Goal: Task Accomplishment & Management: Use online tool/utility

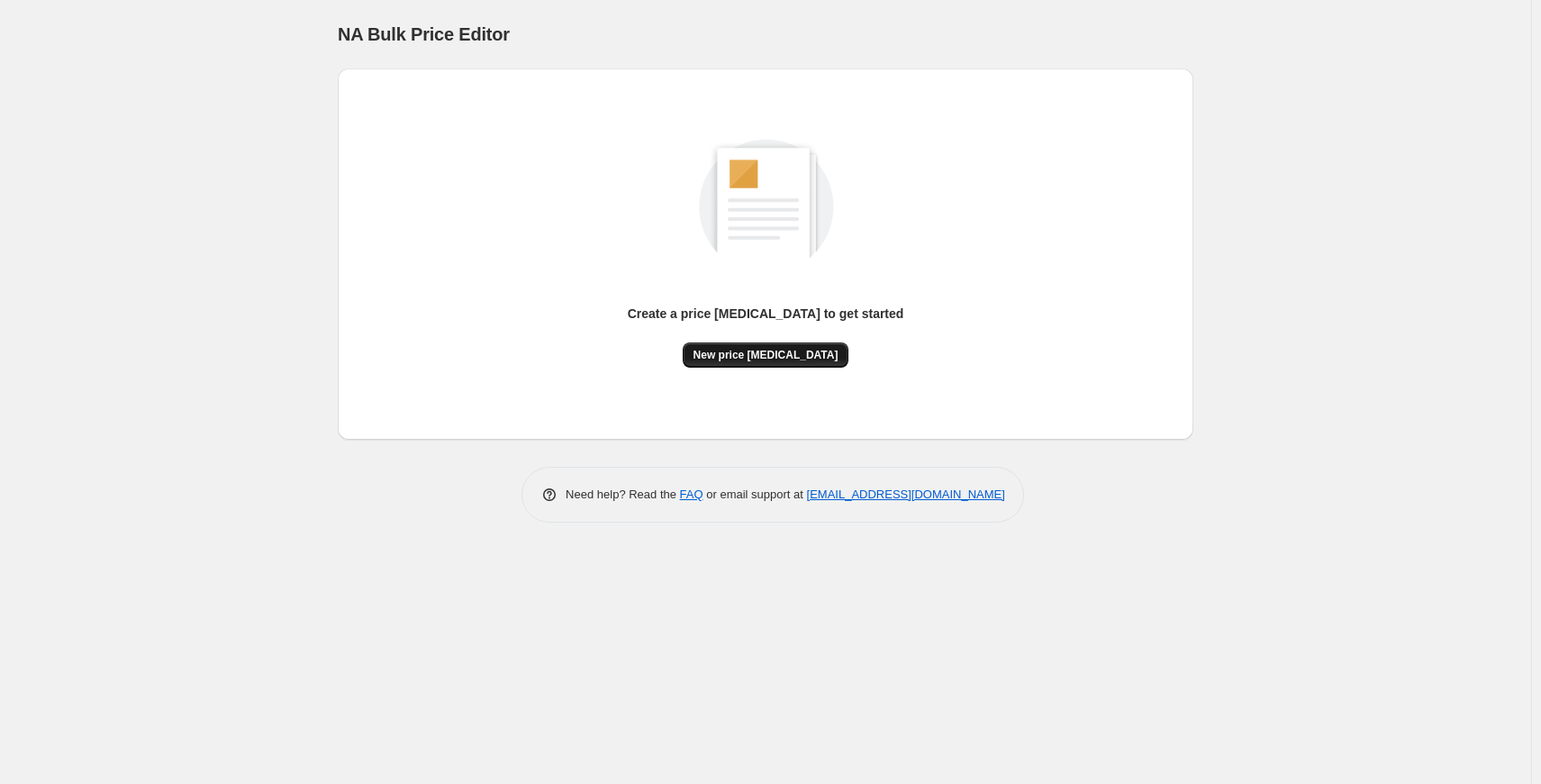
click at [777, 352] on span "New price [MEDICAL_DATA]" at bounding box center [766, 355] width 145 height 15
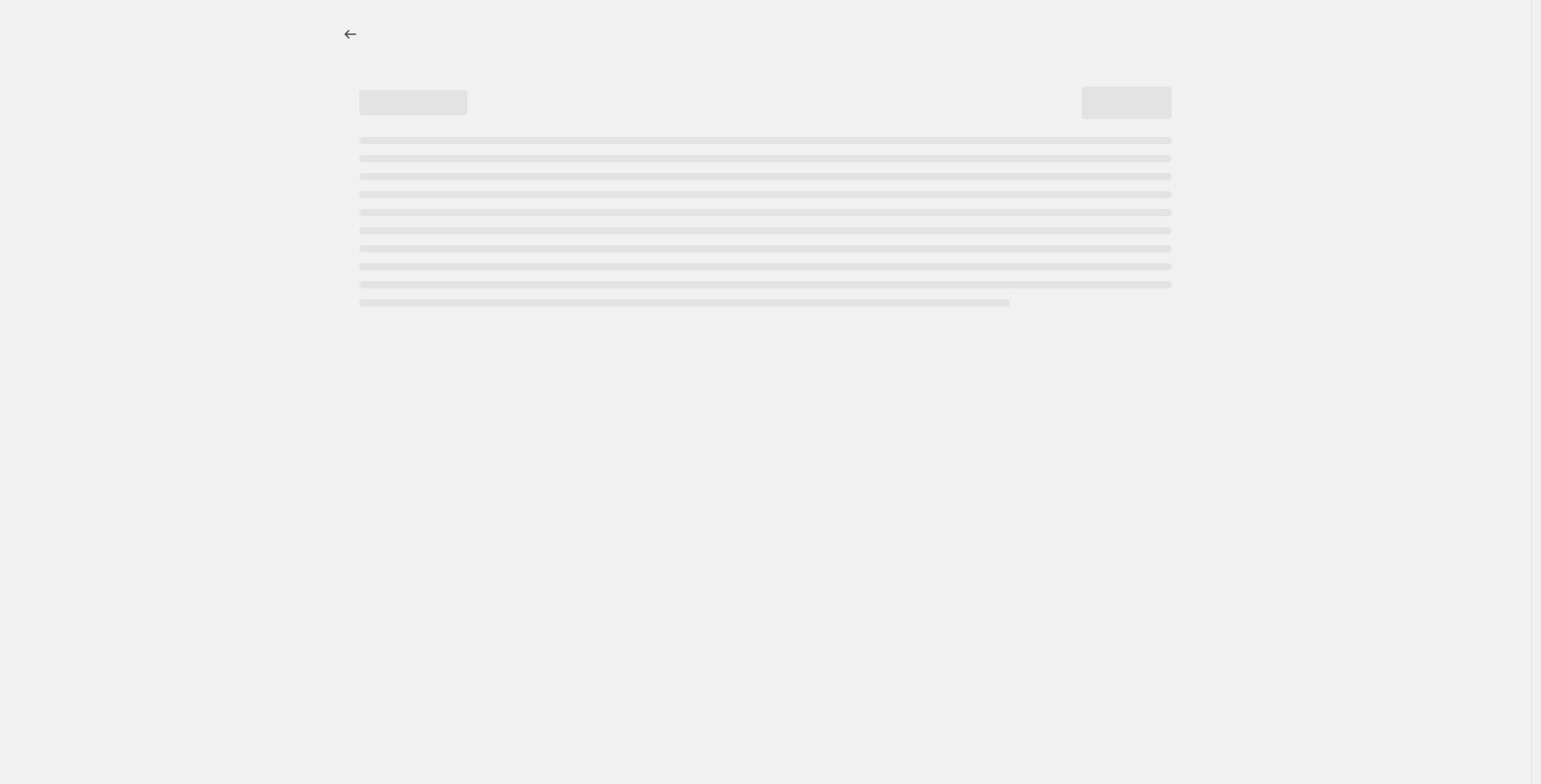
select select "percentage"
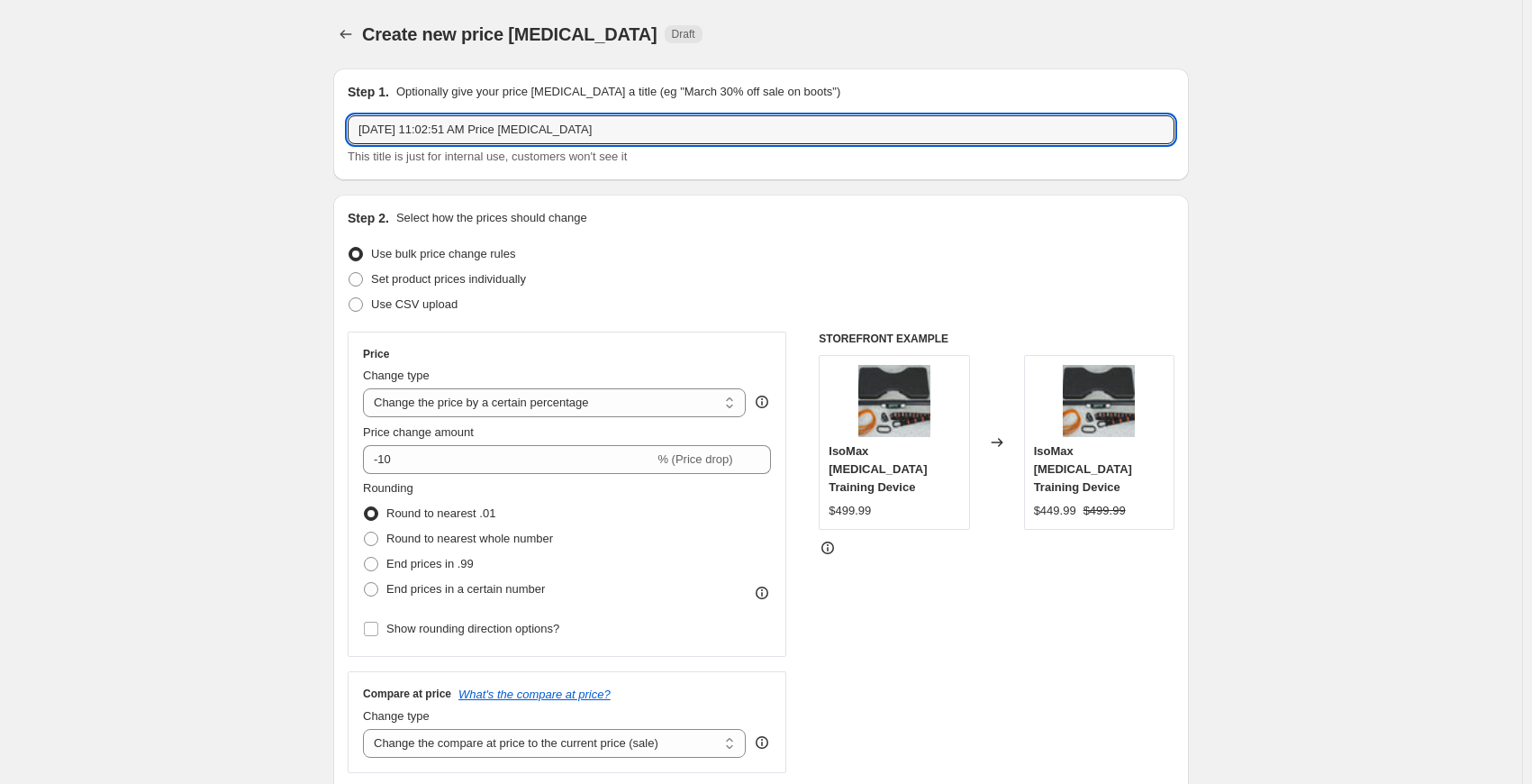
drag, startPoint x: 604, startPoint y: 121, endPoint x: 278, endPoint y: 112, distance: 326.1
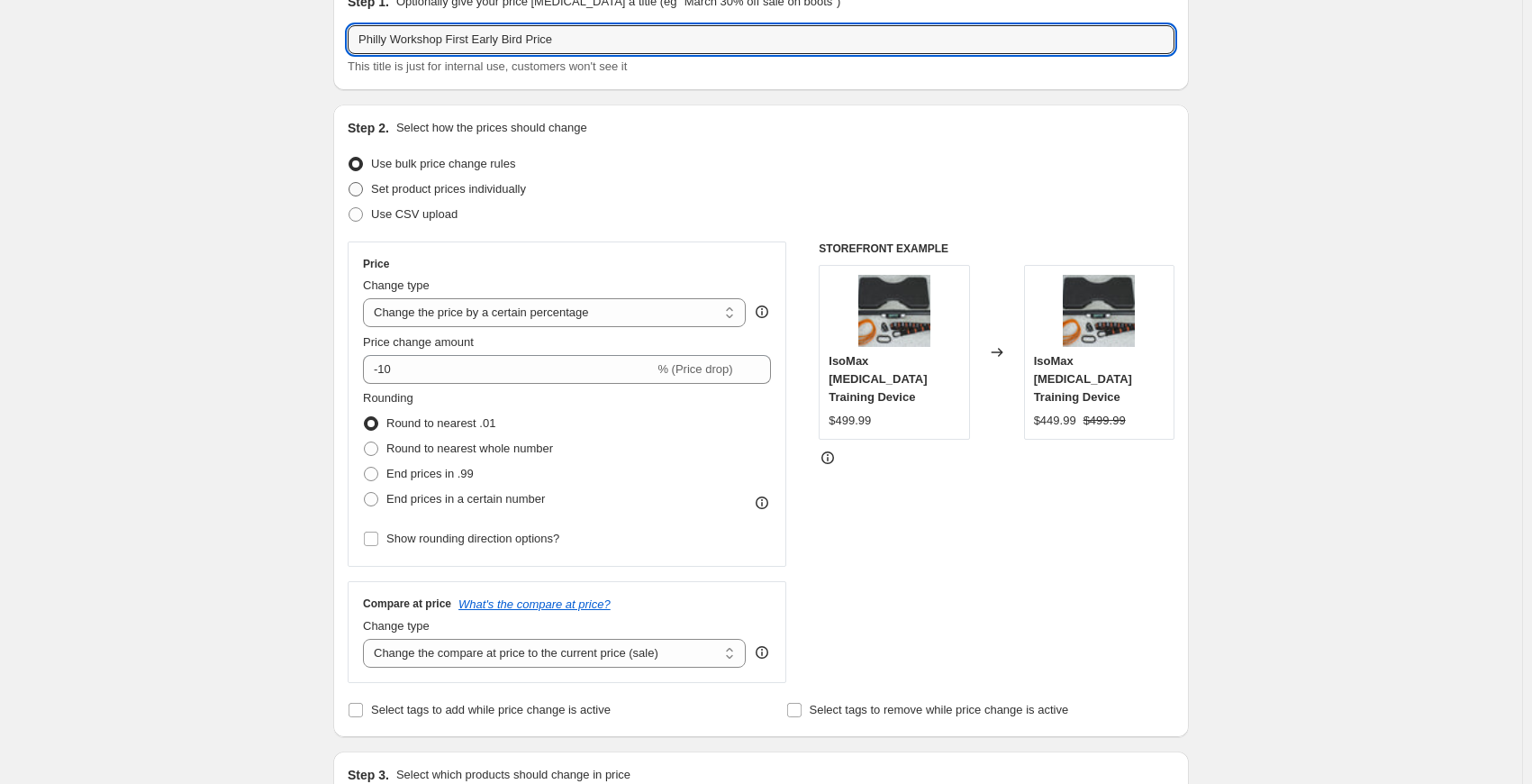
type input "Philly Workshop First Early Bird Price"
click at [358, 189] on span at bounding box center [356, 189] width 15 height 15
click at [349, 182] on input "Set product prices individually" at bounding box center [349, 181] width 1 height 1
radio input "true"
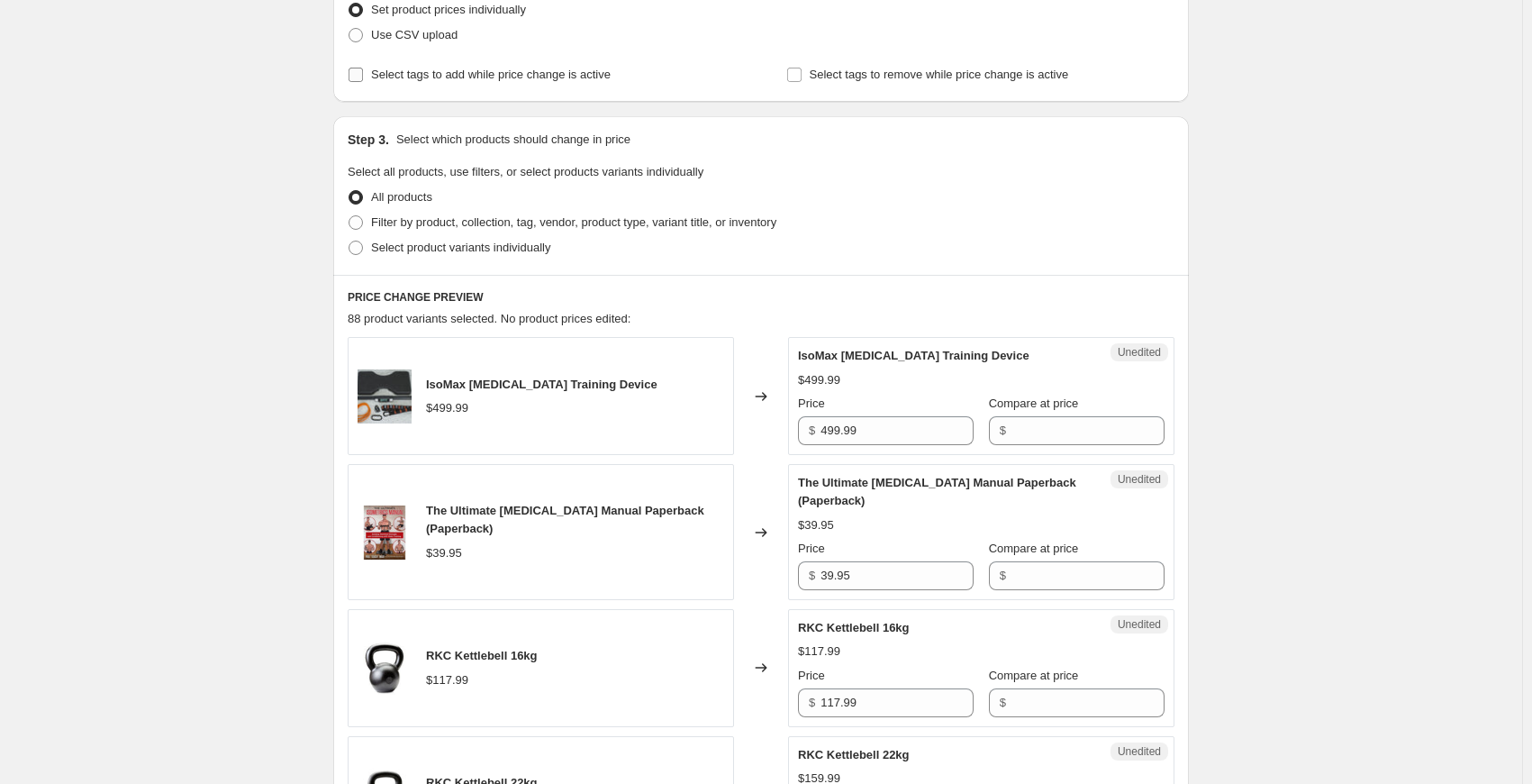
scroll to position [270, 0]
click at [359, 248] on span at bounding box center [356, 247] width 15 height 15
click at [349, 240] on input "Select product variants individually" at bounding box center [349, 240] width 1 height 1
radio input "true"
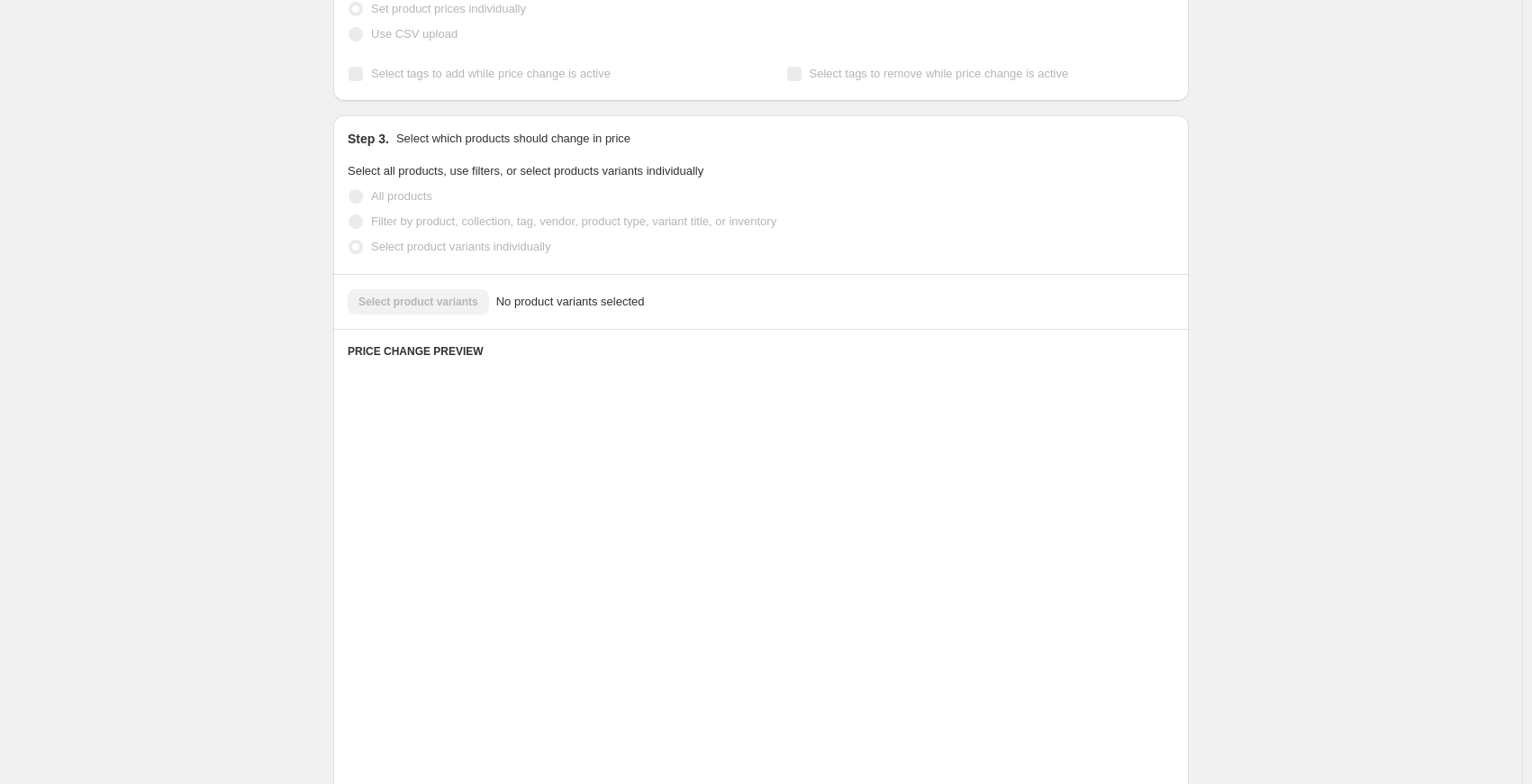
scroll to position [162, 0]
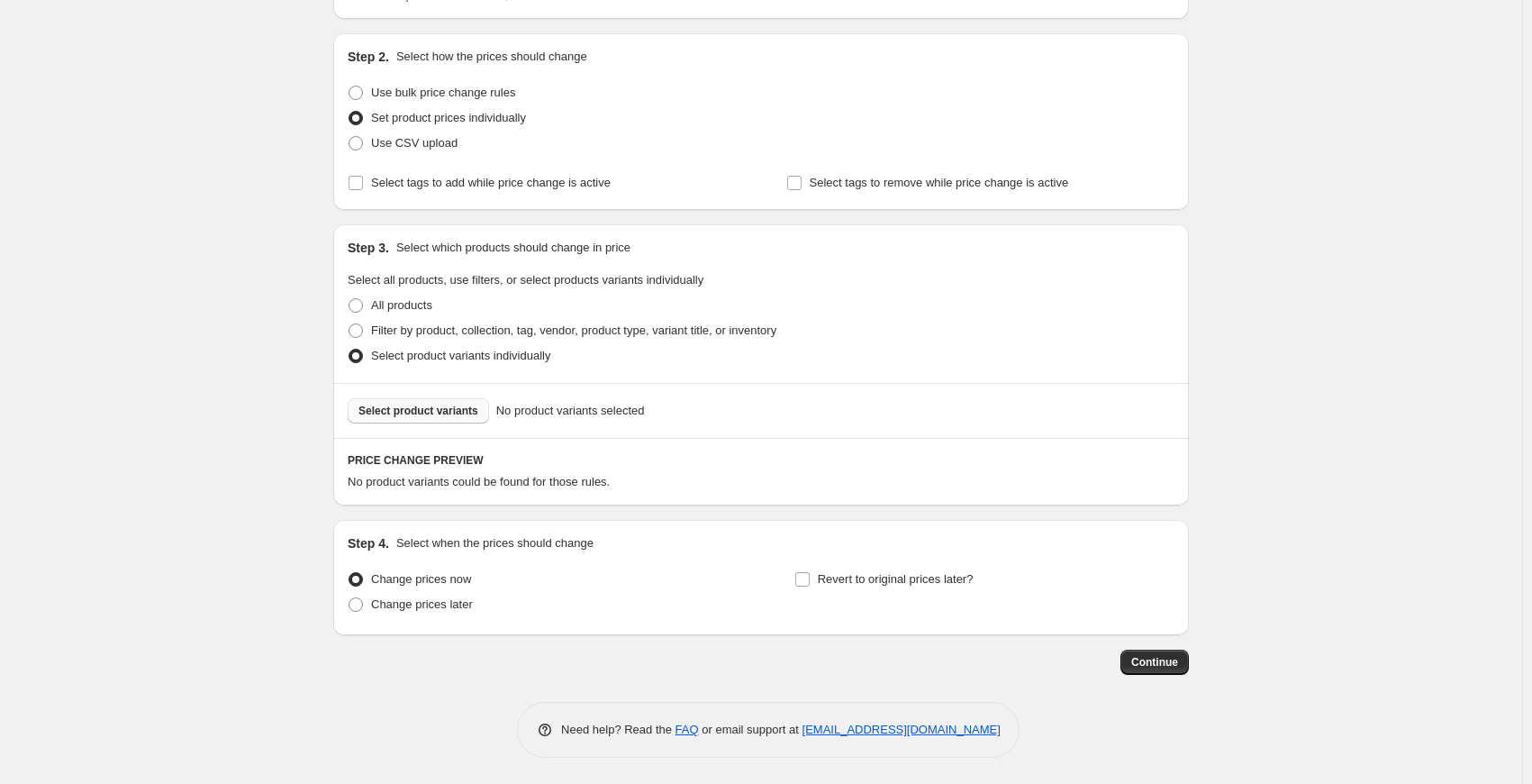
click at [429, 414] on span "Select product variants" at bounding box center [418, 411] width 120 height 15
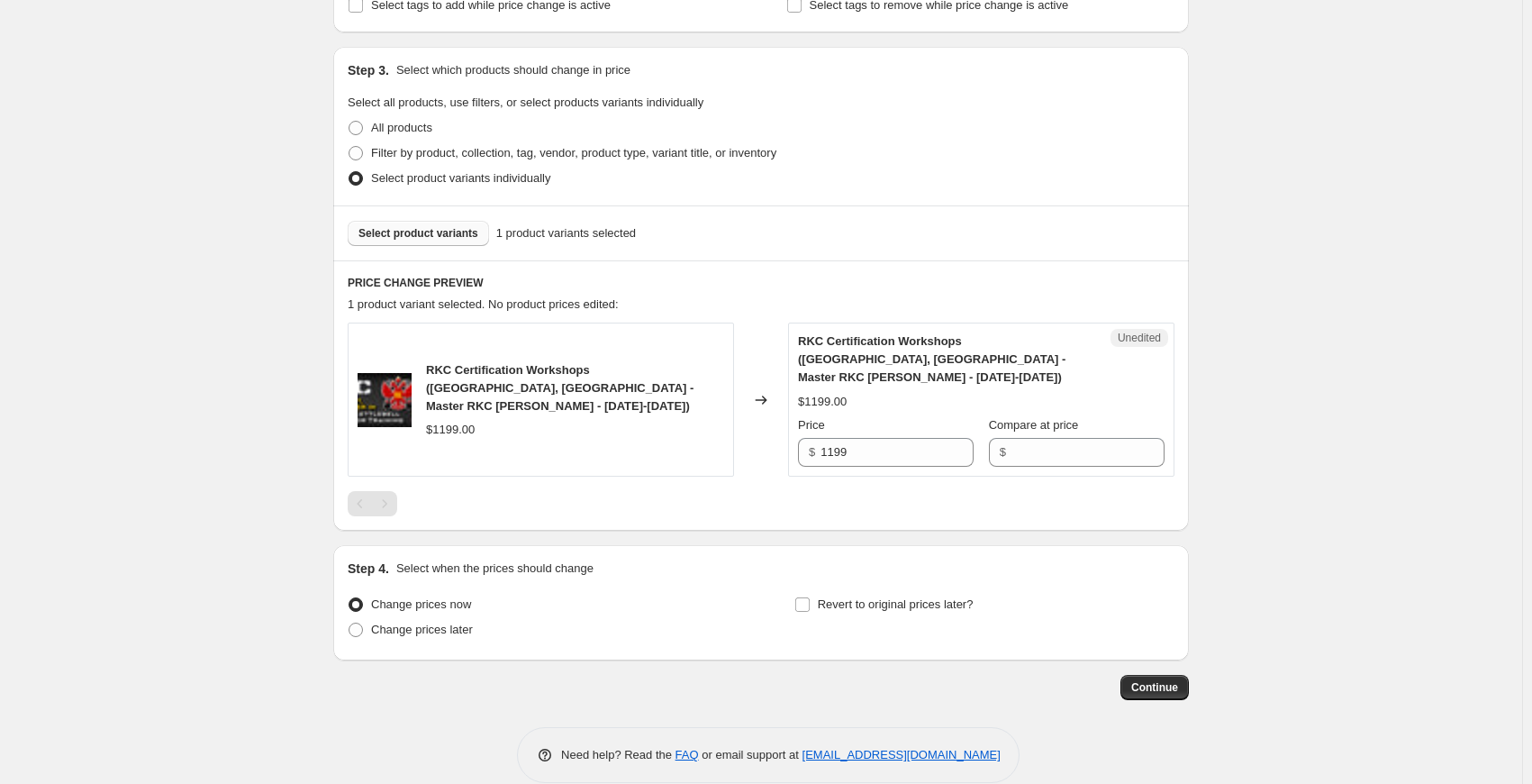
scroll to position [341, 0]
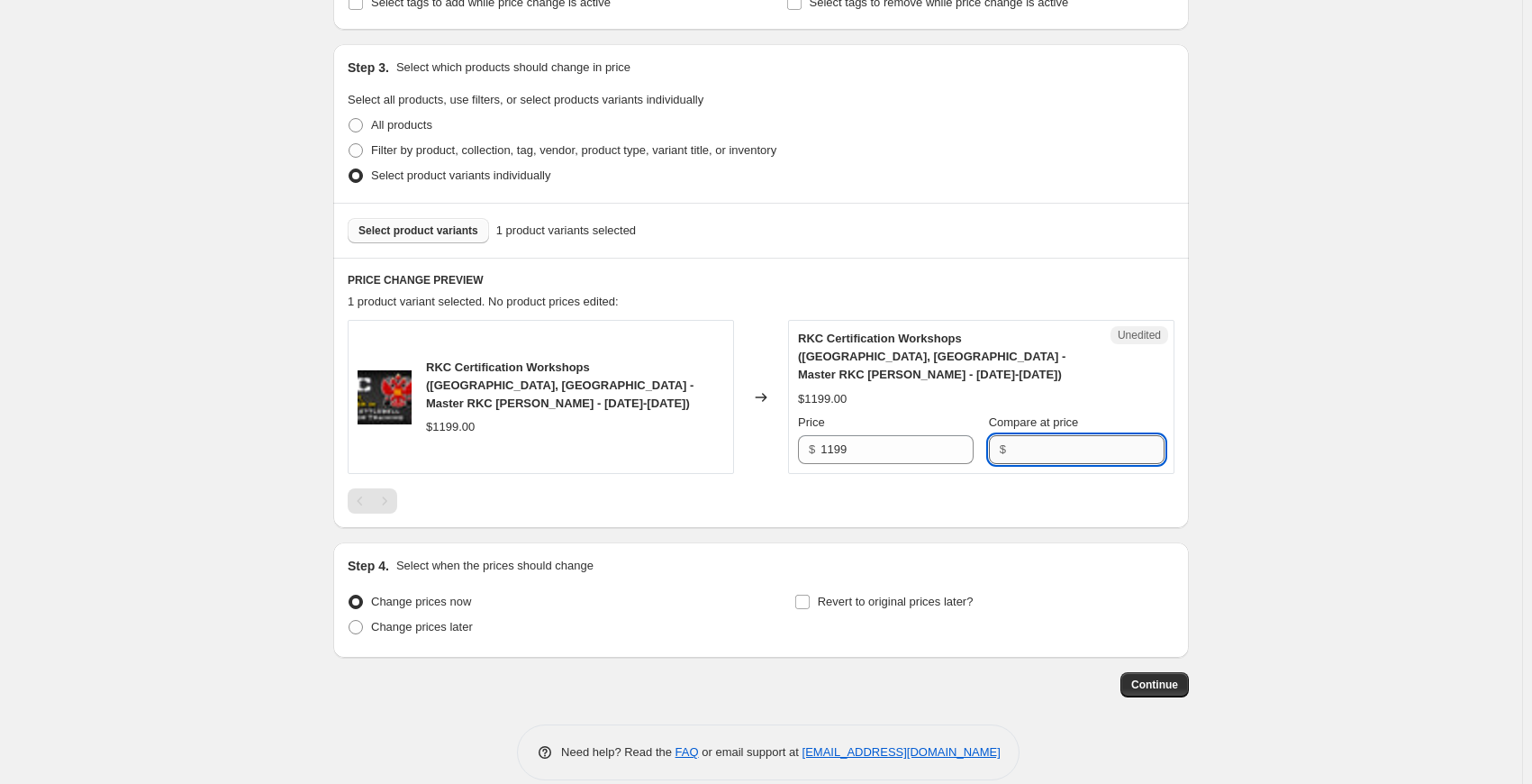
click at [1048, 435] on input "Compare at price" at bounding box center [1088, 449] width 153 height 29
type input "1199"
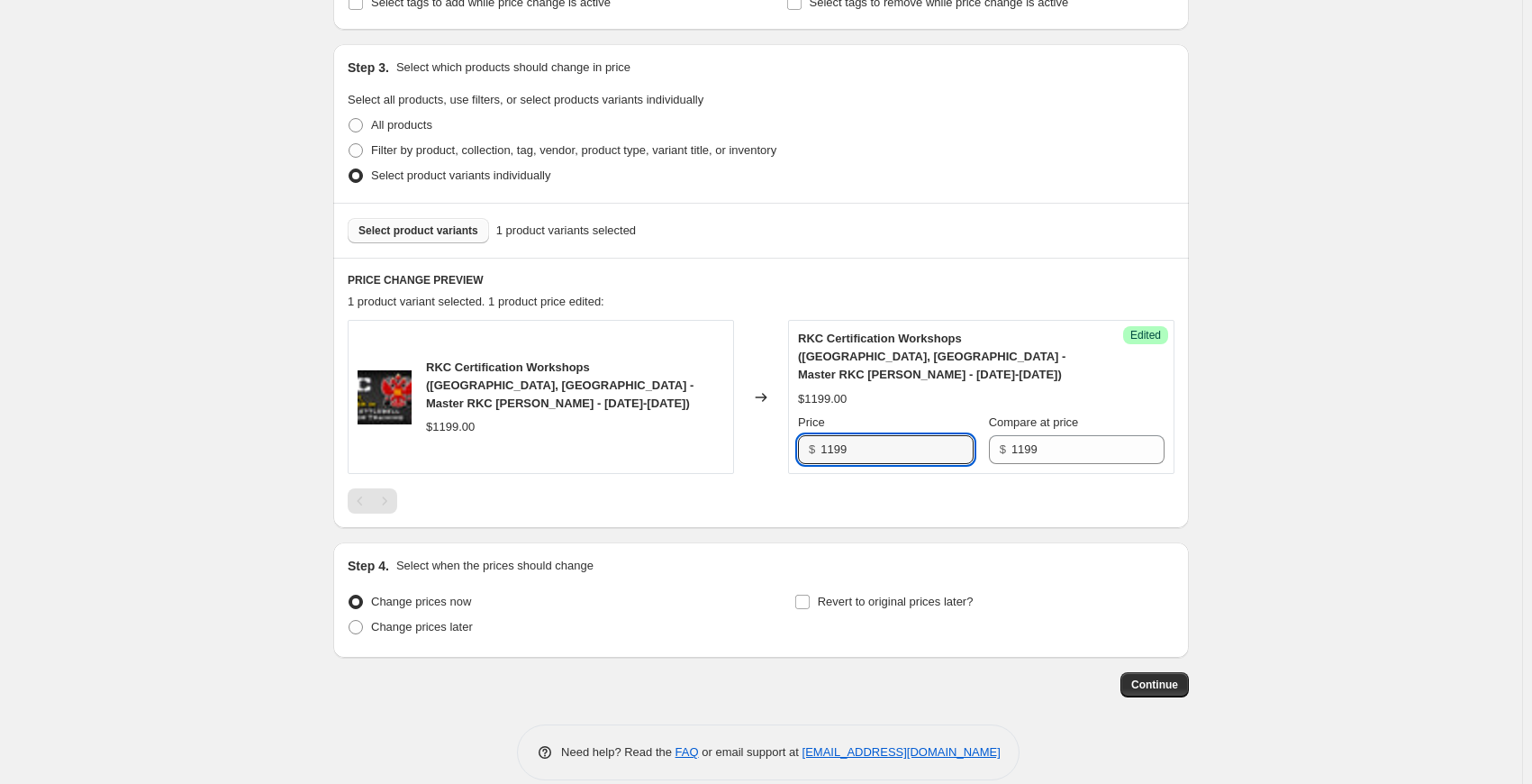
drag, startPoint x: 909, startPoint y: 435, endPoint x: 727, endPoint y: 417, distance: 182.9
click at [727, 417] on div "RKC Certification Workshops (Philadelphia, PA - Master RKC Robert Miller - Nov …" at bounding box center [761, 397] width 827 height 154
type input "1000"
click at [1325, 352] on div "Create new price change job. This page is ready Create new price change job Dra…" at bounding box center [761, 233] width 1522 height 1149
click at [1279, 361] on div "Create new price change job. This page is ready Create new price change job Dra…" at bounding box center [761, 233] width 1522 height 1149
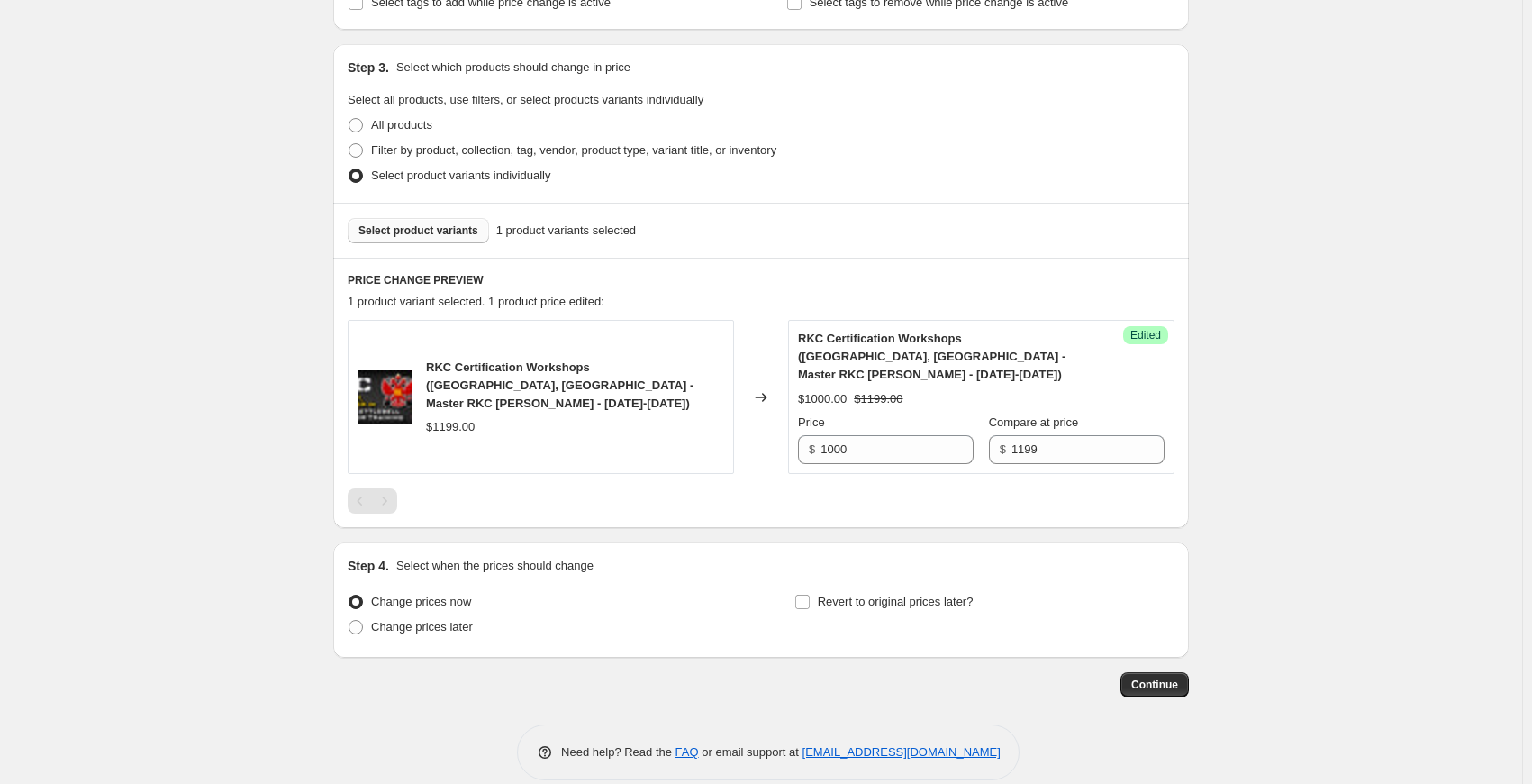
scroll to position [346, 0]
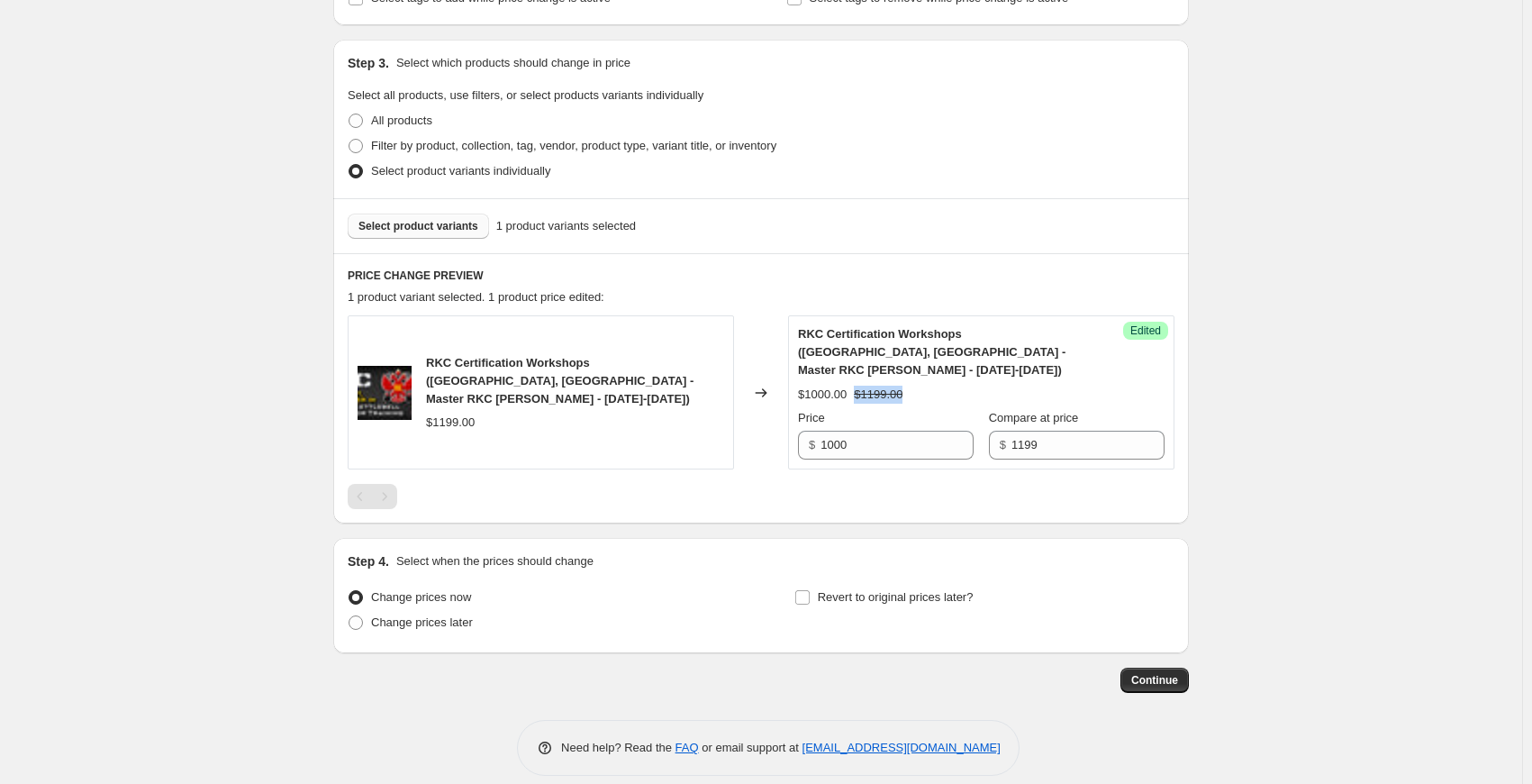
drag, startPoint x: 855, startPoint y: 378, endPoint x: 906, endPoint y: 379, distance: 51.0
click at [906, 386] on div "$1000.00 $1199.00" at bounding box center [981, 395] width 367 height 18
drag, startPoint x: 847, startPoint y: 379, endPoint x: 810, endPoint y: 379, distance: 37.0
click at [810, 386] on div "$1000.00" at bounding box center [822, 395] width 49 height 18
click at [201, 586] on div "Create new price change job. This page is ready Create new price change job Dra…" at bounding box center [761, 229] width 1522 height 1149
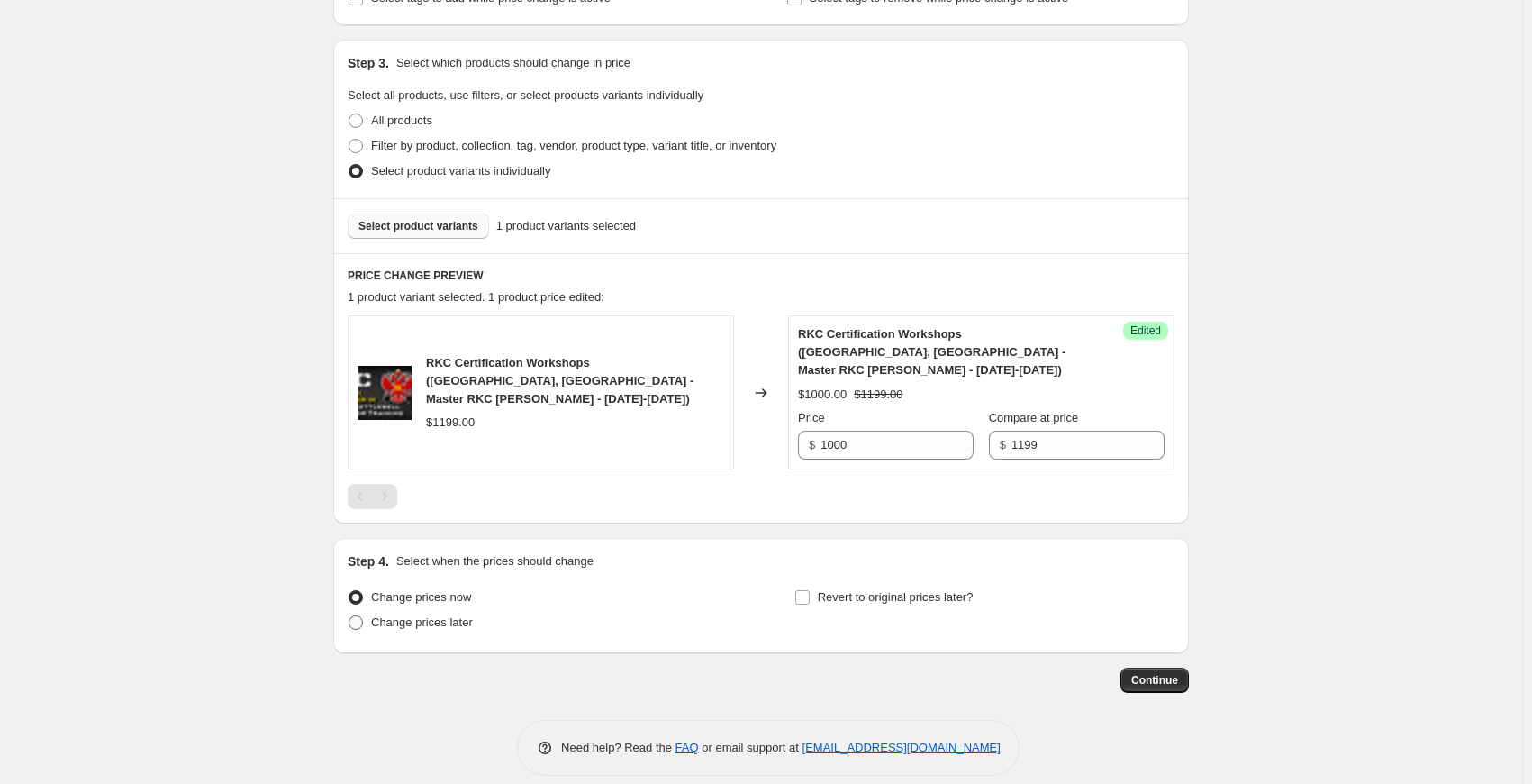
click at [358, 615] on span at bounding box center [356, 622] width 15 height 15
click at [349, 615] on input "Change prices later" at bounding box center [349, 615] width 1 height 1
radio input "true"
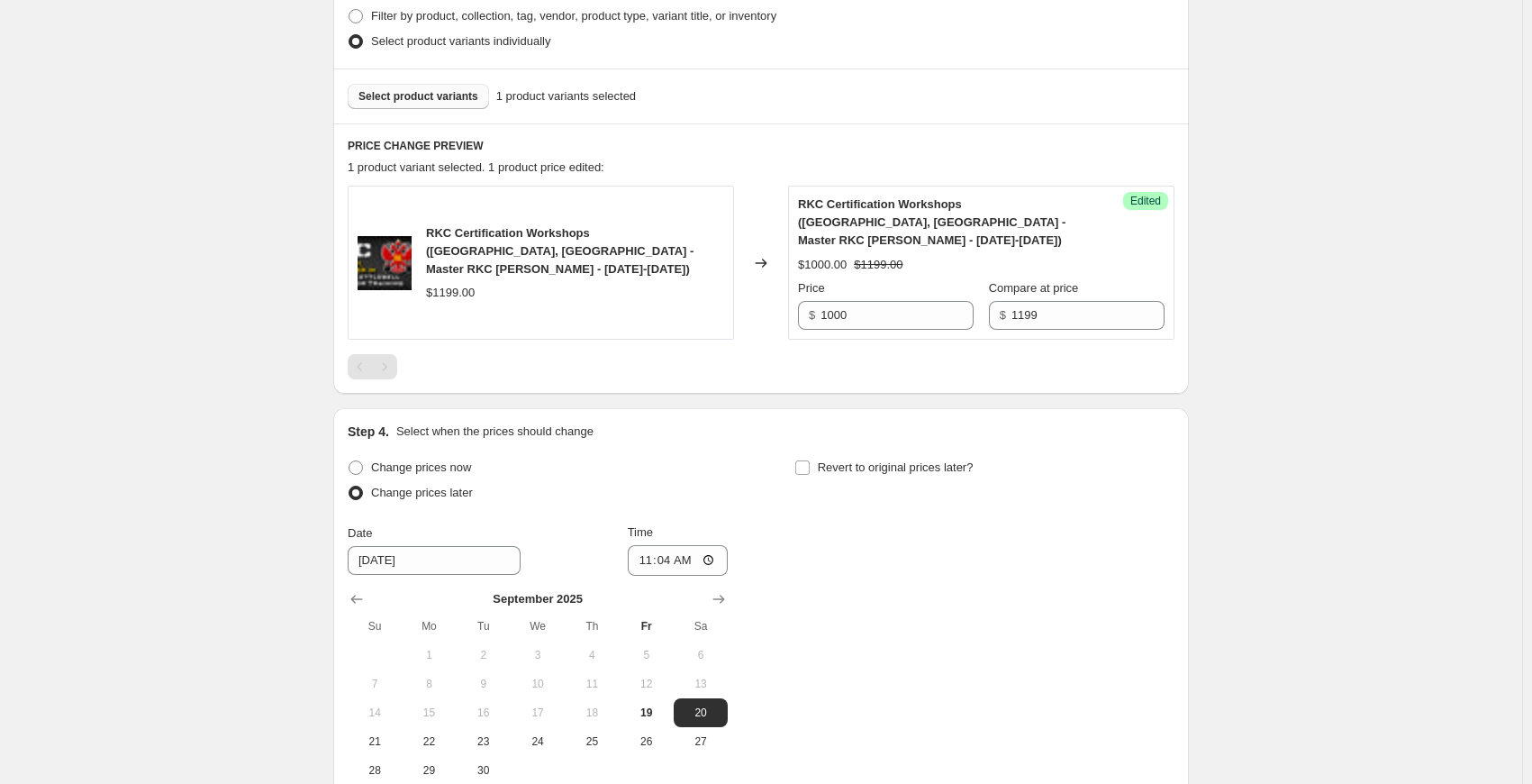
scroll to position [526, 0]
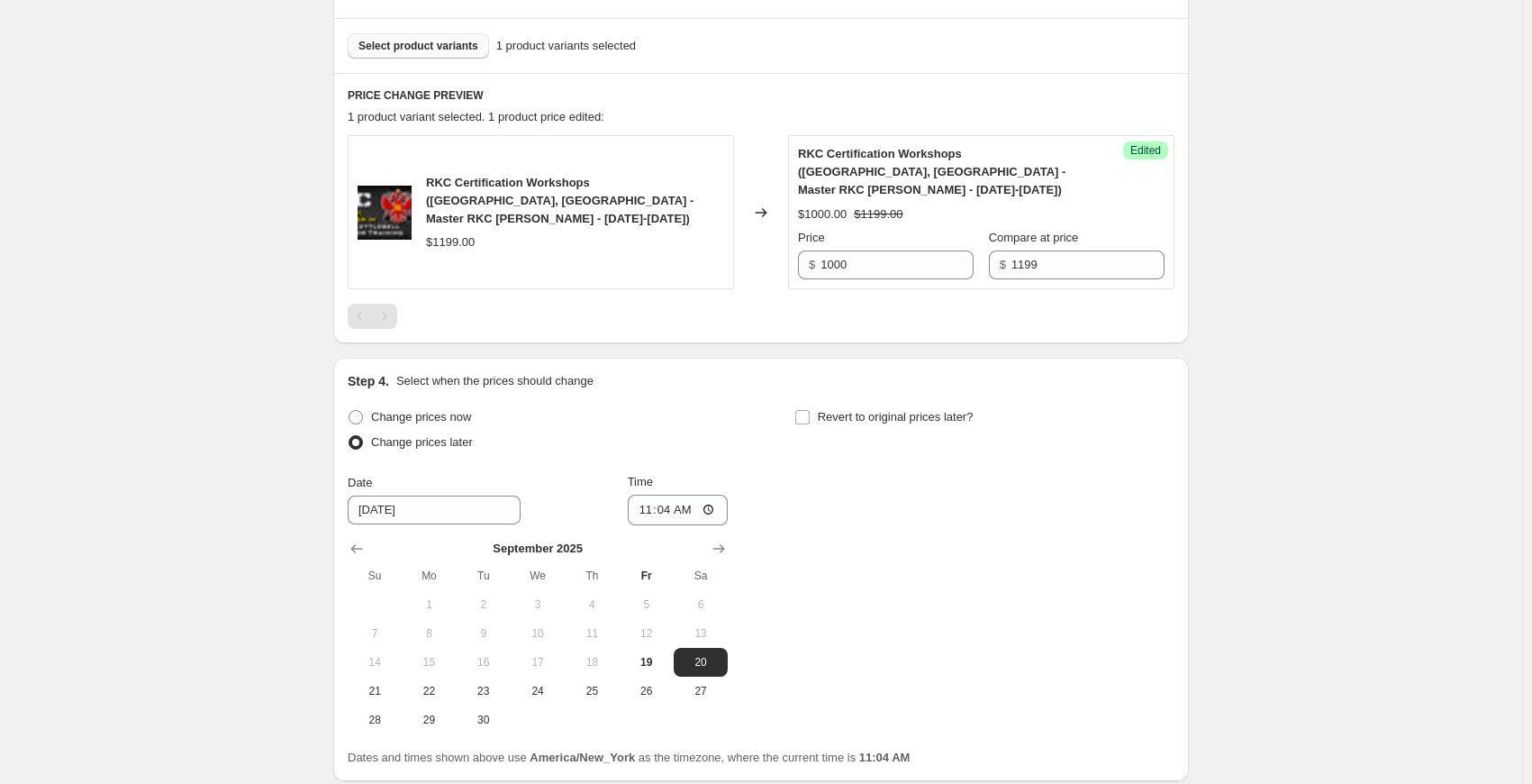
click at [537, 655] on span "17" at bounding box center [538, 662] width 40 height 15
click at [538, 655] on span "17" at bounding box center [538, 662] width 40 height 15
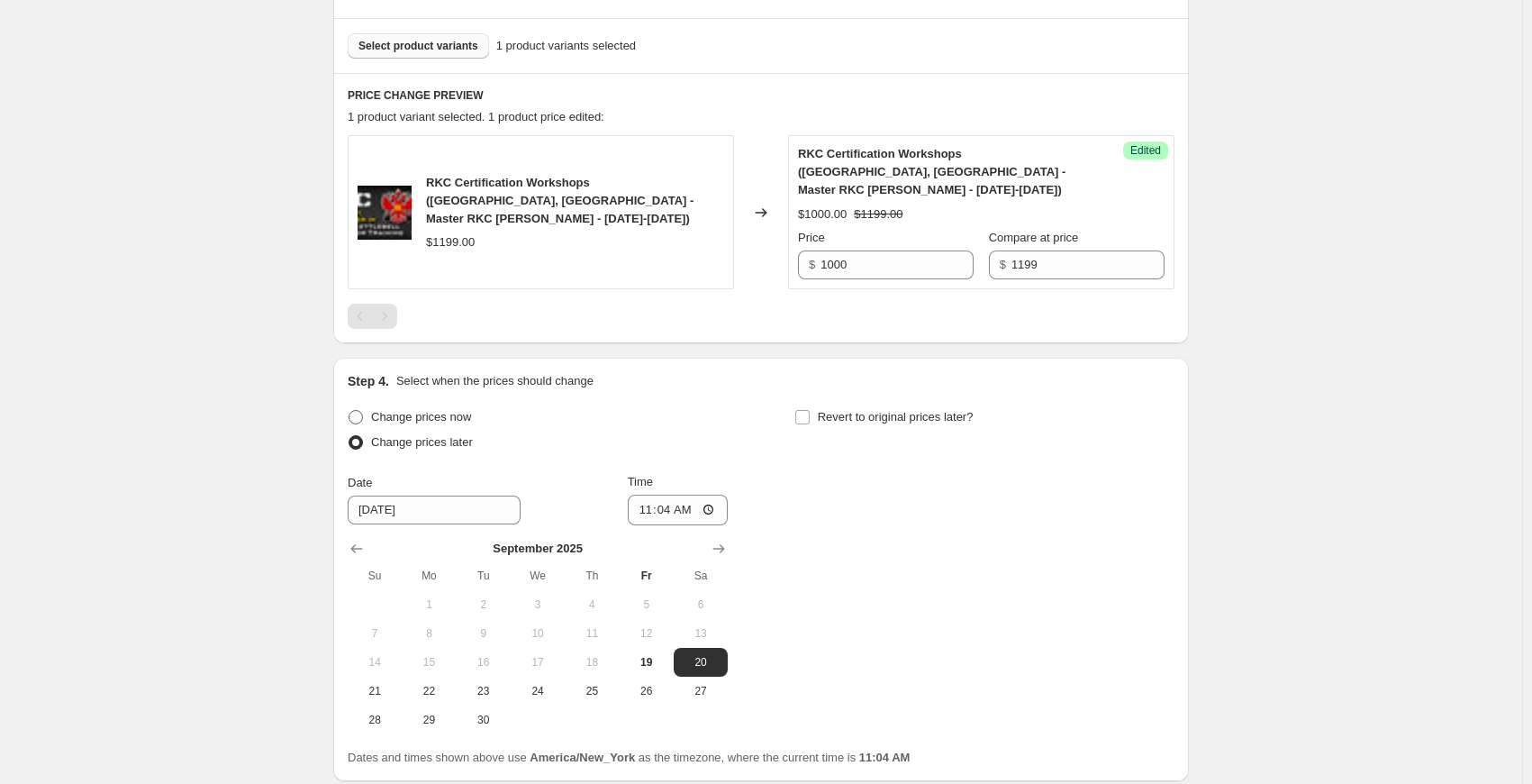
click at [357, 410] on span at bounding box center [356, 417] width 15 height 15
click at [349, 410] on input "Change prices now" at bounding box center [349, 410] width 1 height 1
radio input "true"
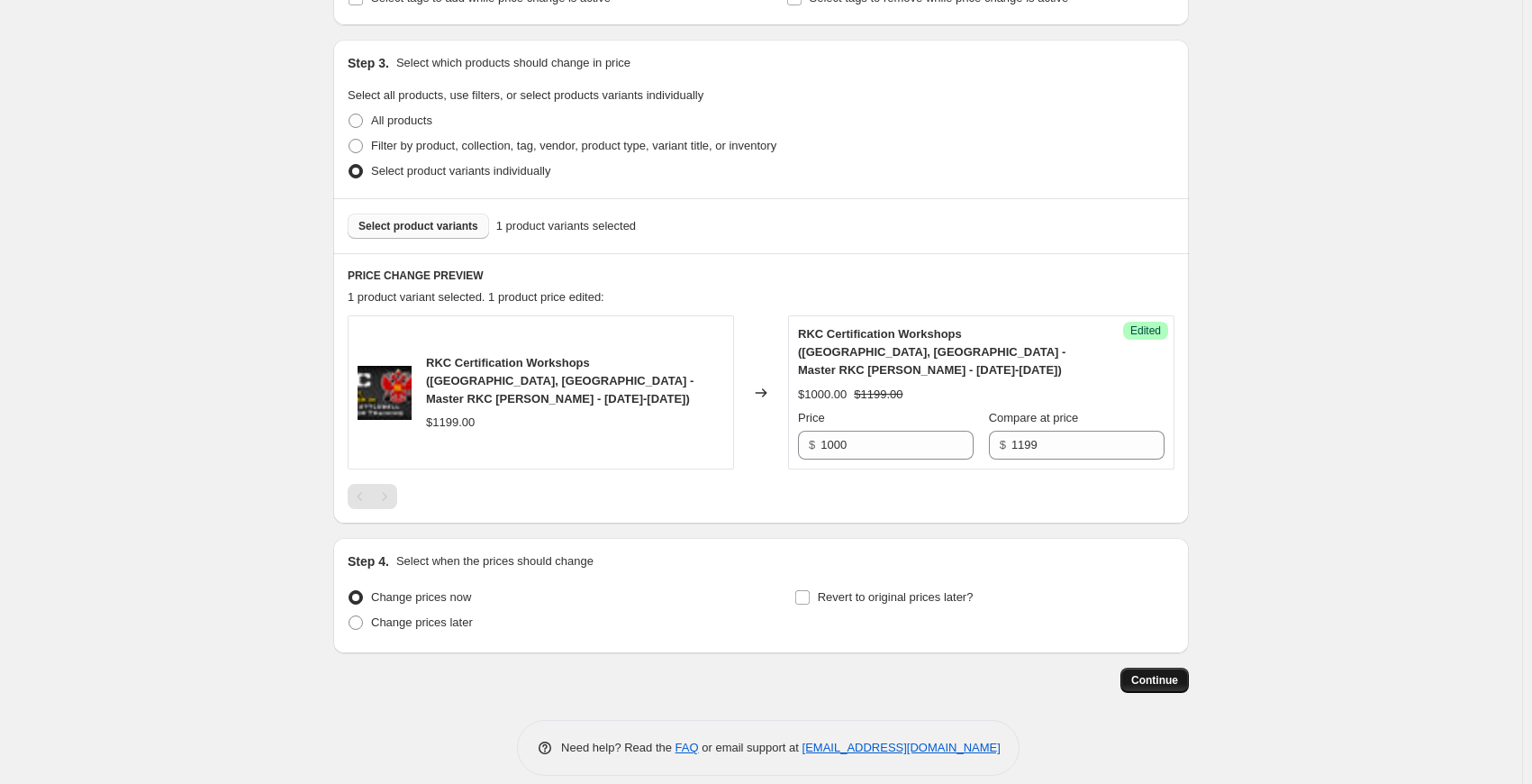
click at [1175, 672] on span "Continue" at bounding box center [1155, 680] width 47 height 15
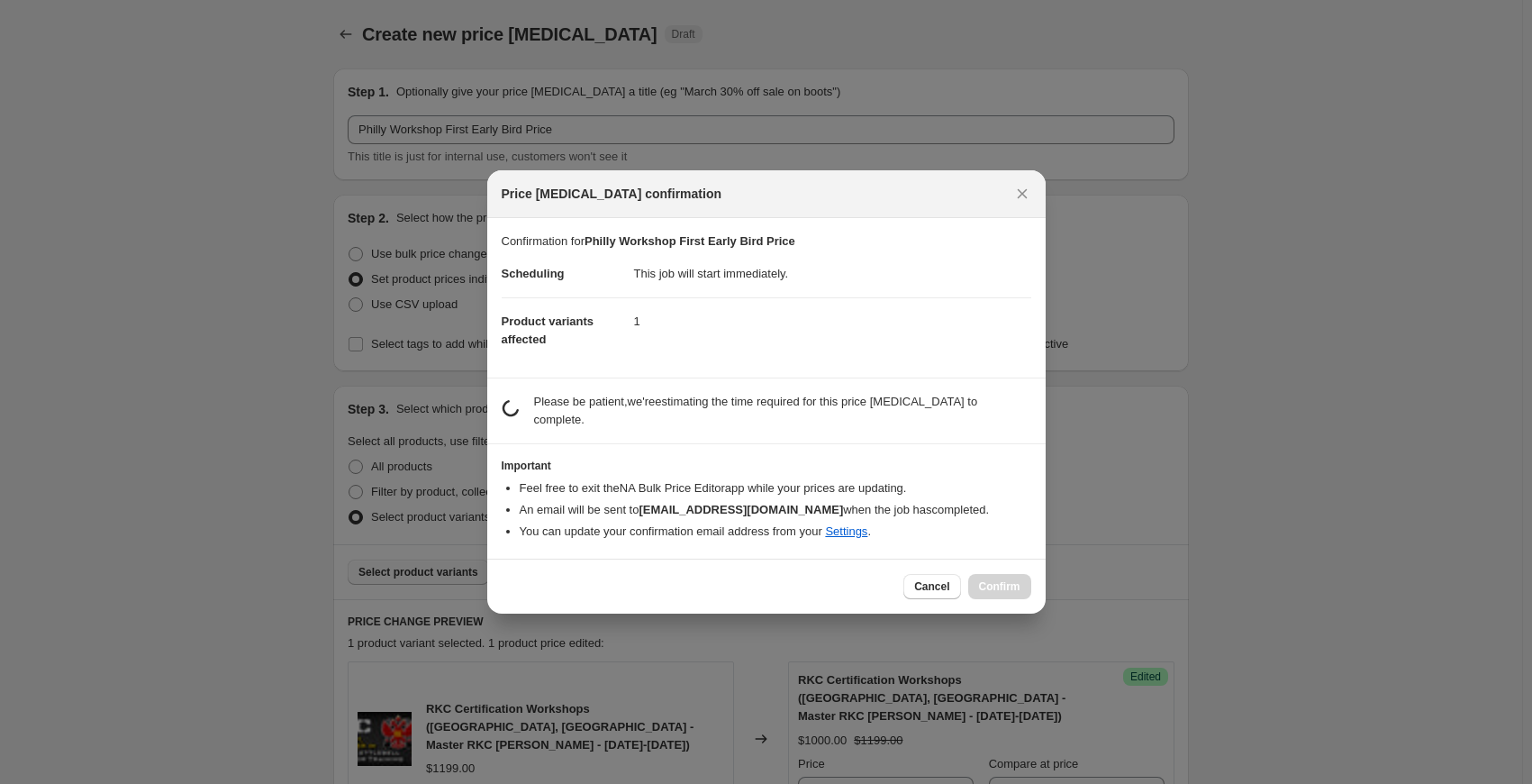
scroll to position [0, 0]
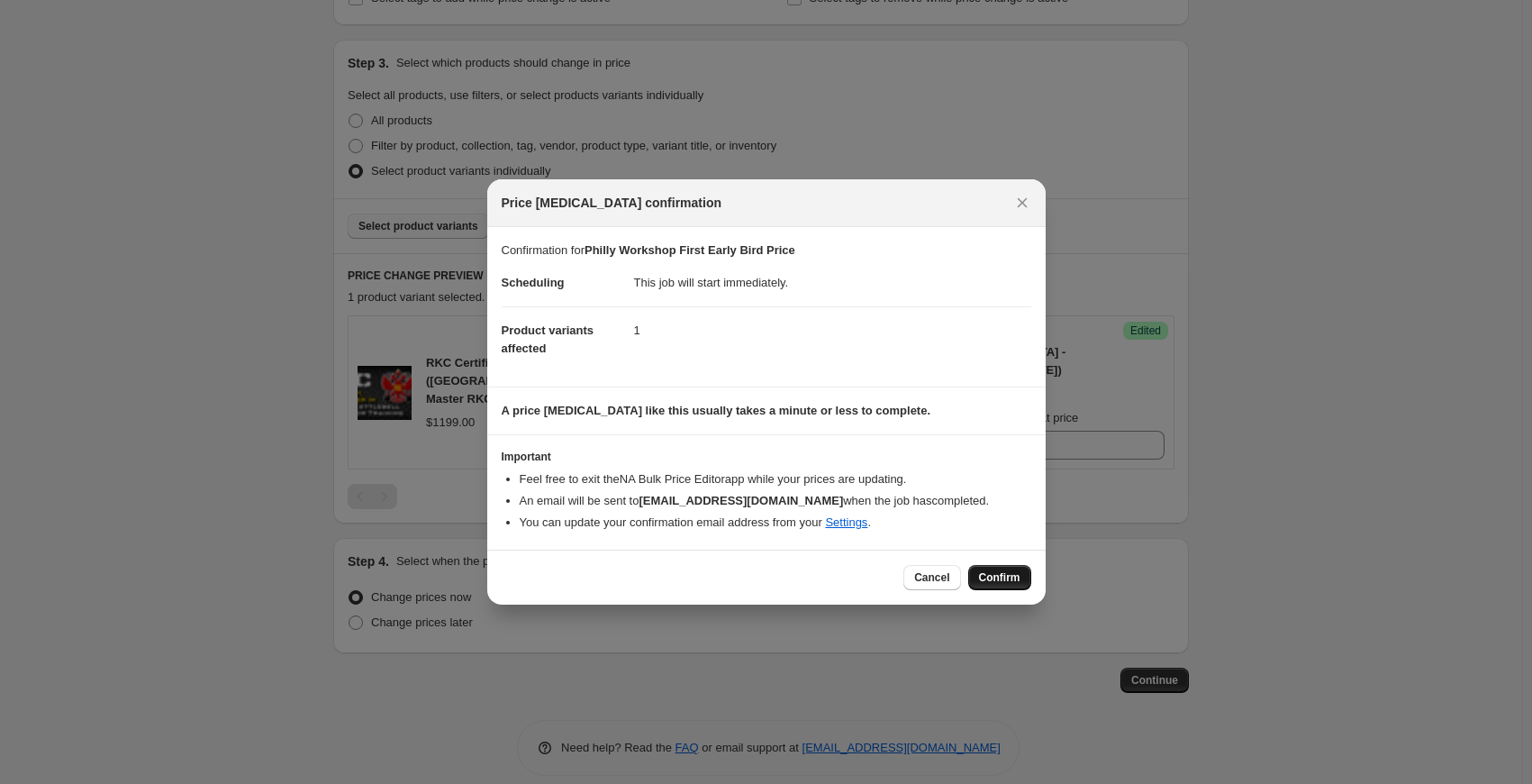
click at [1007, 575] on span "Confirm" at bounding box center [1000, 577] width 42 height 15
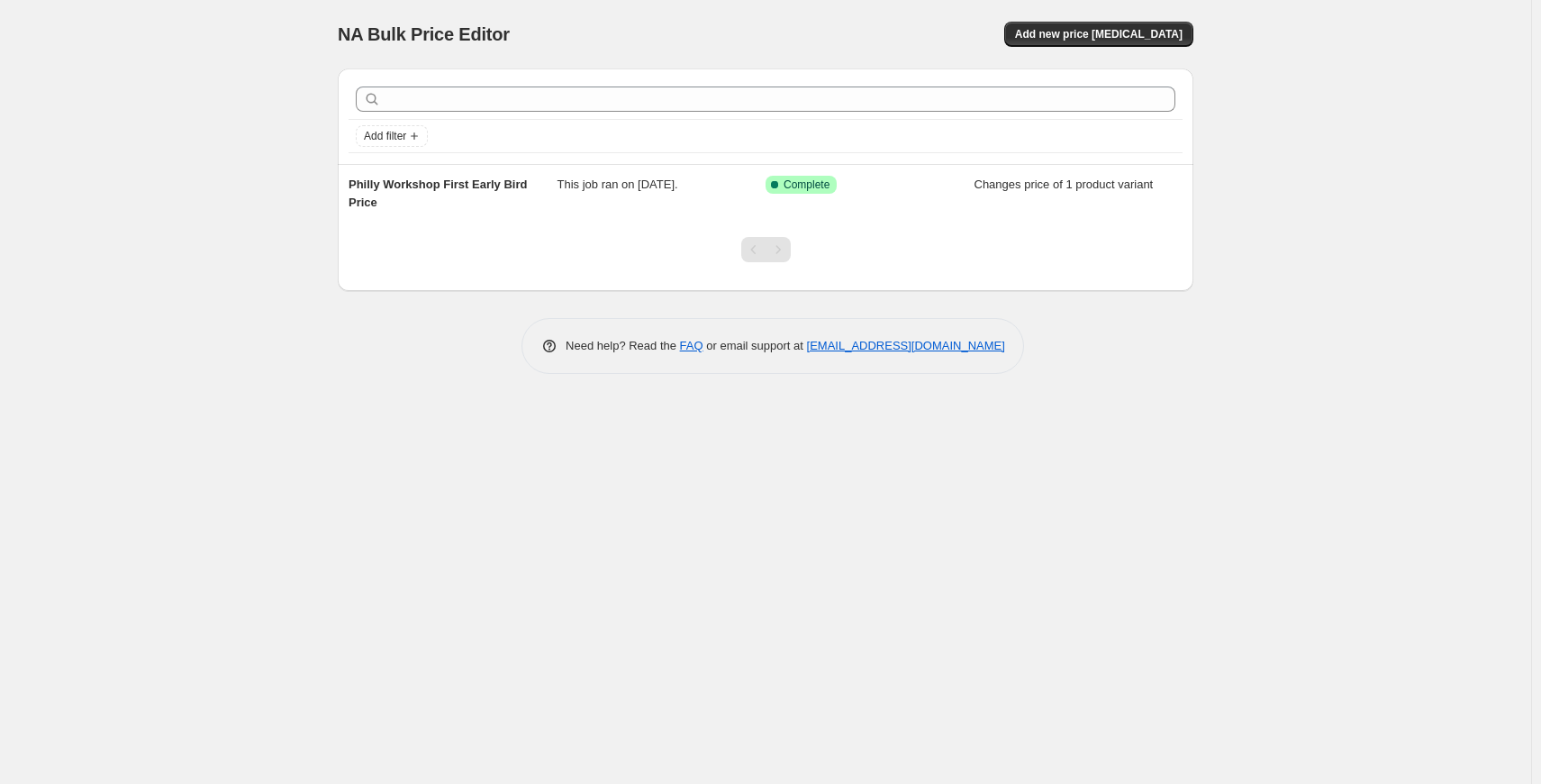
click at [182, 470] on div "NA Bulk Price Editor. This page is ready NA Bulk Price Editor Add new price cha…" at bounding box center [765, 392] width 1531 height 784
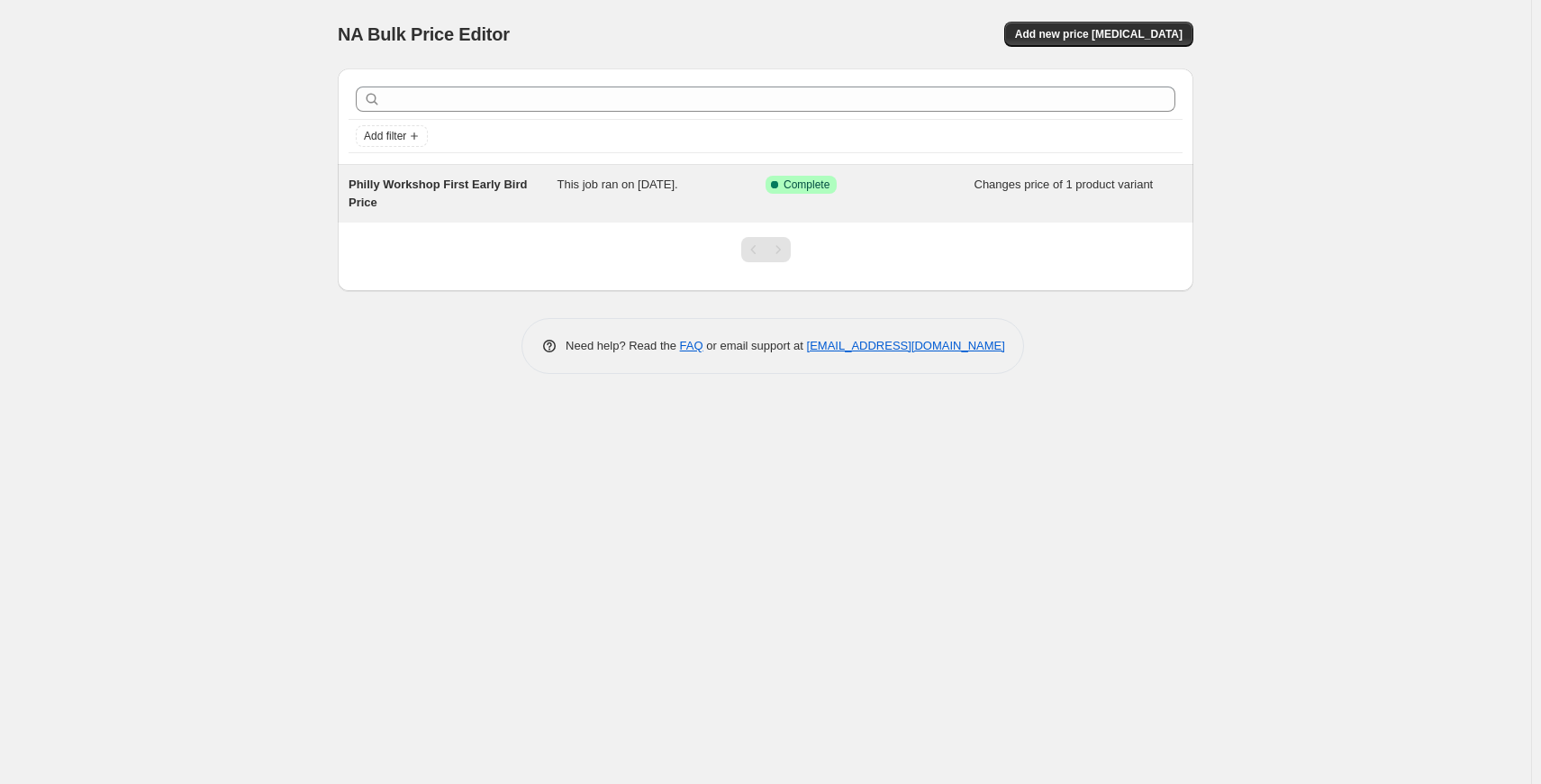
click at [678, 189] on span "This job ran on [DATE]." at bounding box center [617, 184] width 121 height 14
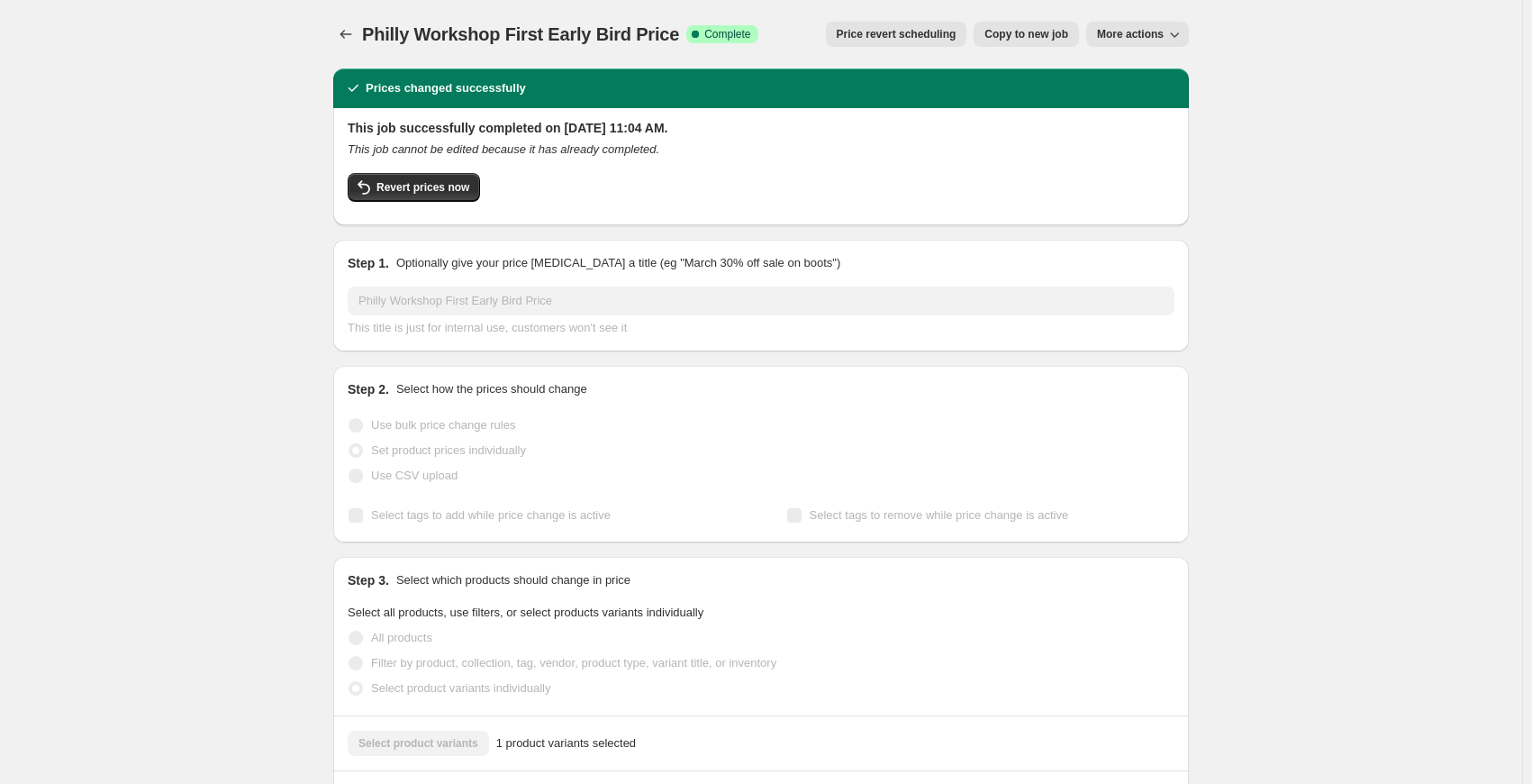
click at [1135, 44] on button "More actions" at bounding box center [1137, 34] width 103 height 25
click at [1135, 106] on span "Delete job" at bounding box center [1131, 102] width 54 height 14
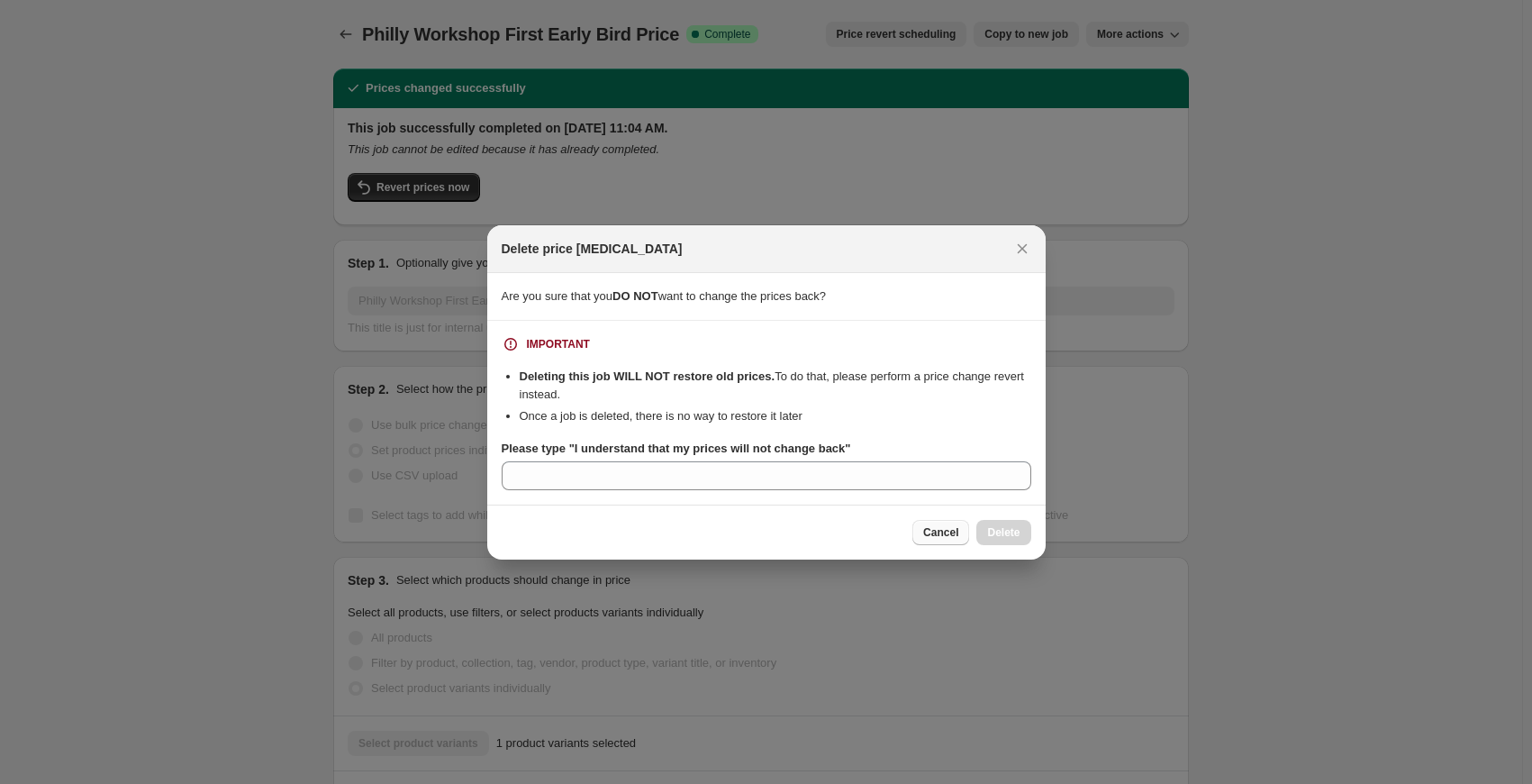
click at [944, 538] on span "Cancel" at bounding box center [940, 533] width 35 height 15
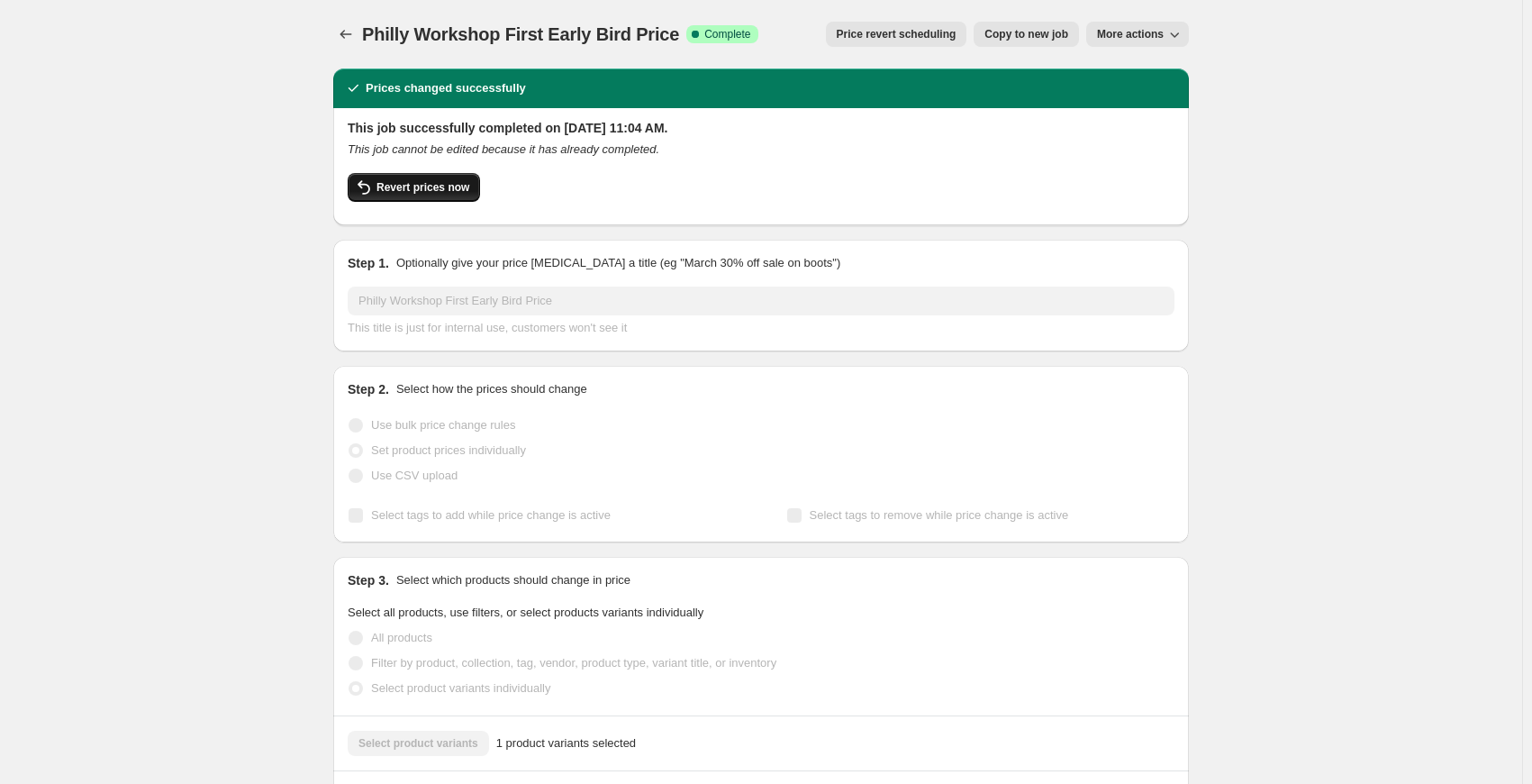
click at [447, 193] on span "Revert prices now" at bounding box center [423, 188] width 93 height 15
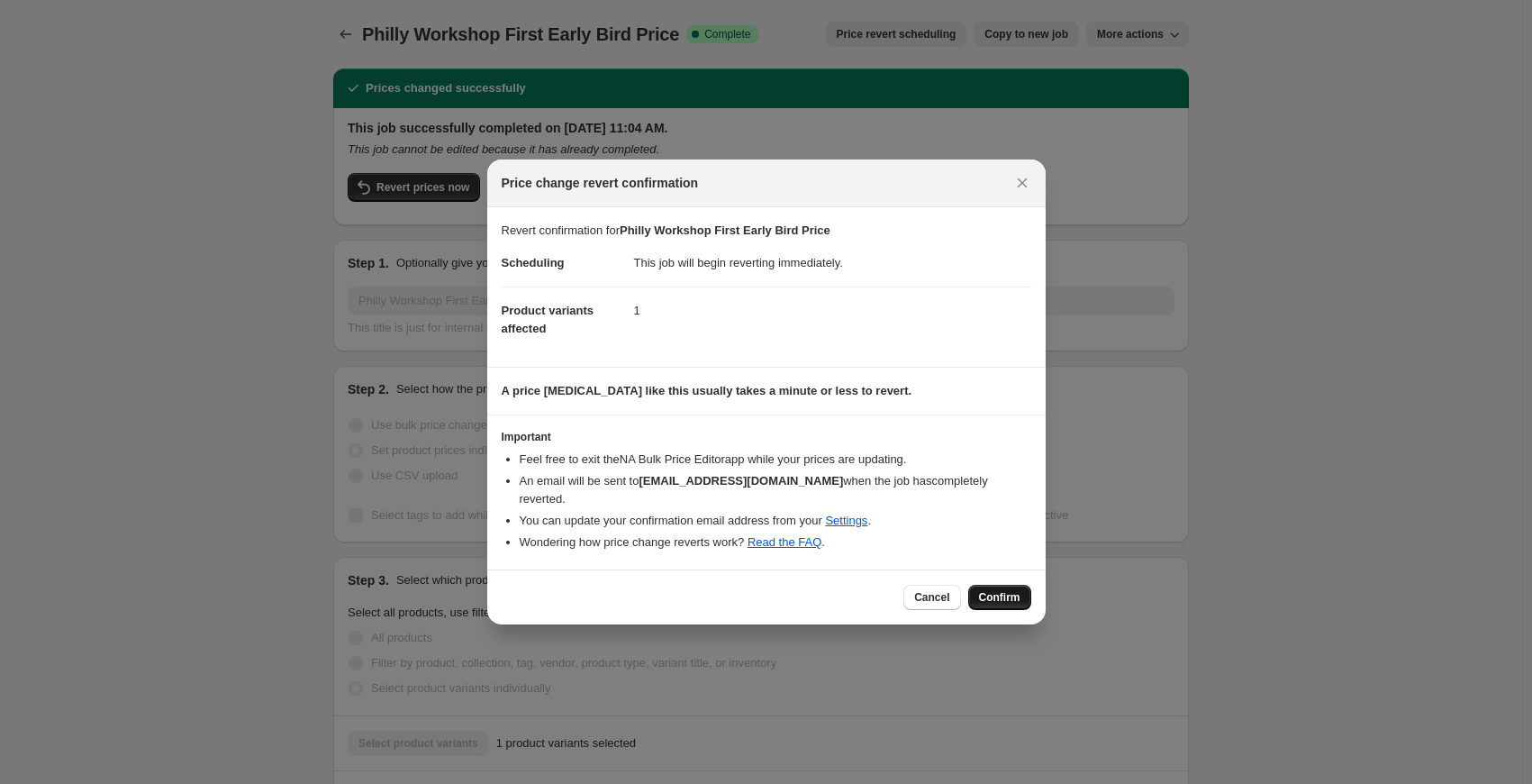
click at [1002, 584] on button "Confirm" at bounding box center [999, 597] width 63 height 25
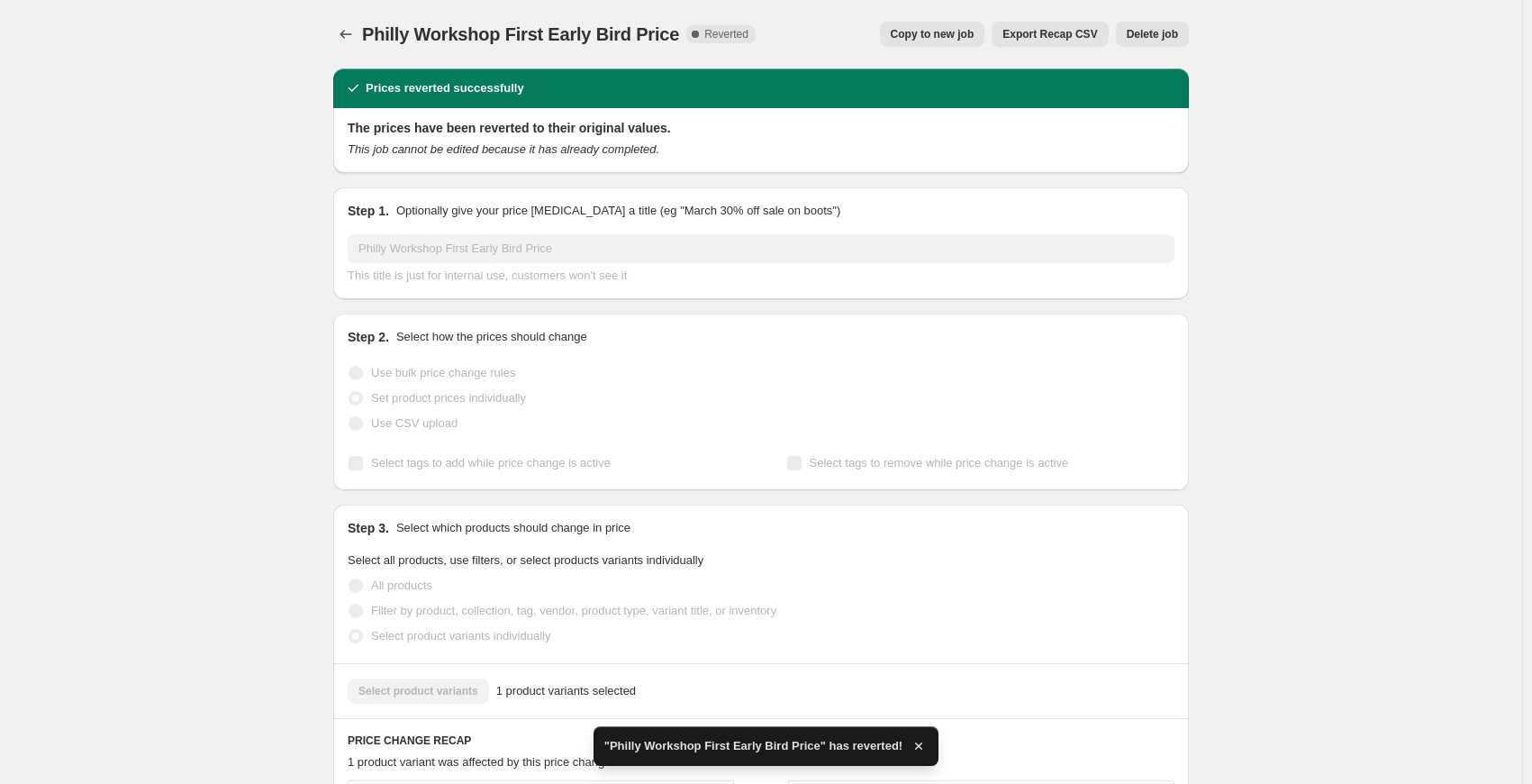
click at [1149, 33] on span "Delete job" at bounding box center [1153, 34] width 52 height 15
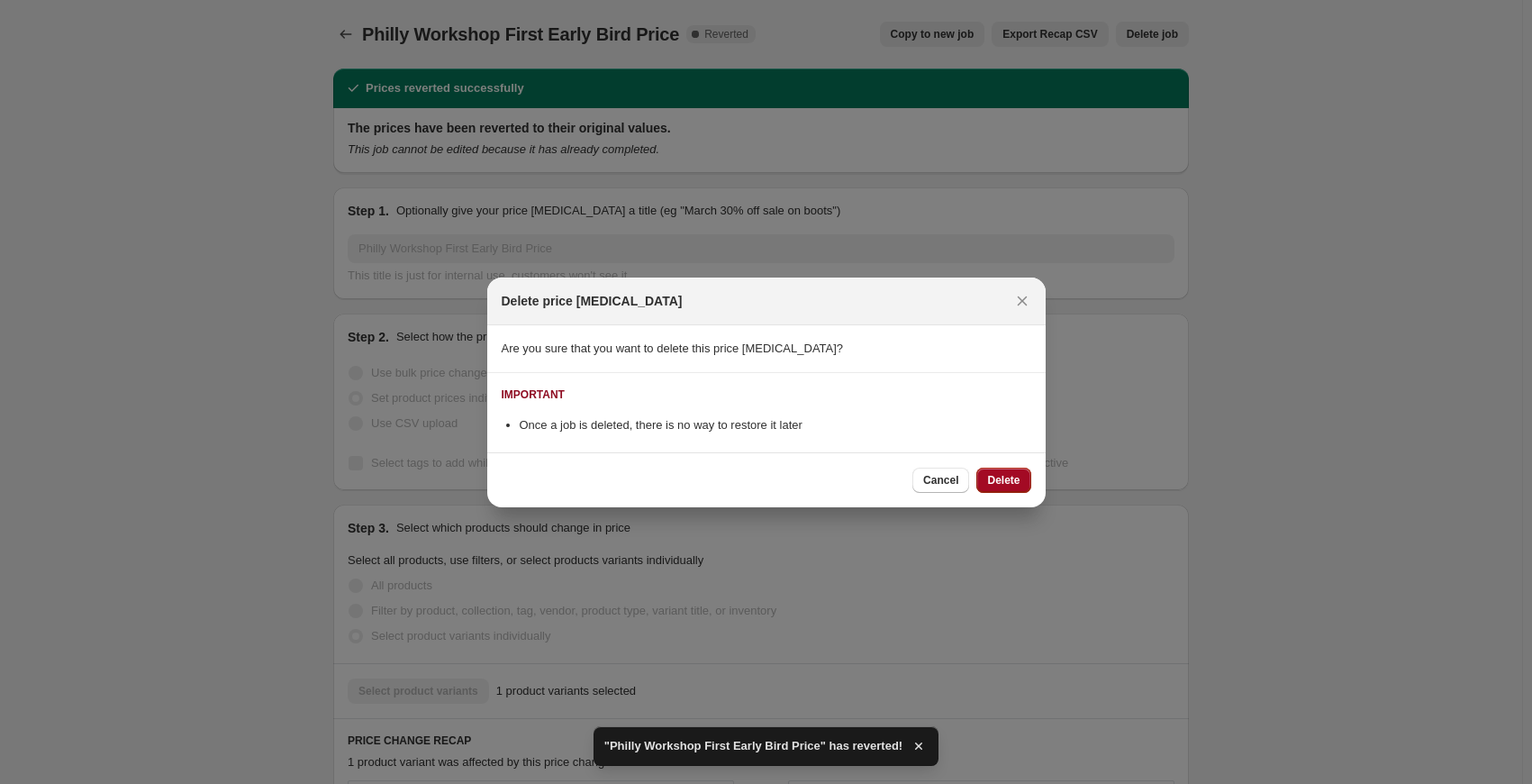
click at [1016, 475] on span "Delete" at bounding box center [1004, 480] width 33 height 15
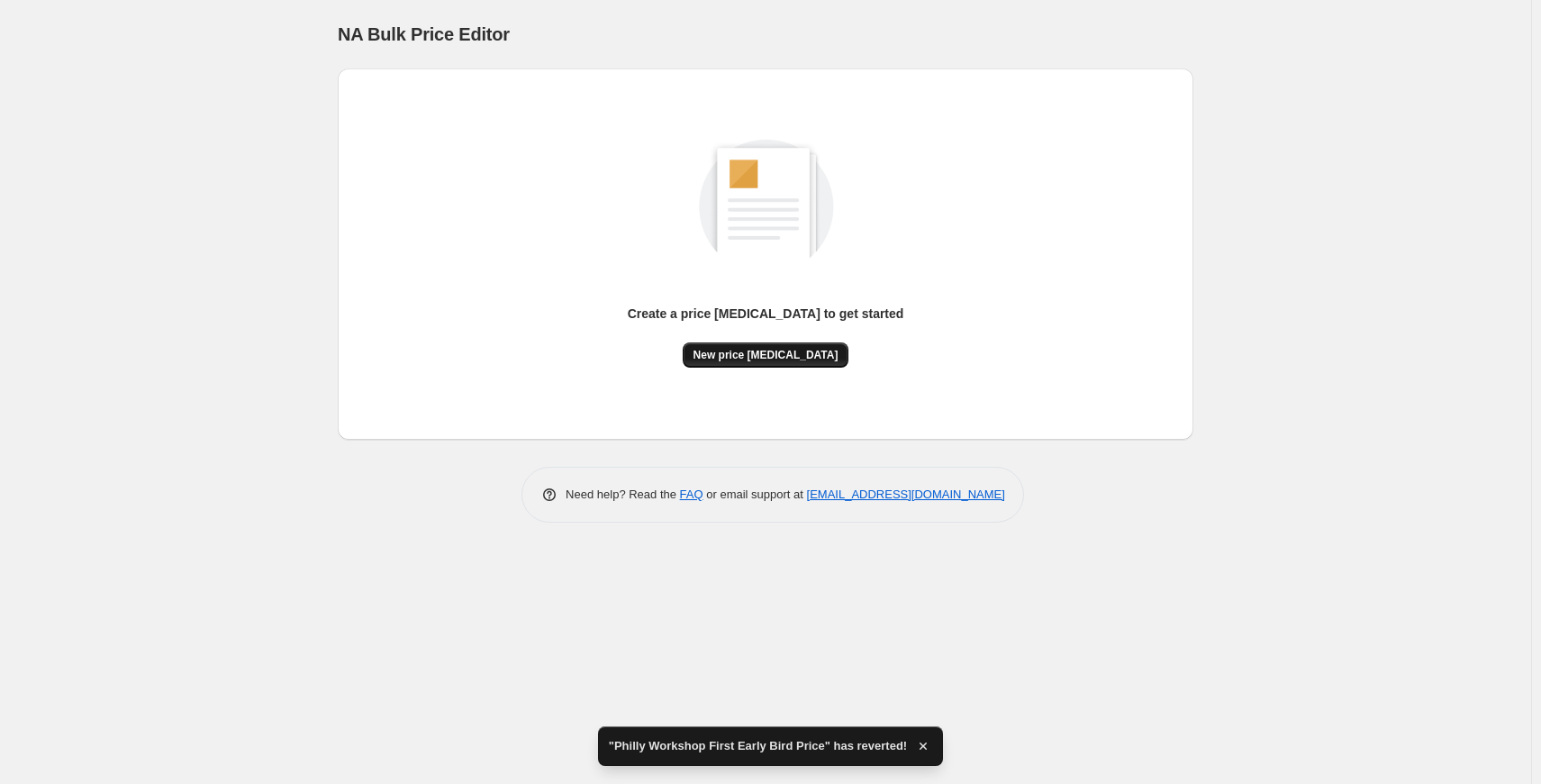
click at [750, 354] on span "New price [MEDICAL_DATA]" at bounding box center [766, 355] width 145 height 15
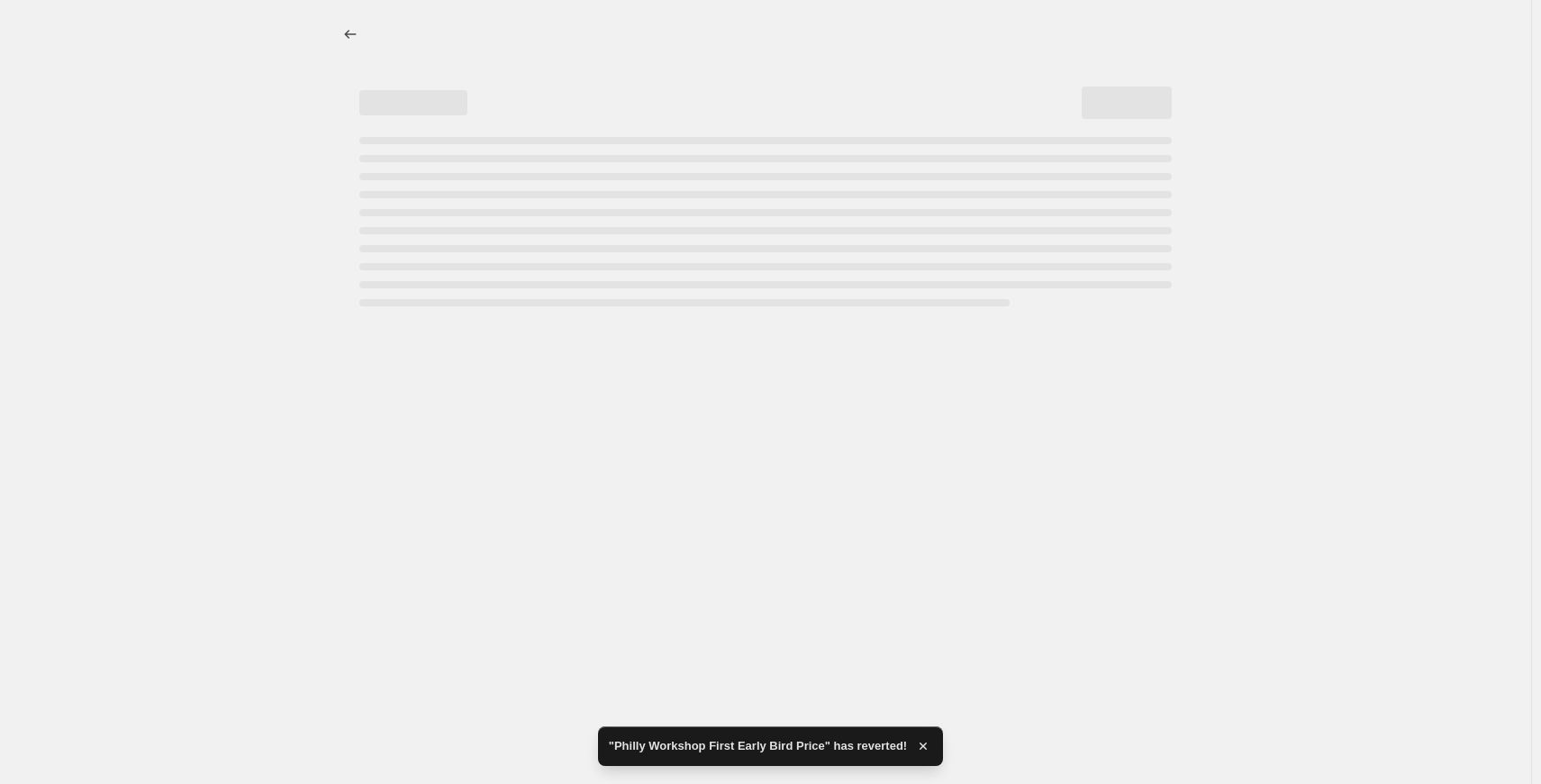
select select "percentage"
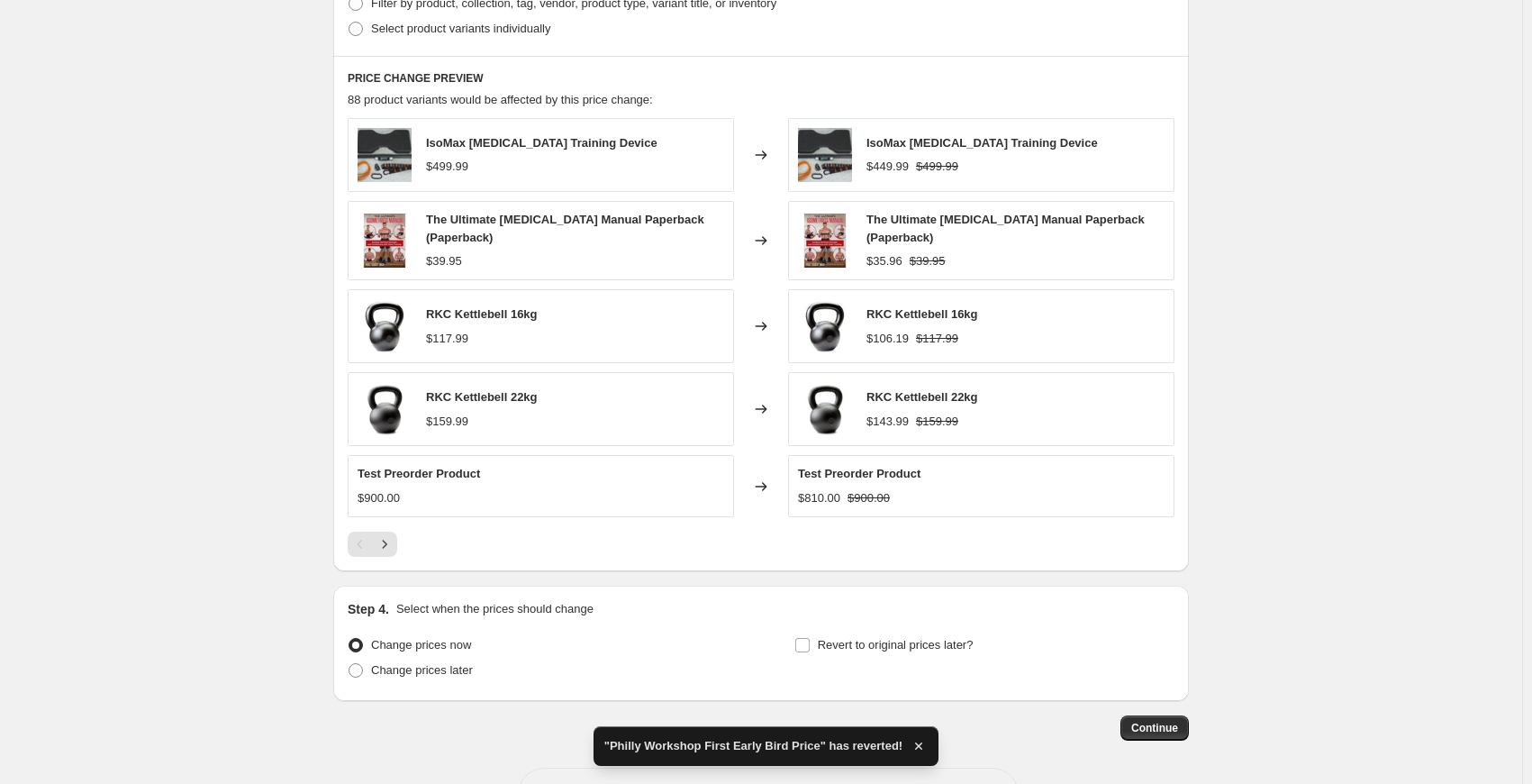
scroll to position [918, 0]
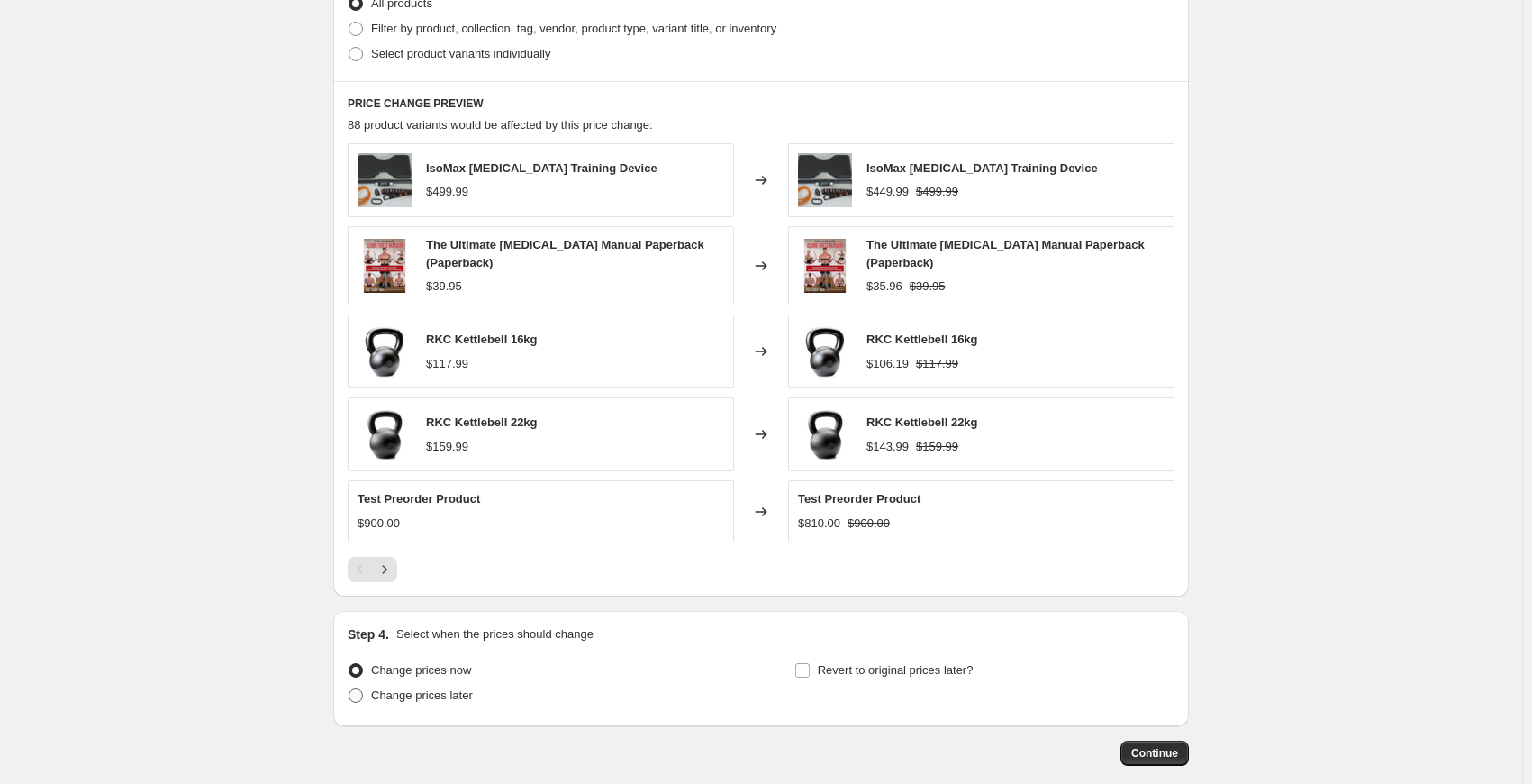
click at [357, 693] on span at bounding box center [356, 695] width 15 height 15
click at [349, 689] on input "Change prices later" at bounding box center [349, 688] width 1 height 1
radio input "true"
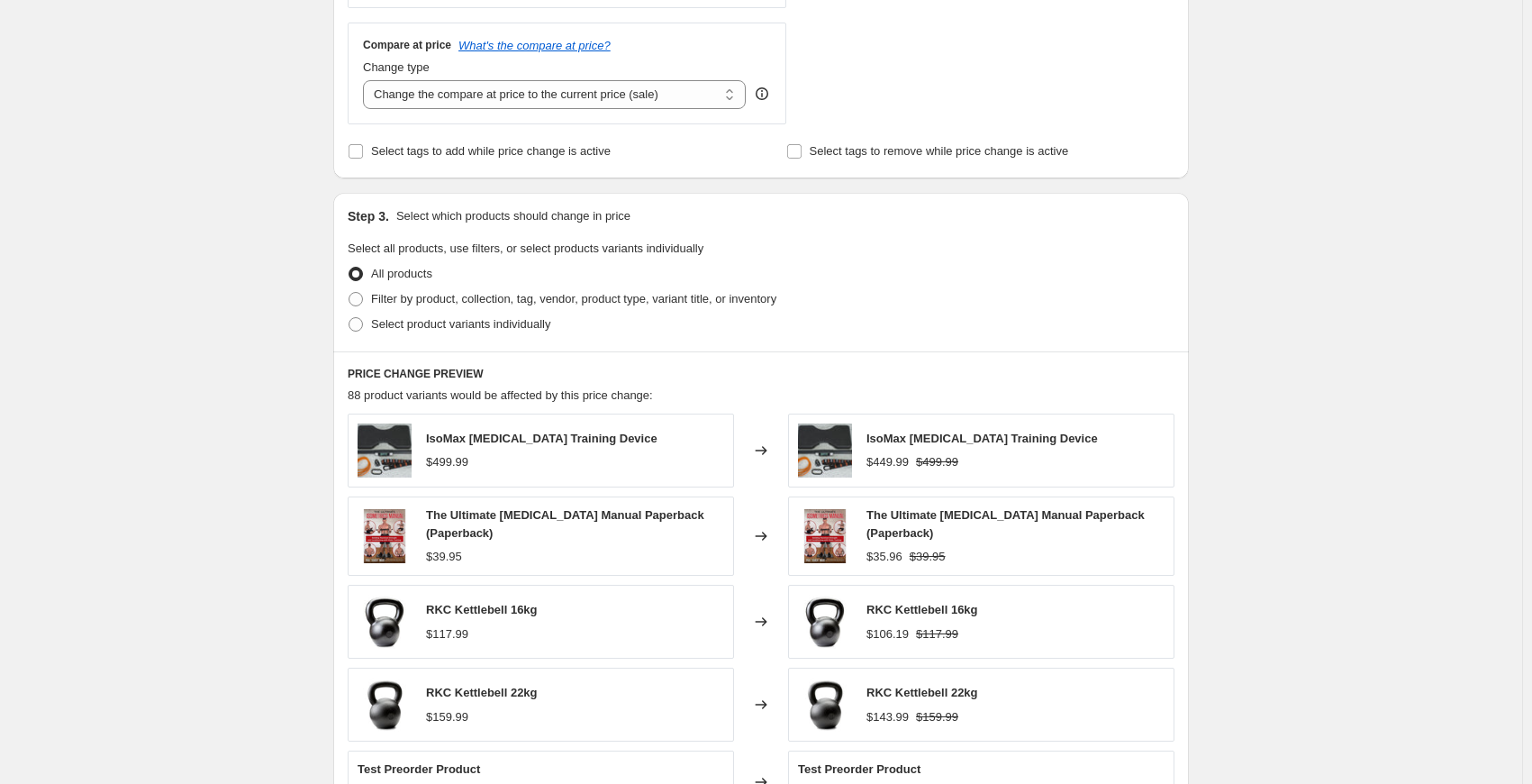
scroll to position [18, 0]
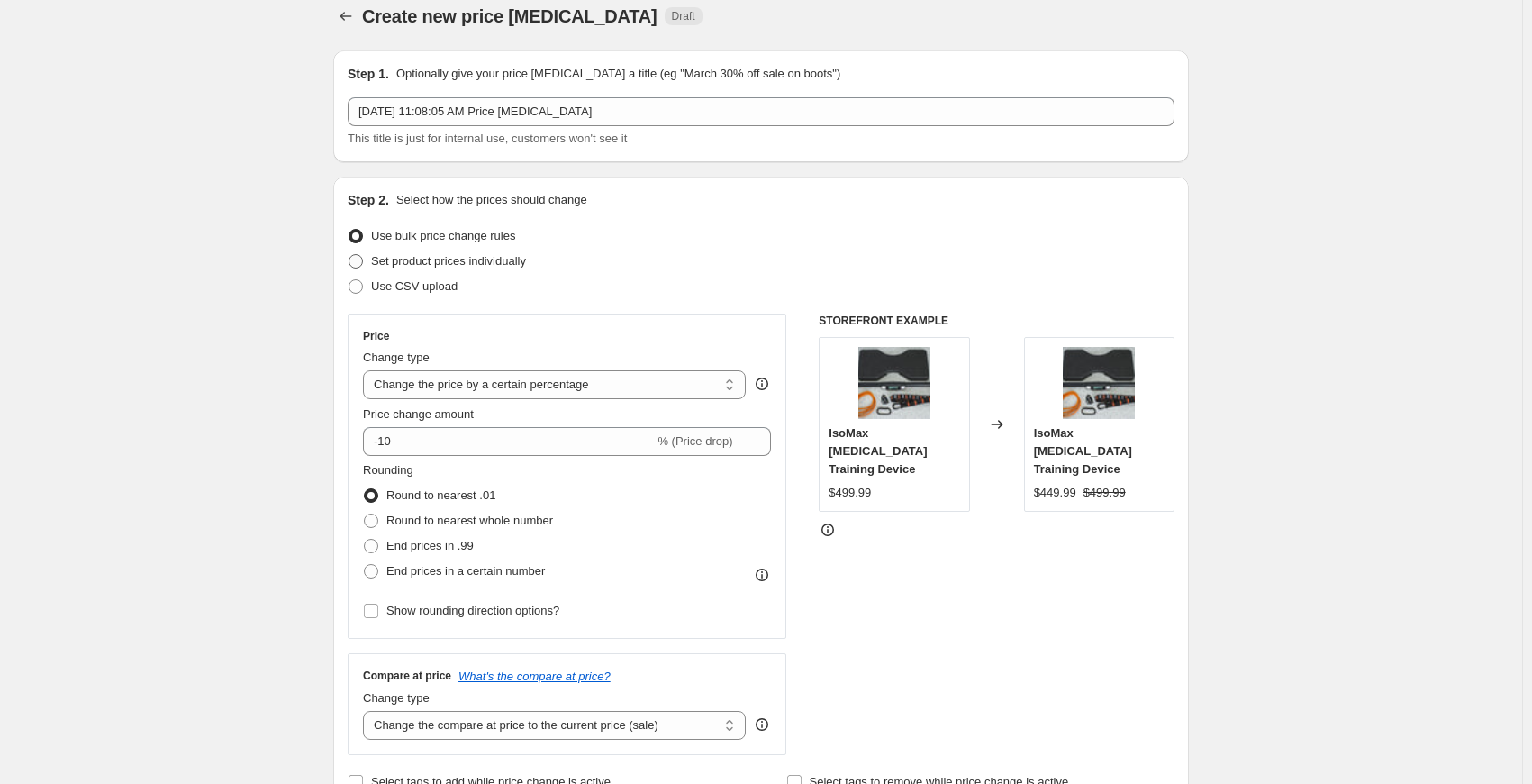
click at [363, 262] on span at bounding box center [356, 261] width 15 height 15
click at [349, 255] on input "Set product prices individually" at bounding box center [349, 254] width 1 height 1
radio input "true"
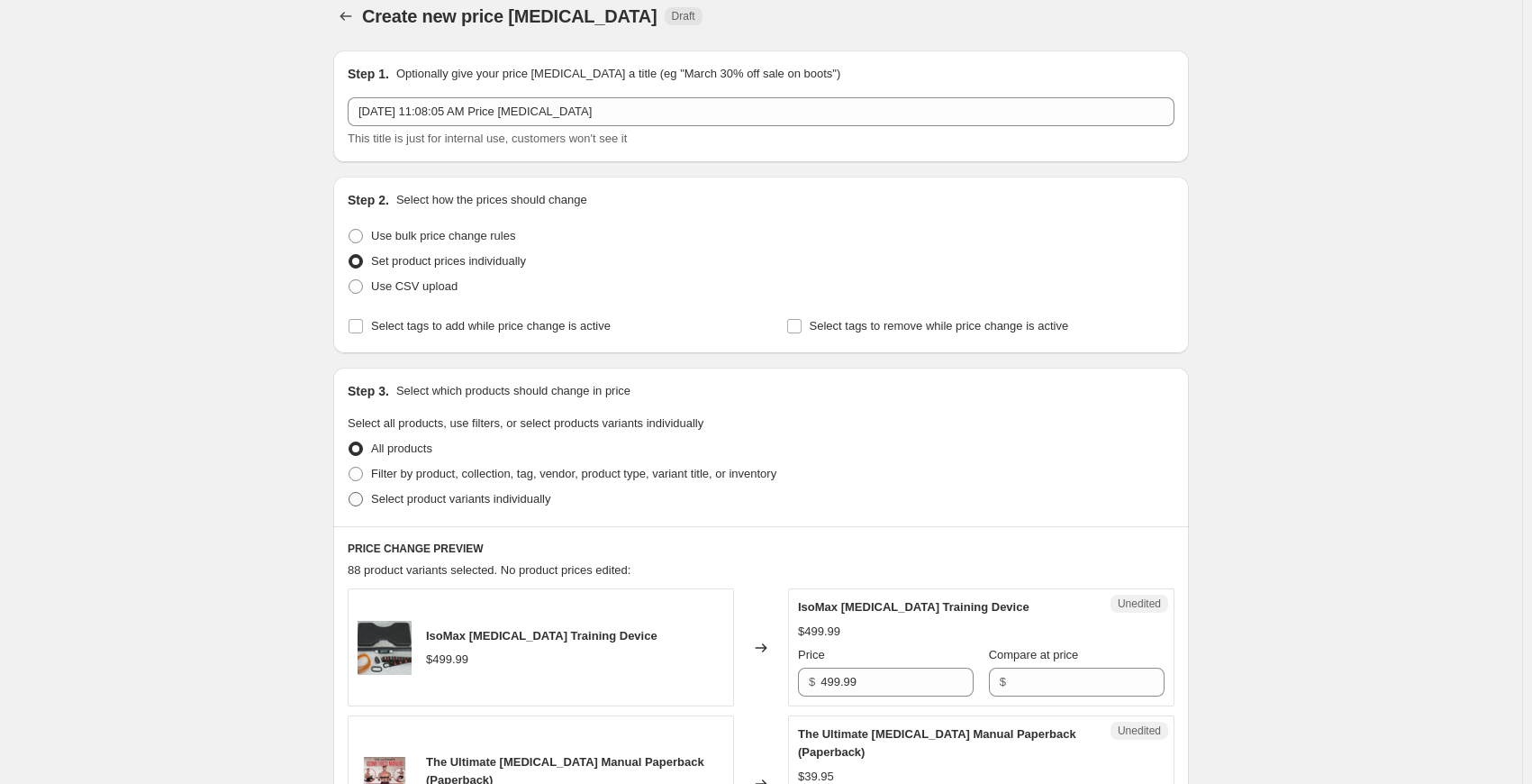
click at [360, 500] on span at bounding box center [356, 499] width 15 height 15
click at [349, 493] on input "Select product variants individually" at bounding box center [349, 492] width 1 height 1
radio input "true"
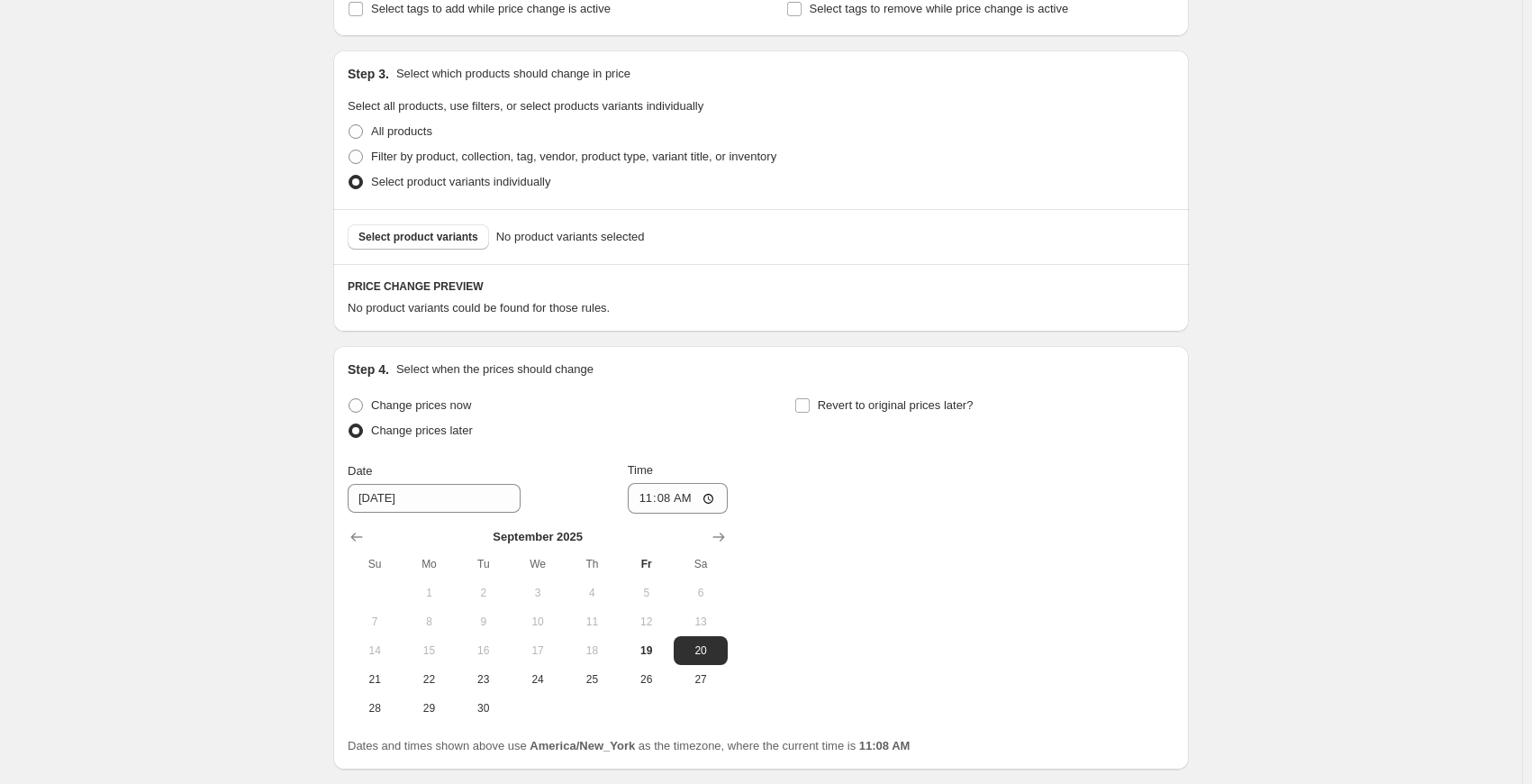
scroll to position [378, 0]
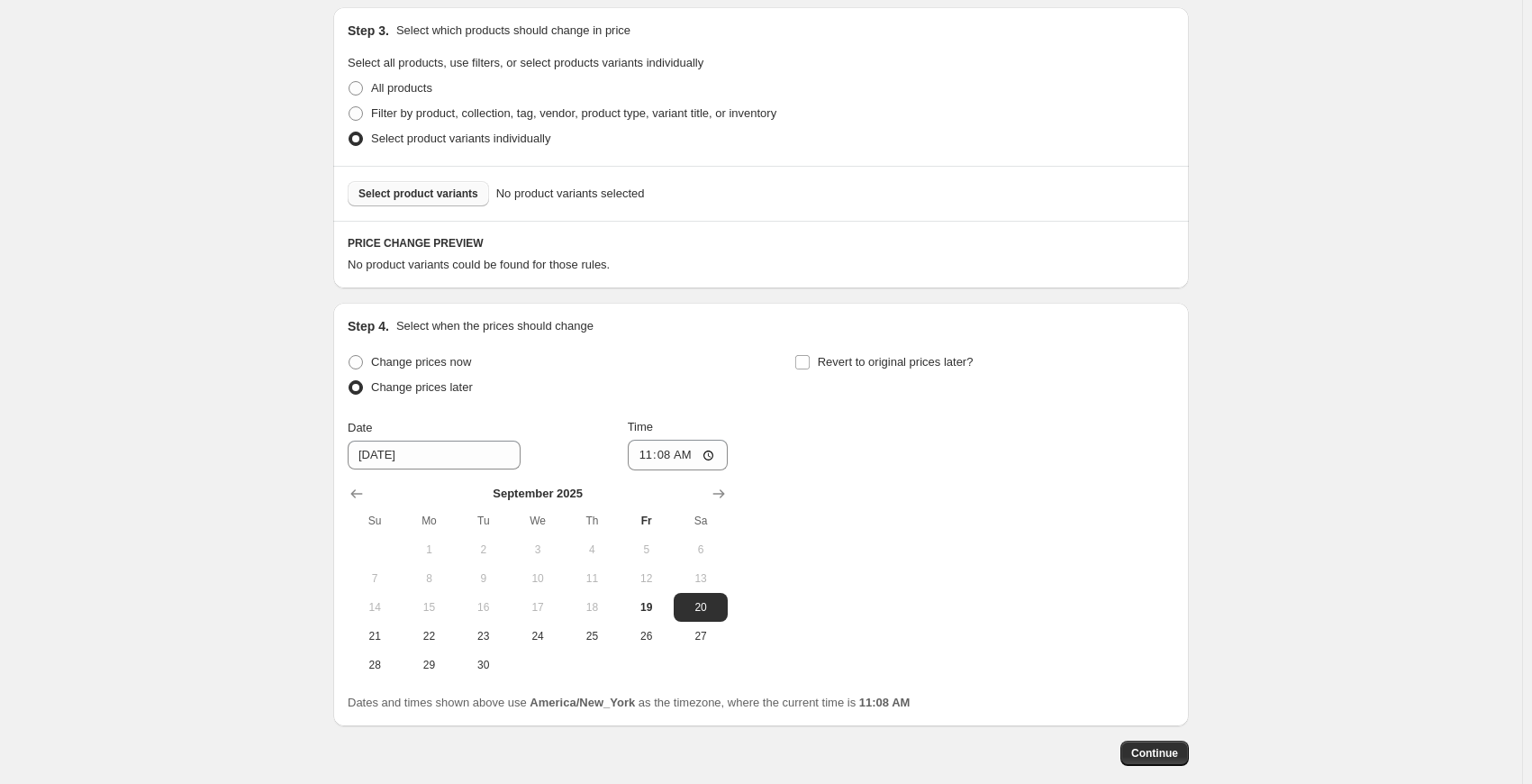
click at [429, 186] on span "Select product variants" at bounding box center [418, 193] width 120 height 15
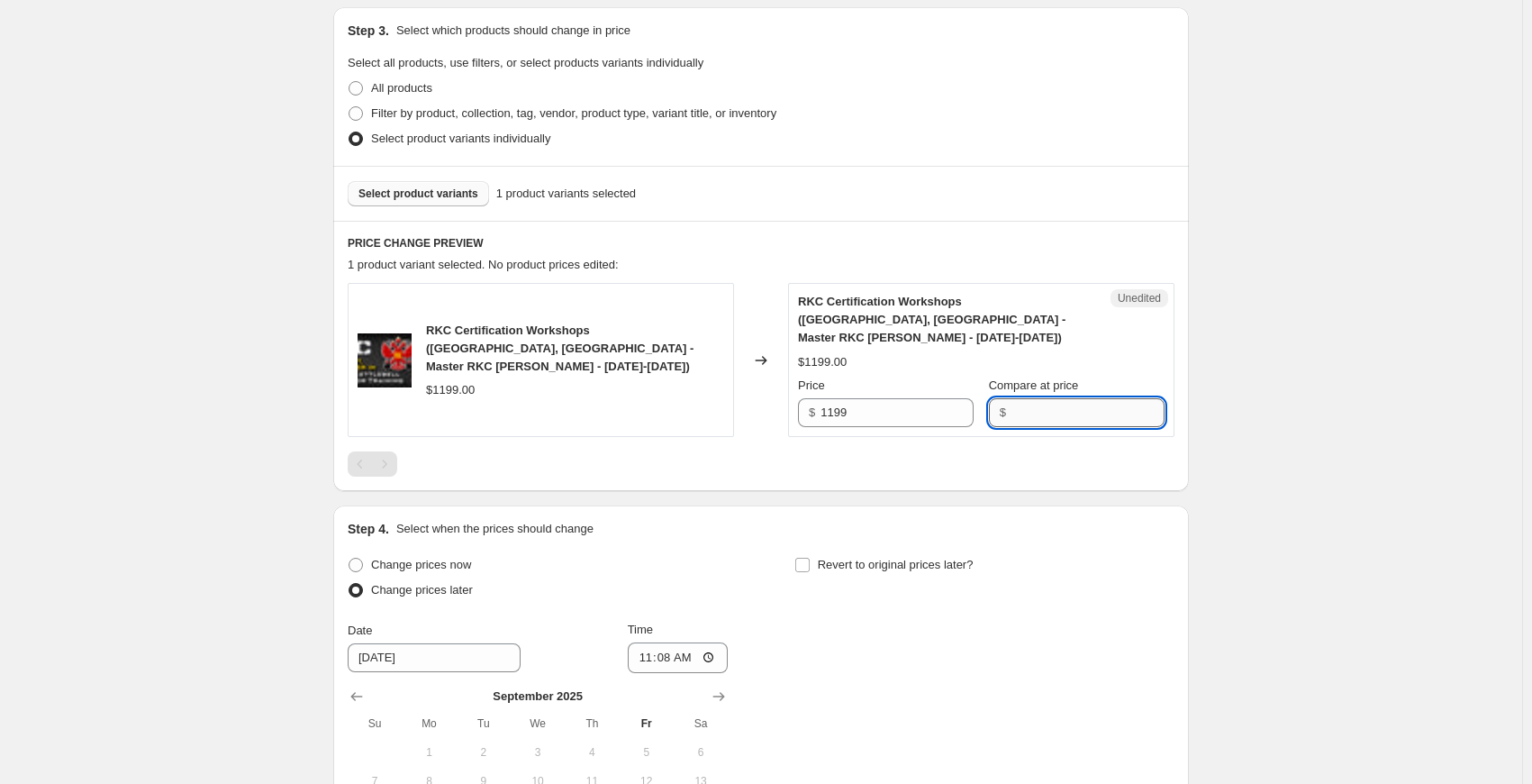
click at [1048, 398] on input "Compare at price" at bounding box center [1088, 413] width 153 height 29
type input "1199"
click at [1283, 352] on div "Create new price change job. This page is ready Create new price change job Dra…" at bounding box center [761, 349] width 1522 height 1456
click at [1238, 374] on div "Create new price change job. This page is ready Create new price change job Dra…" at bounding box center [761, 349] width 1522 height 1456
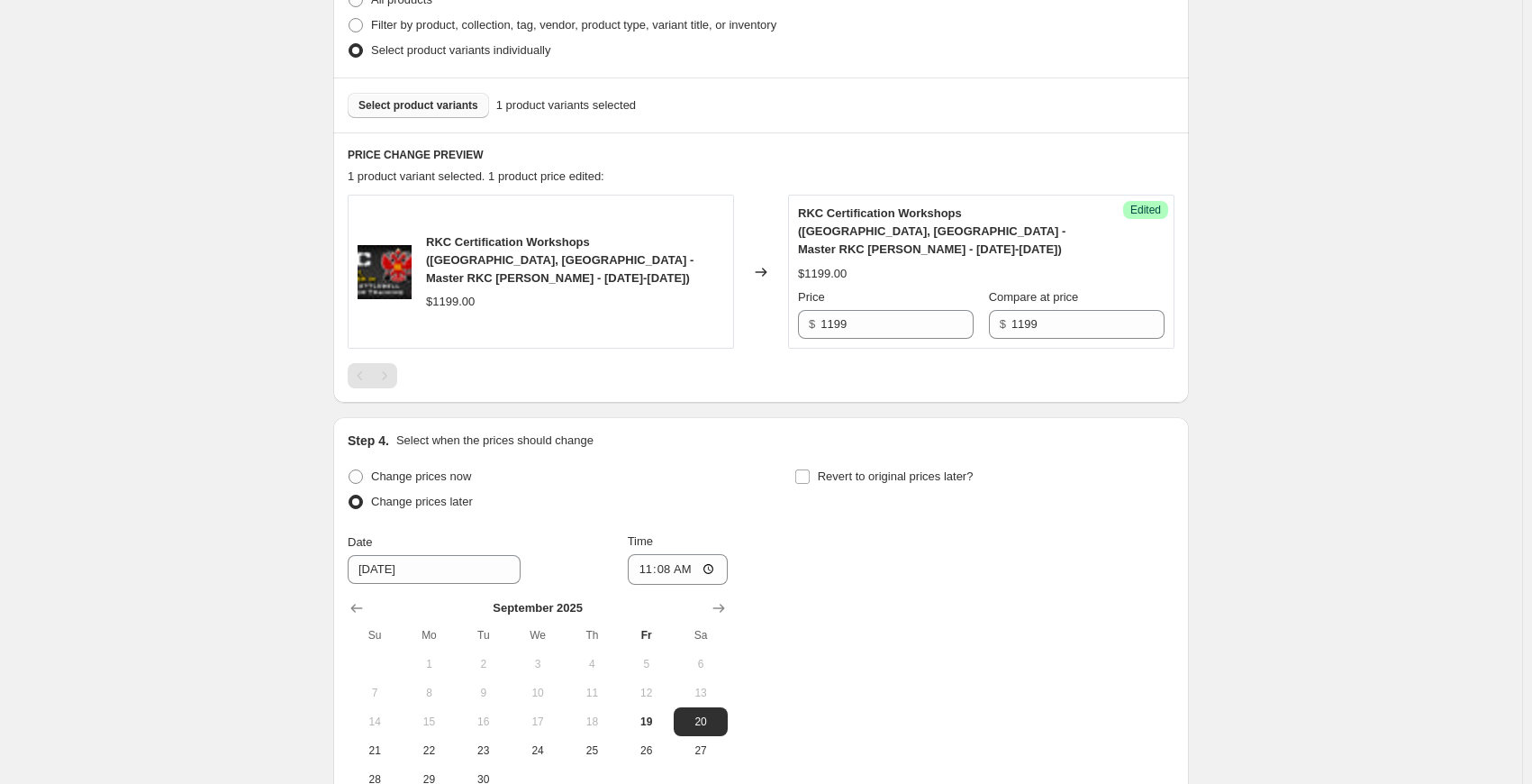
scroll to position [649, 0]
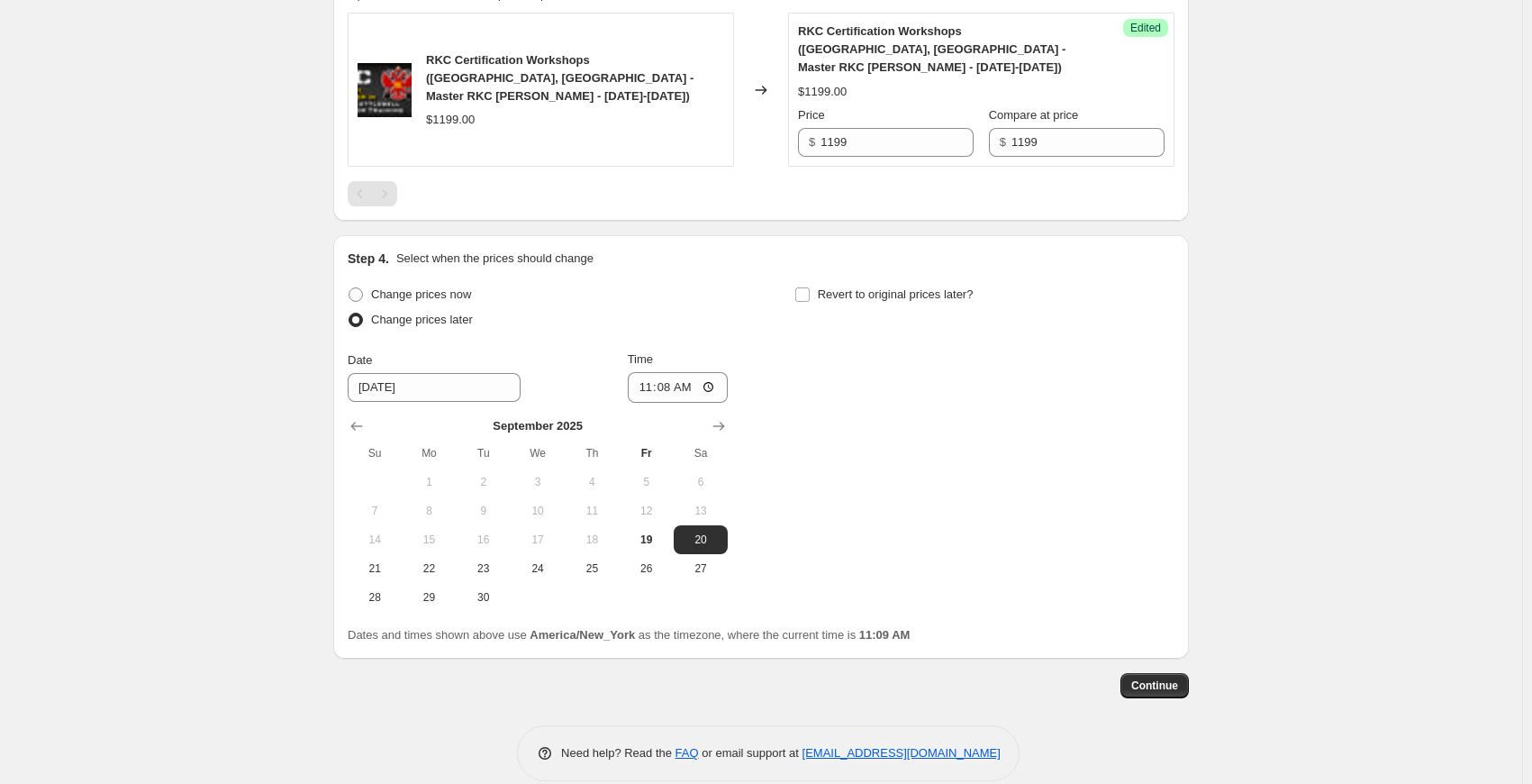
click at [1119, 388] on div "Change prices now Change prices later Date 9/20/2025 Time 11:08 September 2025 …" at bounding box center [761, 446] width 827 height 329
click at [861, 418] on div "Change prices now Change prices later Date 9/20/2025 Time 11:08 September 2025 …" at bounding box center [761, 446] width 827 height 329
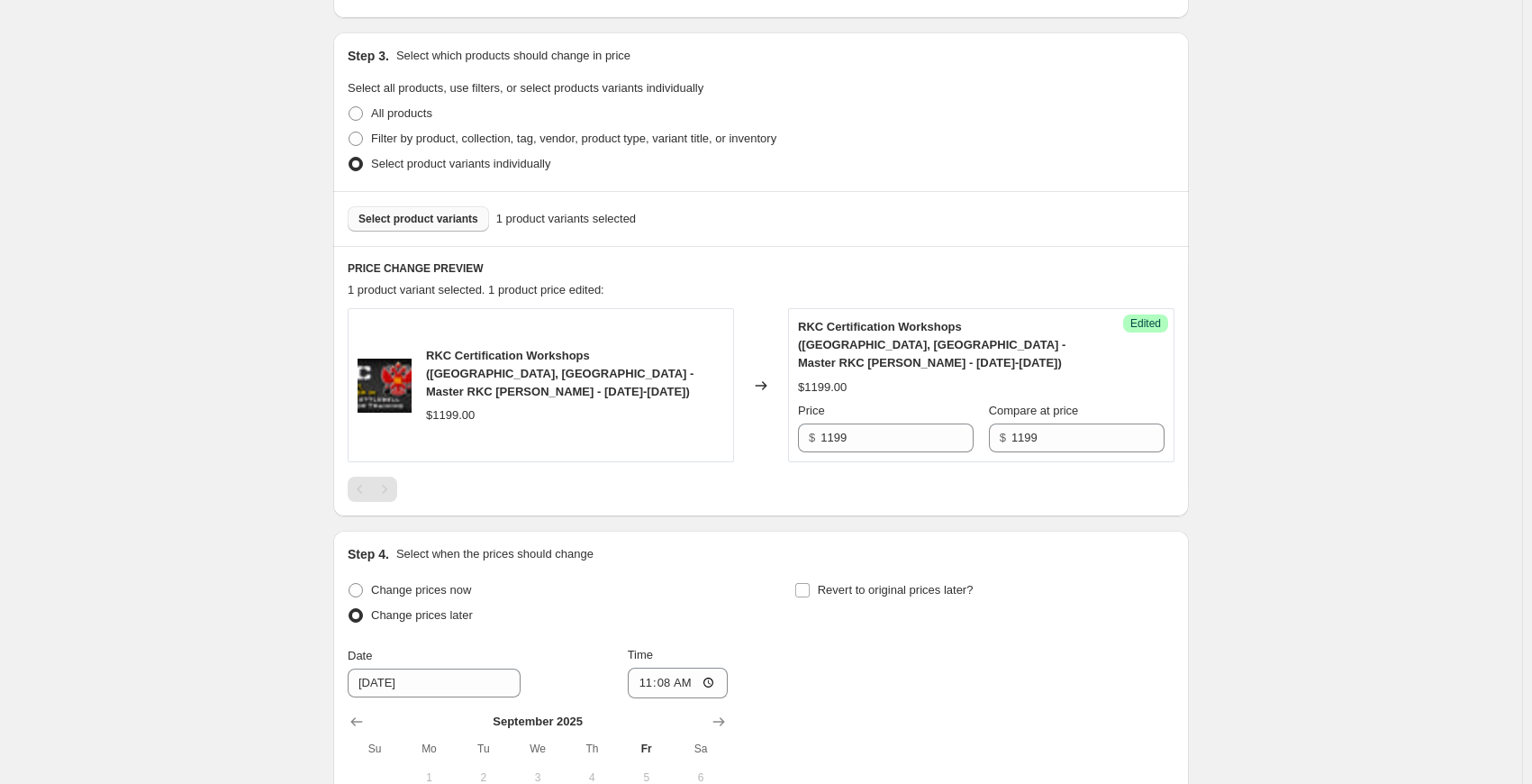
scroll to position [360, 0]
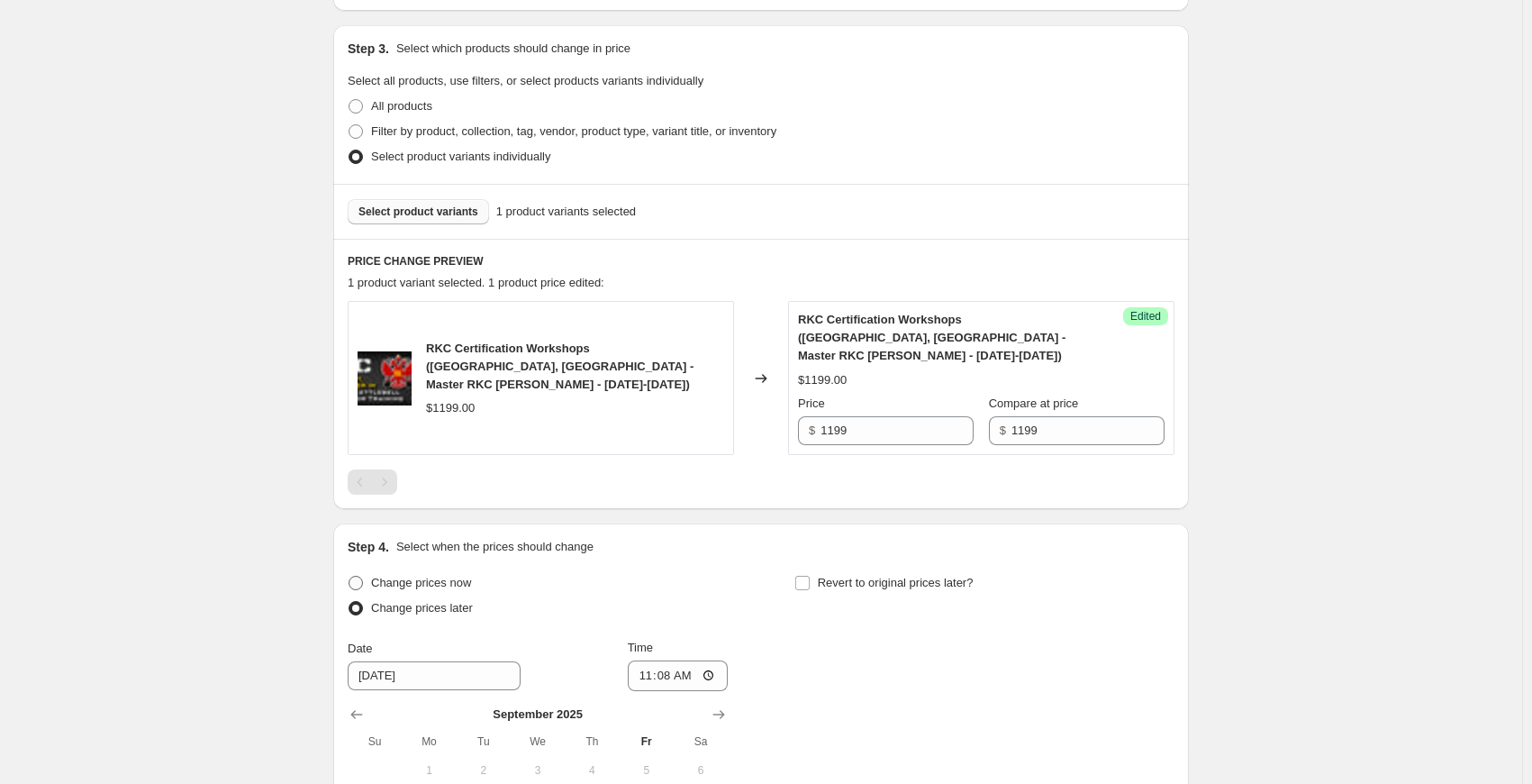
click at [360, 575] on span at bounding box center [356, 583] width 15 height 15
click at [349, 575] on input "Change prices now" at bounding box center [349, 575] width 1 height 1
radio input "true"
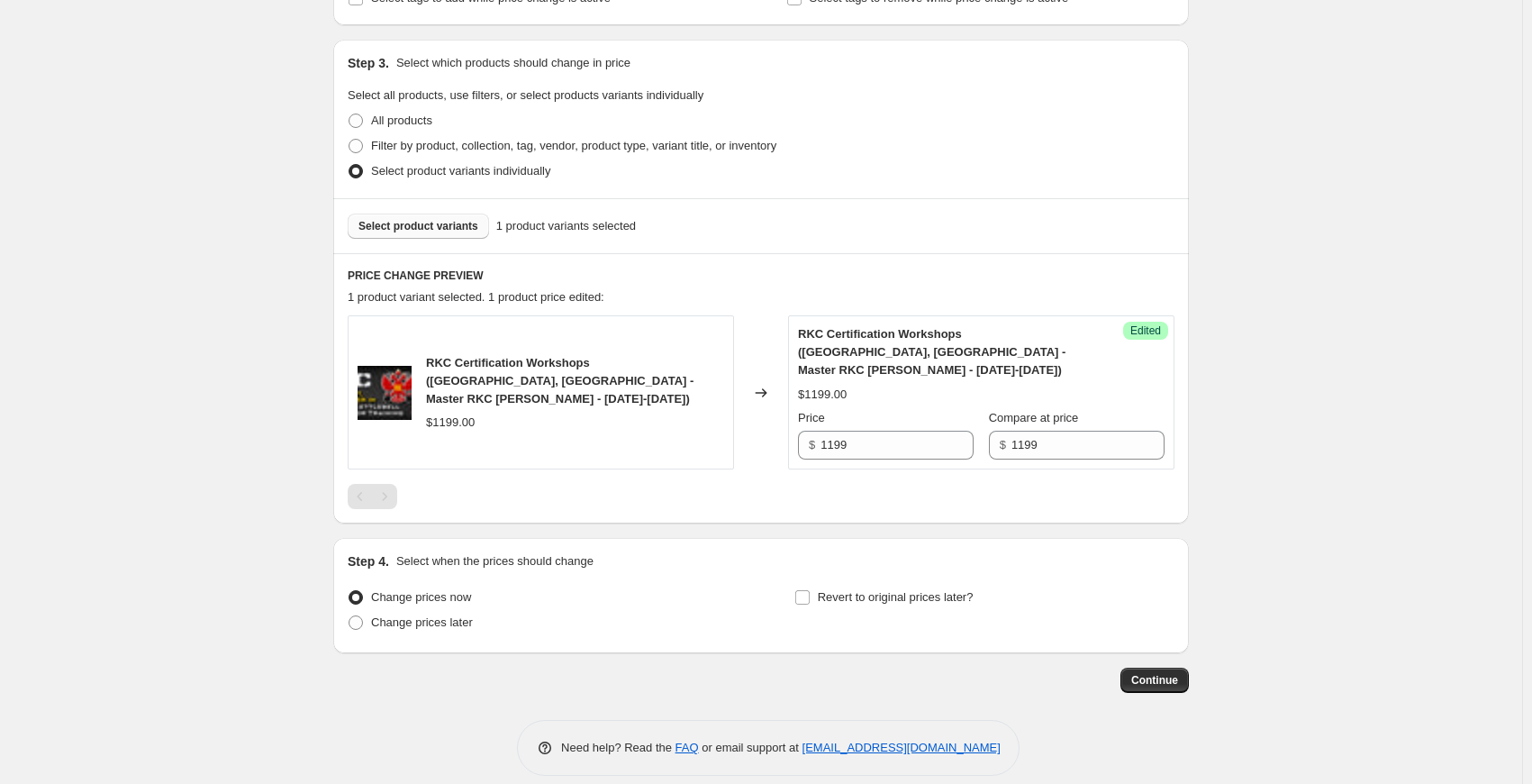
scroll to position [0, 0]
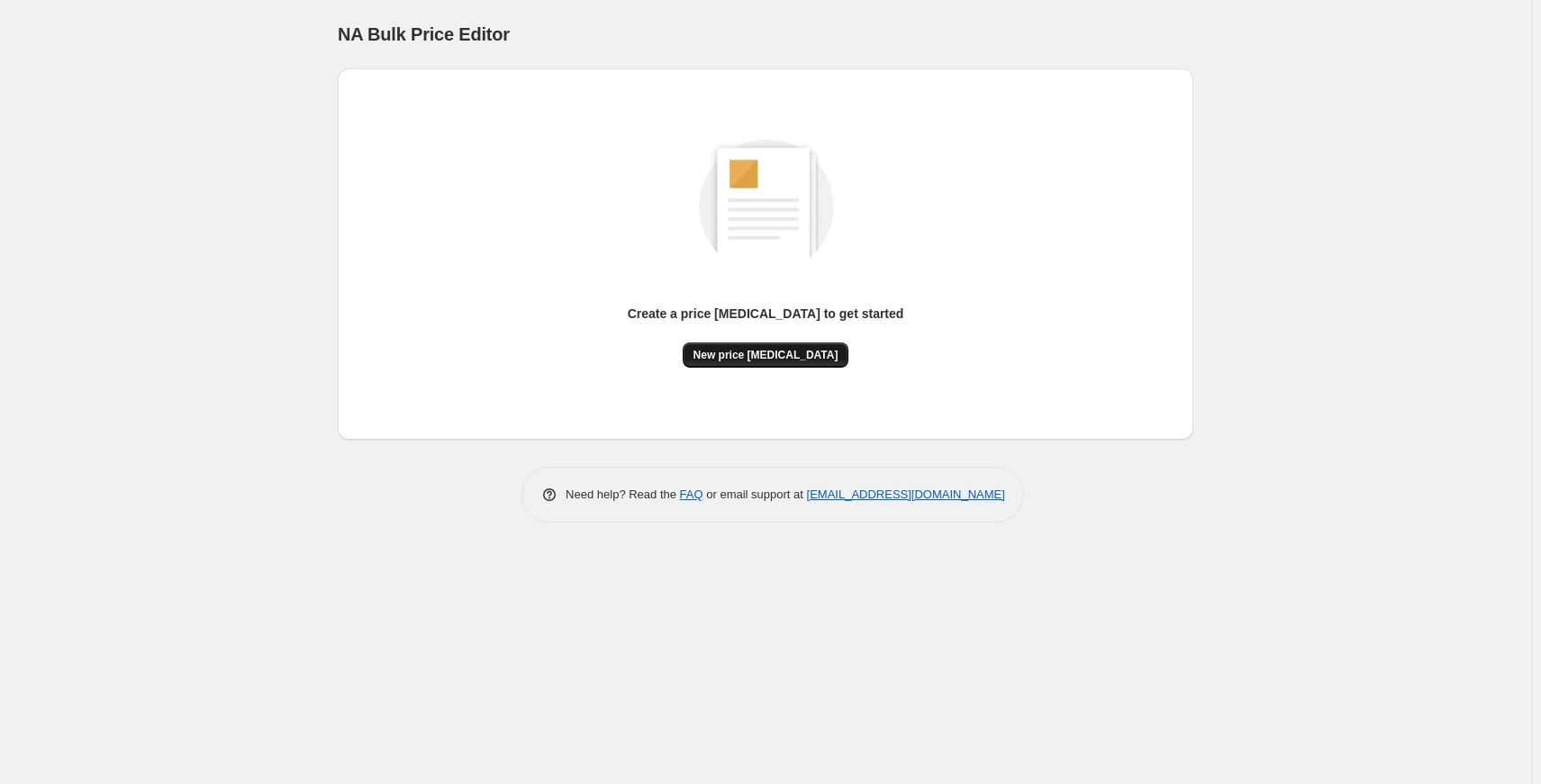
click at [799, 356] on span "New price [MEDICAL_DATA]" at bounding box center [766, 355] width 145 height 15
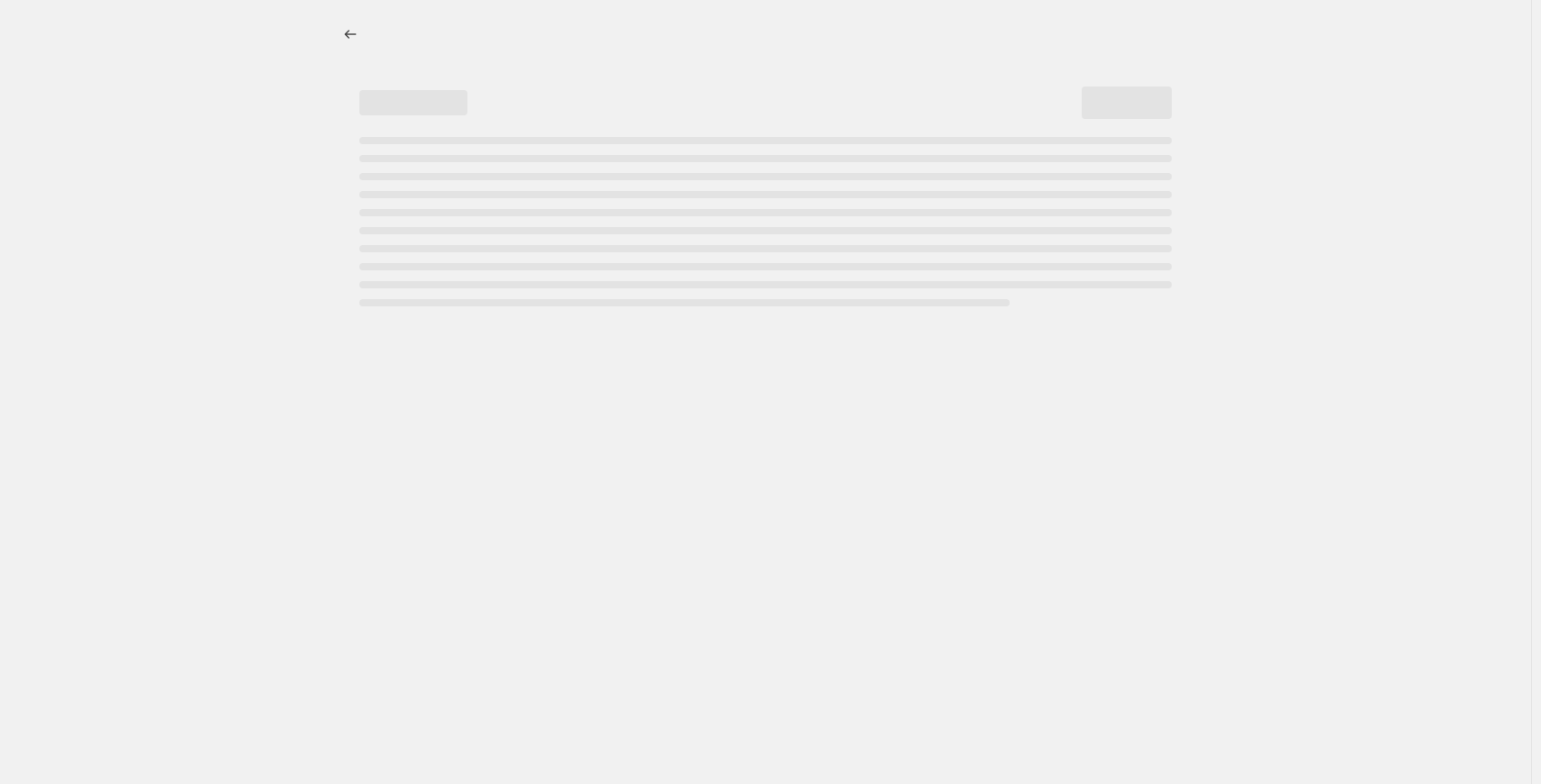
select select "percentage"
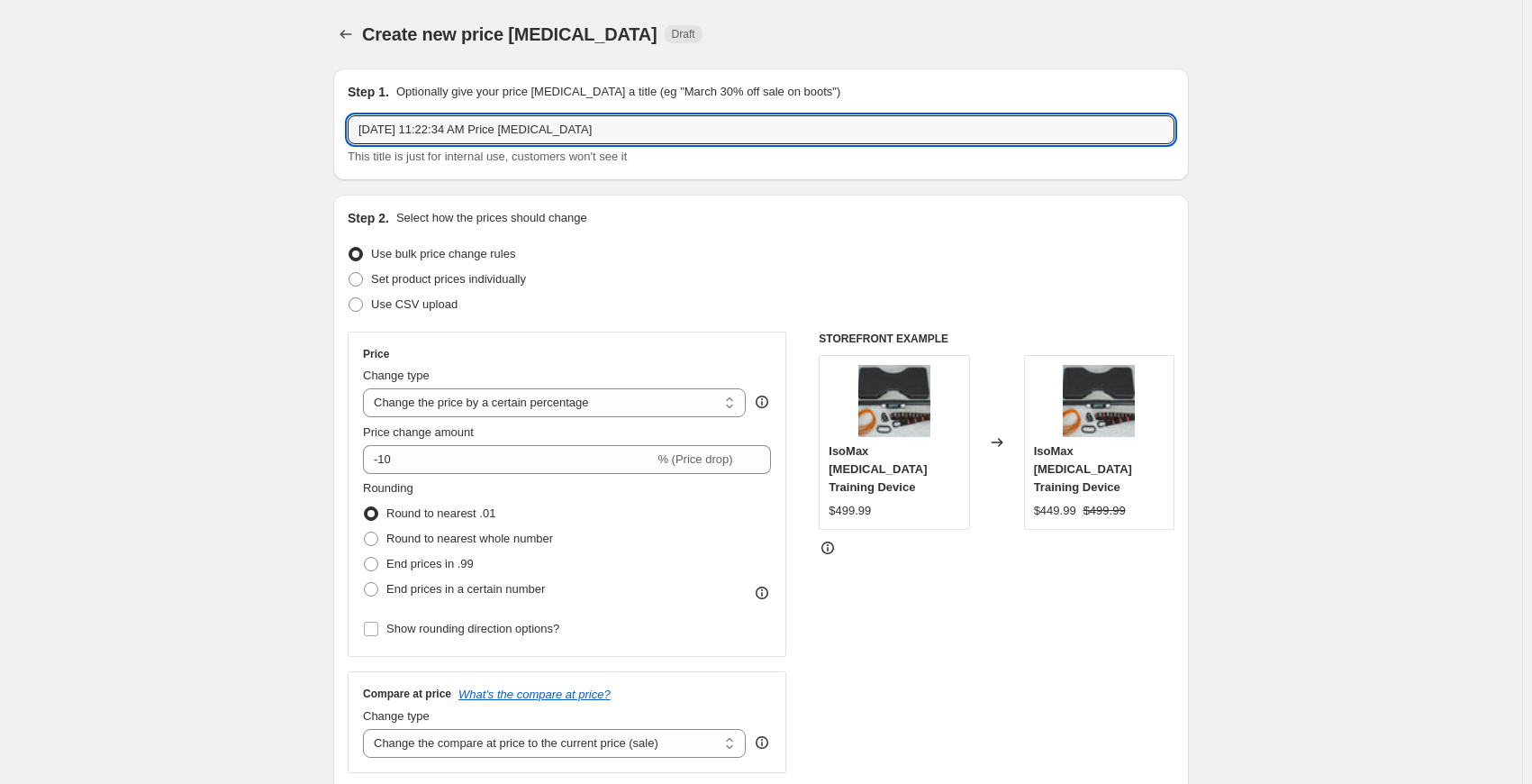
drag, startPoint x: 621, startPoint y: 127, endPoint x: 335, endPoint y: 123, distance: 286.0
type input "Philly Early bird price 1"
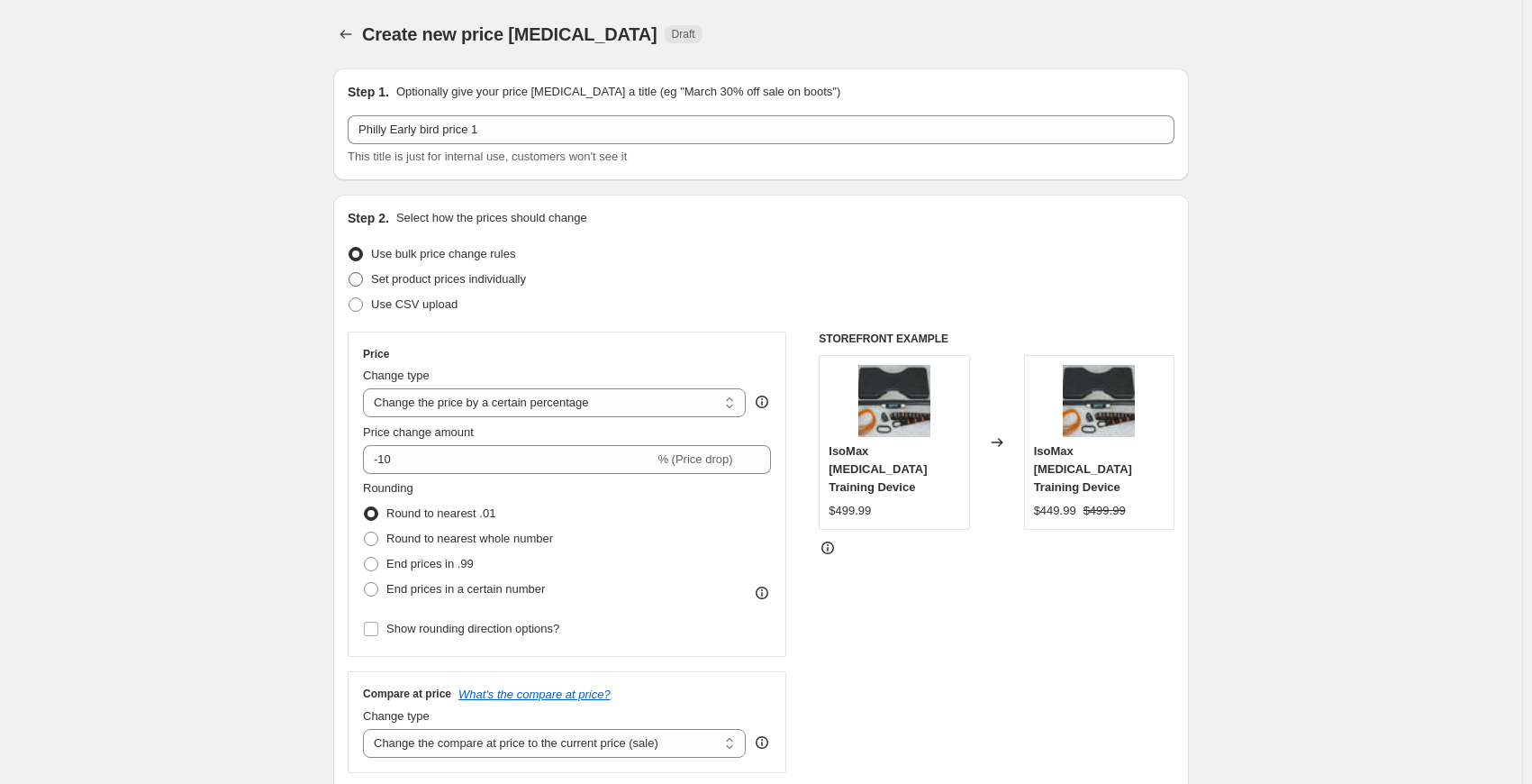
click at [361, 279] on span at bounding box center [356, 279] width 15 height 15
click at [349, 273] on input "Set product prices individually" at bounding box center [349, 272] width 1 height 1
radio input "true"
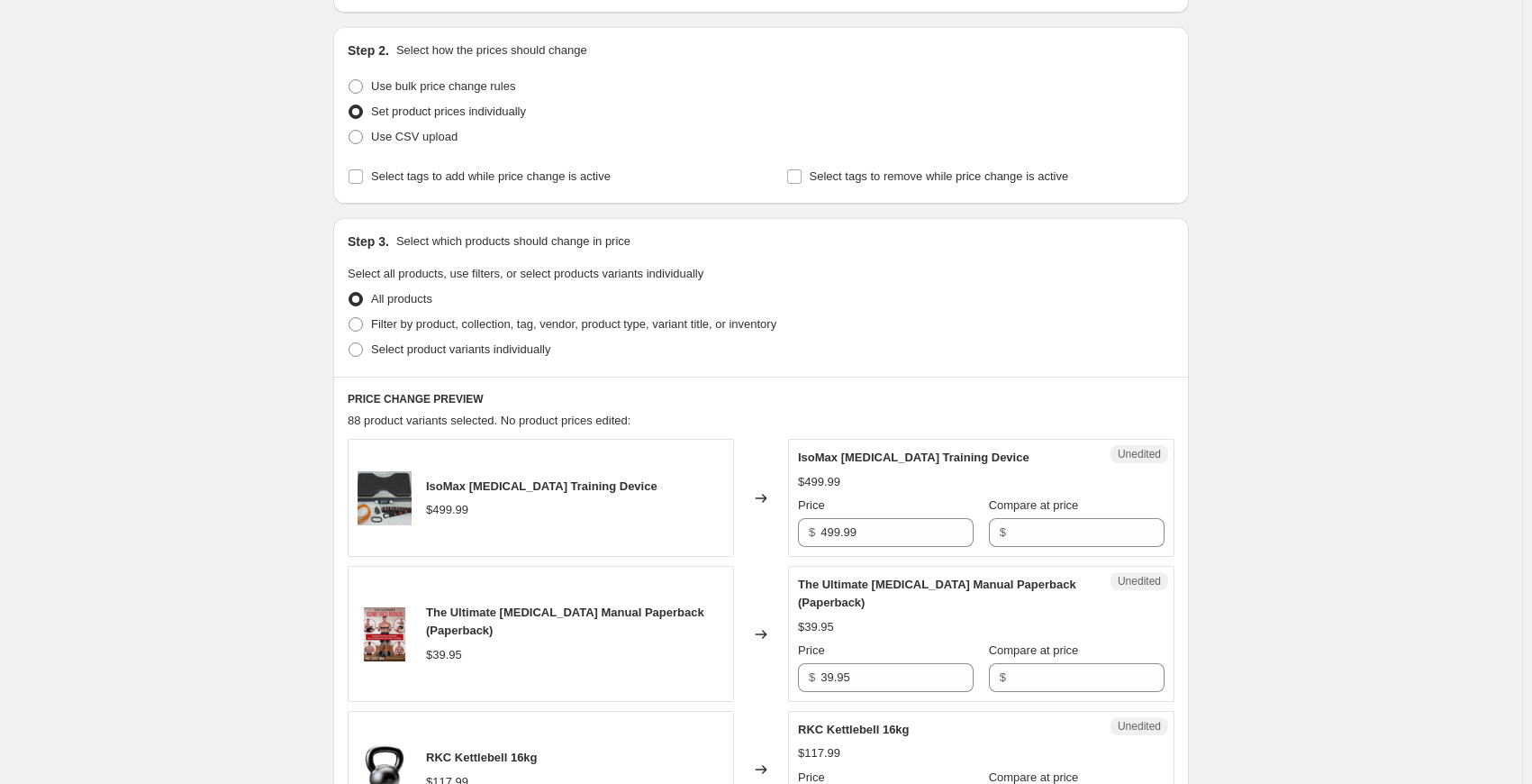
scroll to position [181, 0]
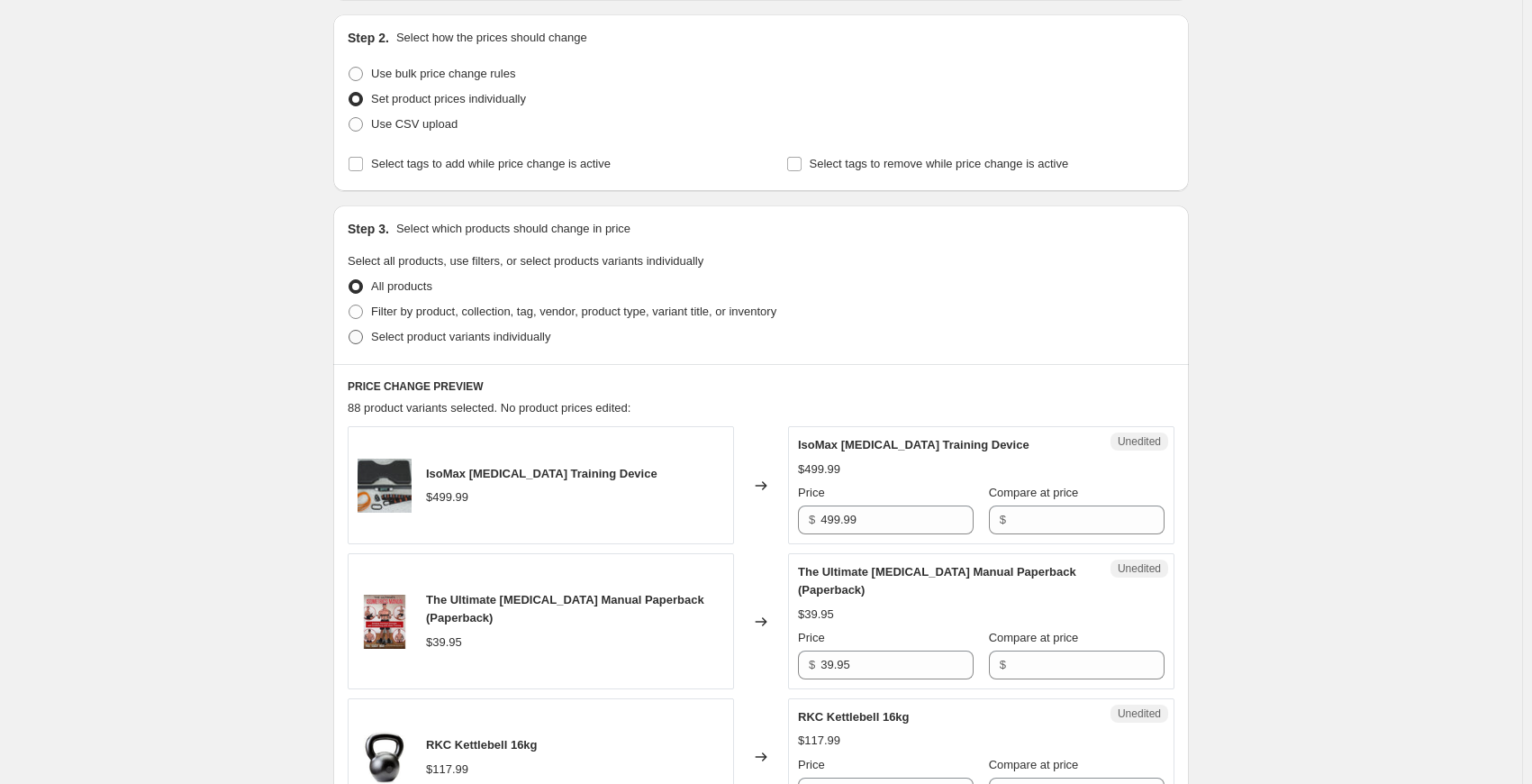
click at [358, 339] on span at bounding box center [356, 337] width 15 height 15
click at [349, 330] on input "Select product variants individually" at bounding box center [349, 329] width 1 height 1
radio input "true"
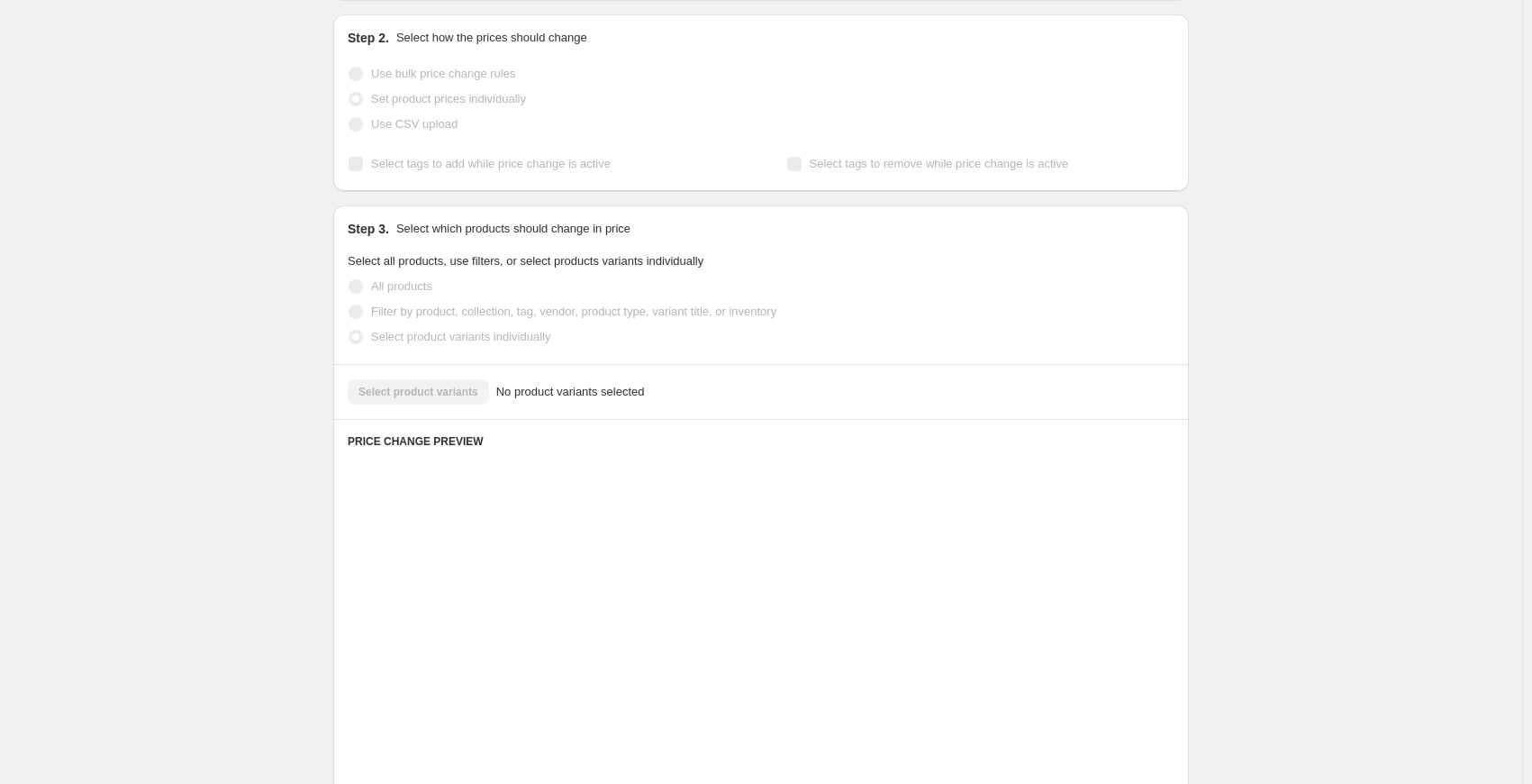
scroll to position [162, 0]
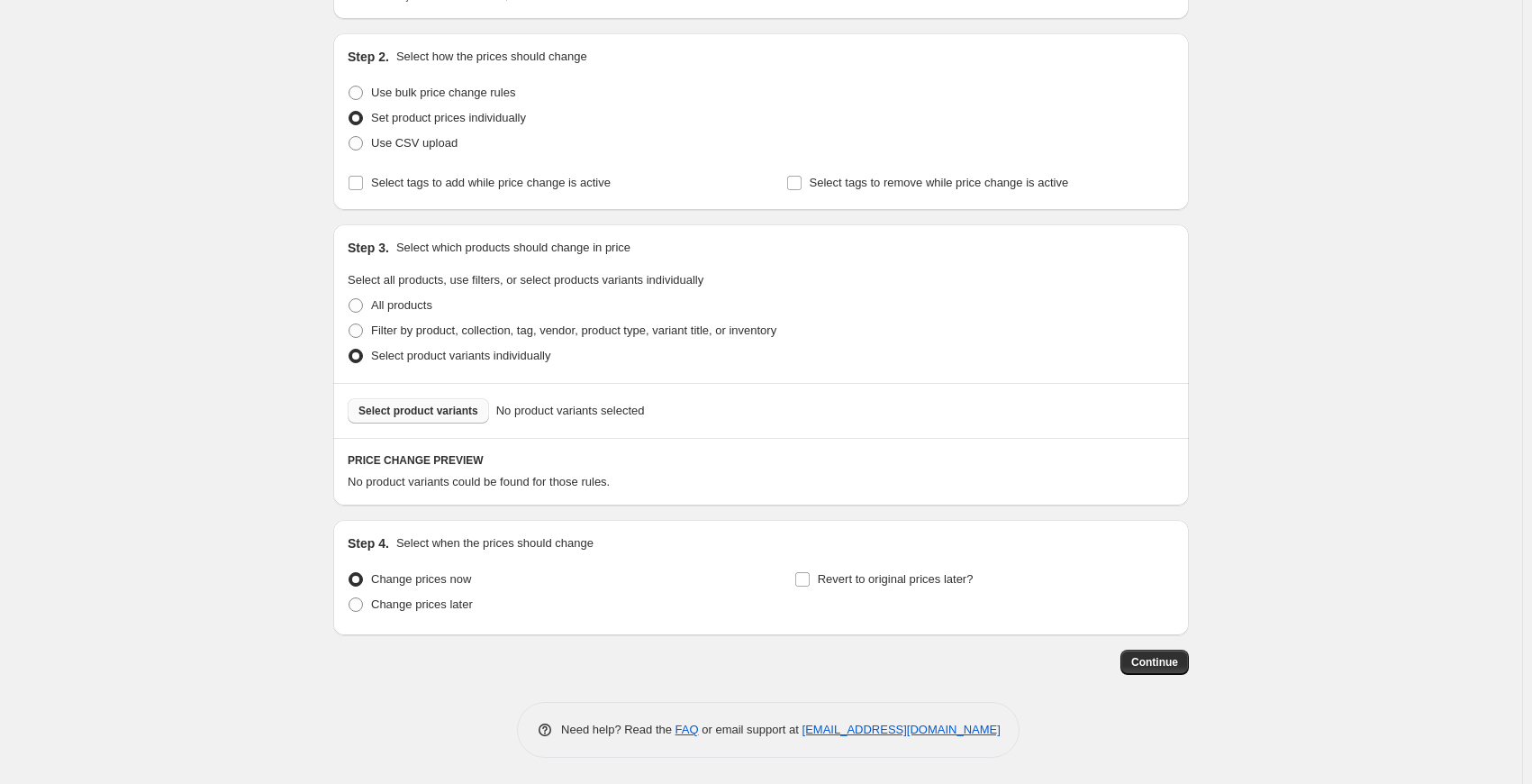
click at [427, 416] on span "Select product variants" at bounding box center [418, 411] width 120 height 15
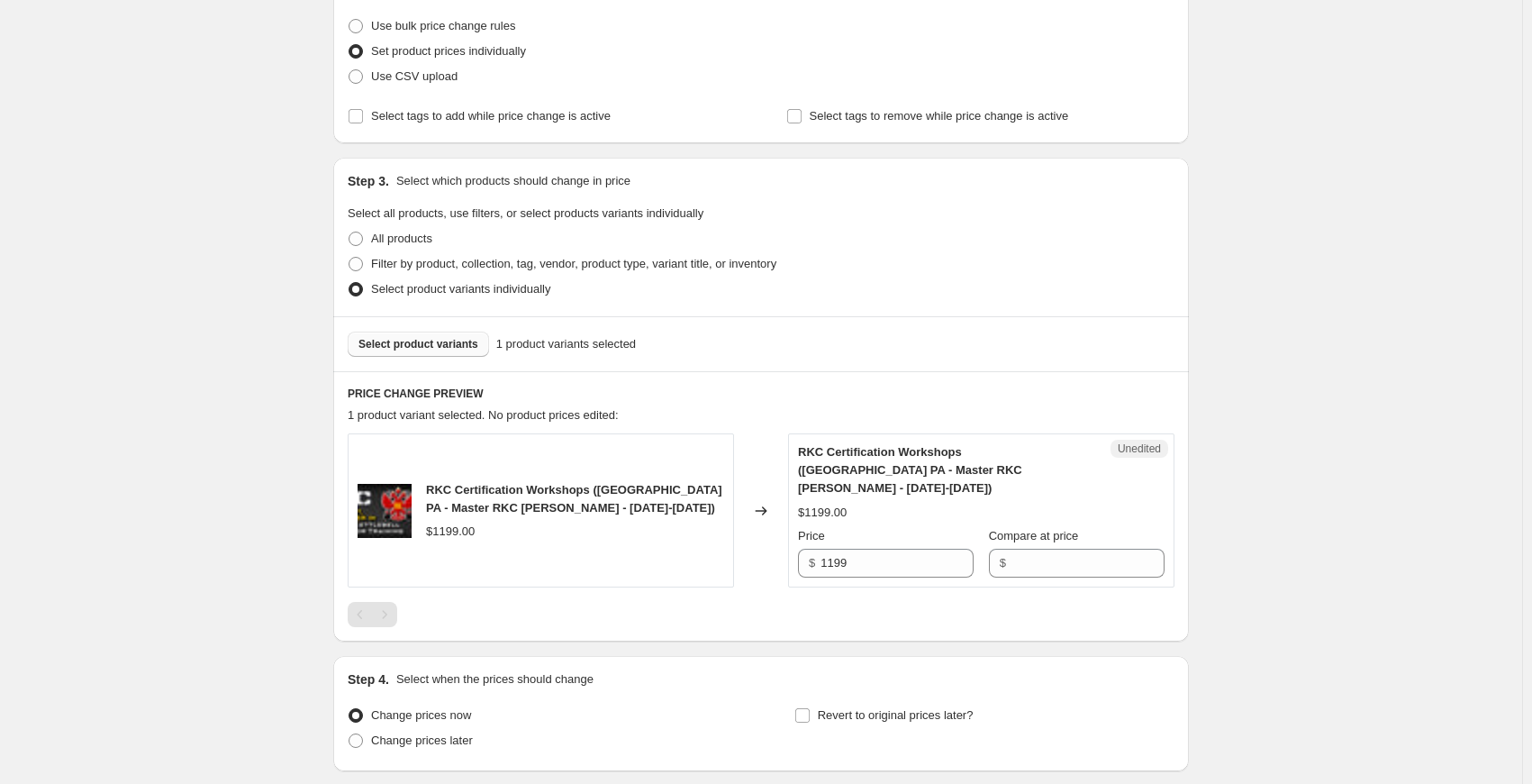
scroll to position [251, 0]
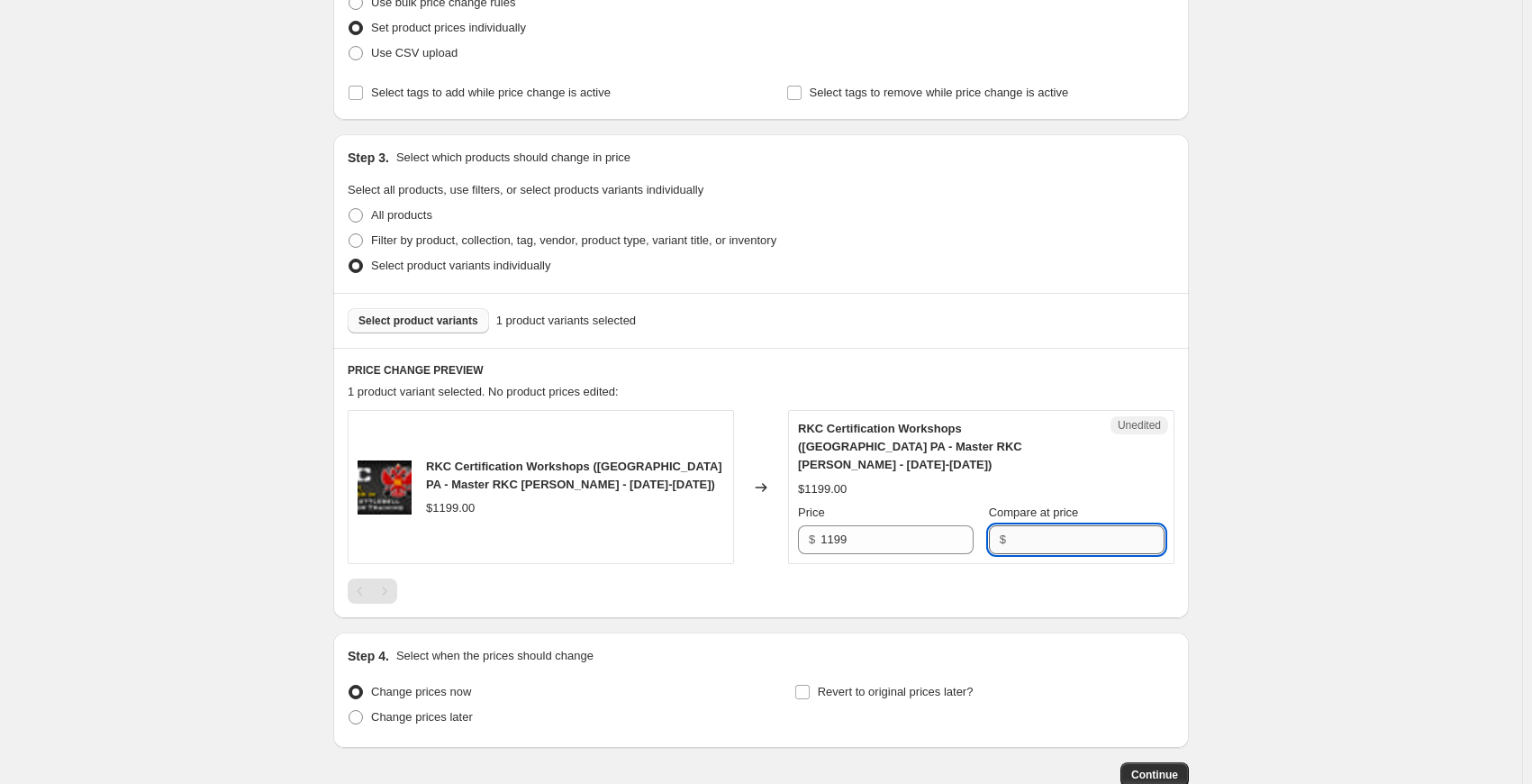
click at [1057, 525] on input "Compare at price" at bounding box center [1088, 540] width 153 height 29
type input "1199"
click at [1280, 467] on div "Create new price change job. This page is ready Create new price change job Dra…" at bounding box center [761, 323] width 1522 height 1149
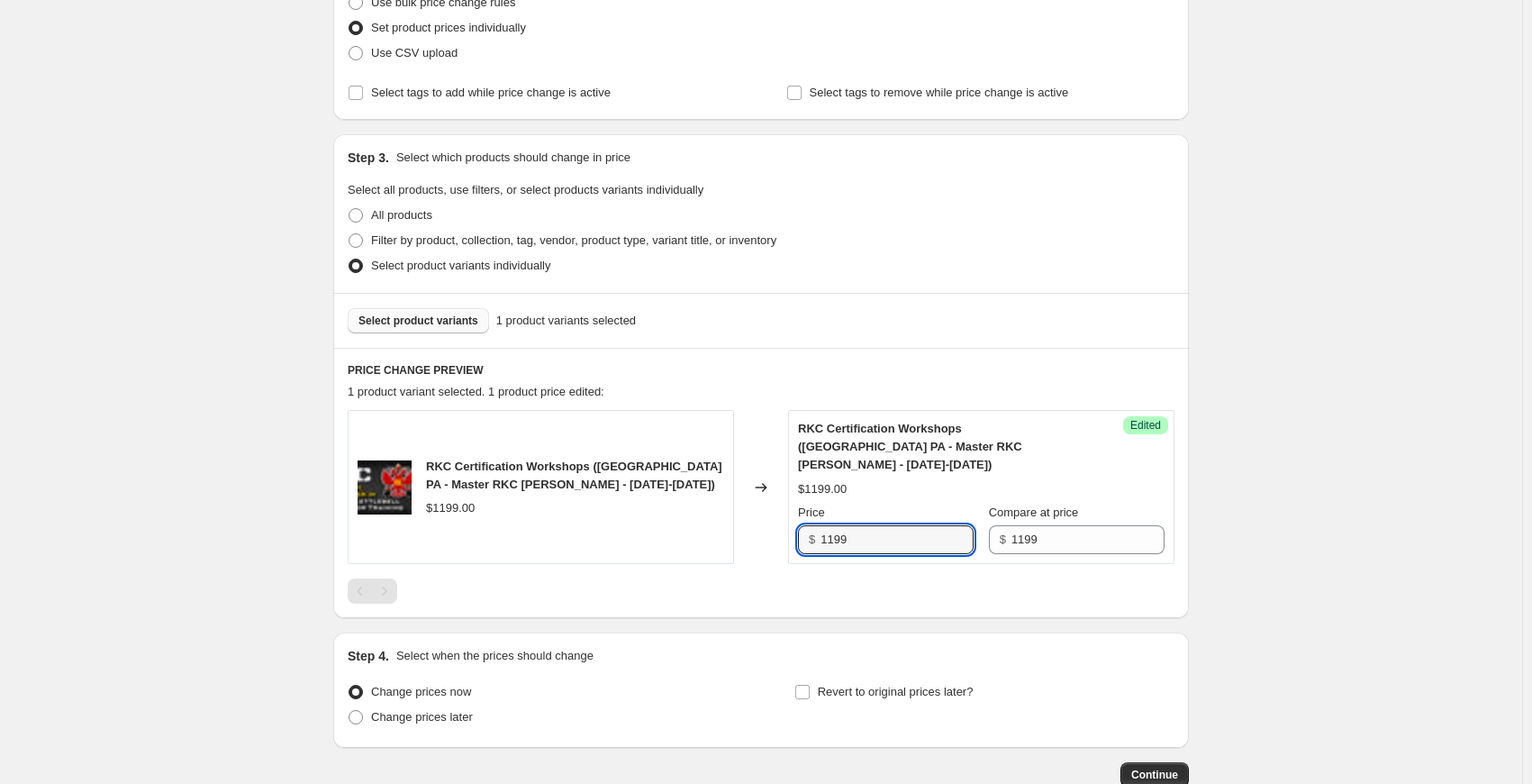
drag, startPoint x: 905, startPoint y: 514, endPoint x: 764, endPoint y: 515, distance: 141.0
click at [767, 517] on div "RKC Certification Workshops (Philadelphia PA - Master RKC Robert Miller - Novem…" at bounding box center [761, 487] width 827 height 154
type input "1000"
click at [1370, 407] on div "Create new price change job. This page is ready Create new price change job Dra…" at bounding box center [761, 323] width 1522 height 1149
drag, startPoint x: 859, startPoint y: 474, endPoint x: 904, endPoint y: 472, distance: 45.0
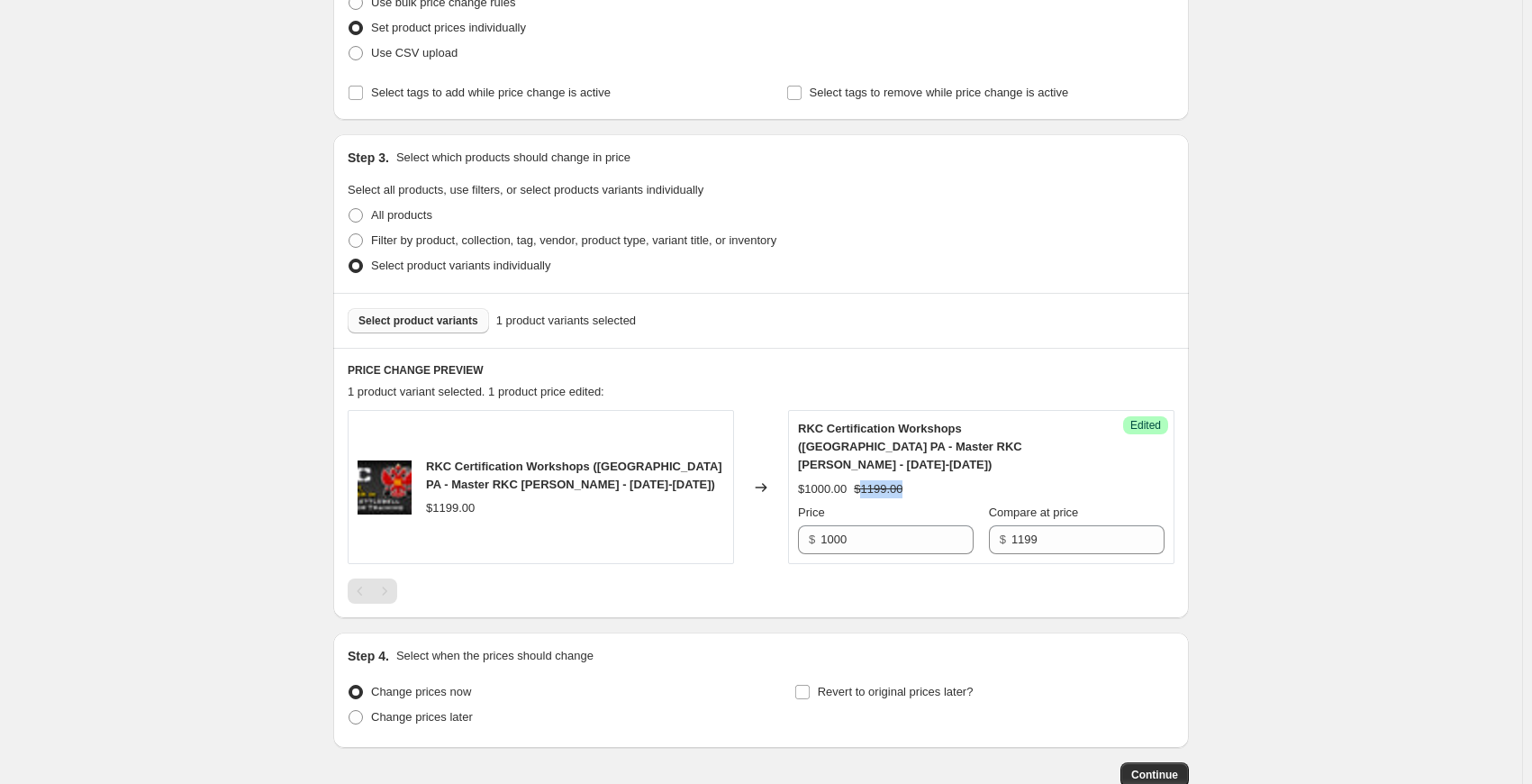
click at [904, 480] on div "$1000.00 $1199.00" at bounding box center [981, 489] width 367 height 18
click at [905, 480] on div "$1000.00 $1199.00" at bounding box center [981, 489] width 367 height 18
drag, startPoint x: 847, startPoint y: 470, endPoint x: 800, endPoint y: 467, distance: 47.1
click at [800, 467] on div "Success Edited RKC Certification Workshops (Philadelphia PA - Master RKC Robert…" at bounding box center [981, 487] width 387 height 154
click at [1259, 286] on div "Create new price change job. This page is ready Create new price change job Dra…" at bounding box center [761, 323] width 1522 height 1149
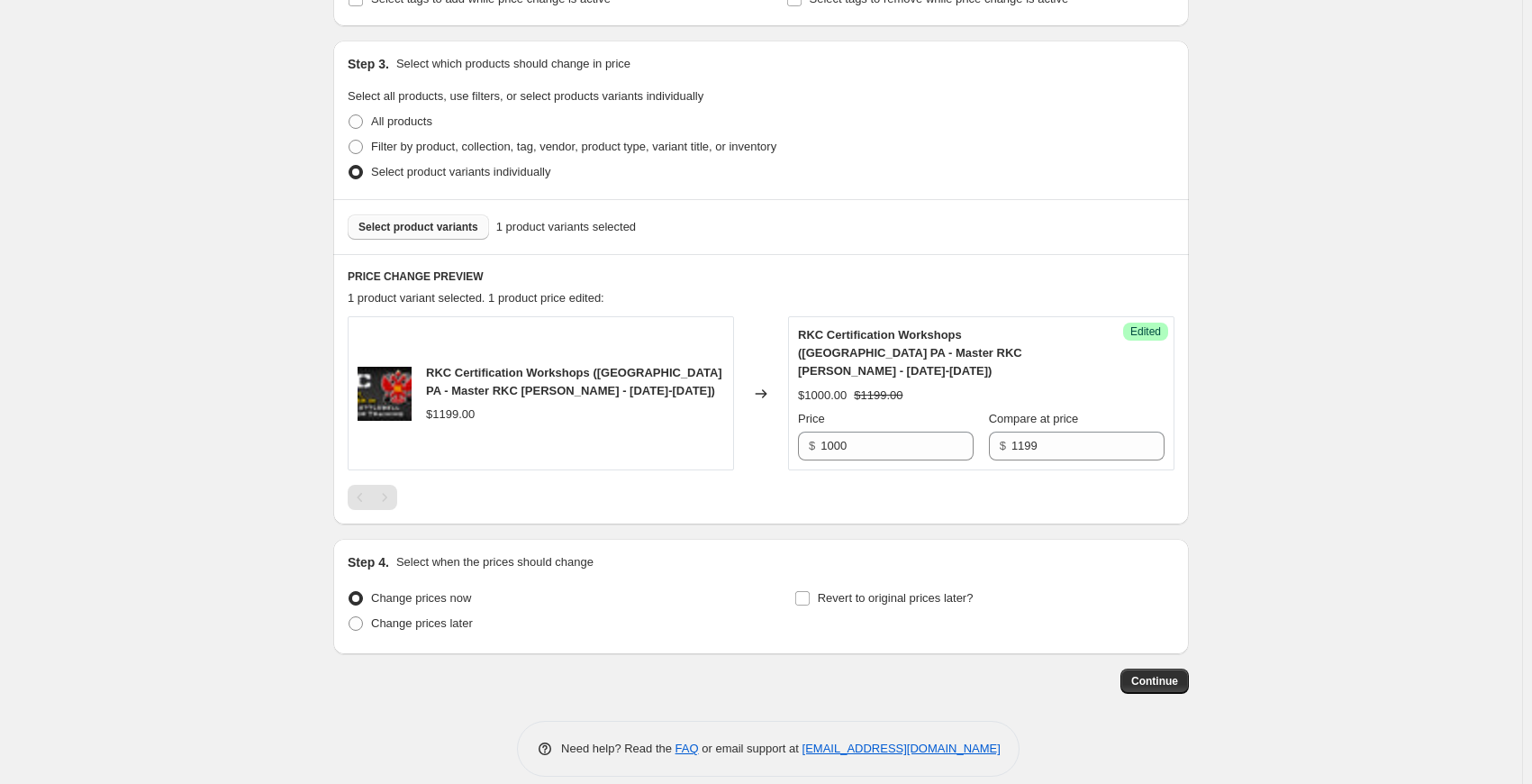
scroll to position [346, 0]
click at [1151, 672] on span "Continue" at bounding box center [1155, 680] width 47 height 15
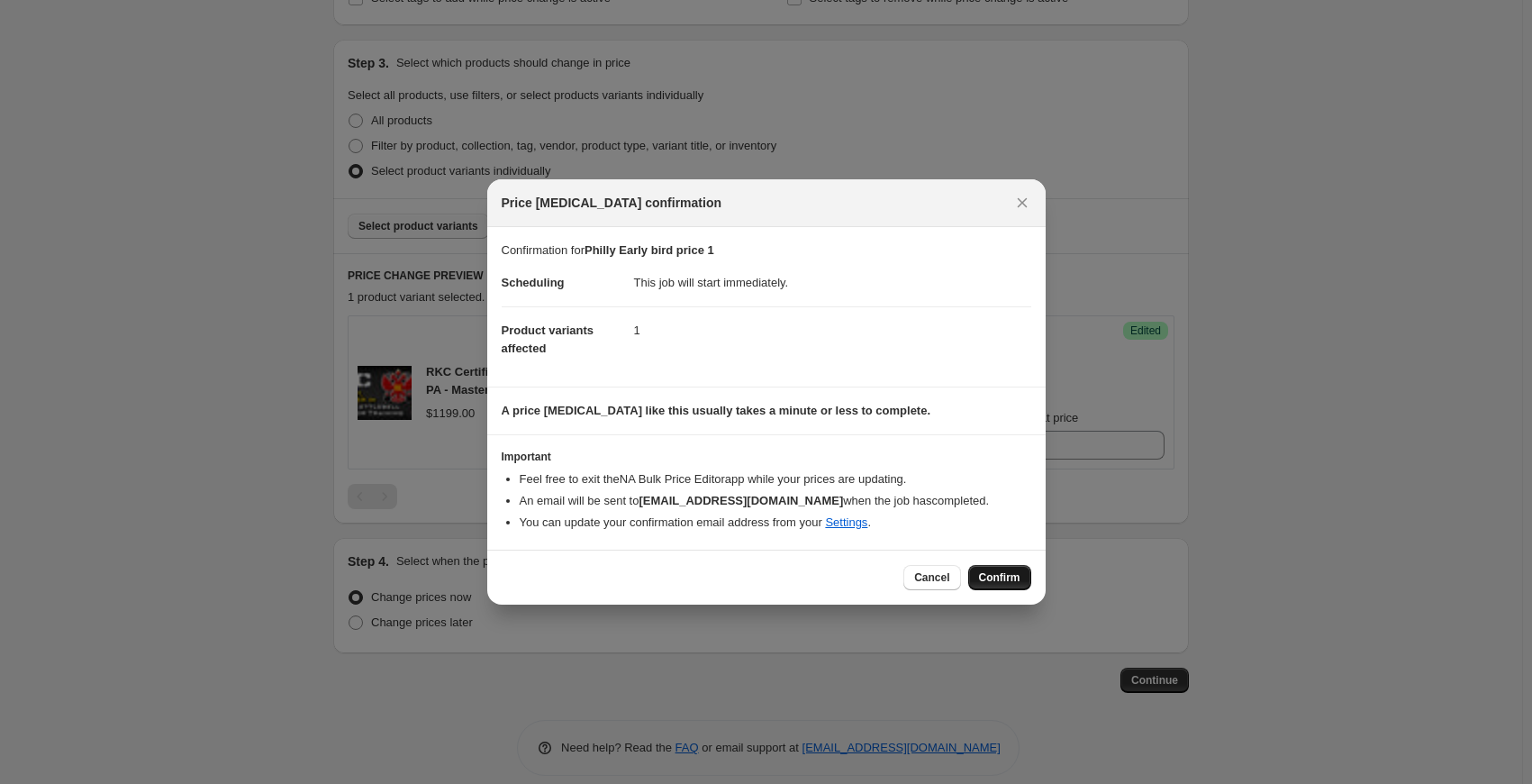
click at [1004, 573] on span "Confirm" at bounding box center [1000, 577] width 42 height 15
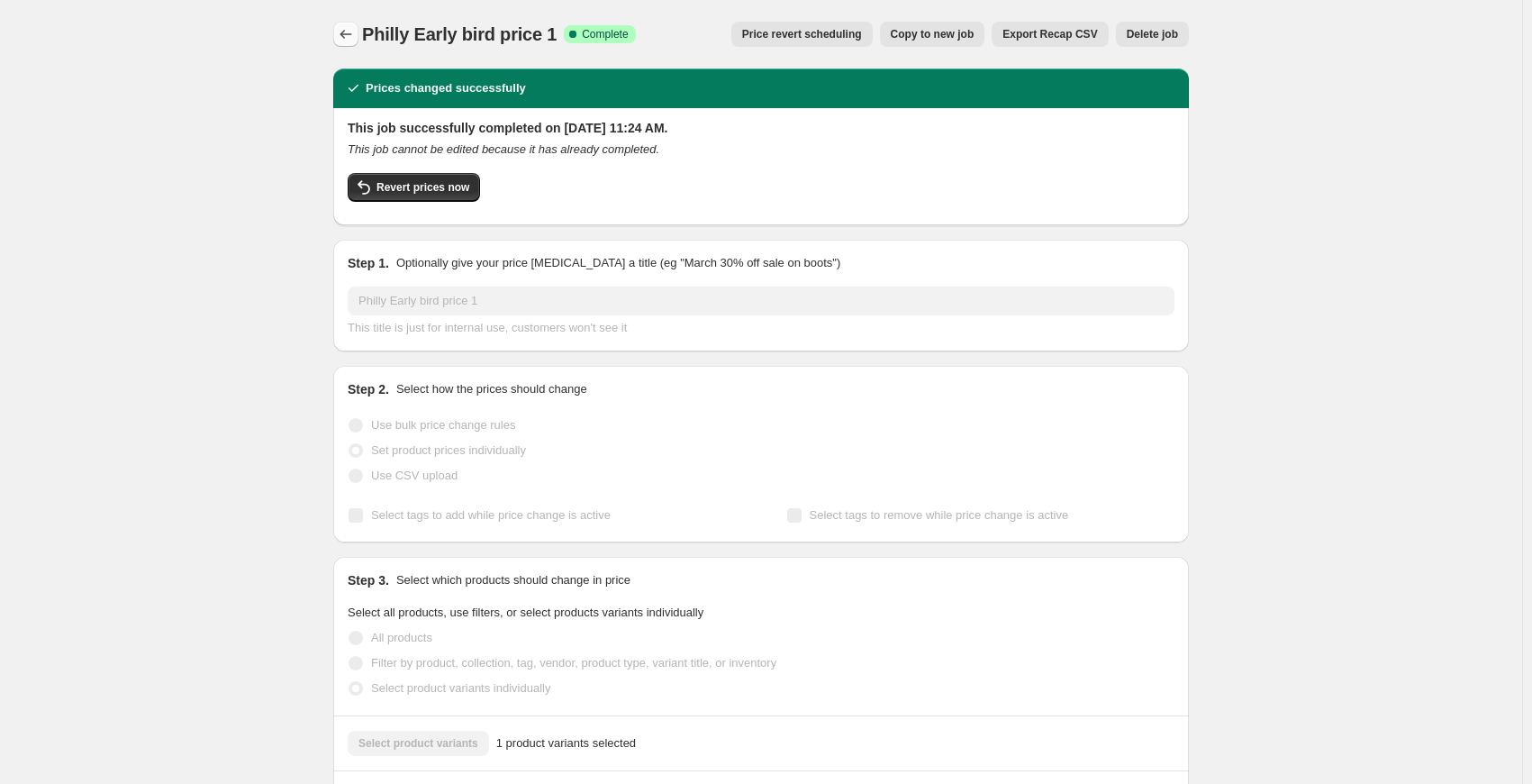
click at [352, 34] on icon "Price change jobs" at bounding box center [346, 34] width 18 height 18
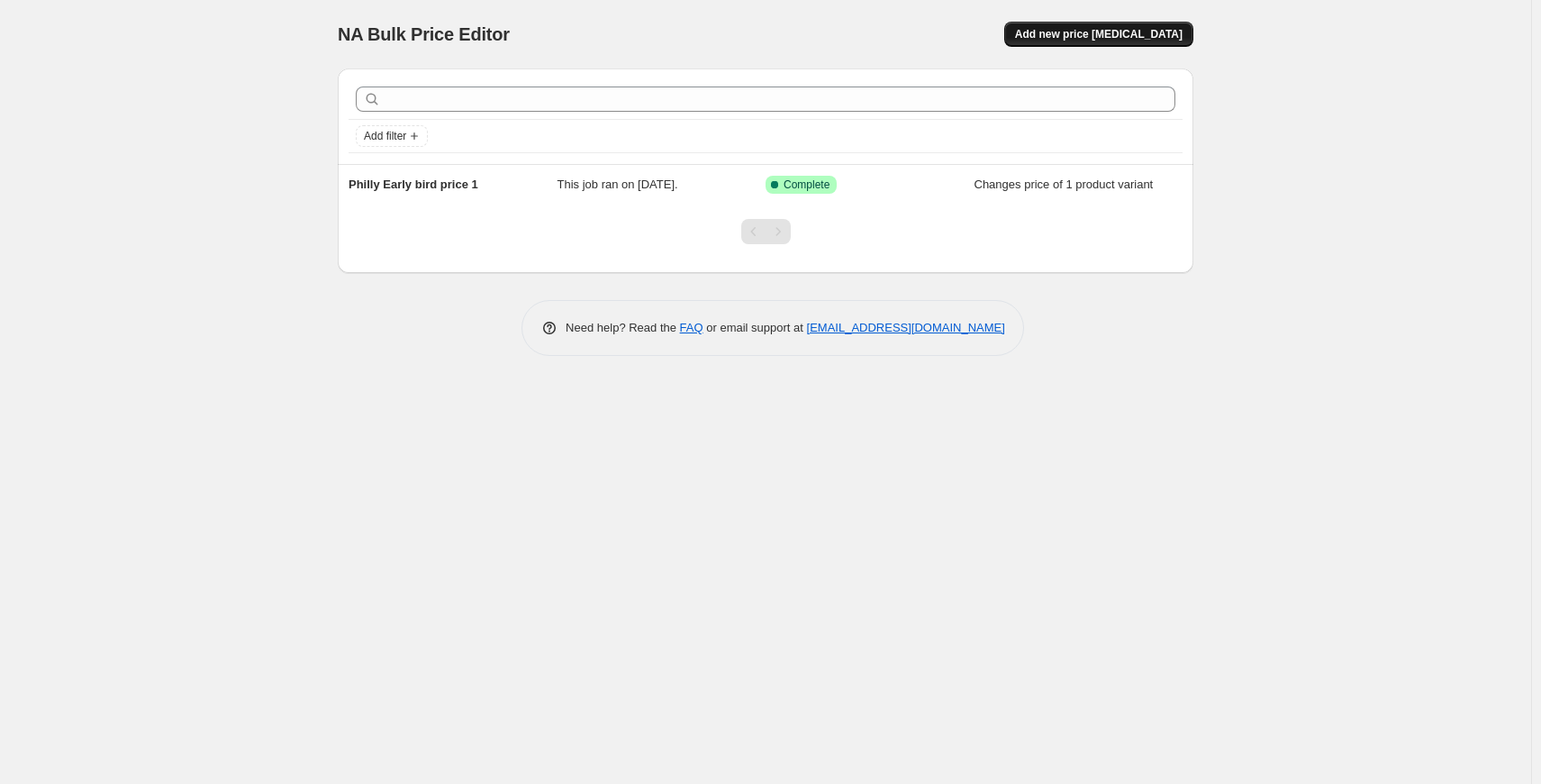
click at [1119, 36] on span "Add new price [MEDICAL_DATA]" at bounding box center [1099, 34] width 168 height 15
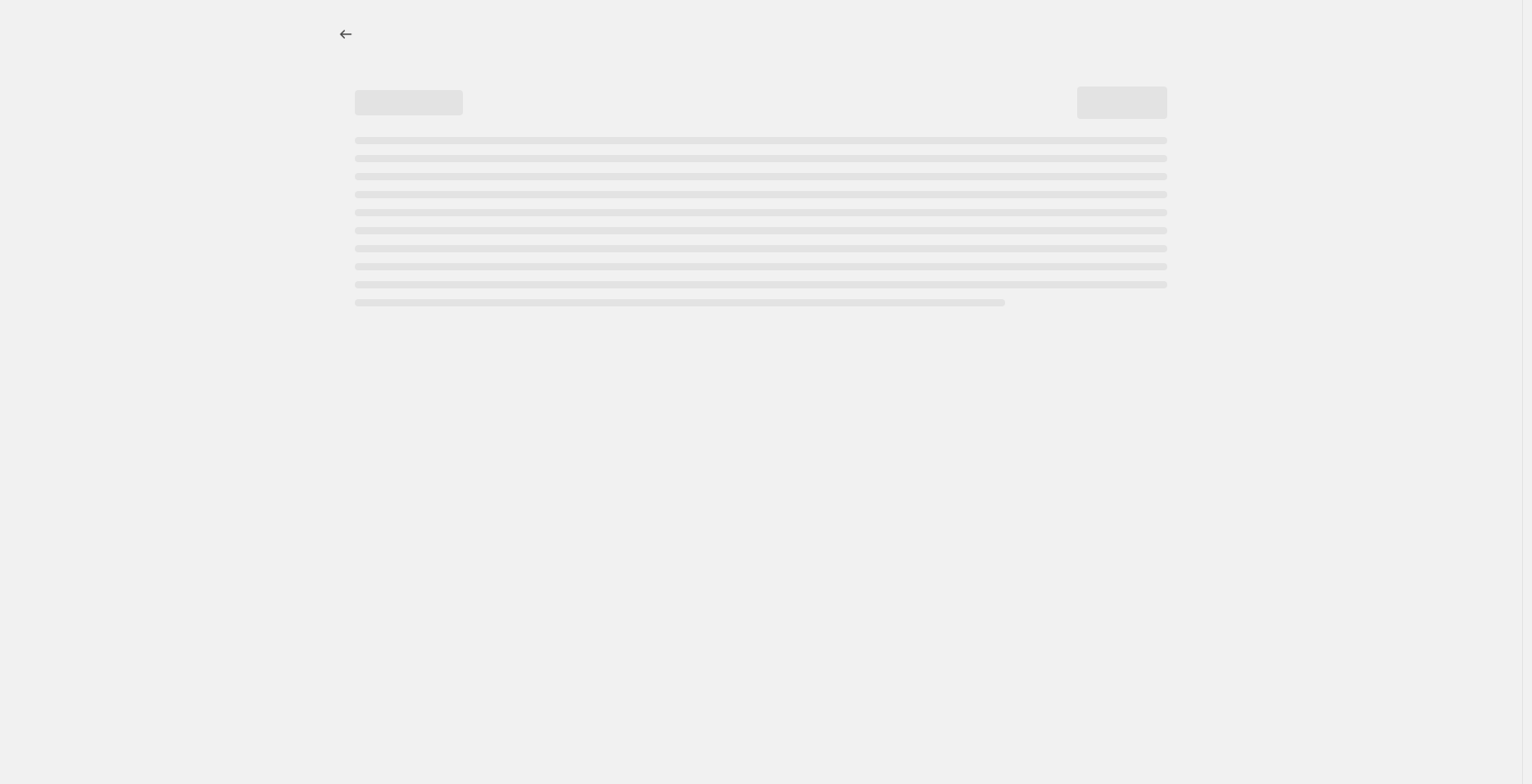
select select "percentage"
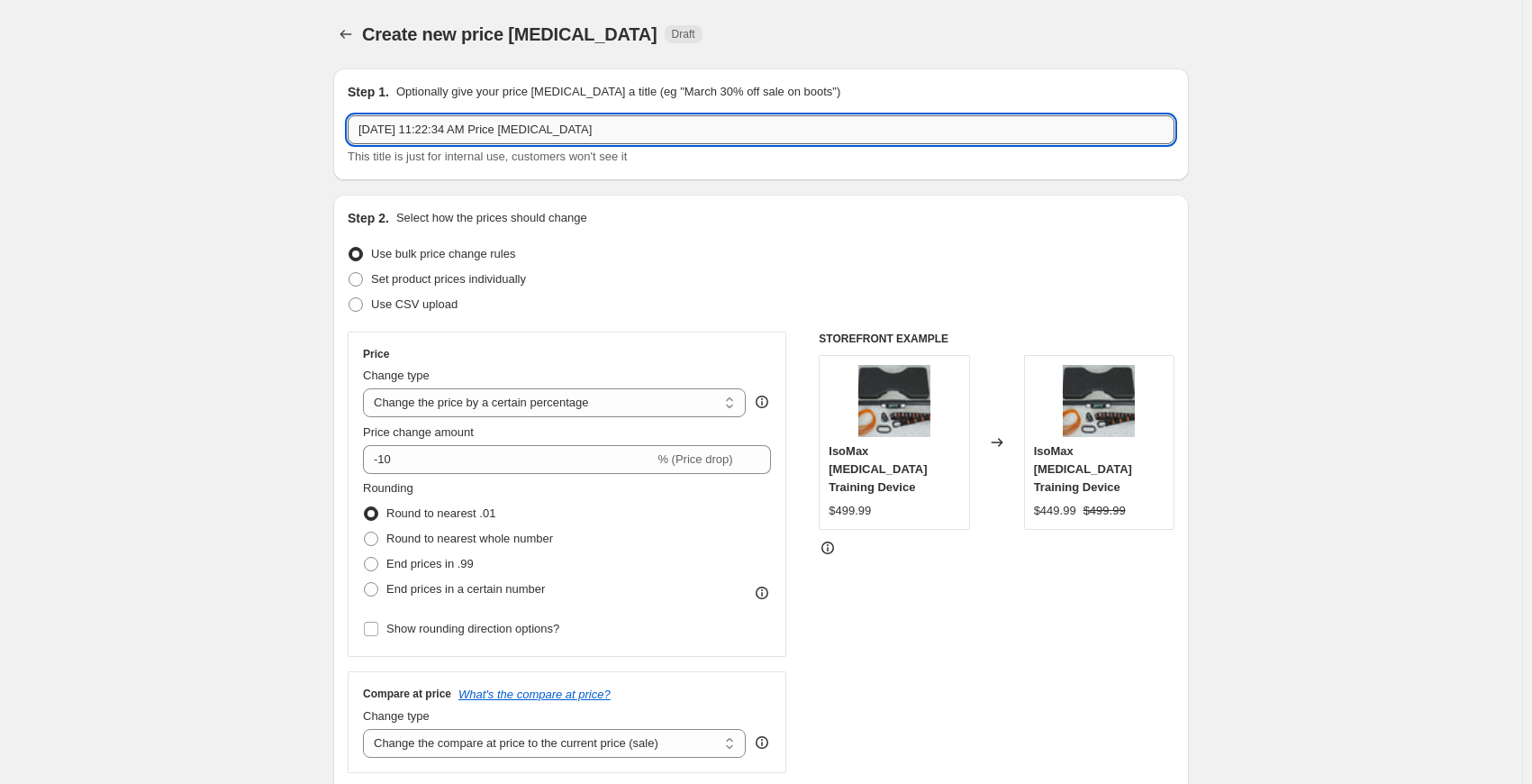
click at [489, 128] on input "Sep 19, 2025, 11:22:34 AM Price change job" at bounding box center [761, 130] width 827 height 29
drag, startPoint x: 613, startPoint y: 132, endPoint x: 104, endPoint y: 109, distance: 509.5
type input "Philly Early Bird 2"
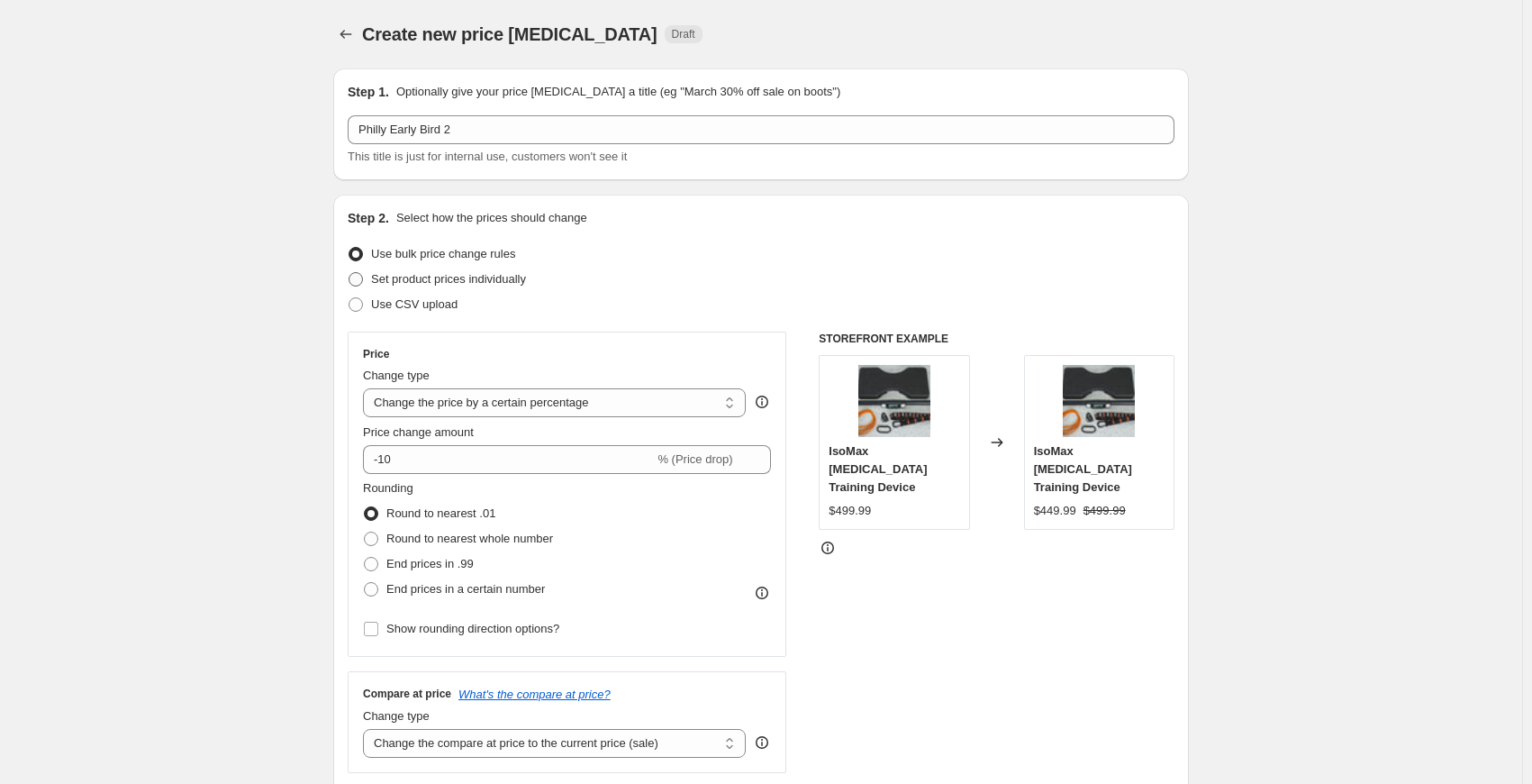
click at [363, 282] on span at bounding box center [356, 279] width 15 height 15
click at [349, 273] on input "Set product prices individually" at bounding box center [349, 272] width 1 height 1
radio input "true"
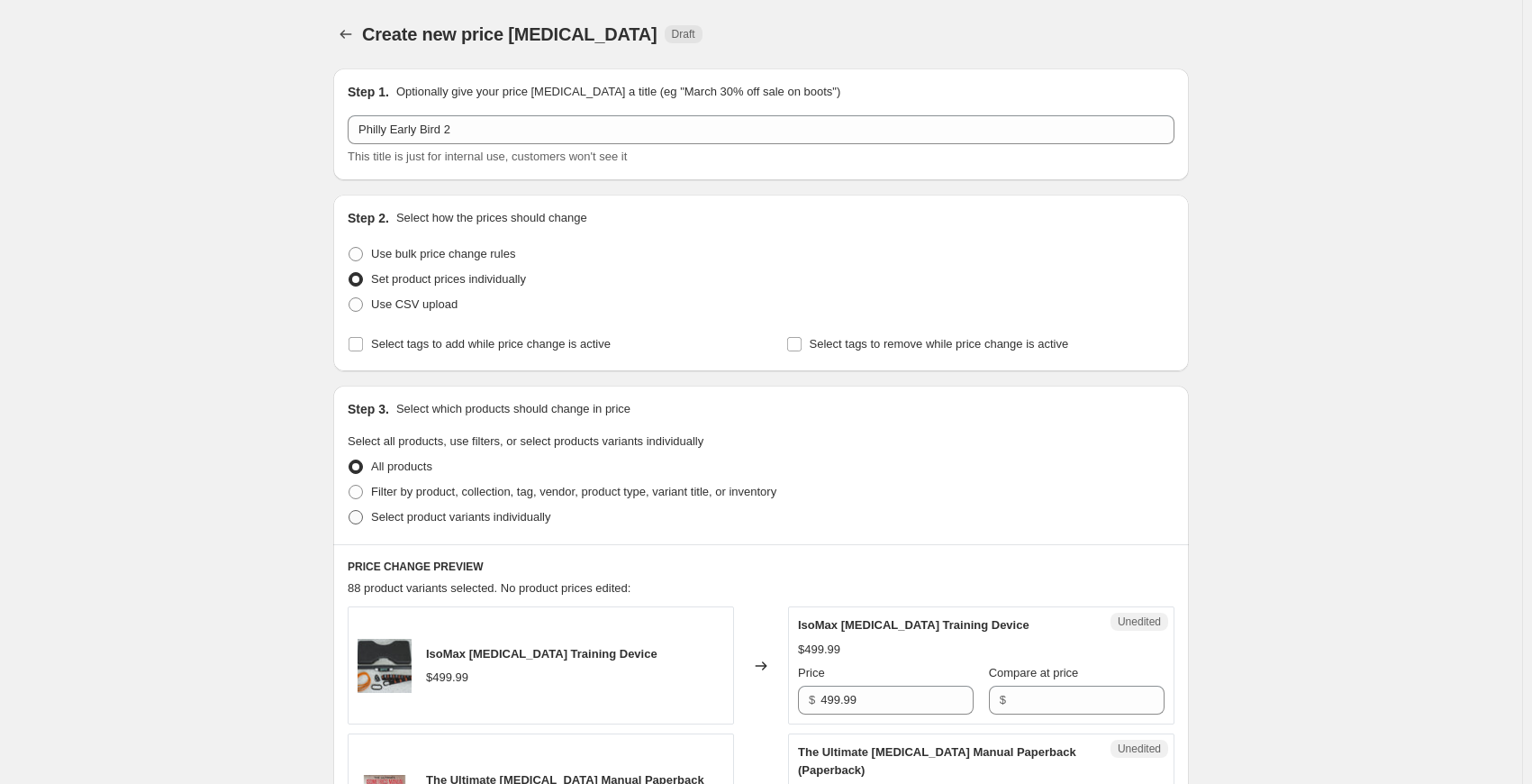
click at [356, 515] on span at bounding box center [356, 517] width 15 height 15
click at [349, 511] on input "Select product variants individually" at bounding box center [349, 510] width 1 height 1
radio input "true"
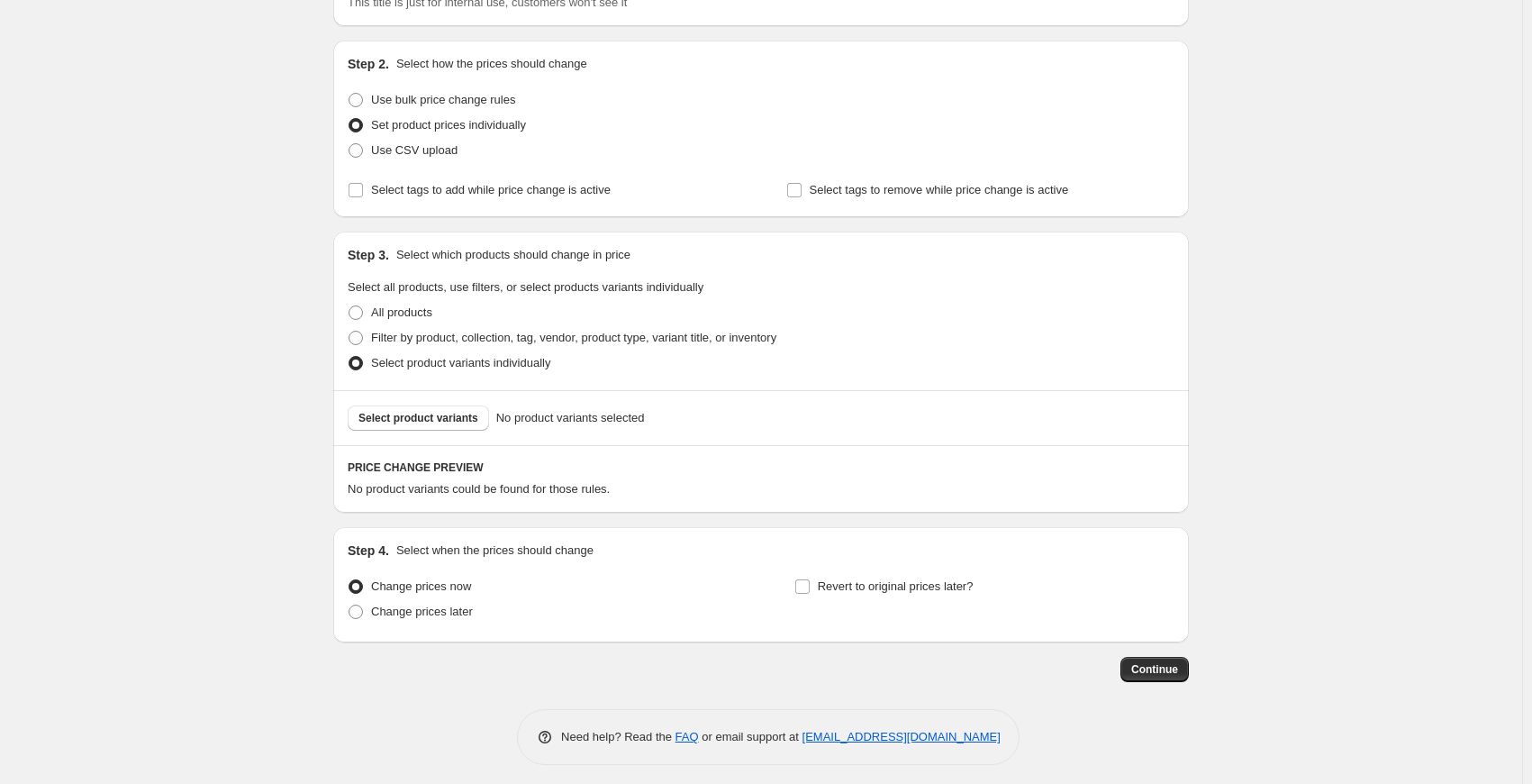
scroll to position [162, 0]
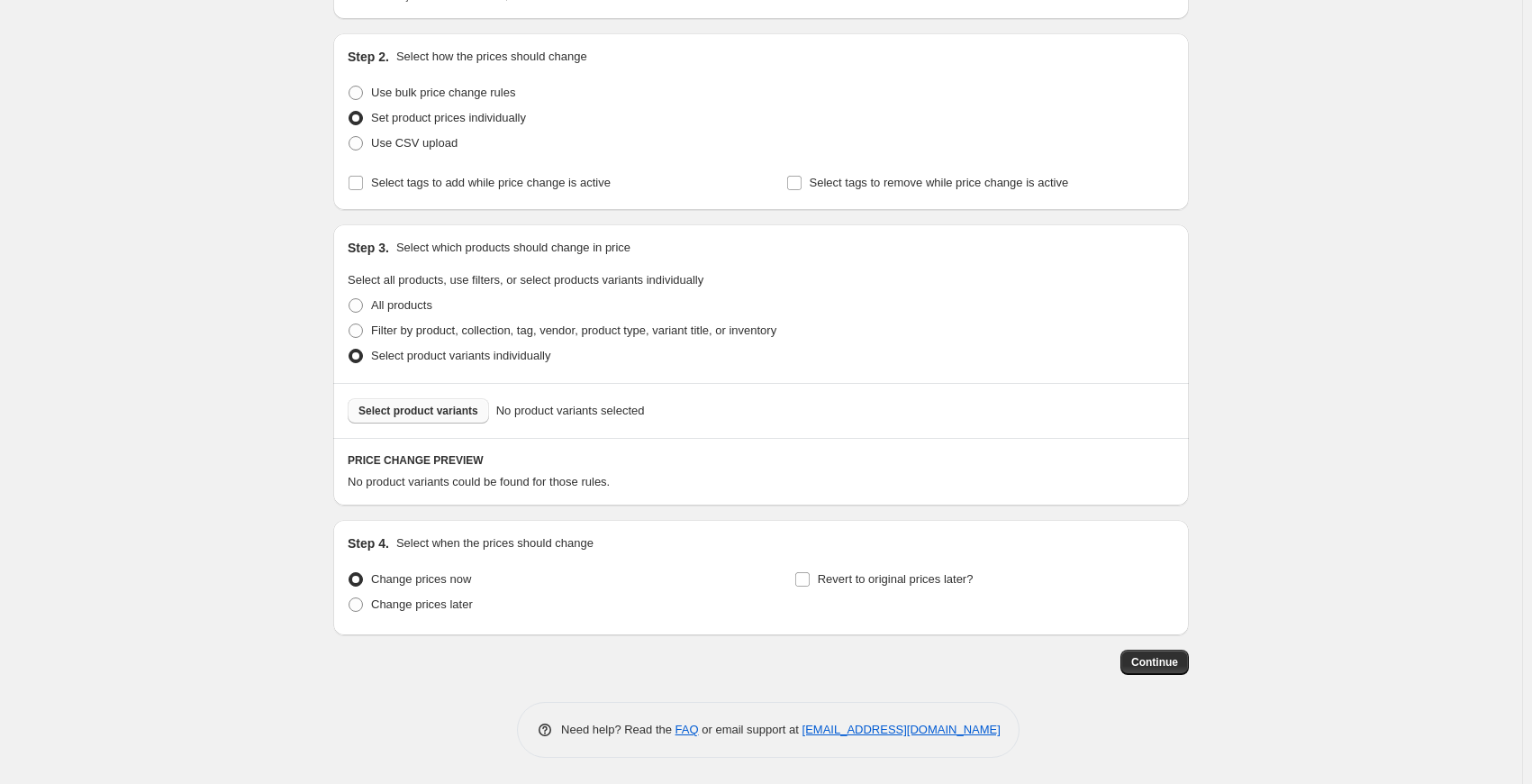
click at [426, 416] on span "Select product variants" at bounding box center [418, 411] width 120 height 15
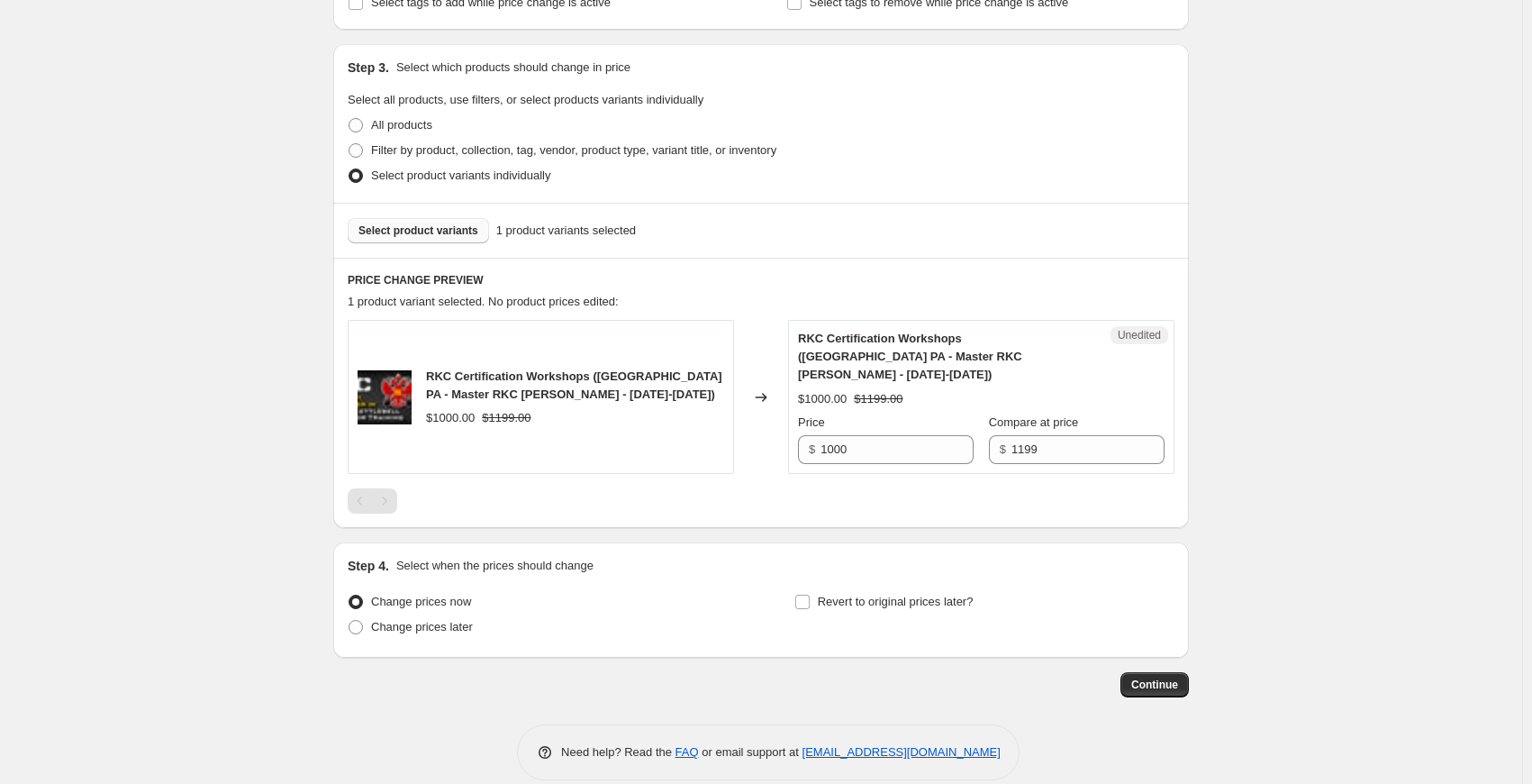
scroll to position [346, 0]
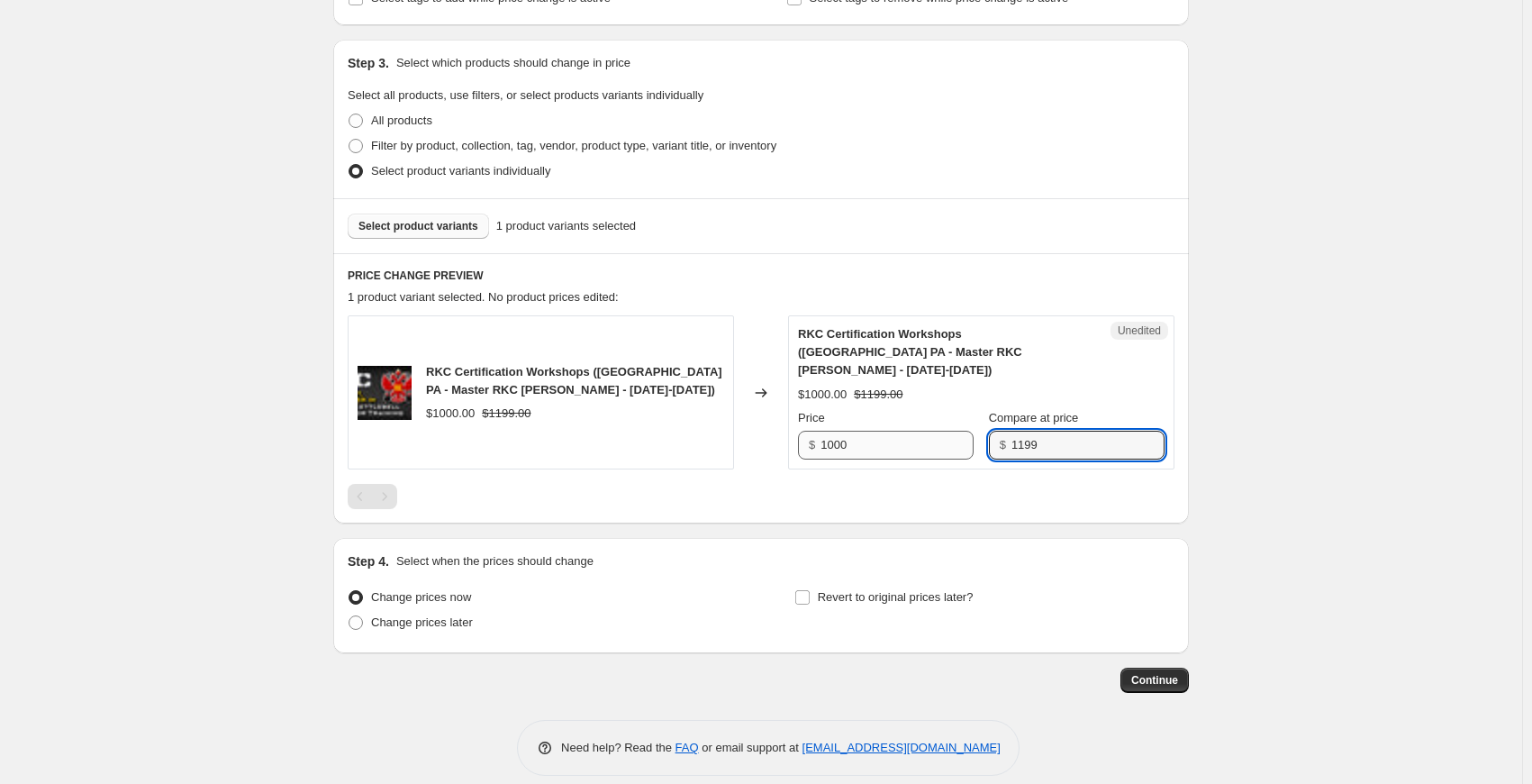
drag, startPoint x: 1062, startPoint y: 424, endPoint x: 974, endPoint y: 421, distance: 88.1
click at [974, 421] on div "Price $ 1000 Compare at price $ 1199" at bounding box center [981, 435] width 367 height 51
click at [1068, 430] on input "1199" at bounding box center [1088, 445] width 153 height 29
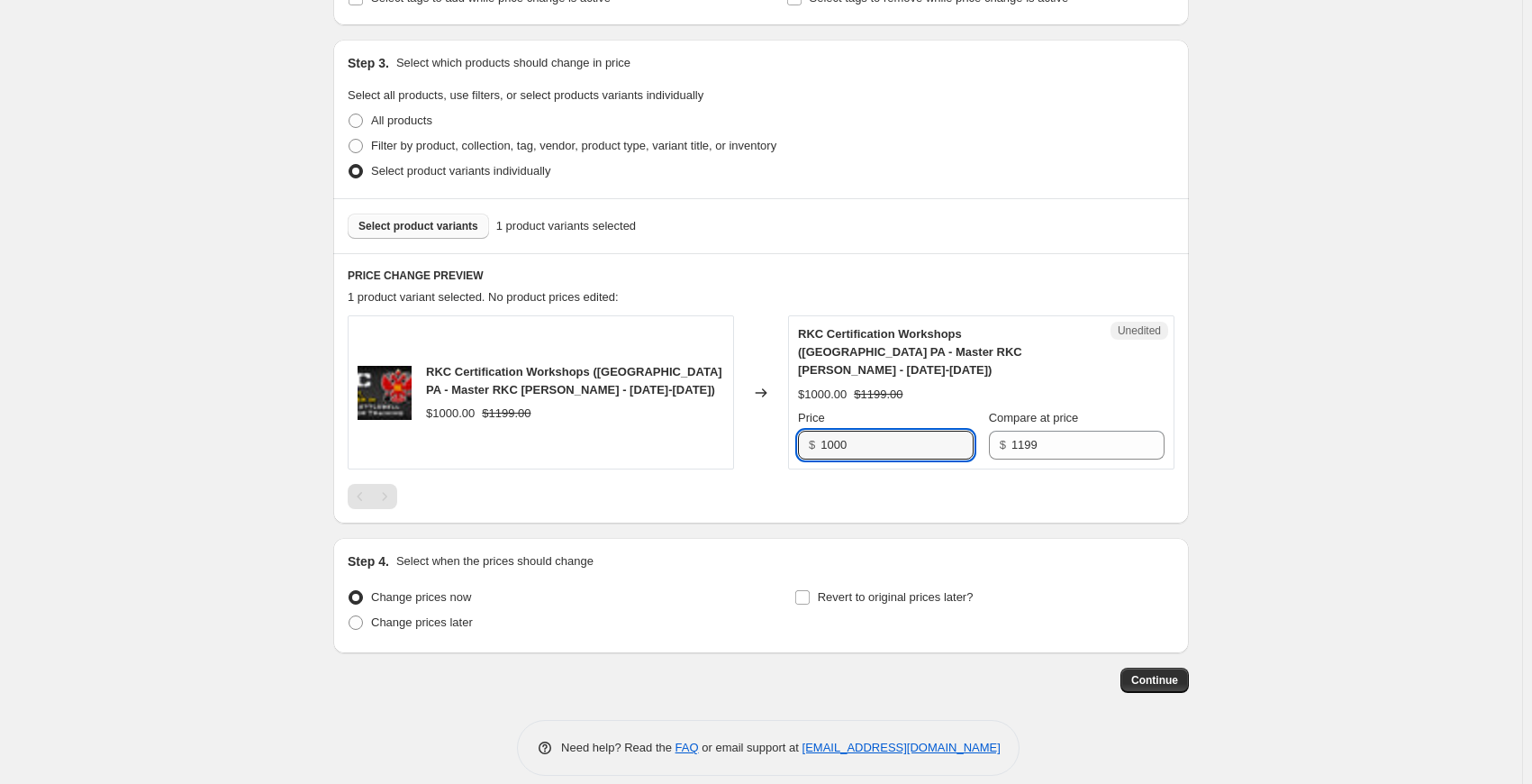
drag, startPoint x: 901, startPoint y: 429, endPoint x: 774, endPoint y: 422, distance: 127.2
click at [775, 422] on div "RKC Certification Workshops (Philadelphia PA - Master RKC Robert Miller - Novem…" at bounding box center [761, 392] width 827 height 154
type input "1100"
click at [1315, 330] on div "Create new price change job. This page is ready Create new price change job Dra…" at bounding box center [761, 229] width 1522 height 1149
click at [357, 615] on span at bounding box center [356, 622] width 15 height 15
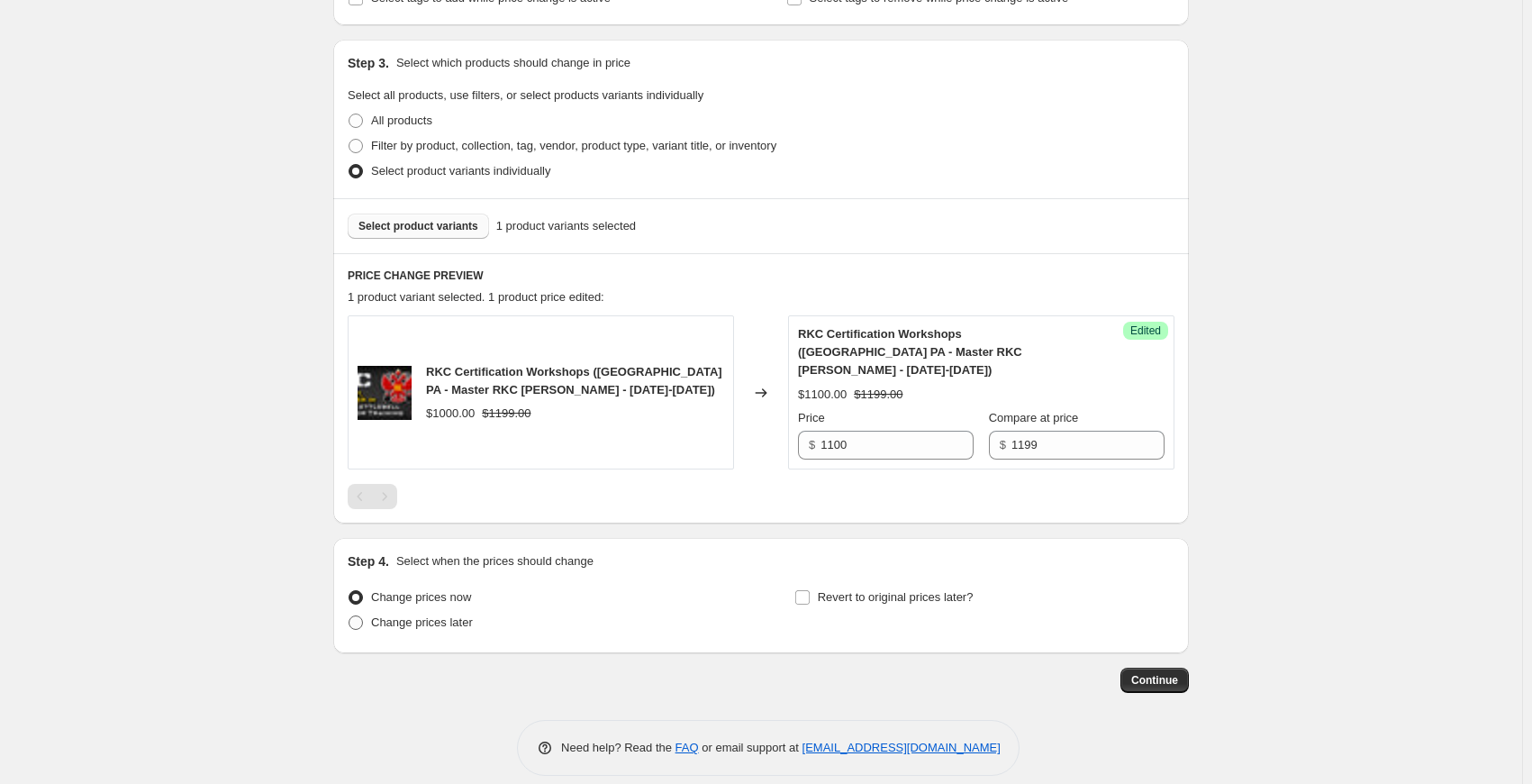
click at [349, 615] on input "Change prices later" at bounding box center [349, 615] width 1 height 1
radio input "true"
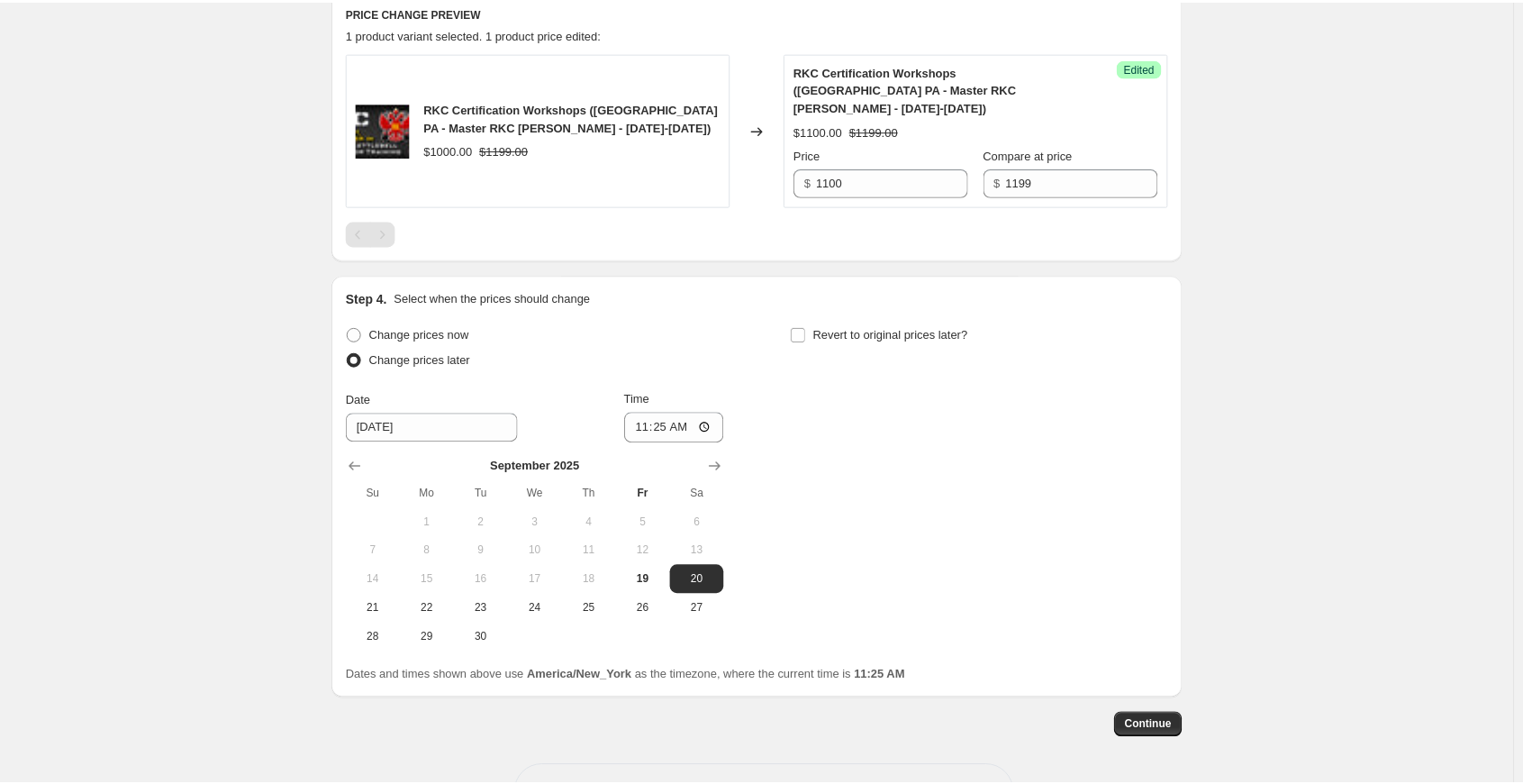
scroll to position [616, 0]
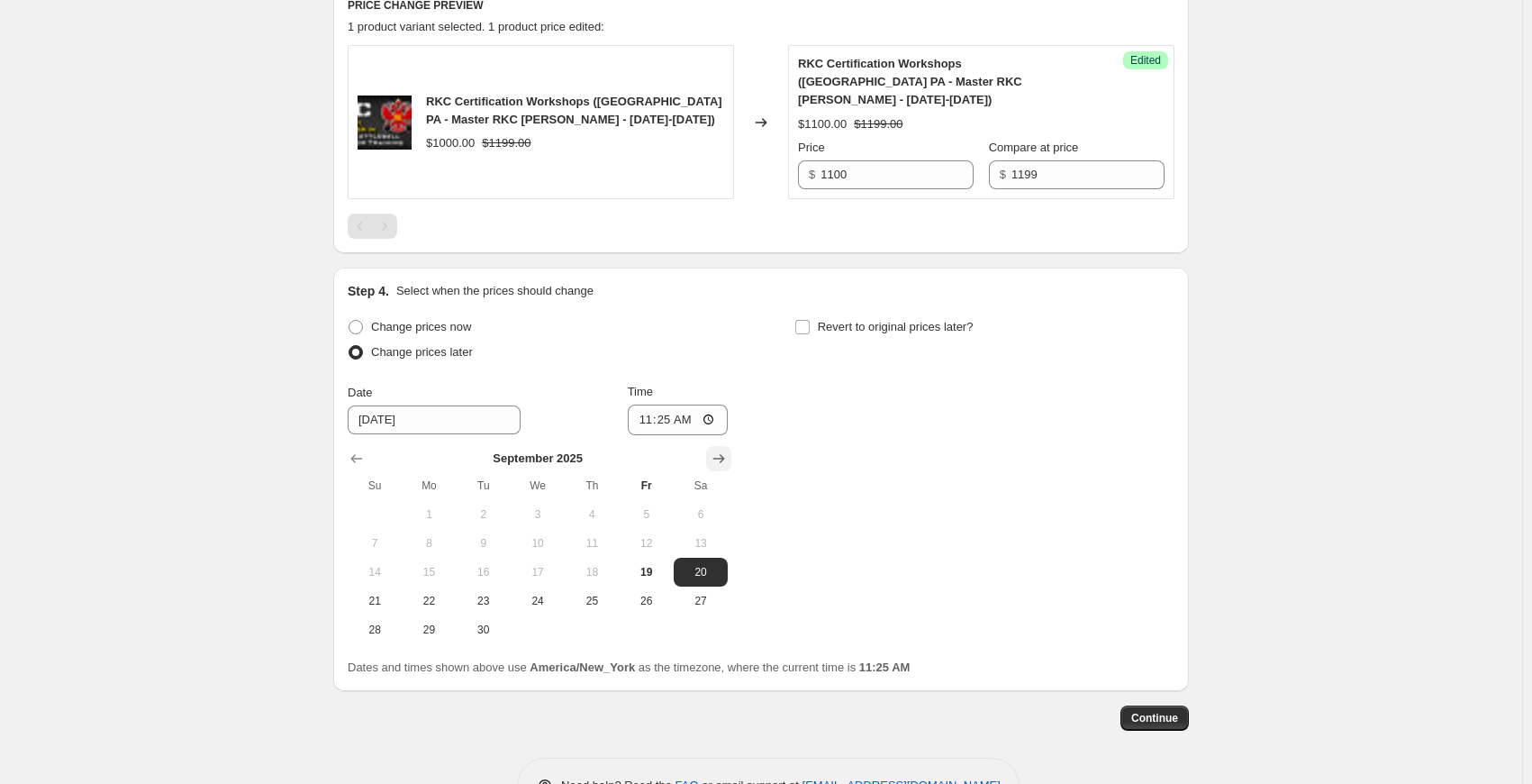
click at [716, 449] on icon "Show next month, October 2025" at bounding box center [719, 458] width 18 height 18
click at [594, 622] on span "30" at bounding box center [592, 630] width 40 height 15
type input "10/30/2025"
click at [684, 405] on input "11:25" at bounding box center [678, 420] width 101 height 31
click at [710, 405] on input "11:25" at bounding box center [678, 420] width 101 height 31
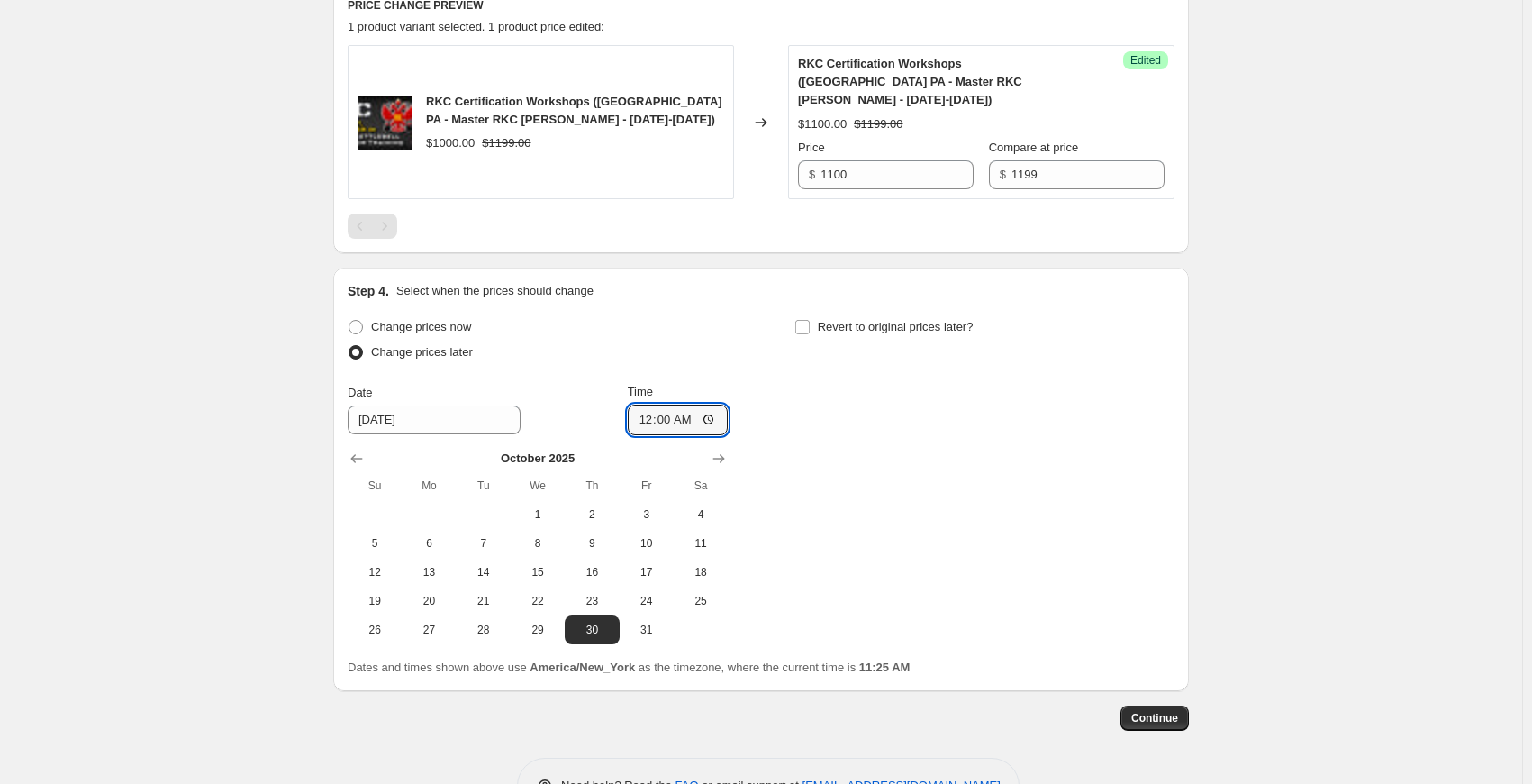
type input "00:00"
click at [965, 387] on div "Change prices now Change prices later Date 10/30/2025 Time 00:00 October 2025 S…" at bounding box center [761, 478] width 827 height 329
click at [938, 487] on div "Change prices now Change prices later Date 10/30/2025 Time 00:00 October 2025 S…" at bounding box center [761, 478] width 827 height 329
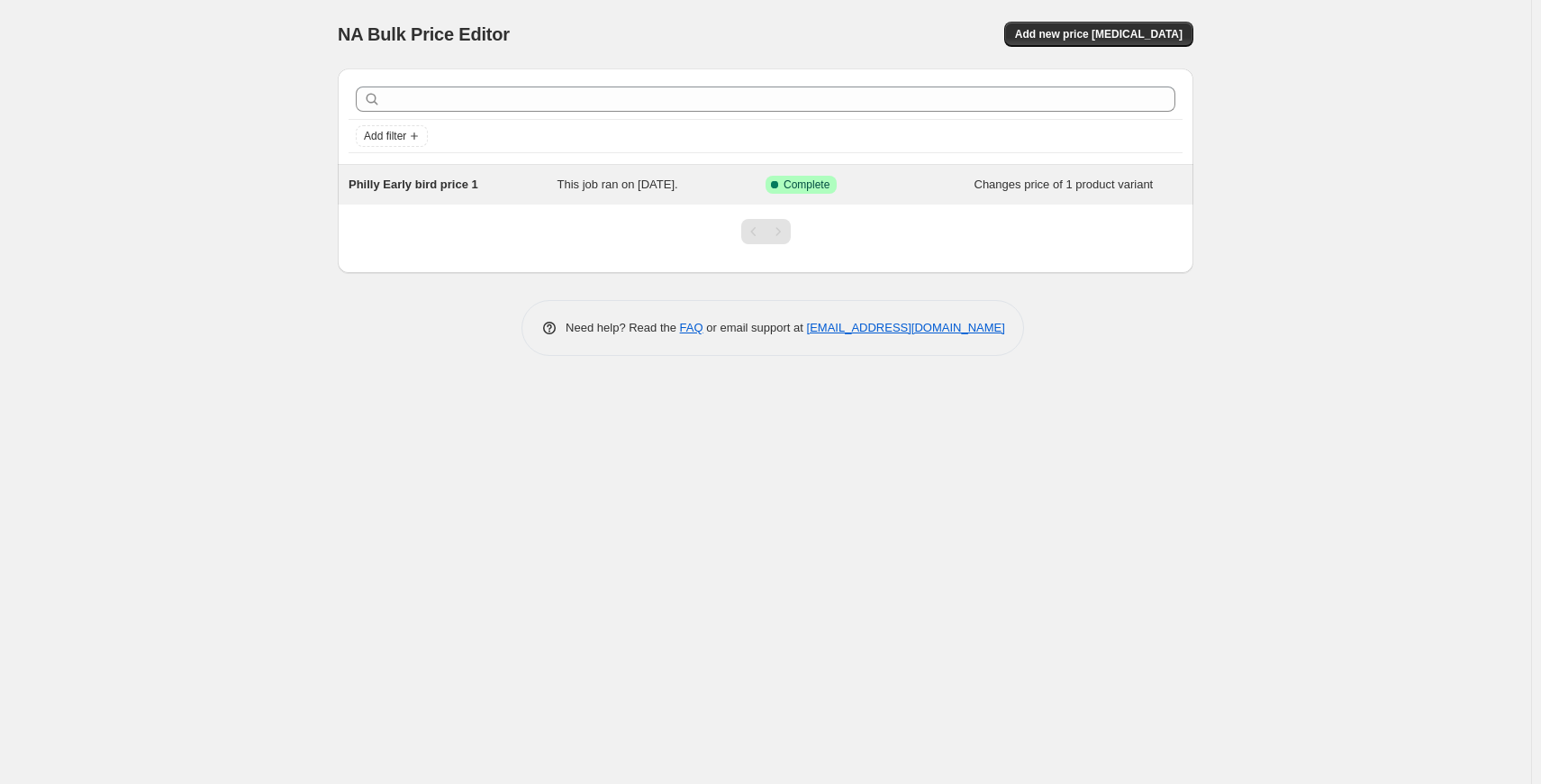
click at [967, 191] on div "Success Complete Complete" at bounding box center [870, 185] width 209 height 18
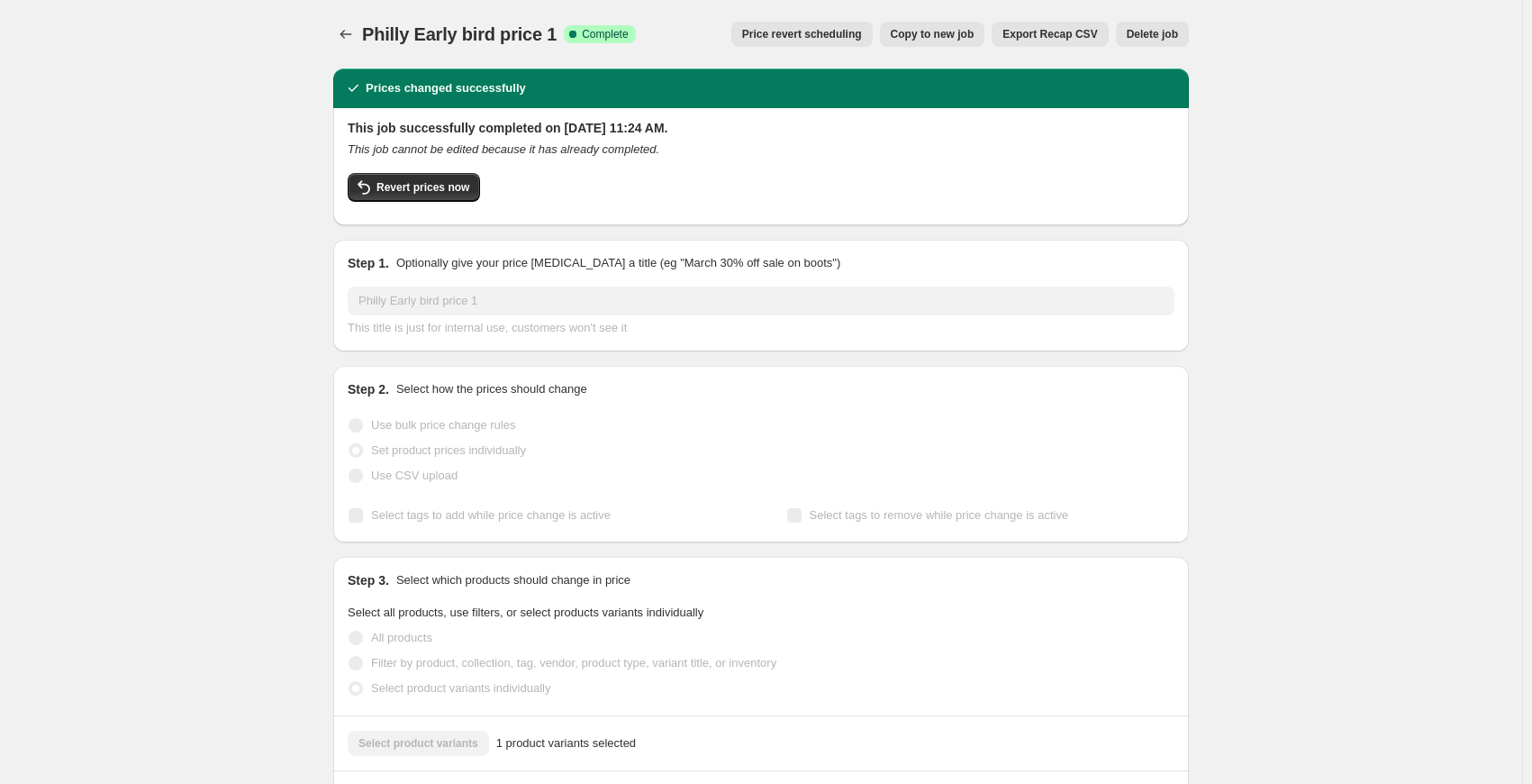
click at [1160, 32] on span "Delete job" at bounding box center [1153, 34] width 52 height 15
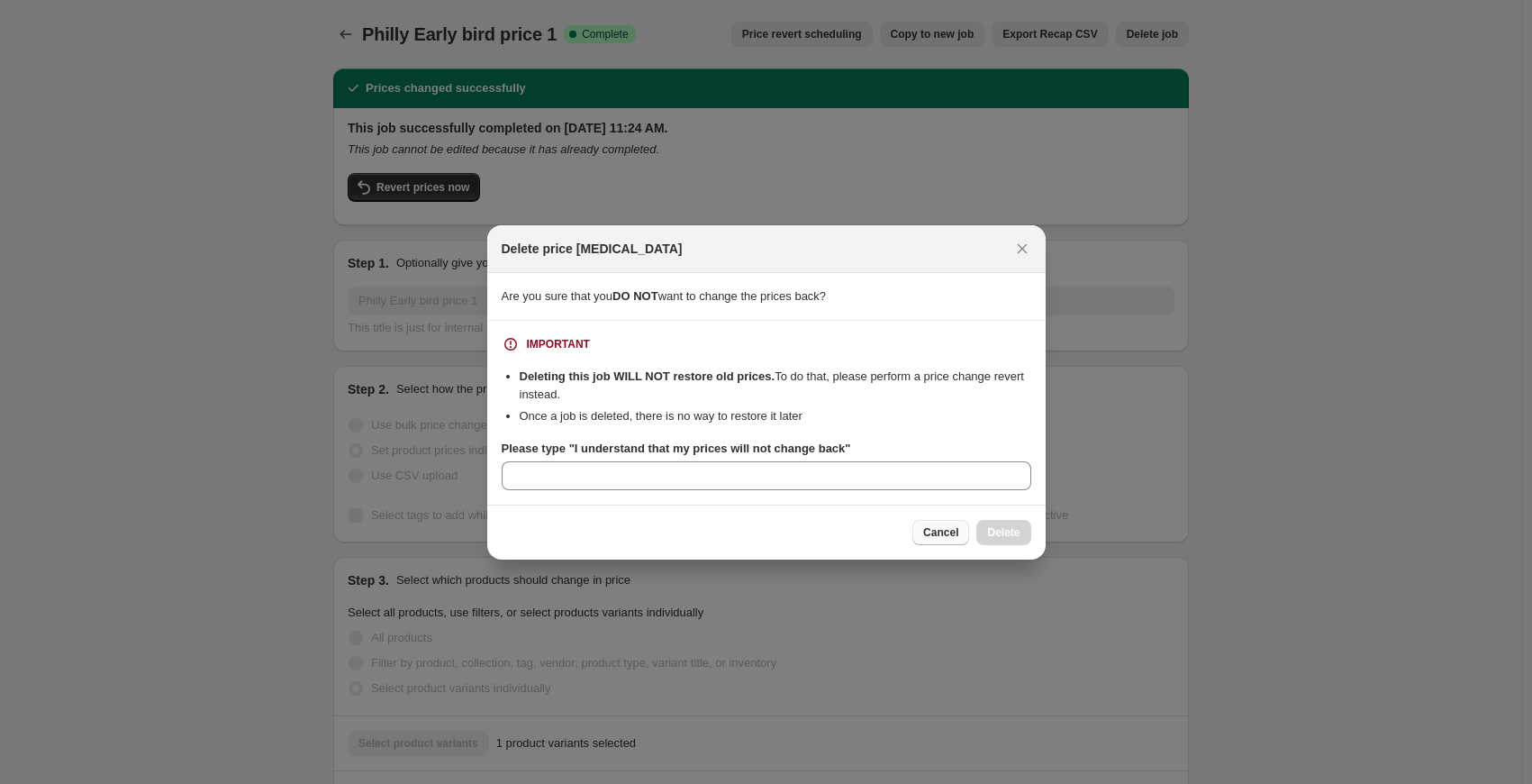
click at [954, 531] on span "Cancel" at bounding box center [940, 533] width 35 height 15
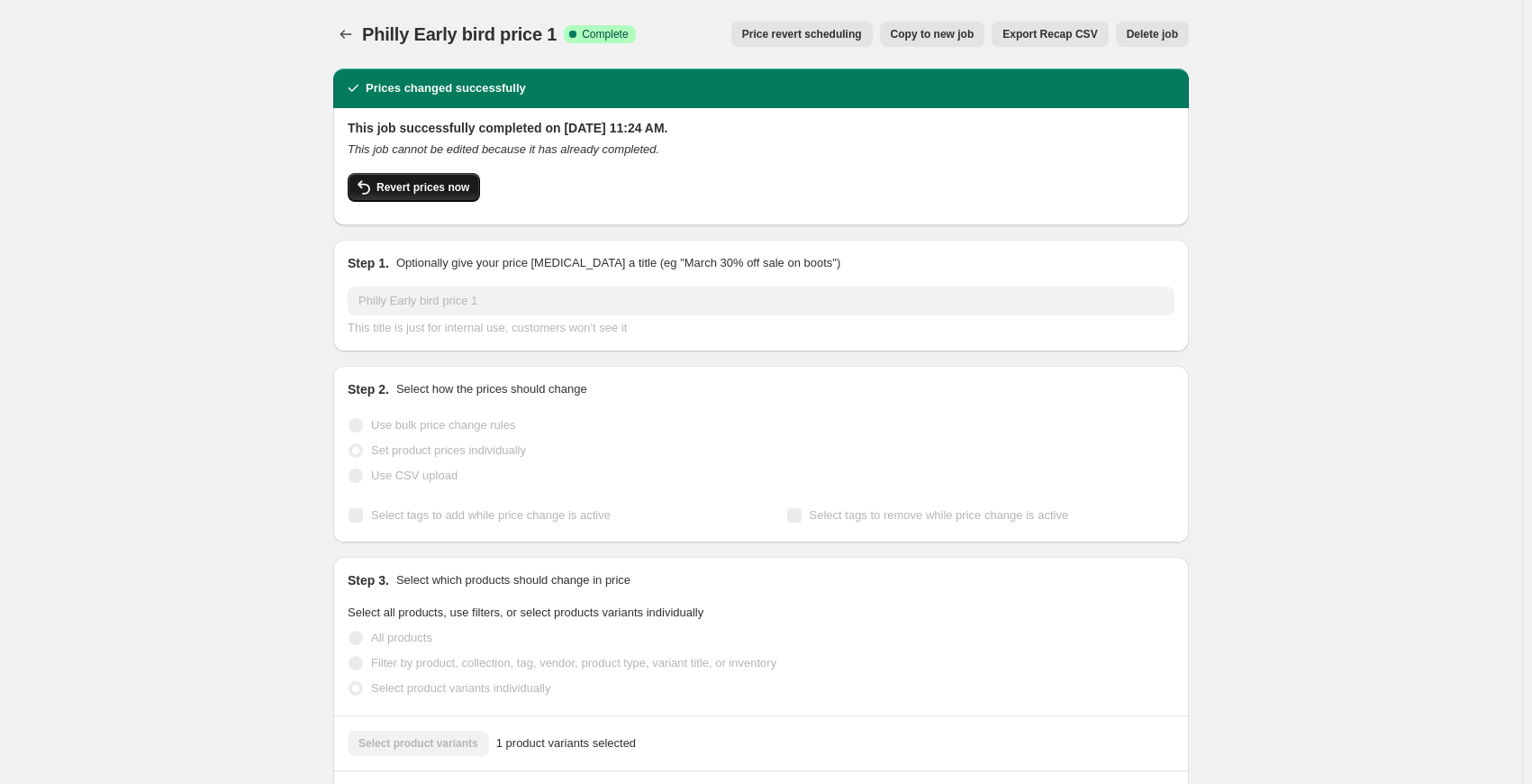
click at [417, 200] on button "Revert prices now" at bounding box center [414, 188] width 133 height 29
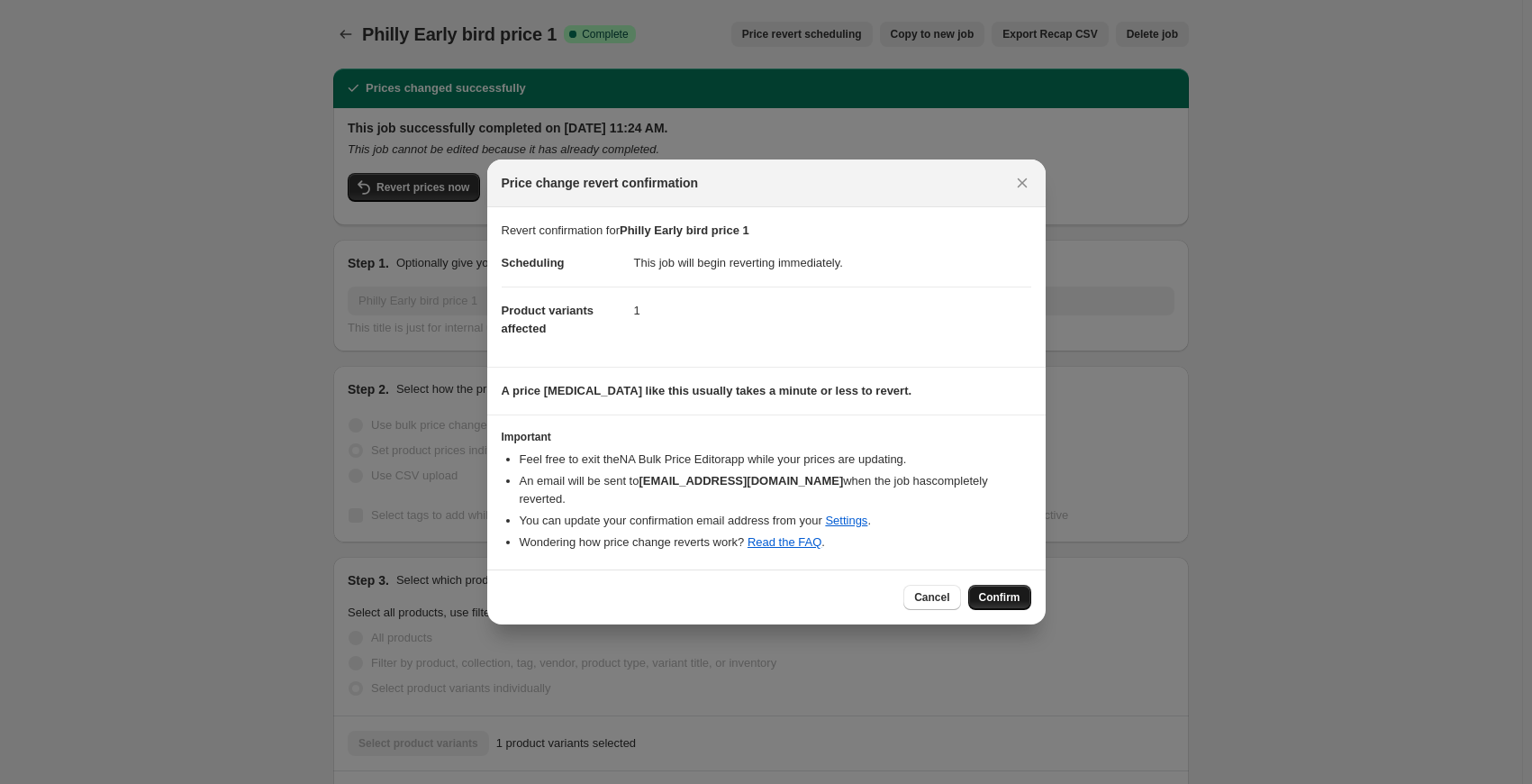
click at [1009, 590] on span "Confirm" at bounding box center [1000, 597] width 42 height 15
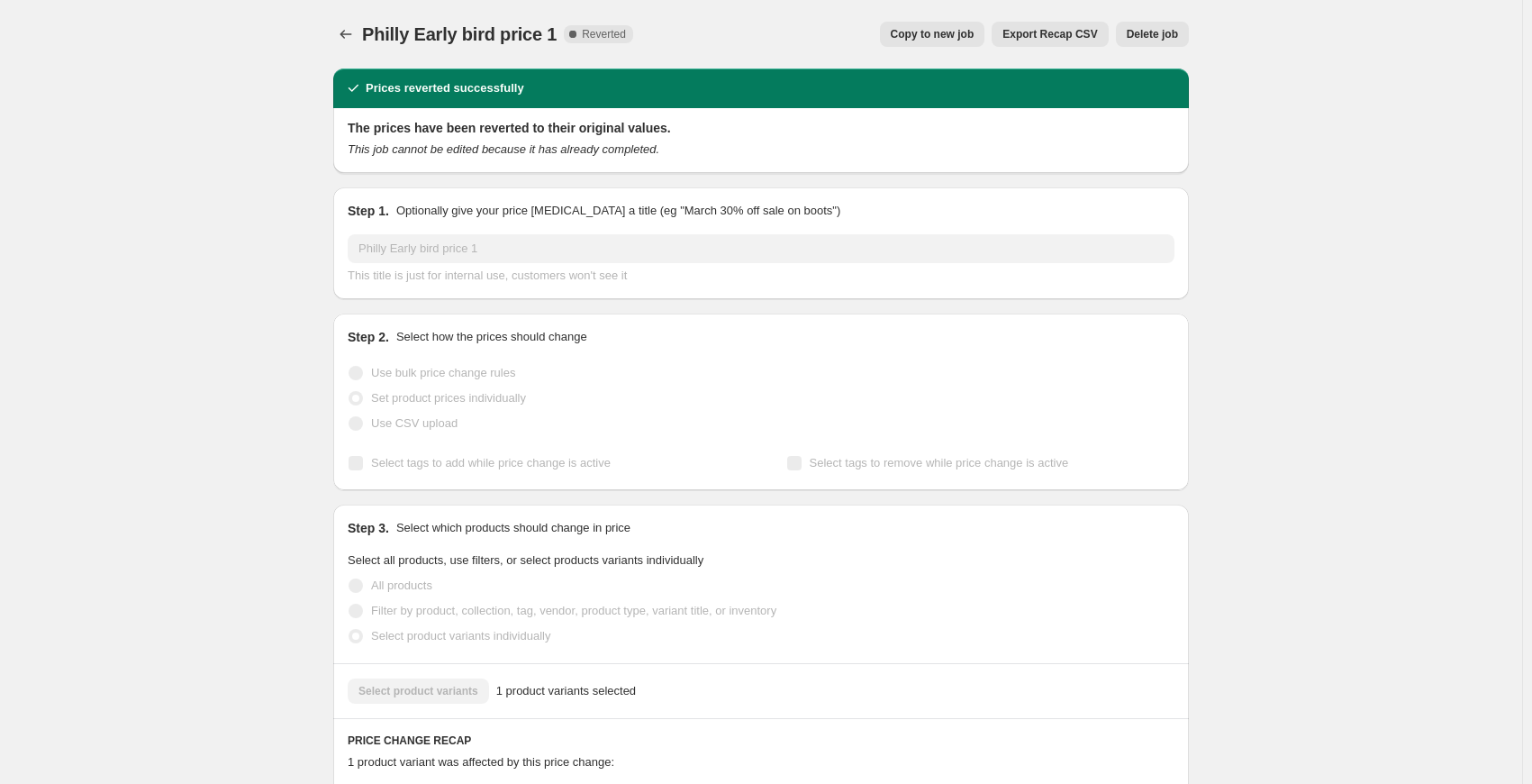
click at [1164, 33] on span "Delete job" at bounding box center [1153, 34] width 52 height 15
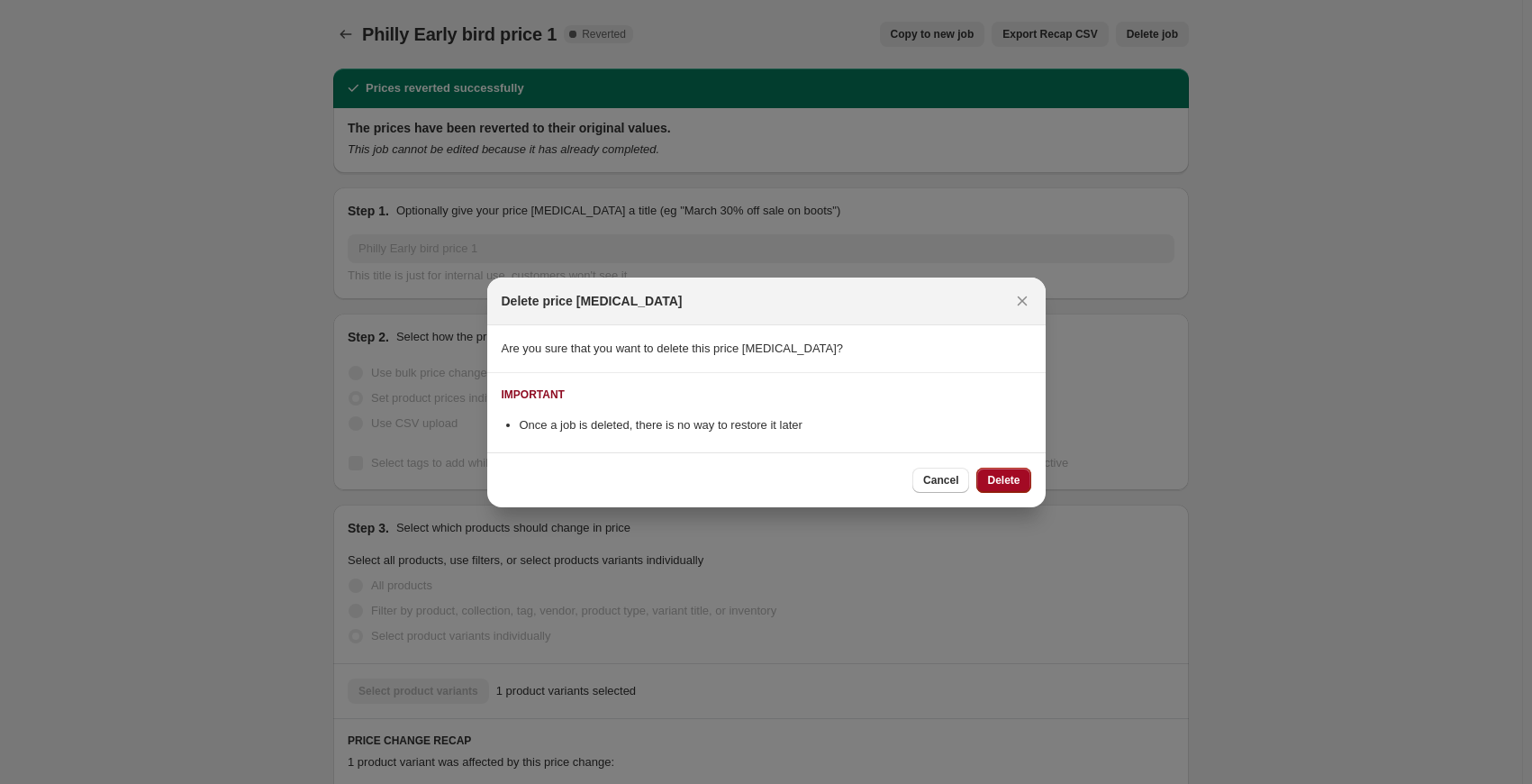
click at [1024, 488] on button "Delete" at bounding box center [1004, 480] width 54 height 25
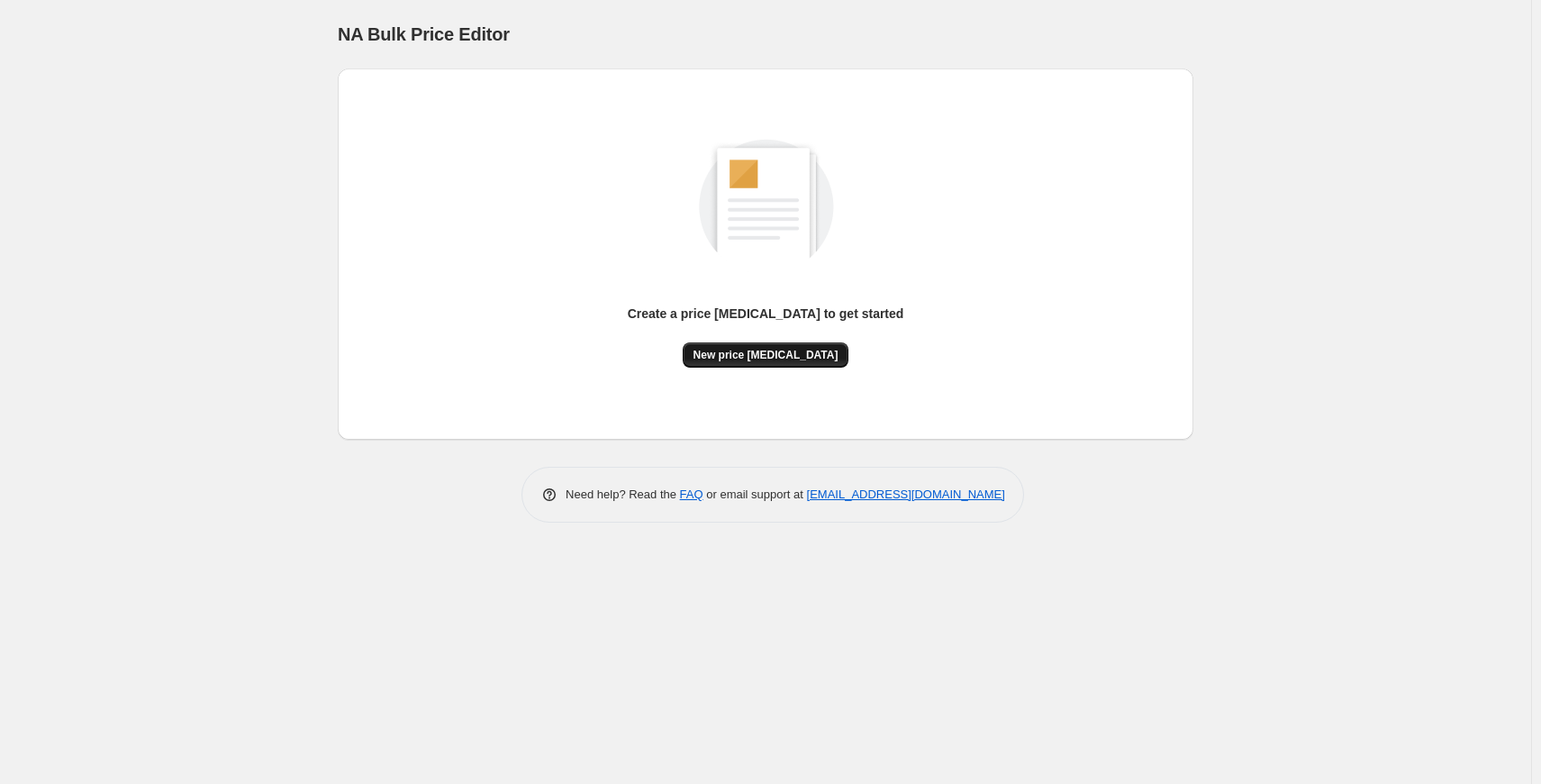
click at [753, 362] on button "New price [MEDICAL_DATA]" at bounding box center [766, 355] width 167 height 25
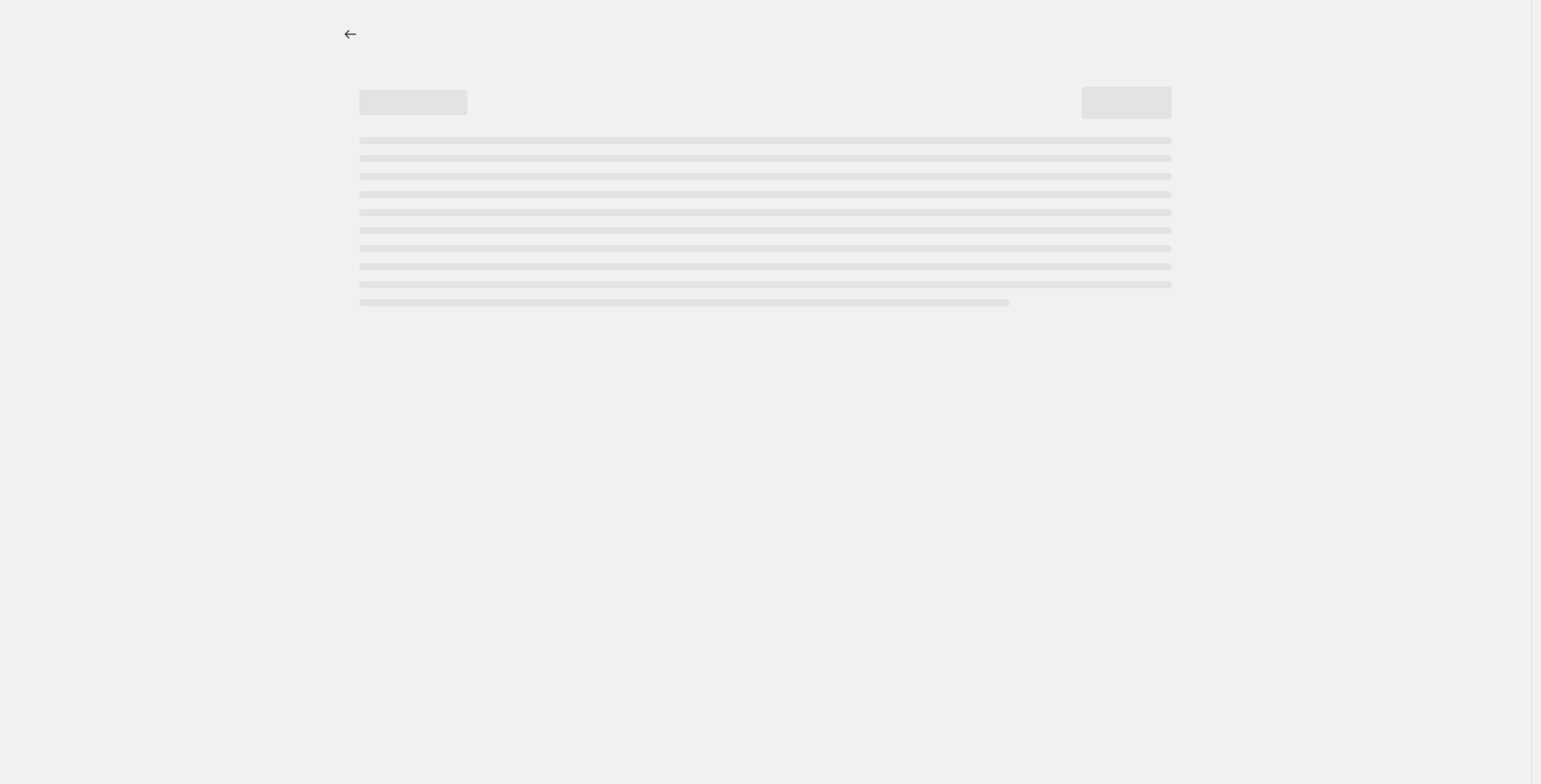
select select "percentage"
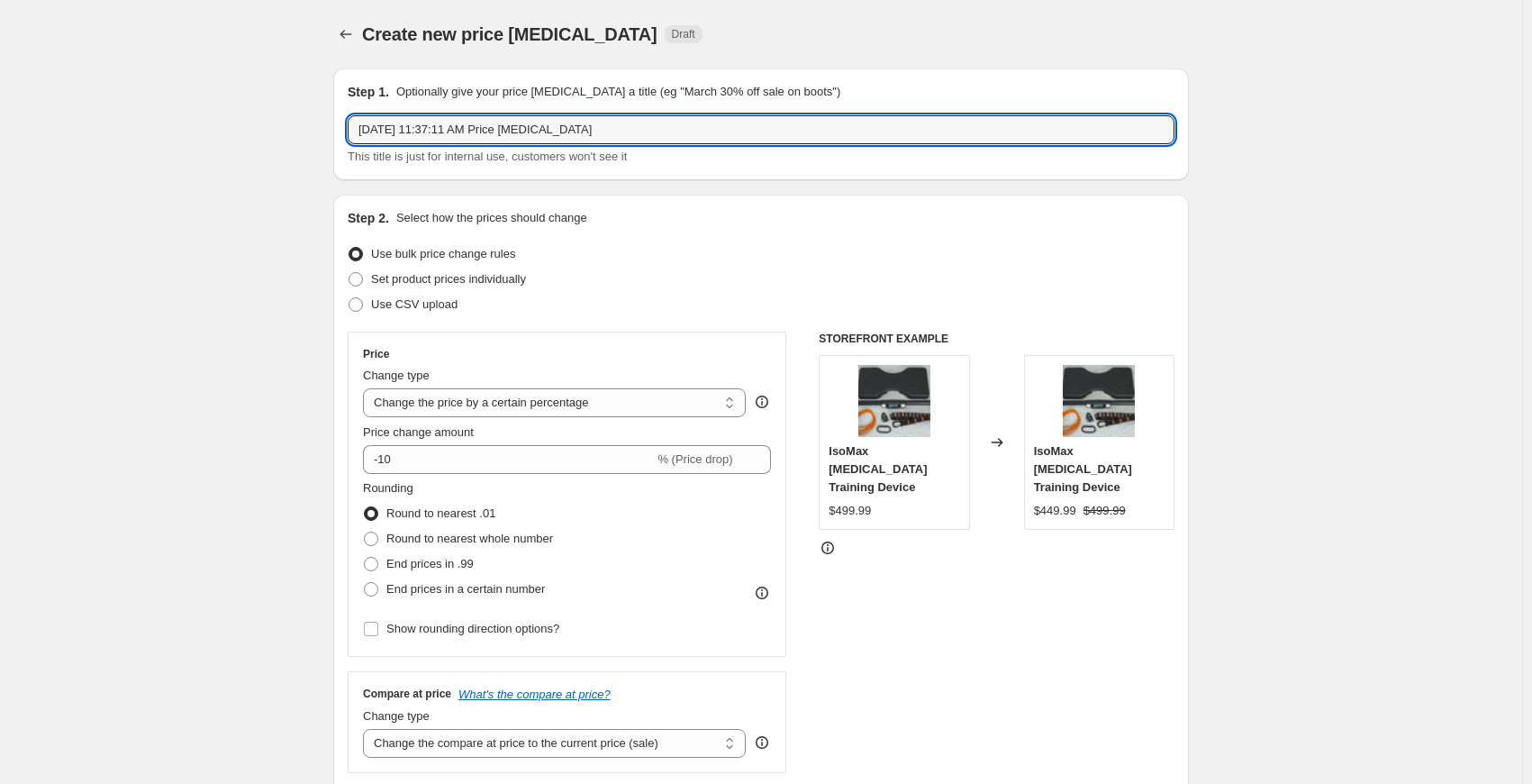
drag, startPoint x: 656, startPoint y: 122, endPoint x: 219, endPoint y: 112, distance: 437.1
type input "Philly Early bird price 1"
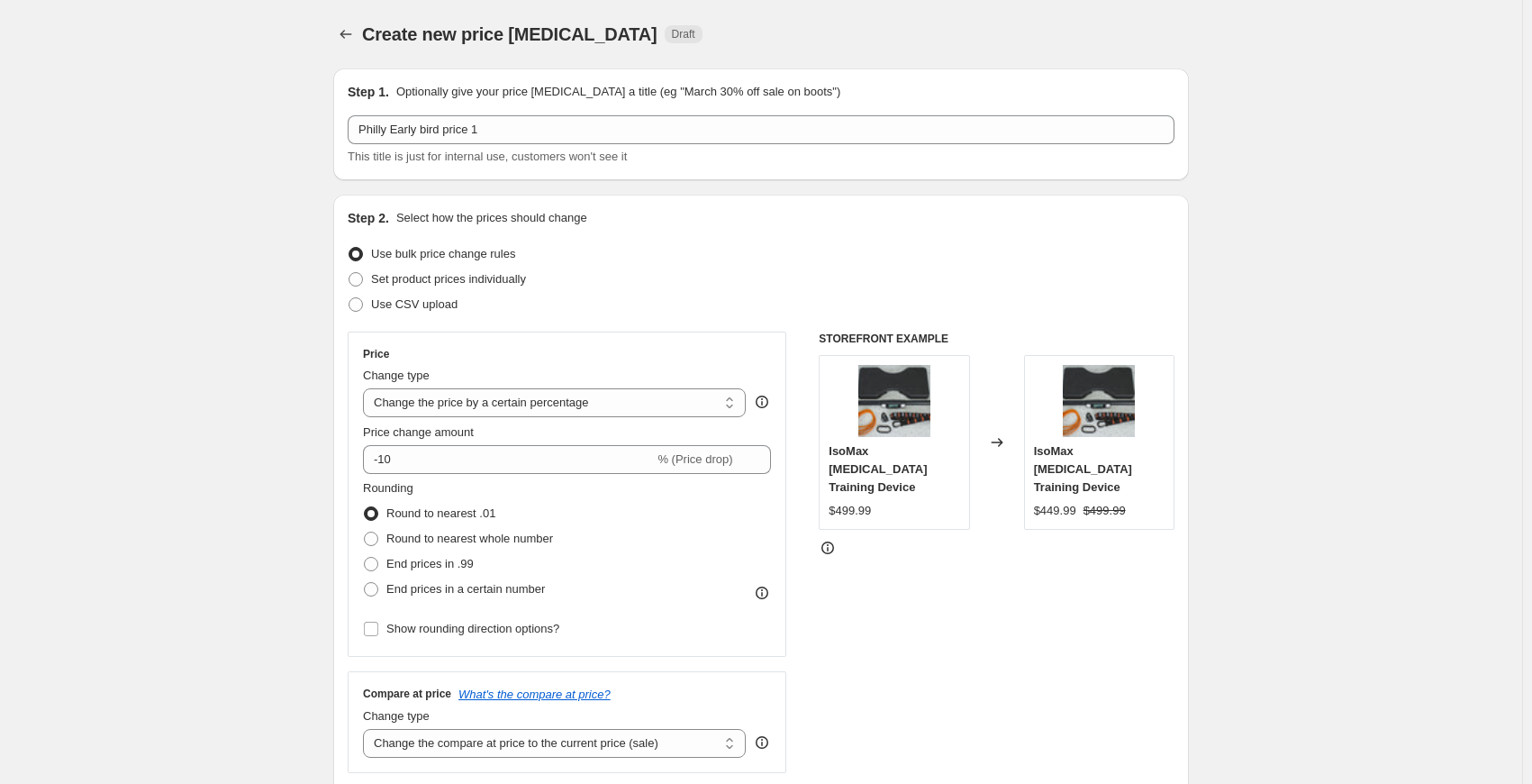
click at [363, 284] on span at bounding box center [356, 279] width 15 height 15
click at [349, 273] on input "Set product prices individually" at bounding box center [349, 272] width 1 height 1
radio input "true"
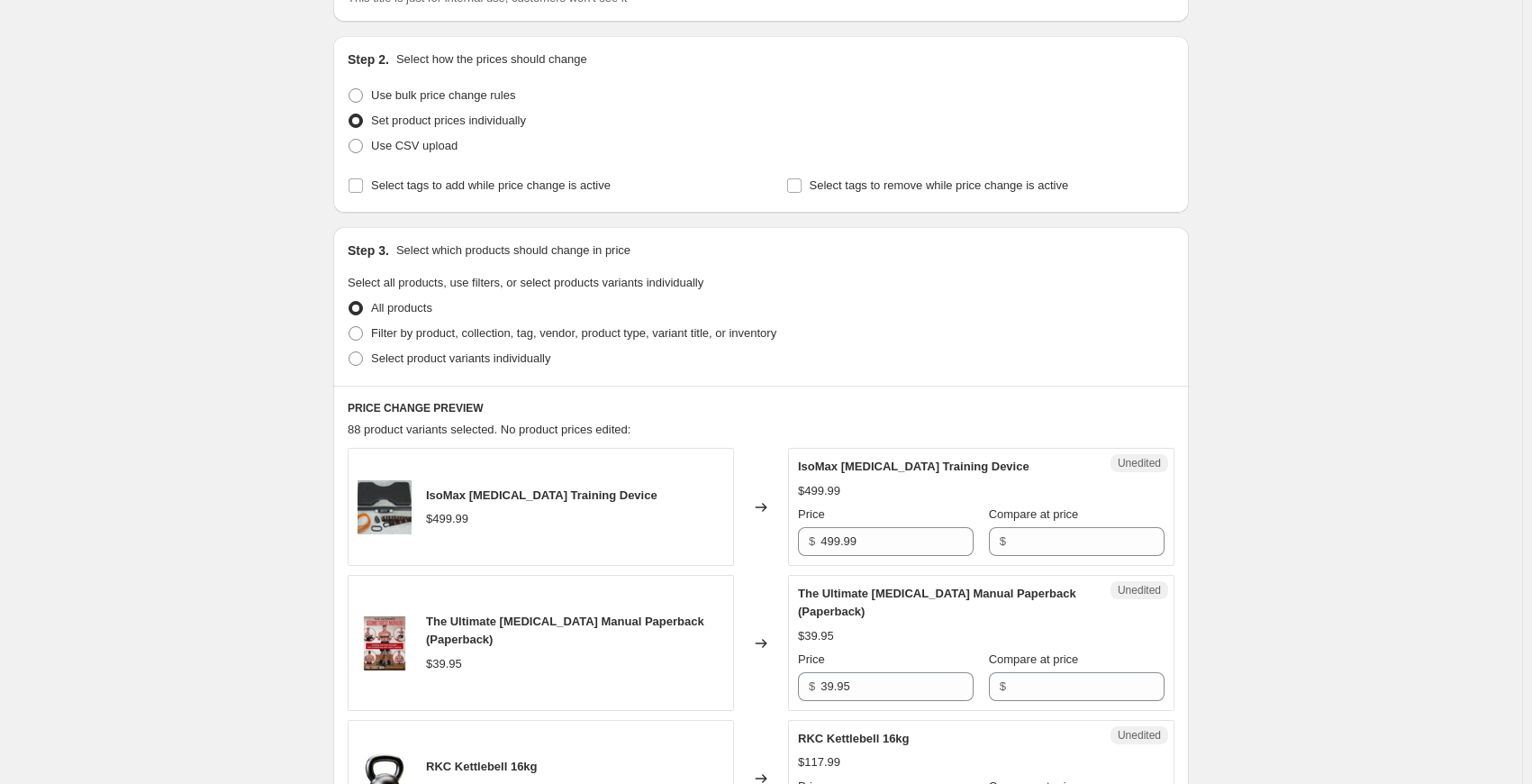
scroll to position [181, 0]
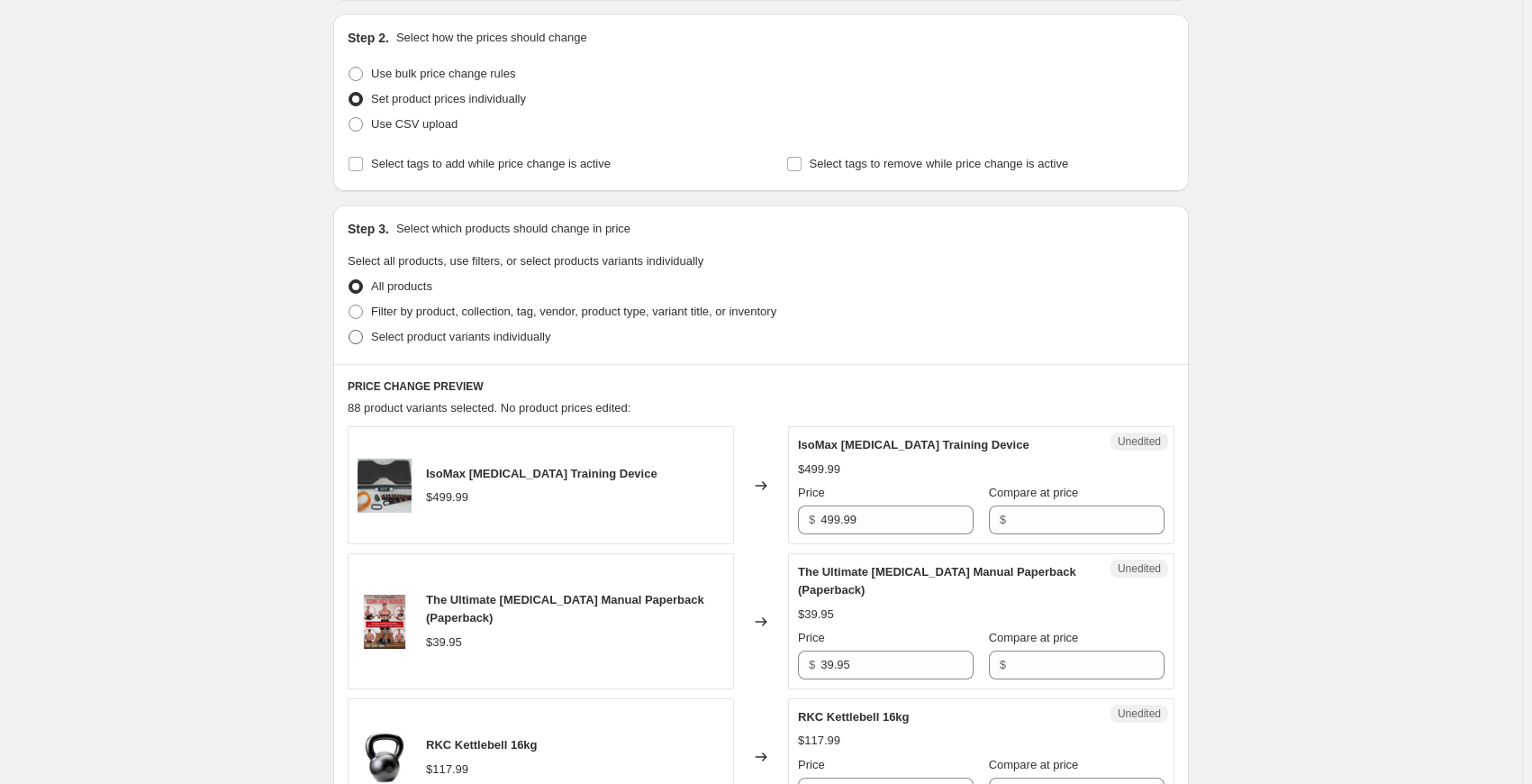
click at [363, 335] on span at bounding box center [356, 337] width 15 height 15
click at [349, 330] on input "Select product variants individually" at bounding box center [349, 329] width 1 height 1
radio input "true"
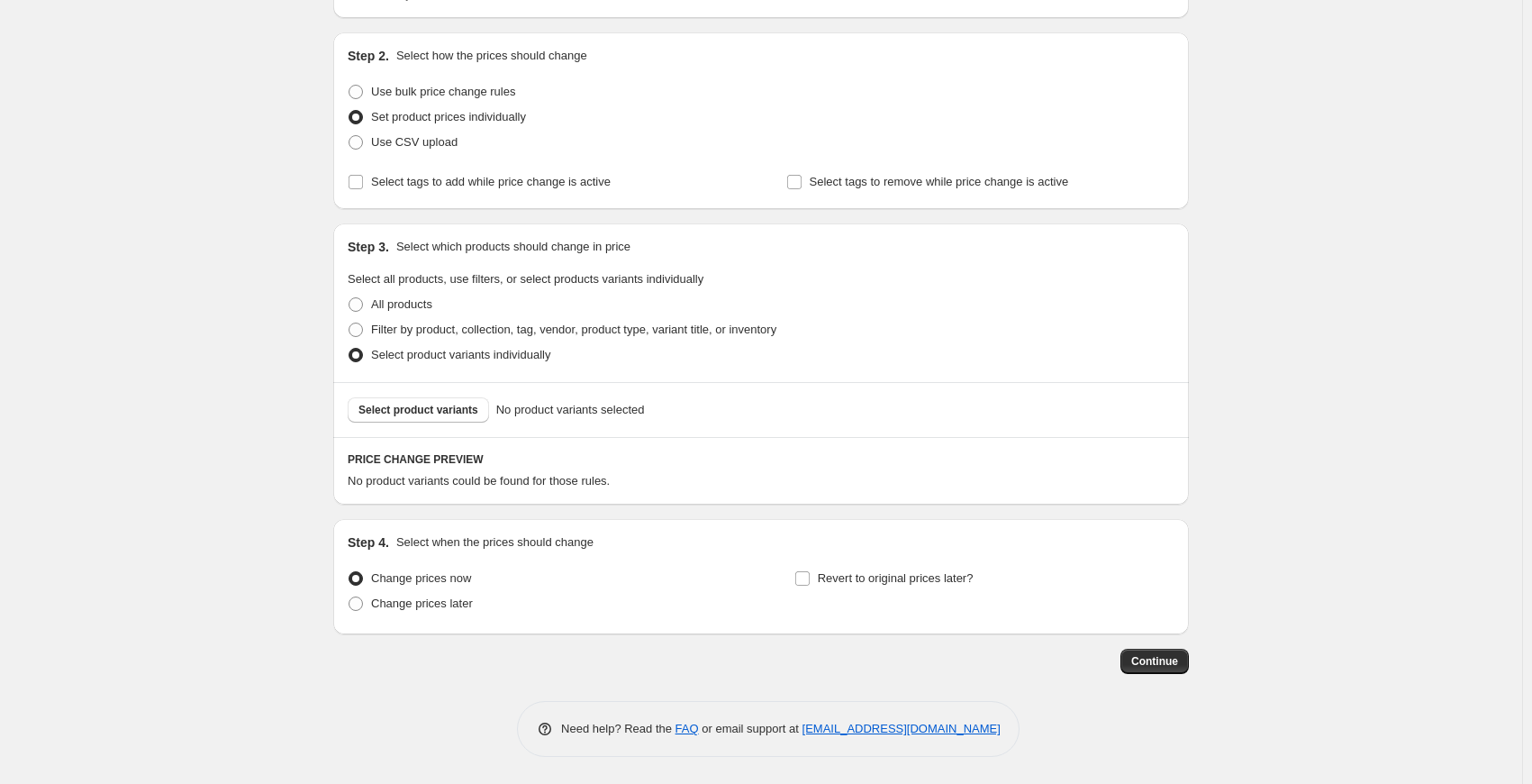
scroll to position [162, 0]
click at [436, 414] on span "Select product variants" at bounding box center [418, 411] width 120 height 15
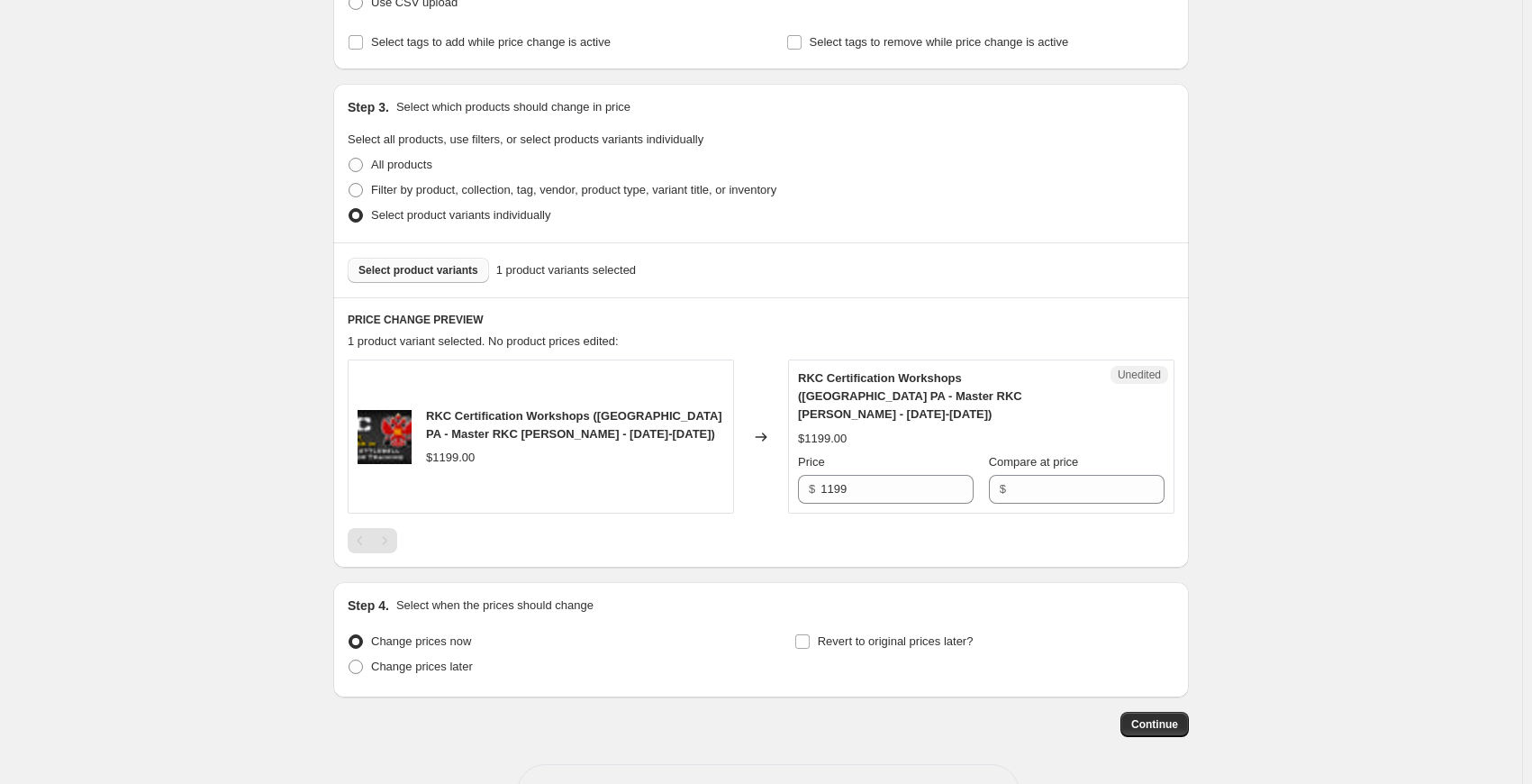
scroll to position [341, 0]
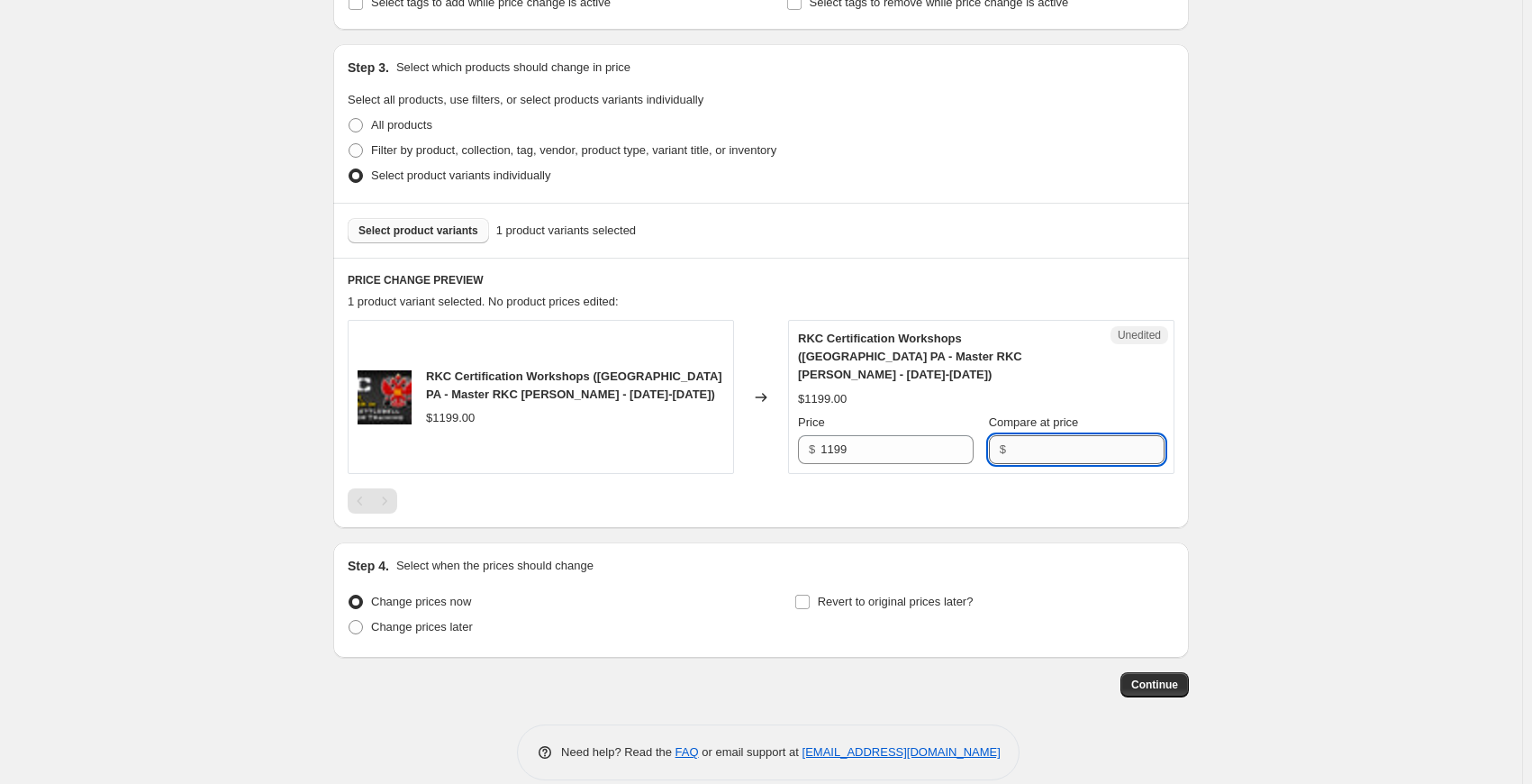
click at [1048, 435] on input "Compare at price" at bounding box center [1088, 449] width 153 height 29
type input "1199"
click at [1252, 337] on div "Create new price [MEDICAL_DATA]. This page is ready Create new price [MEDICAL_D…" at bounding box center [761, 233] width 1522 height 1149
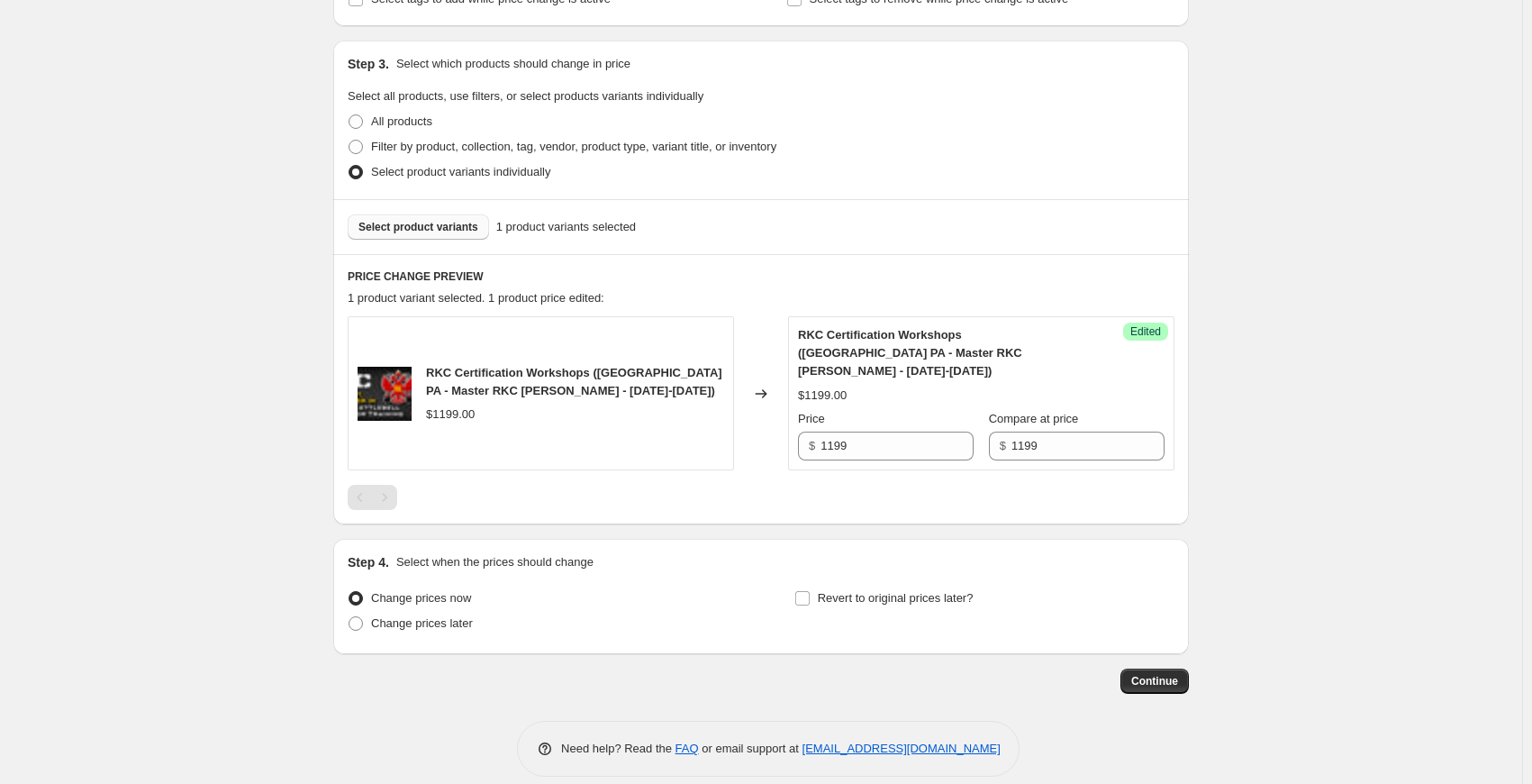
scroll to position [346, 0]
drag, startPoint x: 895, startPoint y: 421, endPoint x: 781, endPoint y: 421, distance: 114.0
click at [786, 422] on div "RKC Certification Workshops ([GEOGRAPHIC_DATA] PA - Master RKC [PERSON_NAME] - …" at bounding box center [761, 392] width 827 height 154
type input "1000"
click at [1282, 333] on div "Create new price [MEDICAL_DATA]. This page is ready Create new price [MEDICAL_D…" at bounding box center [761, 229] width 1522 height 1149
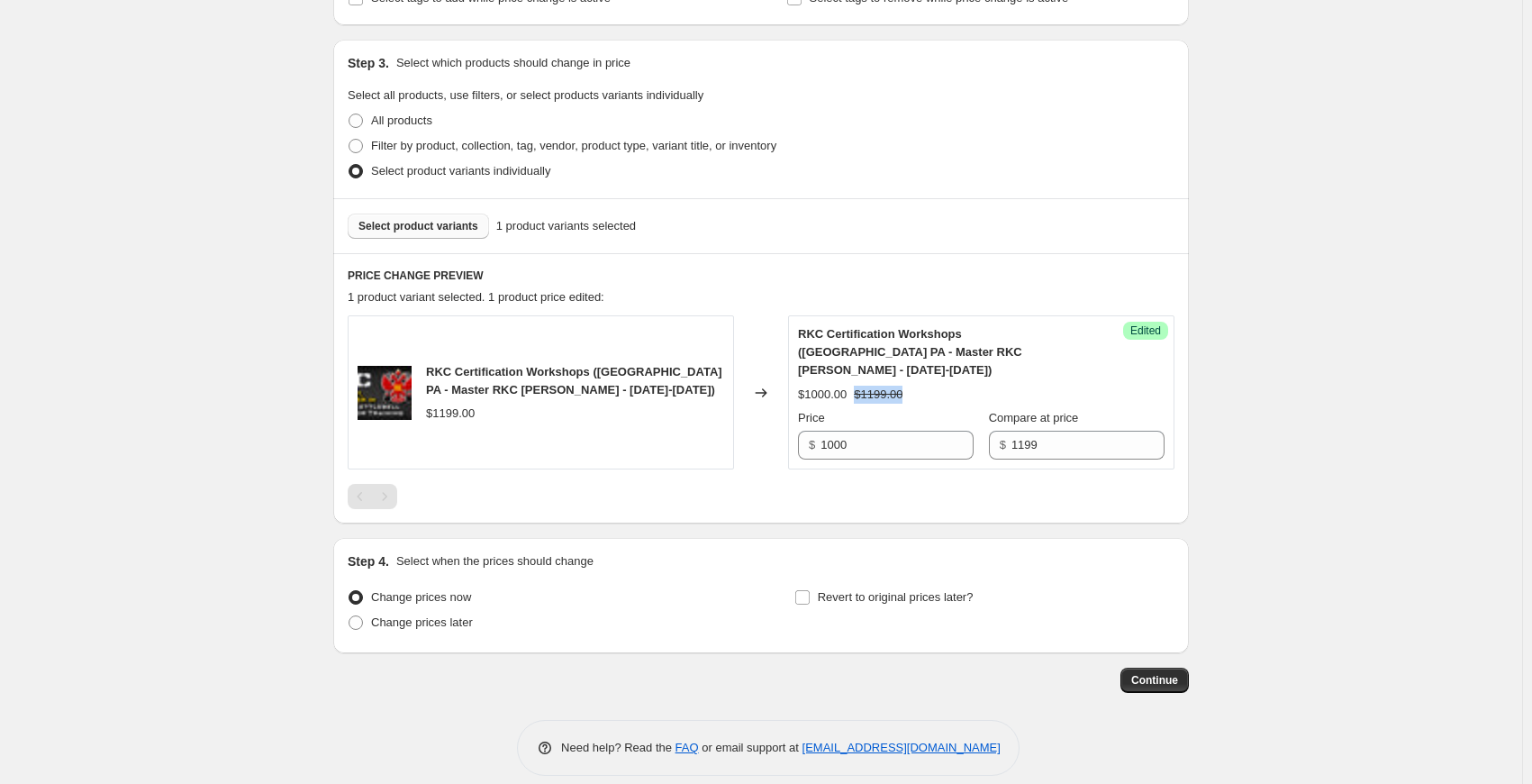
drag, startPoint x: 854, startPoint y: 378, endPoint x: 905, endPoint y: 378, distance: 51.0
click at [905, 386] on div "$1000.00 $1199.00" at bounding box center [981, 395] width 367 height 18
drag, startPoint x: 849, startPoint y: 377, endPoint x: 809, endPoint y: 376, distance: 40.0
click at [809, 386] on div "$1000.00" at bounding box center [822, 395] width 49 height 18
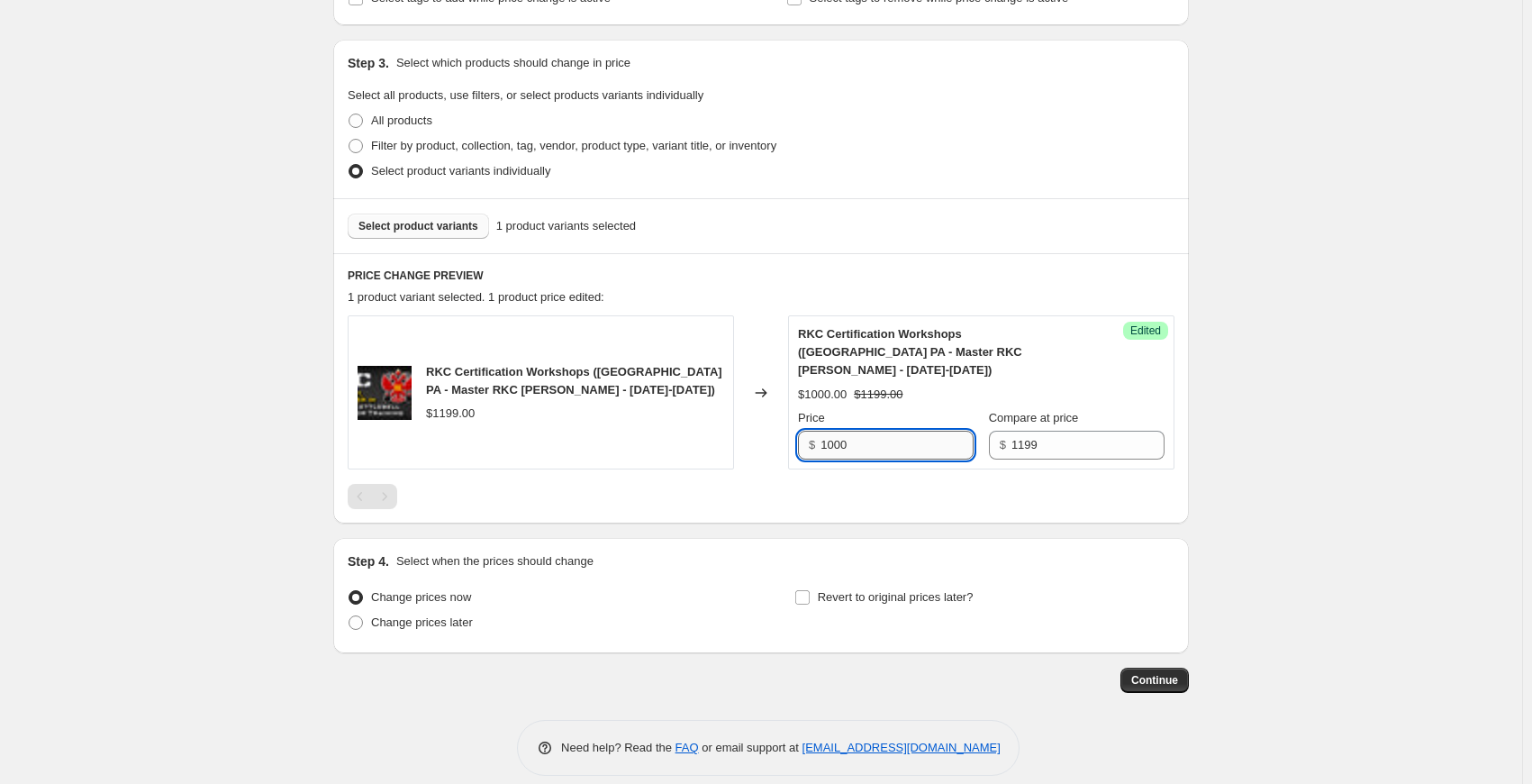
click at [921, 430] on input "1000" at bounding box center [897, 445] width 153 height 29
click at [1142, 672] on span "Continue" at bounding box center [1155, 680] width 47 height 15
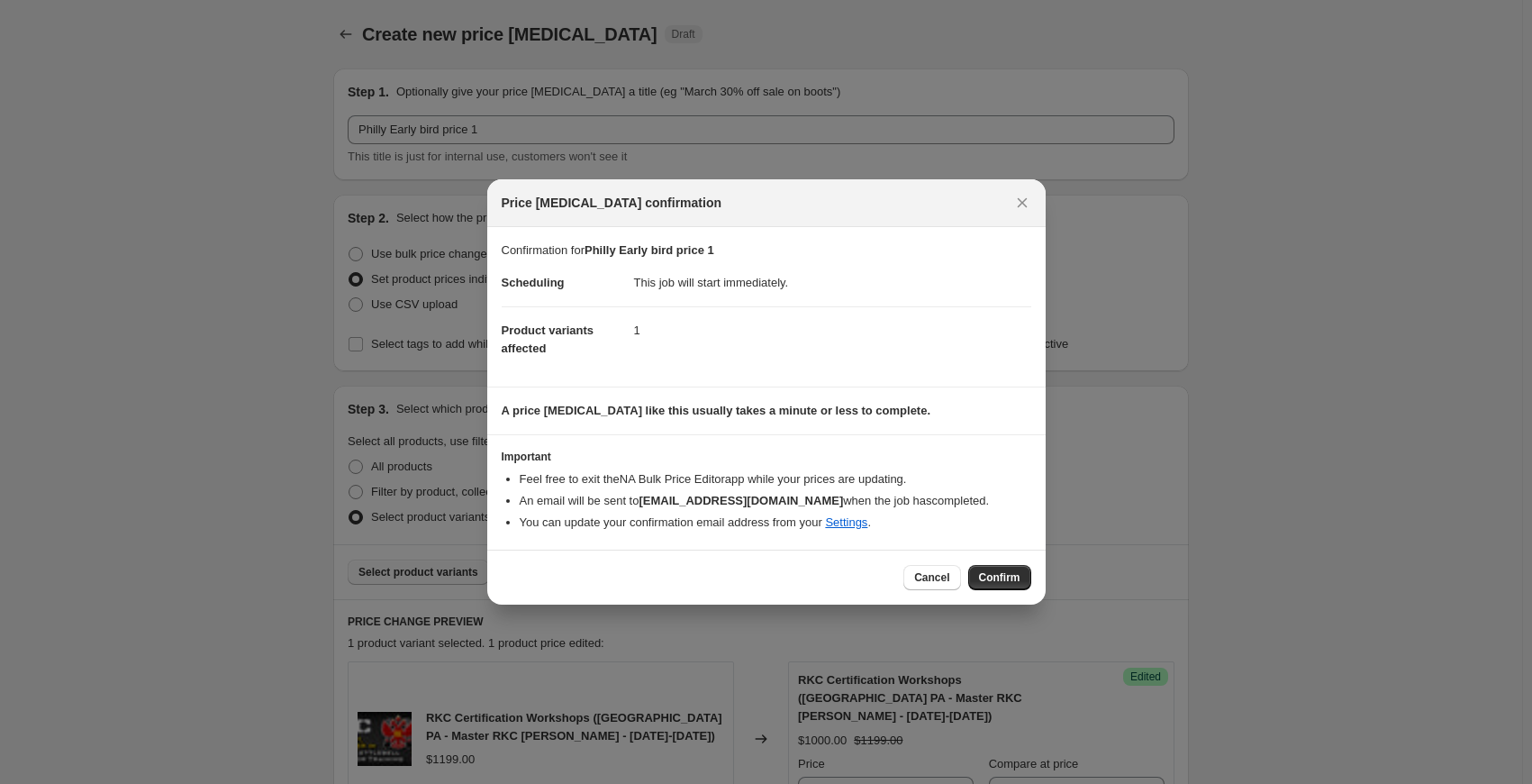
scroll to position [0, 0]
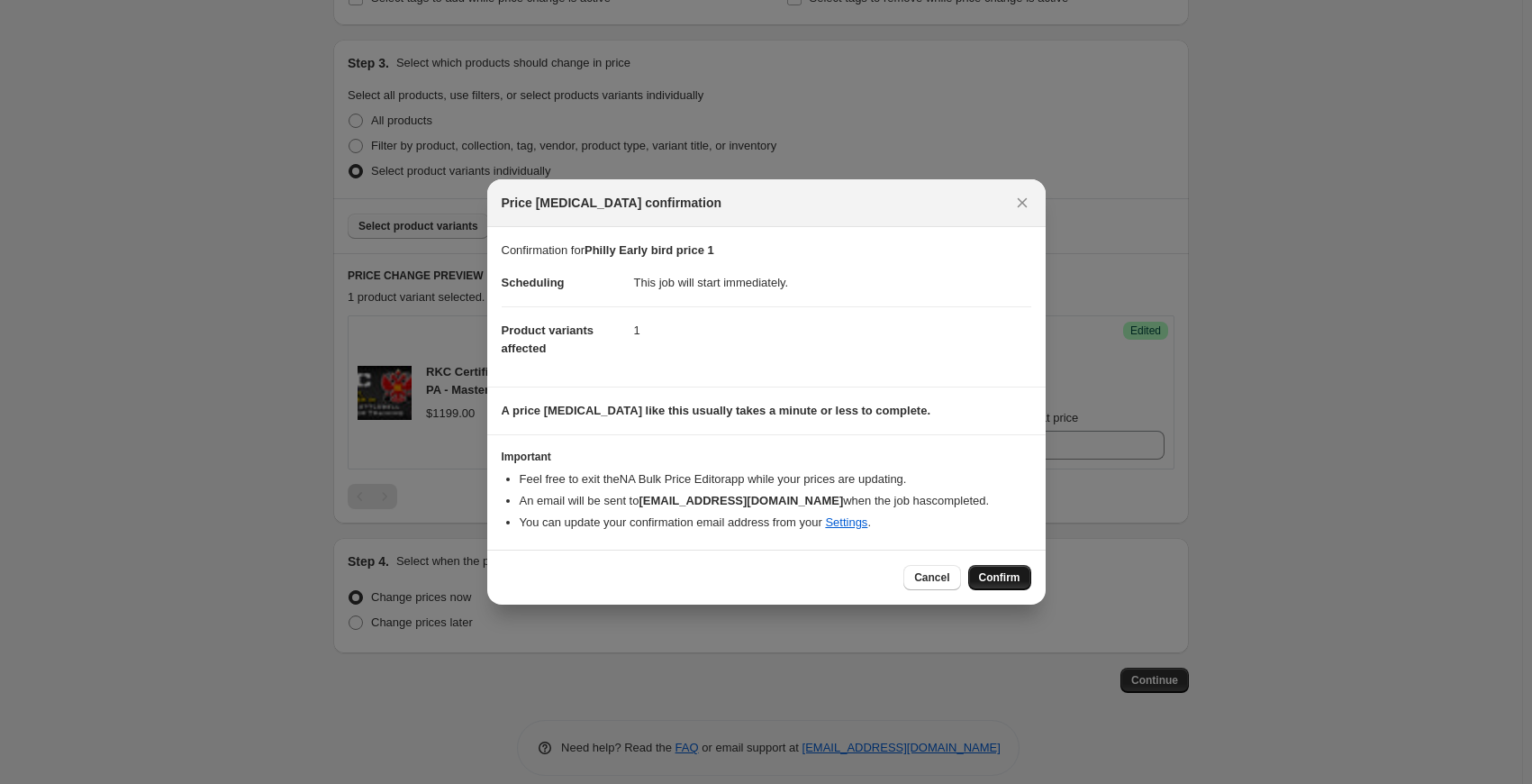
click at [997, 575] on span "Confirm" at bounding box center [1000, 577] width 42 height 15
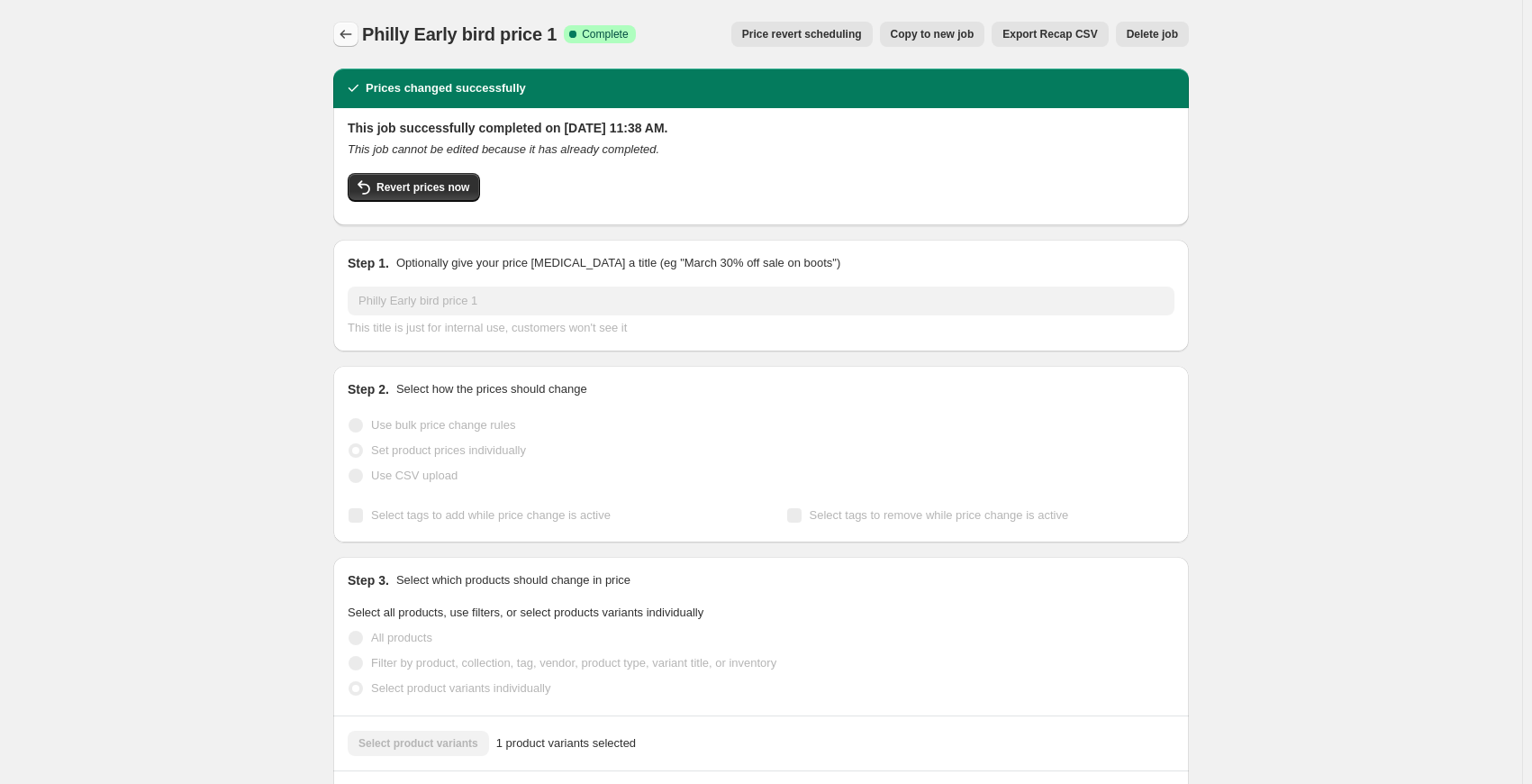
click at [349, 34] on icon "Price change jobs" at bounding box center [346, 34] width 18 height 18
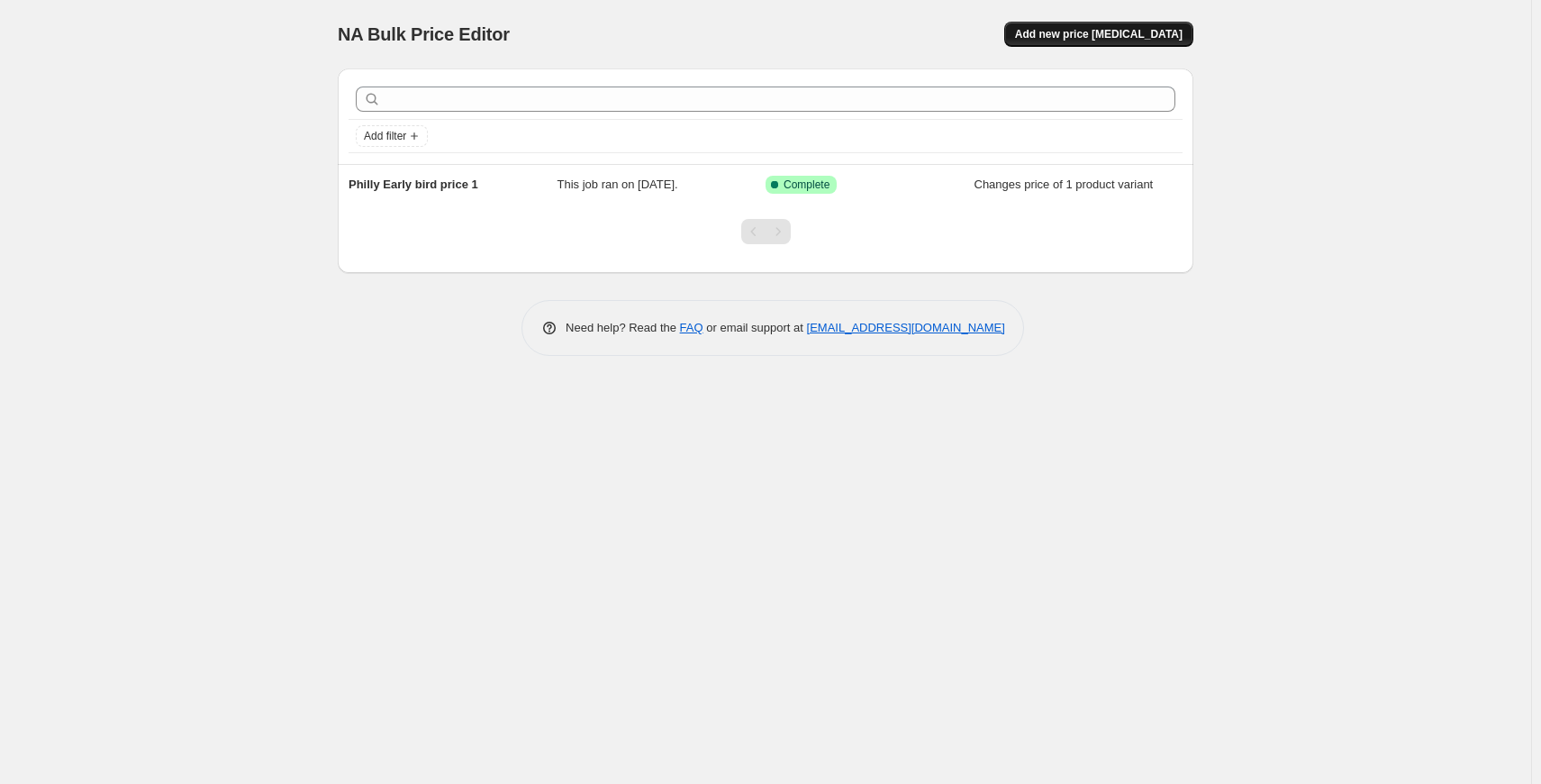
click at [1113, 38] on span "Add new price [MEDICAL_DATA]" at bounding box center [1099, 34] width 168 height 15
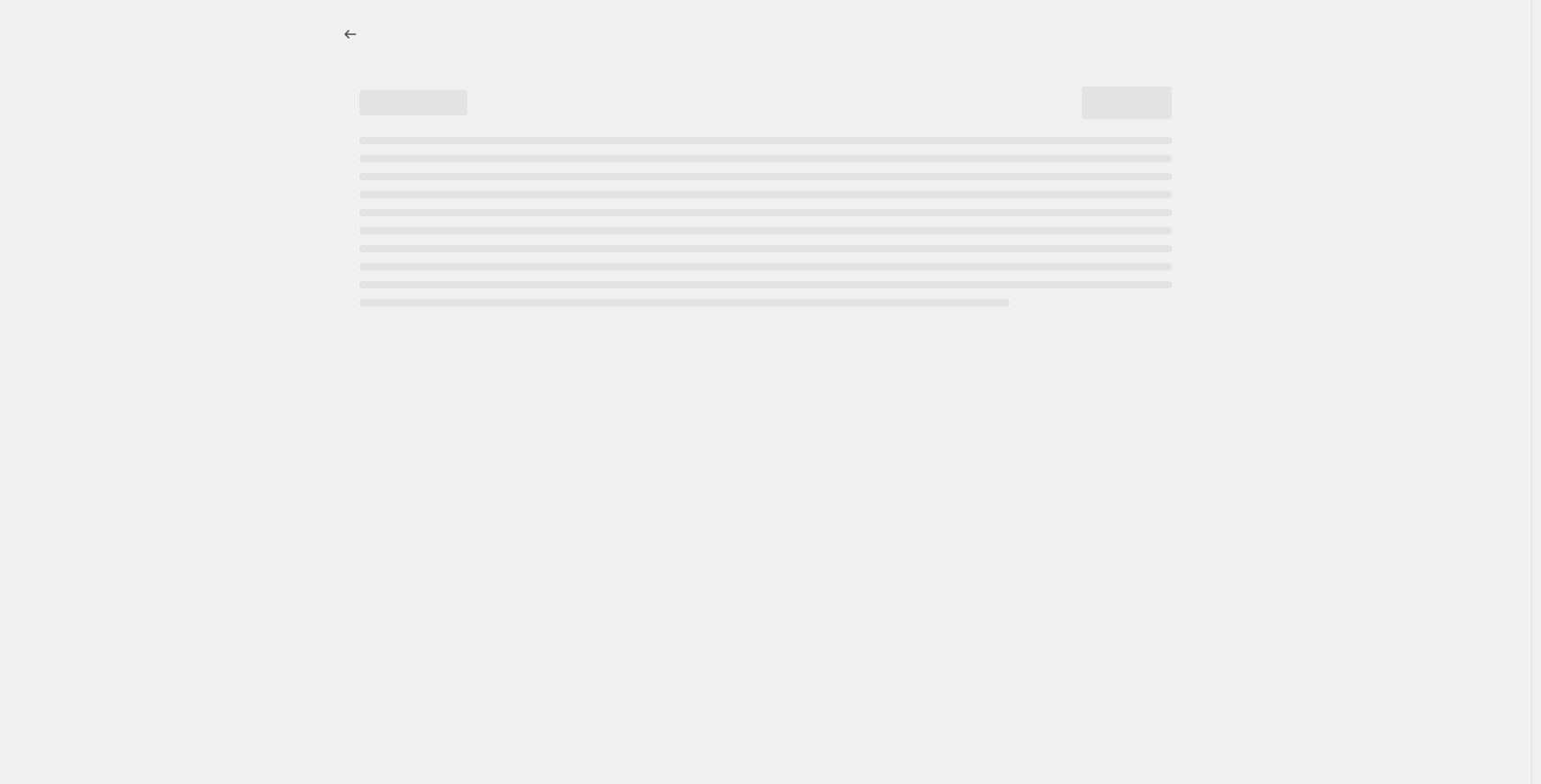
select select "percentage"
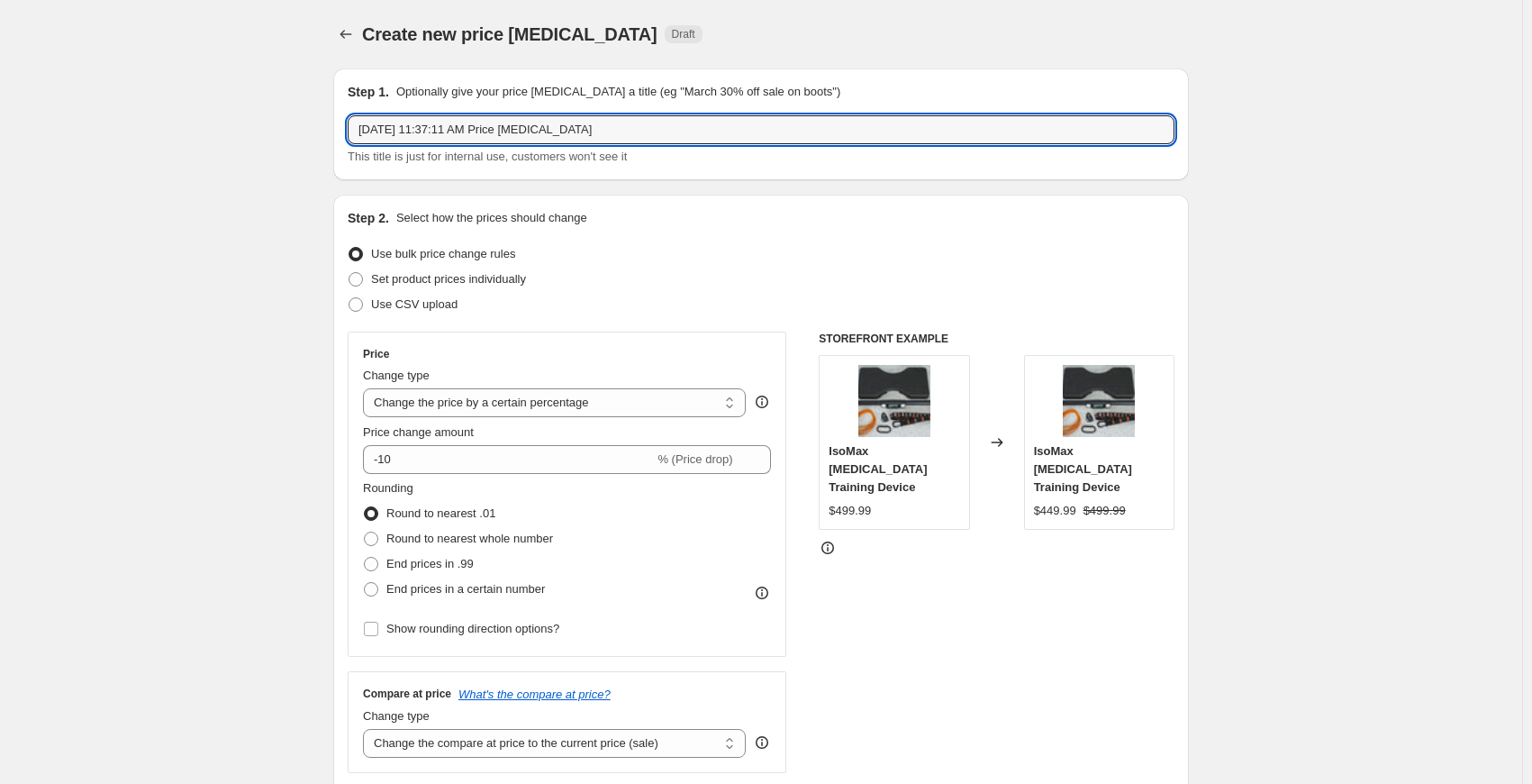
drag, startPoint x: 601, startPoint y: 132, endPoint x: 278, endPoint y: 135, distance: 323.0
type input "Philly Early Bird 2"
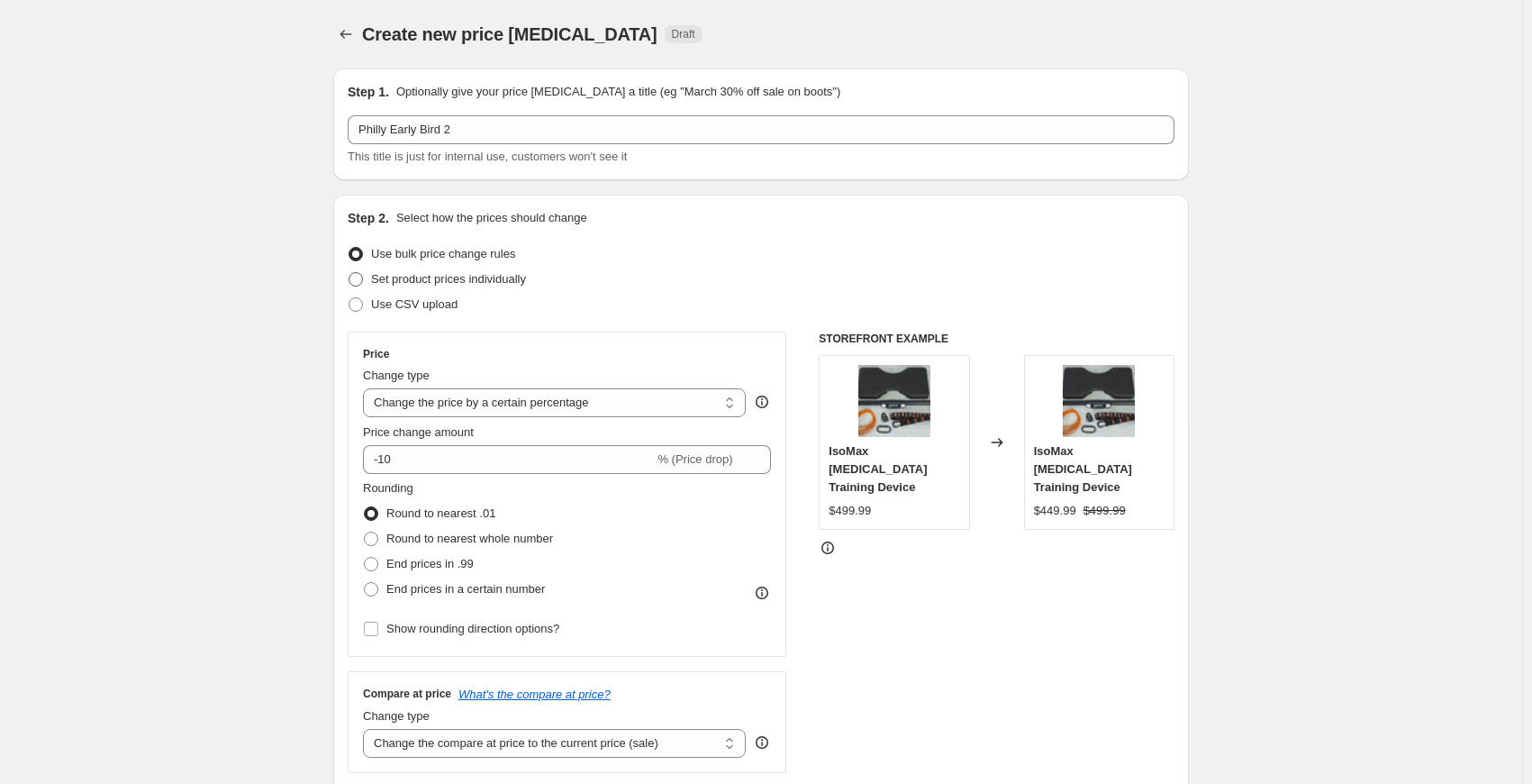
click at [358, 280] on span at bounding box center [356, 279] width 15 height 15
click at [349, 273] on input "Set product prices individually" at bounding box center [349, 272] width 1 height 1
radio input "true"
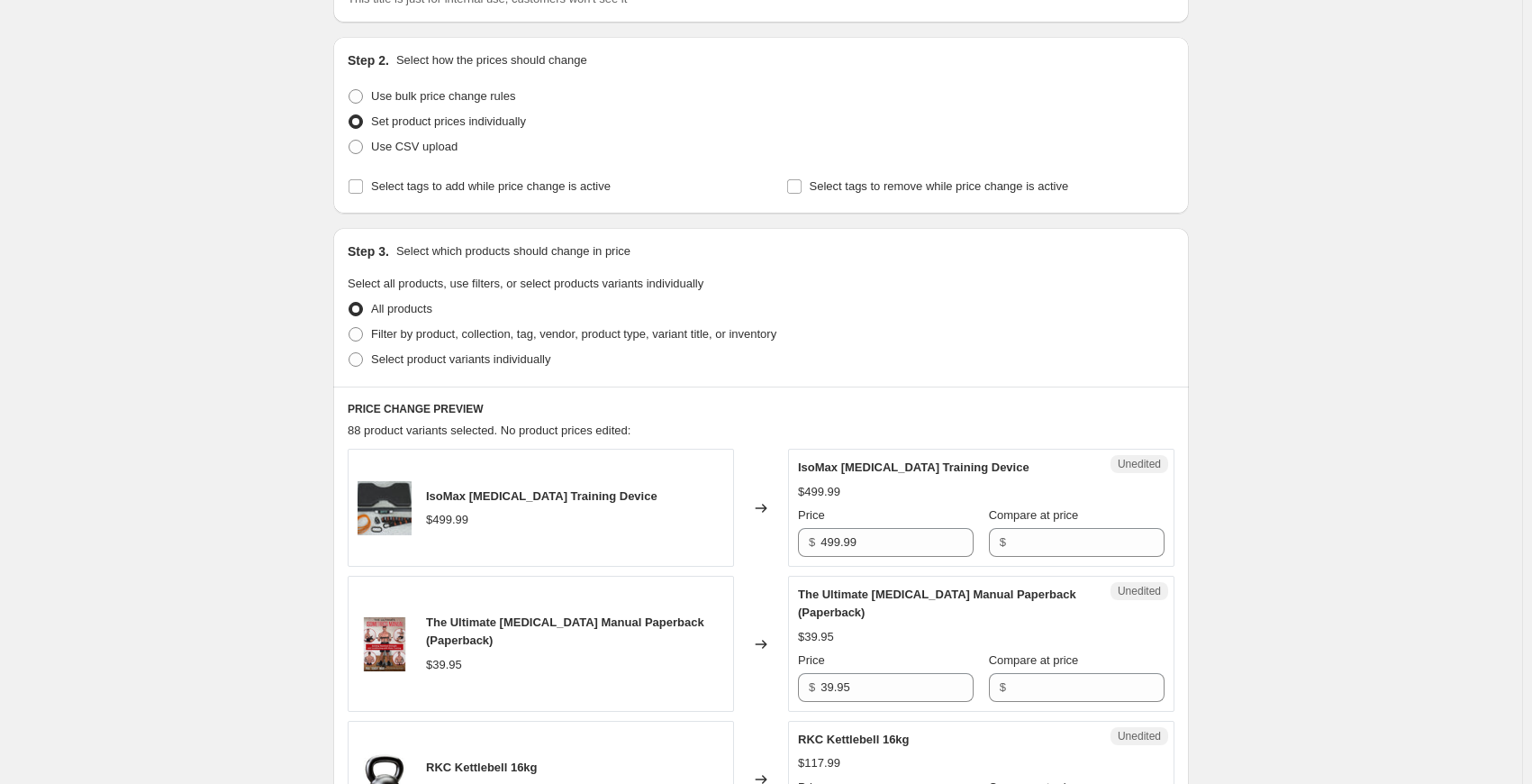
scroll to position [181, 0]
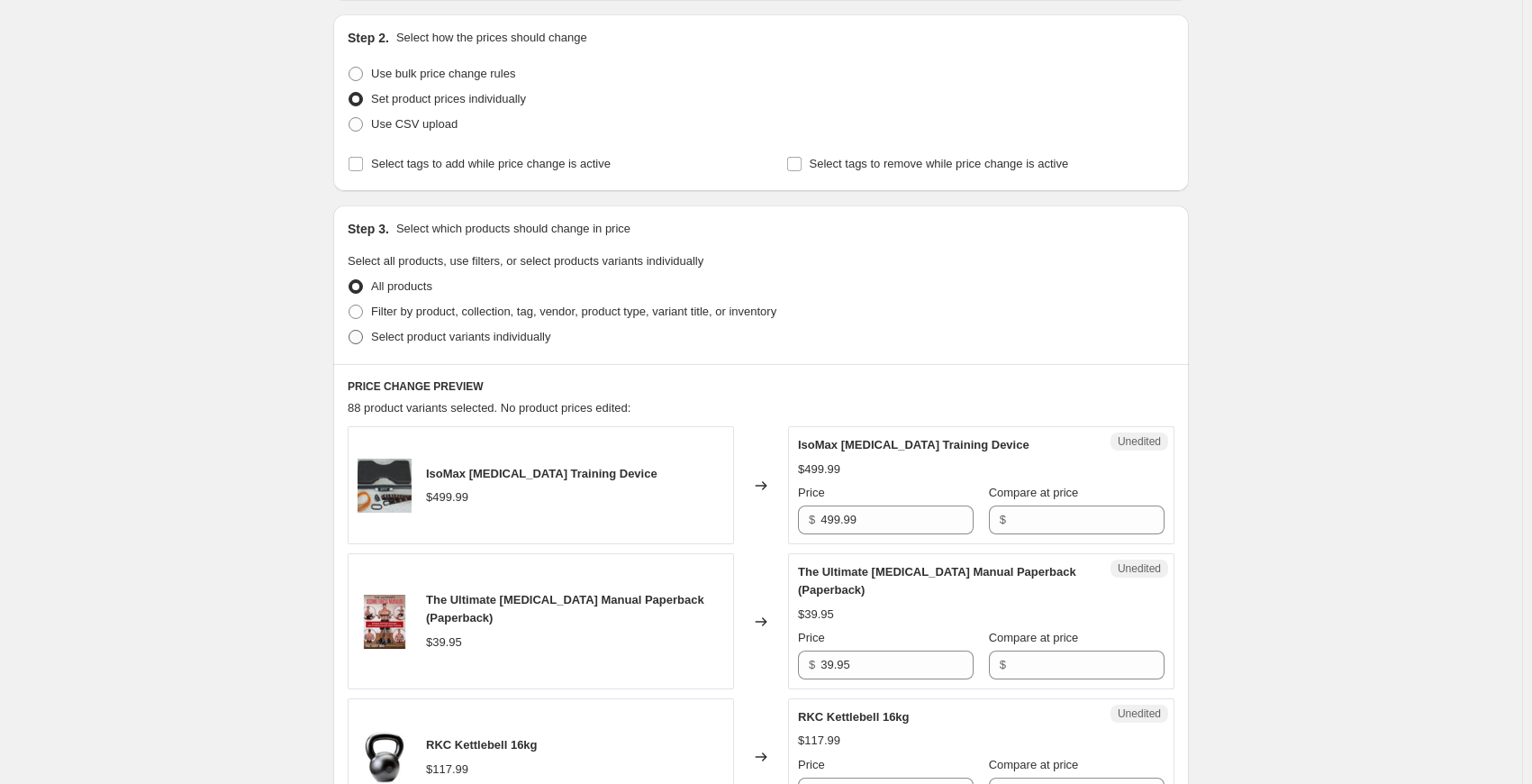
click at [360, 334] on span at bounding box center [356, 337] width 15 height 15
click at [349, 330] on input "Select product variants individually" at bounding box center [349, 329] width 1 height 1
radio input "true"
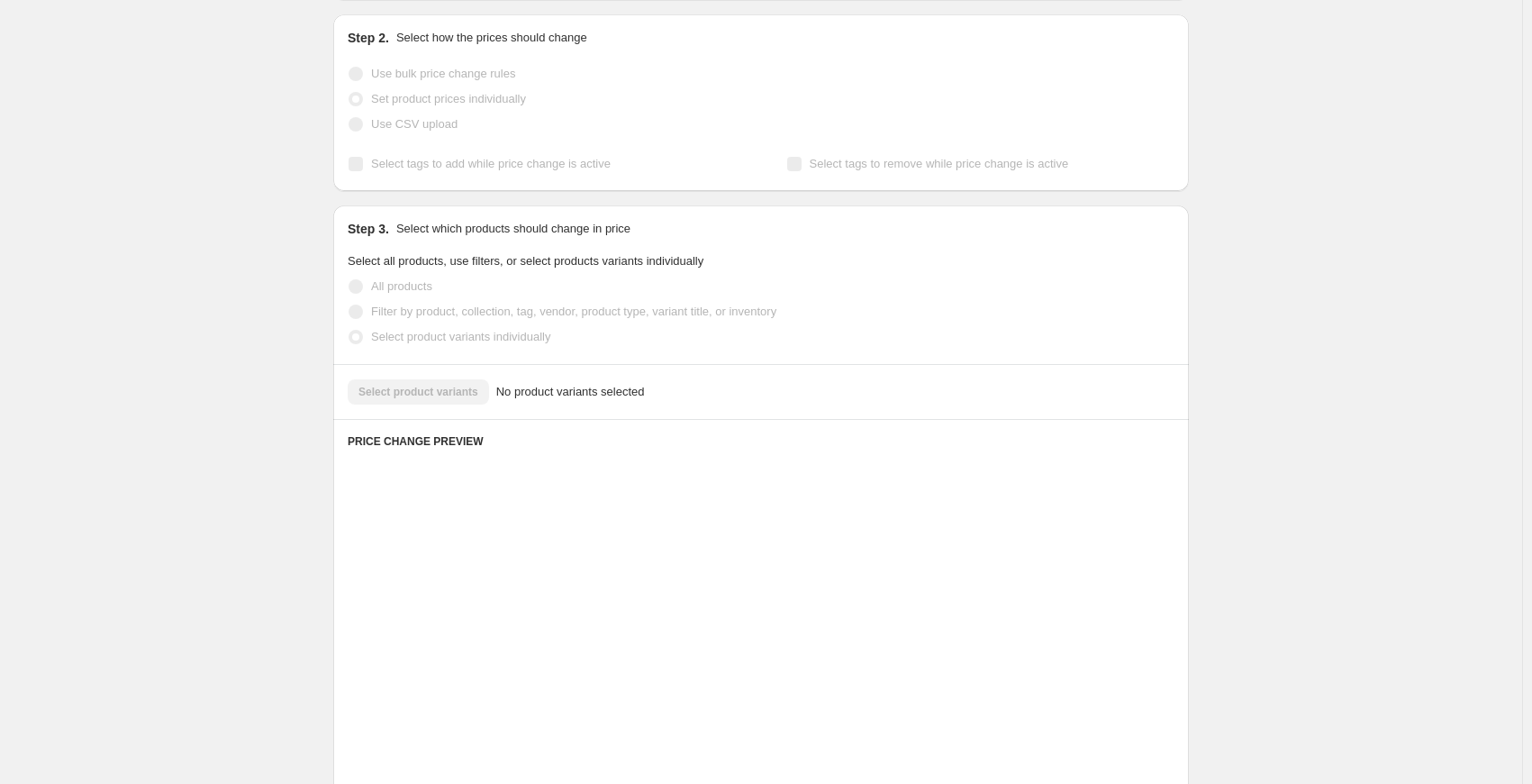
scroll to position [162, 0]
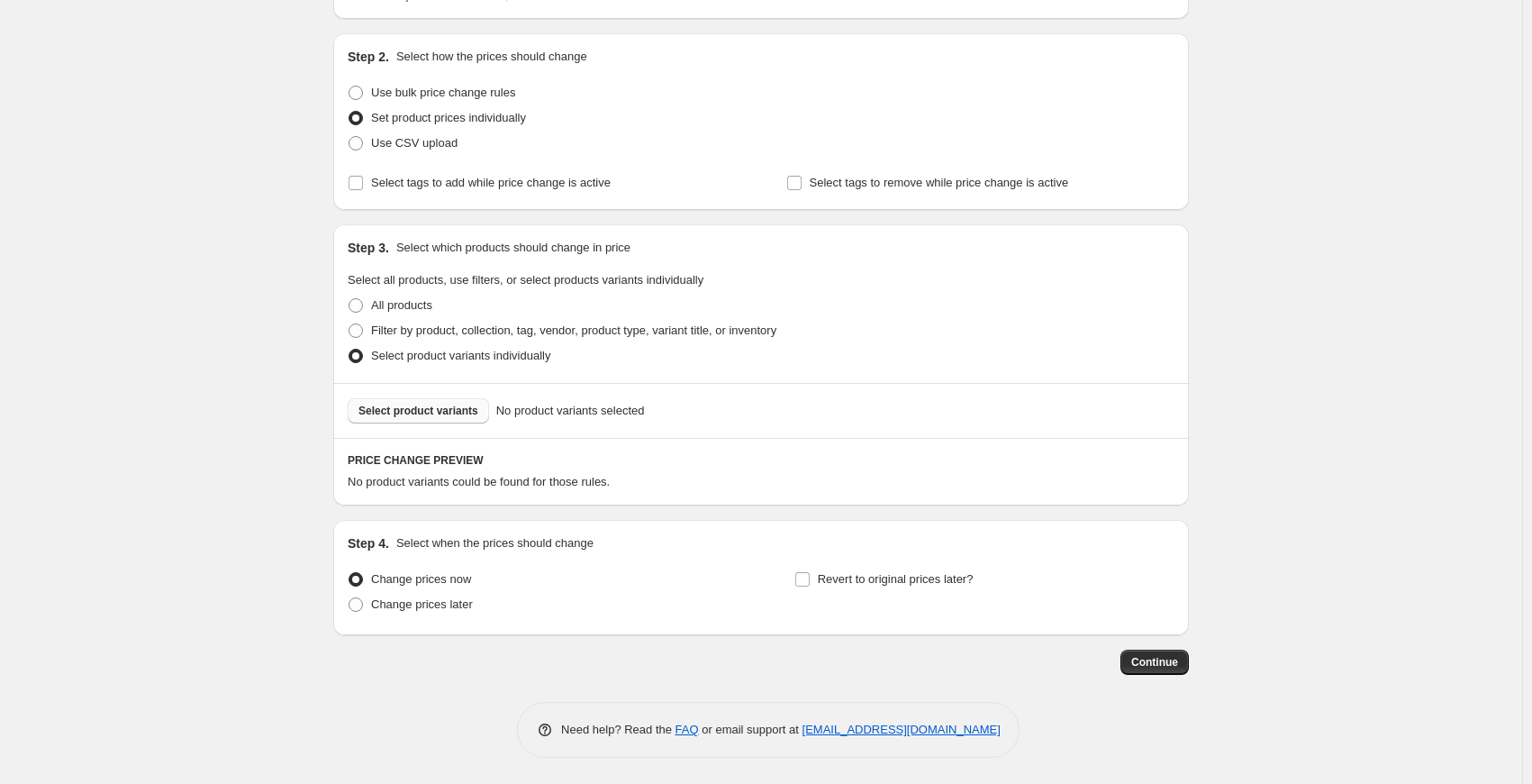
click at [452, 407] on span "Select product variants" at bounding box center [418, 411] width 120 height 15
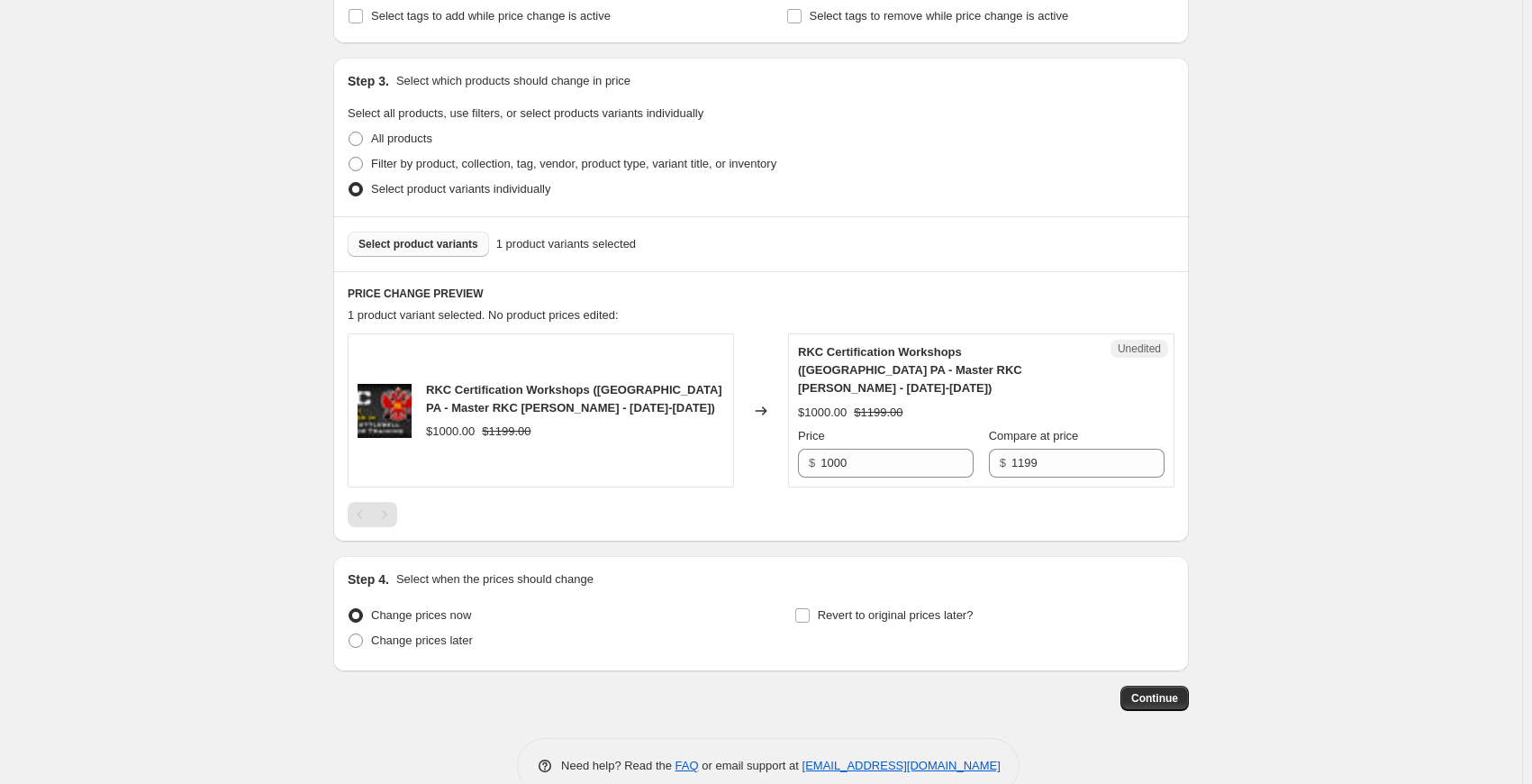
scroll to position [346, 0]
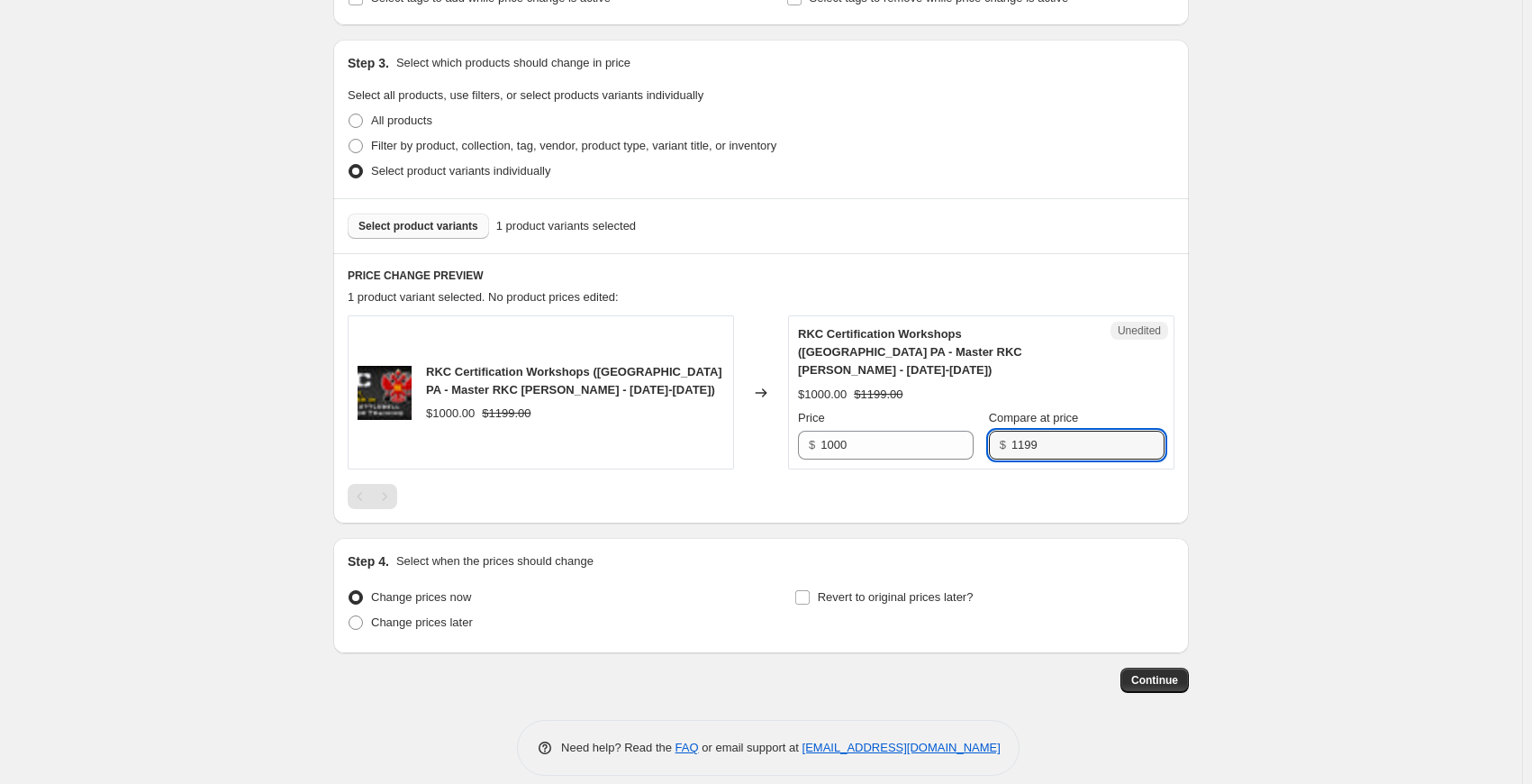
drag, startPoint x: 1062, startPoint y: 426, endPoint x: 1007, endPoint y: 428, distance: 55.0
click at [1007, 430] on div "$ 1199" at bounding box center [1077, 445] width 176 height 29
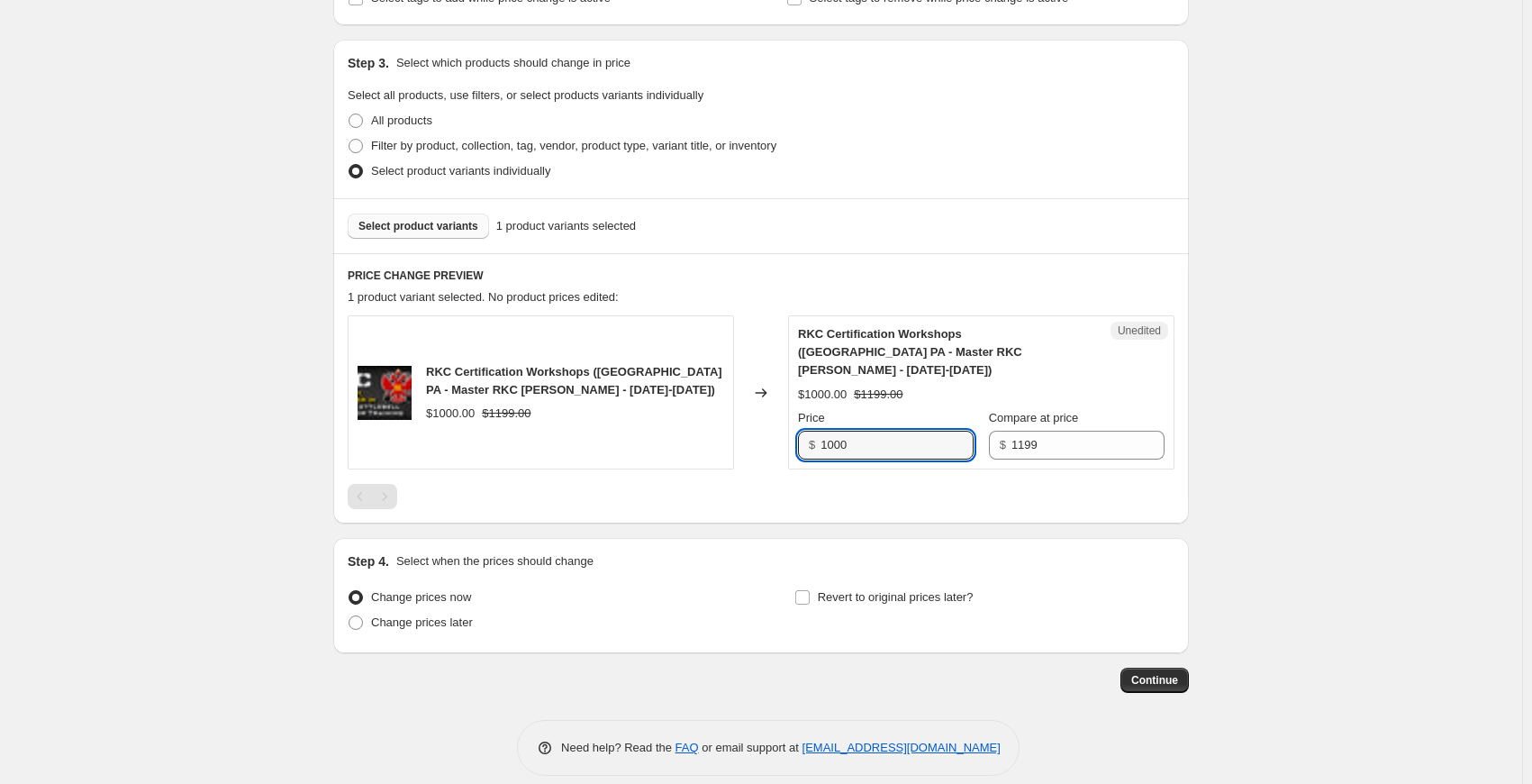
drag, startPoint x: 929, startPoint y: 430, endPoint x: 794, endPoint y: 425, distance: 135.1
click at [794, 425] on div "Unedited RKC Certification Workshops (Philadelphia PA - Master RKC Robert Mille…" at bounding box center [981, 392] width 387 height 154
type input "1100"
click at [1288, 318] on div "Create new price change job. This page is ready Create new price change job Dra…" at bounding box center [761, 229] width 1522 height 1149
click at [360, 615] on span at bounding box center [356, 622] width 15 height 15
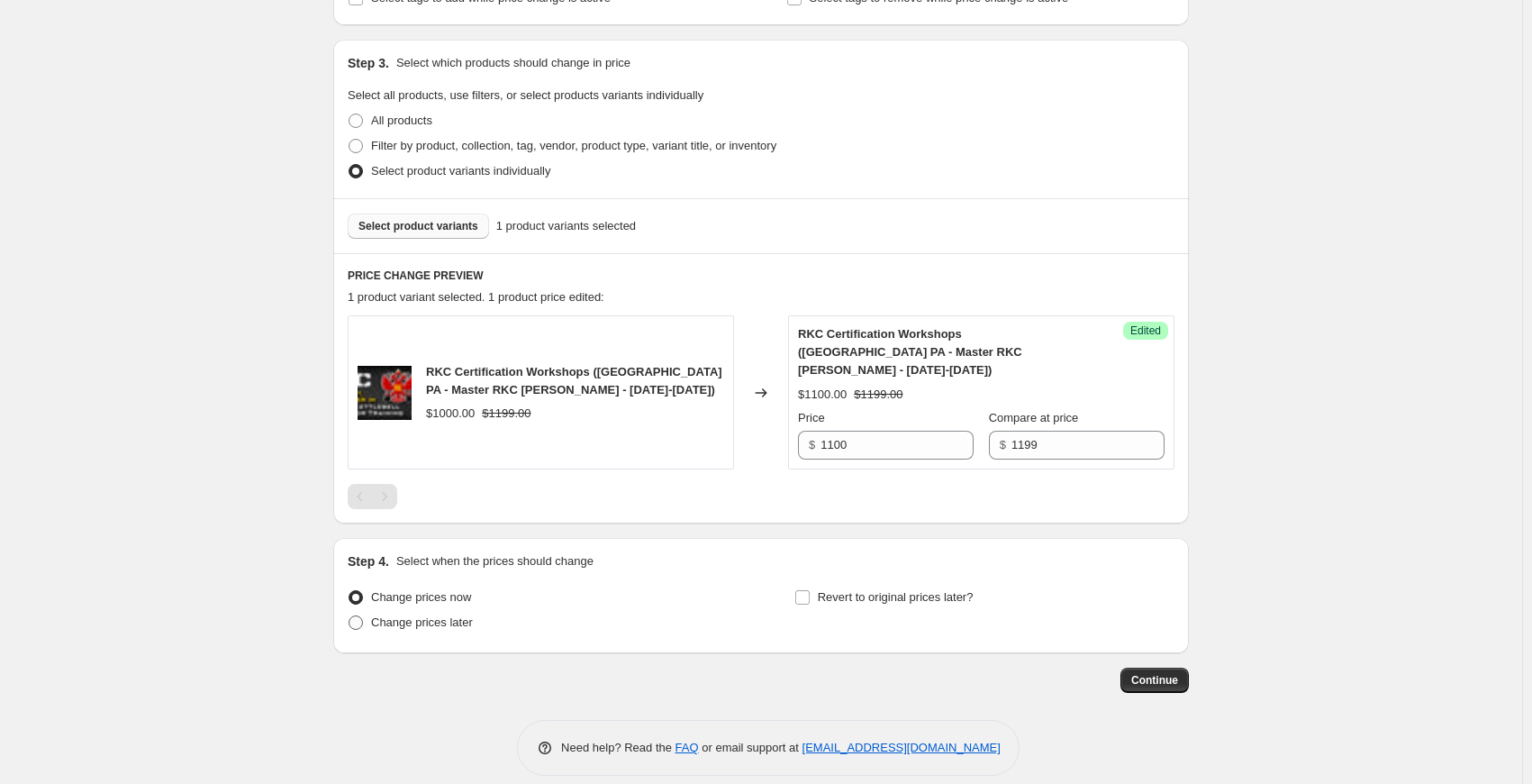
click at [349, 615] on input "Change prices later" at bounding box center [349, 615] width 1 height 1
radio input "true"
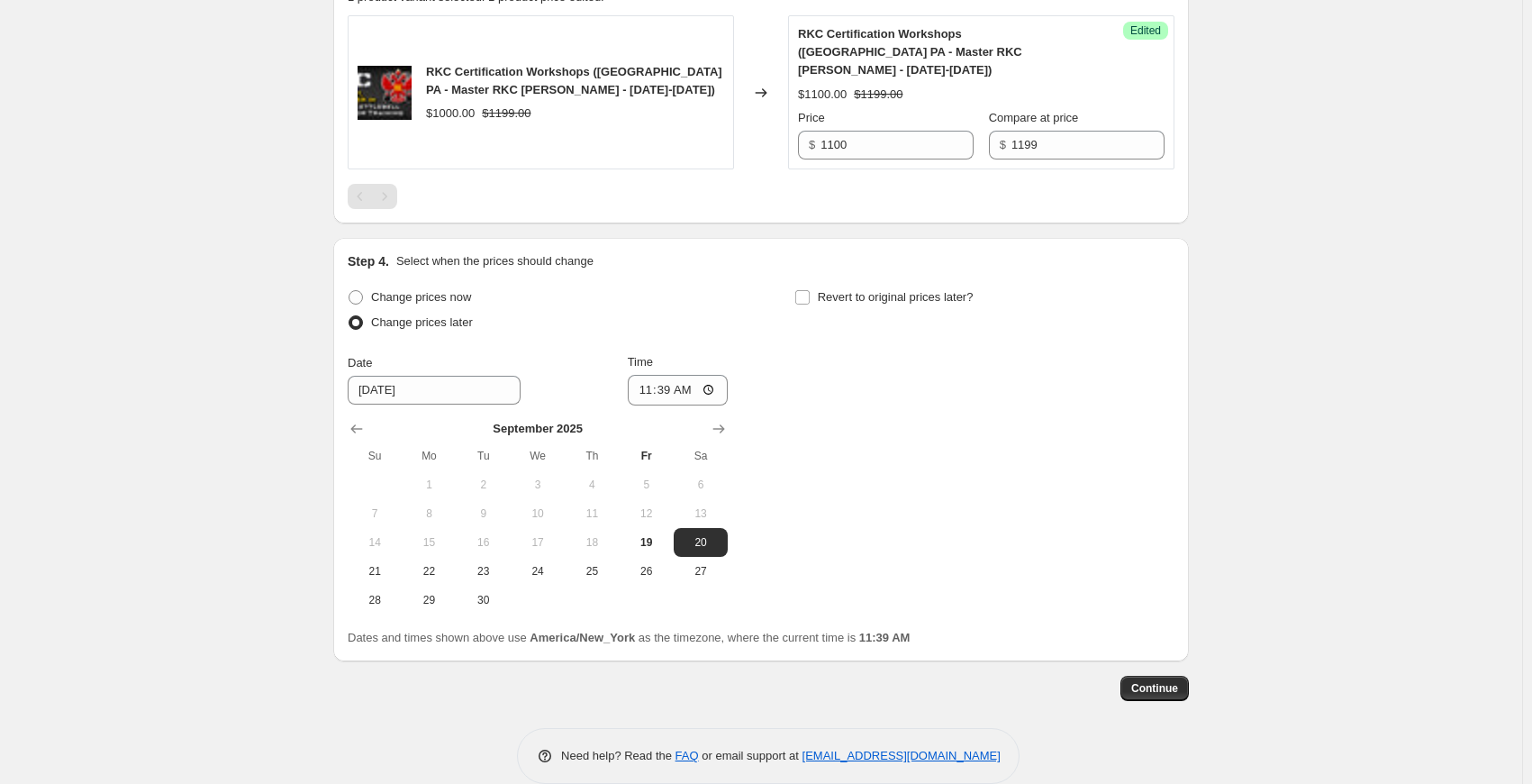
scroll to position [653, 0]
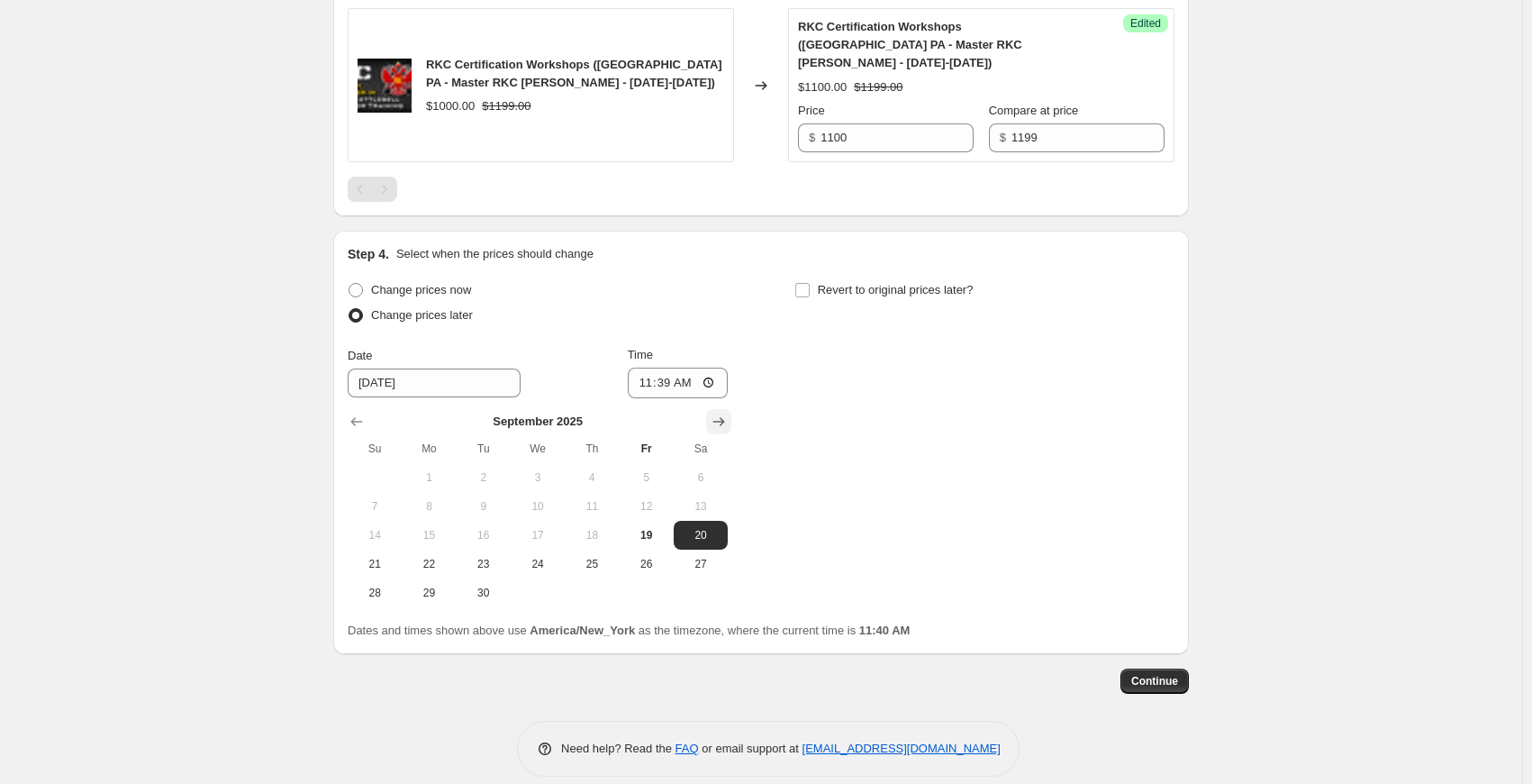
click at [721, 417] on icon "Show next month, October 2025" at bounding box center [719, 422] width 12 height 9
click at [551, 470] on span "1" at bounding box center [538, 477] width 40 height 15
type input "[DATE]"
click at [669, 368] on input "11:39" at bounding box center [678, 383] width 101 height 31
click at [704, 368] on input "11:39" at bounding box center [678, 383] width 101 height 31
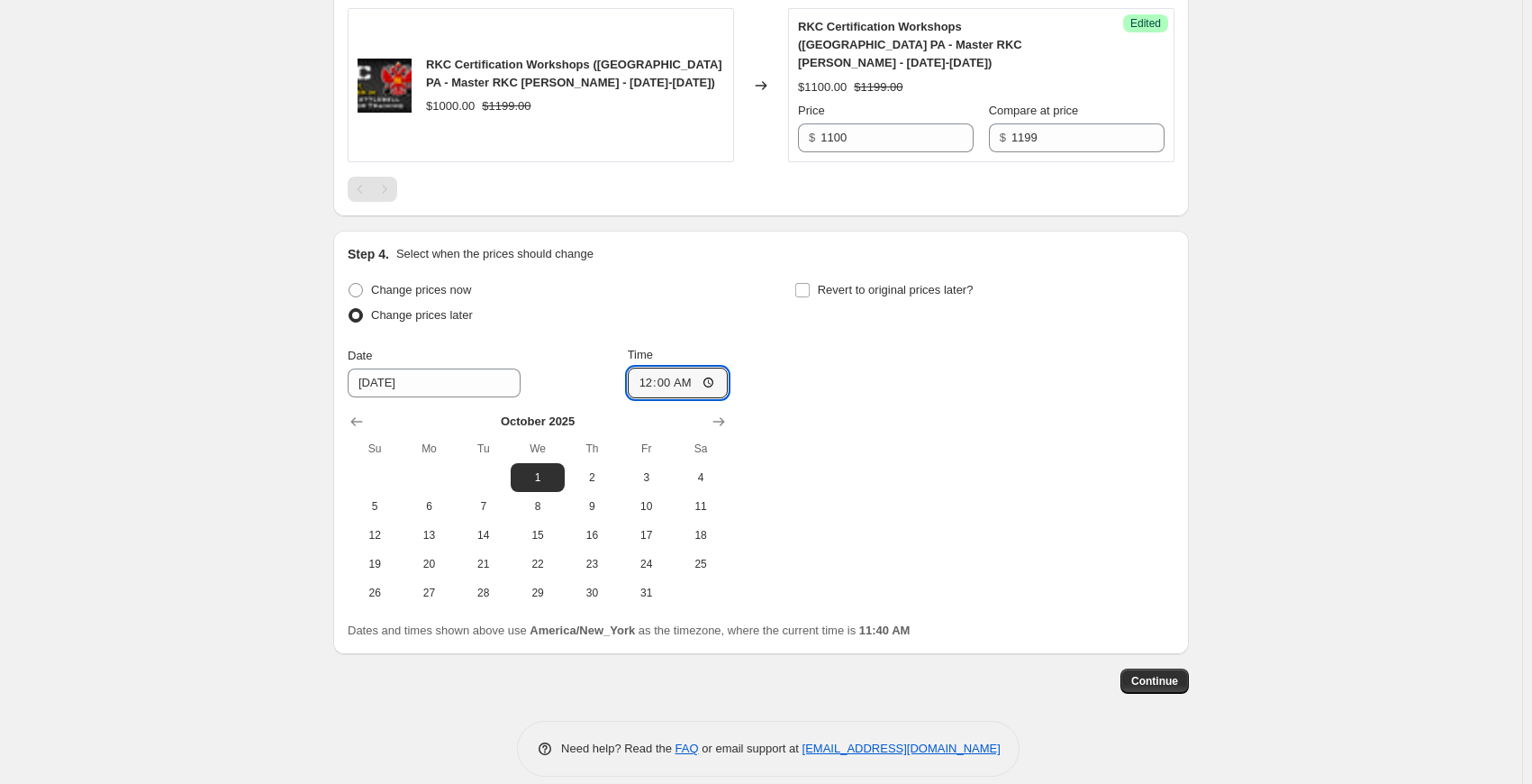
type input "00:00"
click at [1046, 381] on div "Change prices now Change prices later Date 10/1/2025 Time 00:00 October 2025 Su…" at bounding box center [761, 442] width 827 height 329
click at [1172, 673] on span "Continue" at bounding box center [1155, 681] width 47 height 15
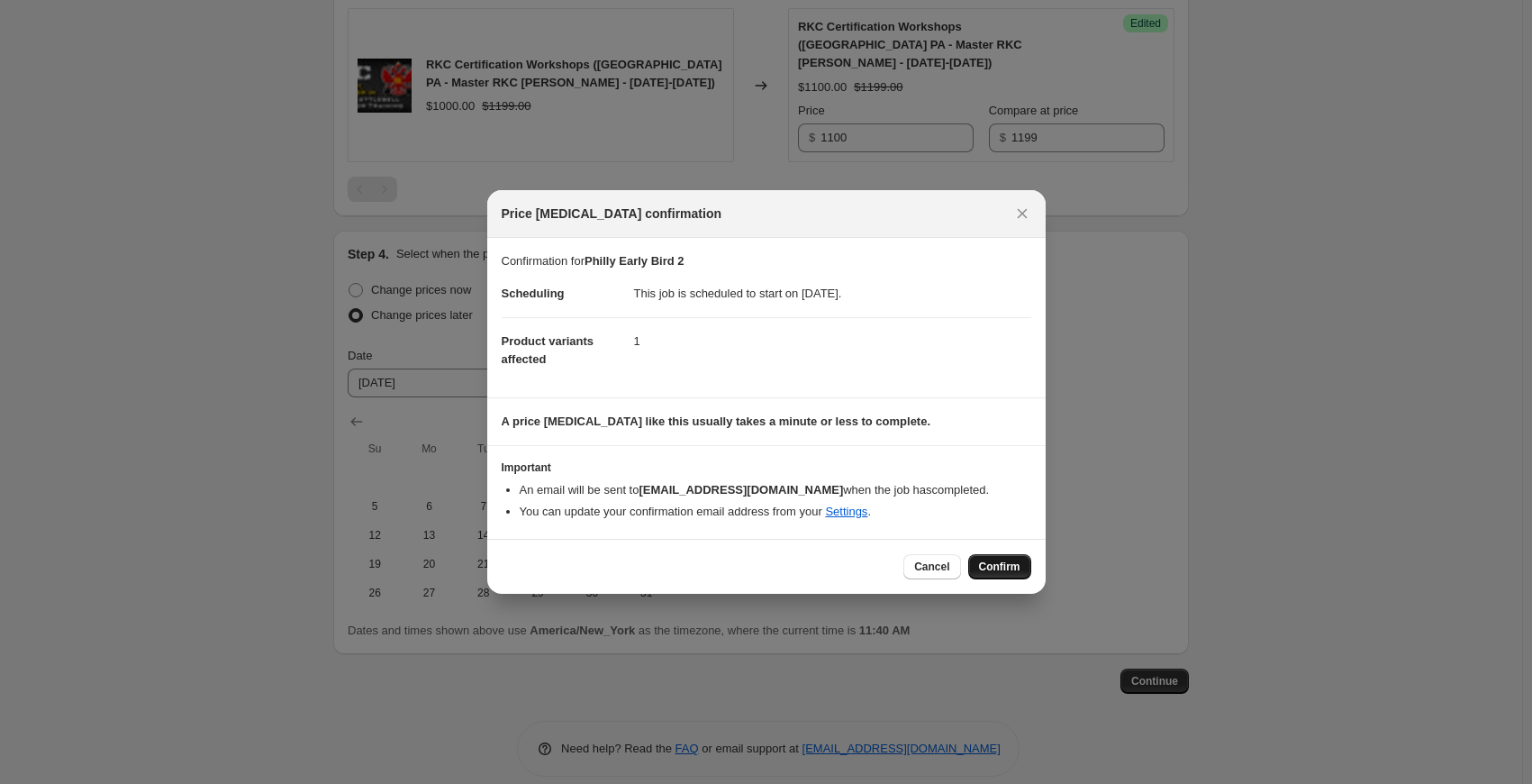
click at [1009, 564] on span "Confirm" at bounding box center [1000, 566] width 42 height 15
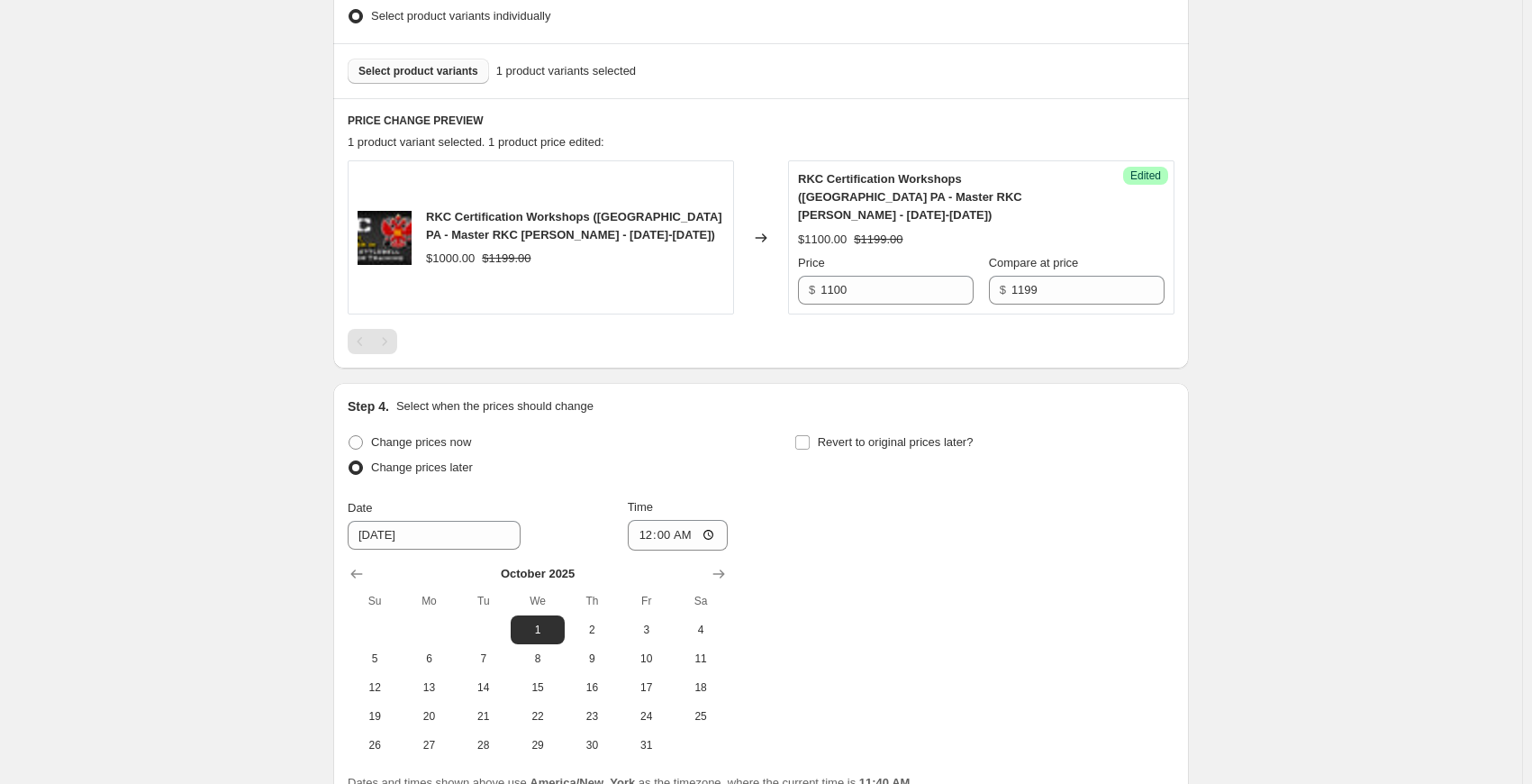
scroll to position [764, 0]
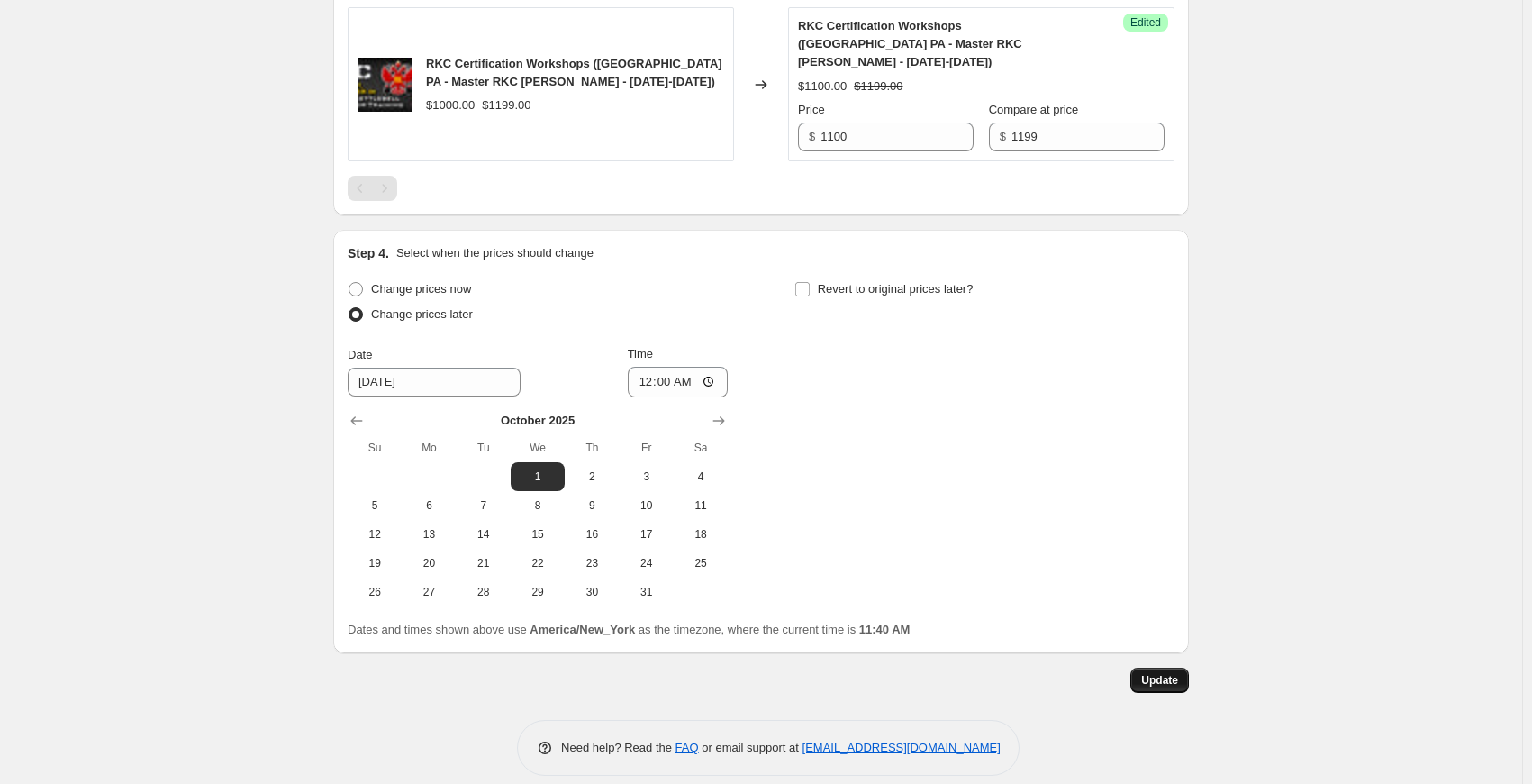
click at [1137, 667] on button "Update" at bounding box center [1160, 680] width 59 height 25
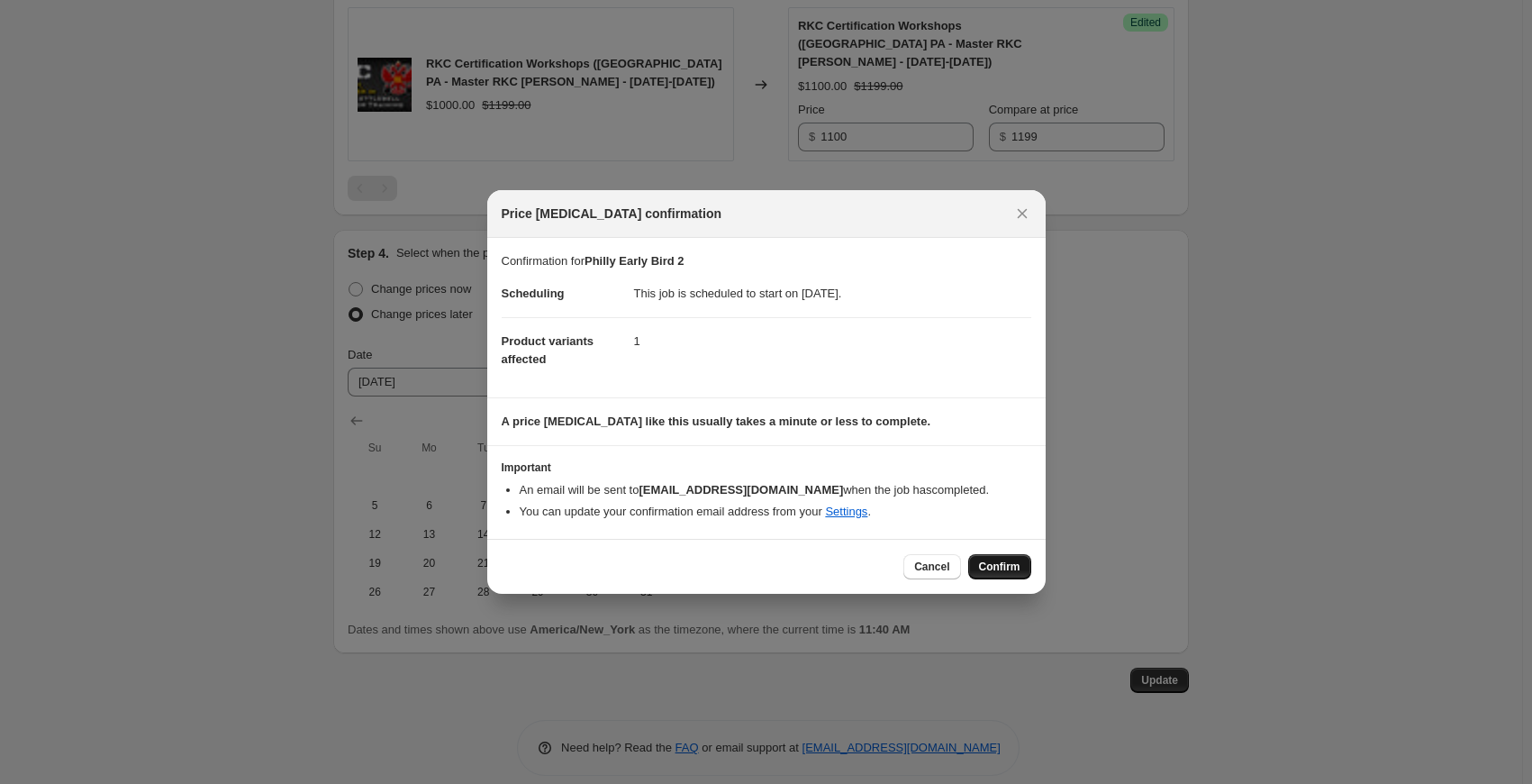
click at [1000, 568] on span "Confirm" at bounding box center [1000, 566] width 42 height 15
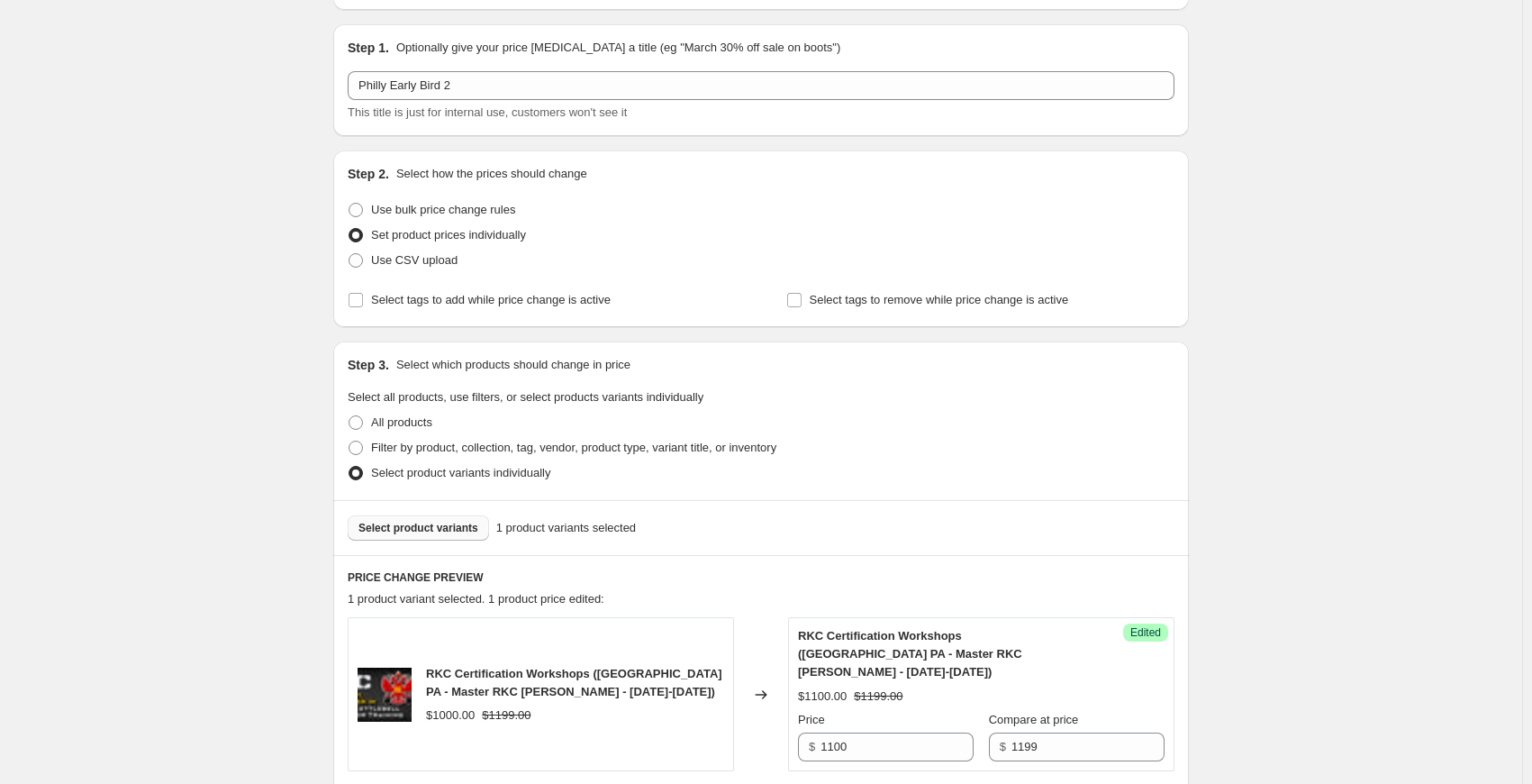
scroll to position [0, 0]
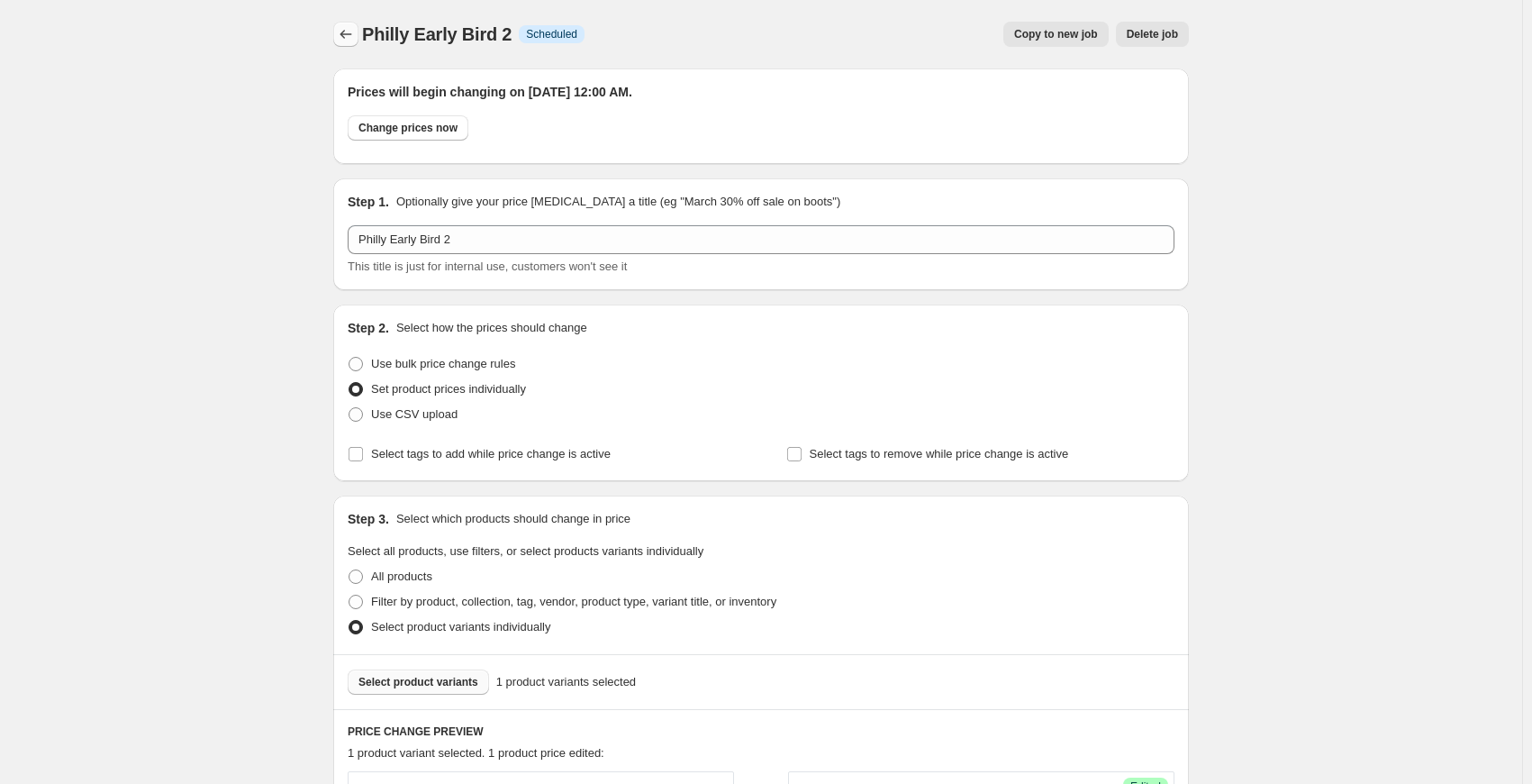
click at [348, 34] on icon "Price change jobs" at bounding box center [346, 34] width 18 height 18
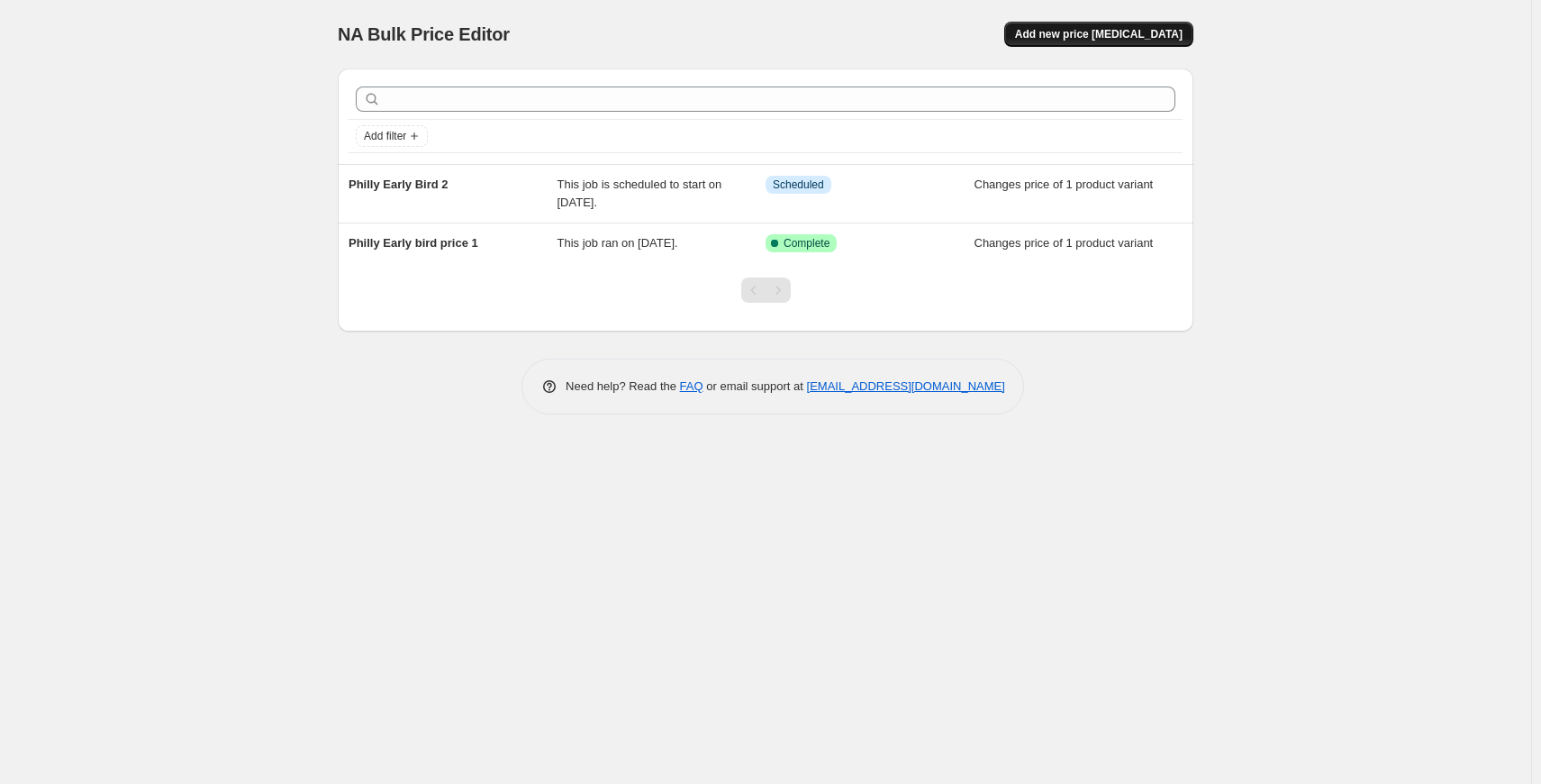
click at [1106, 34] on span "Add new price change job" at bounding box center [1099, 34] width 168 height 15
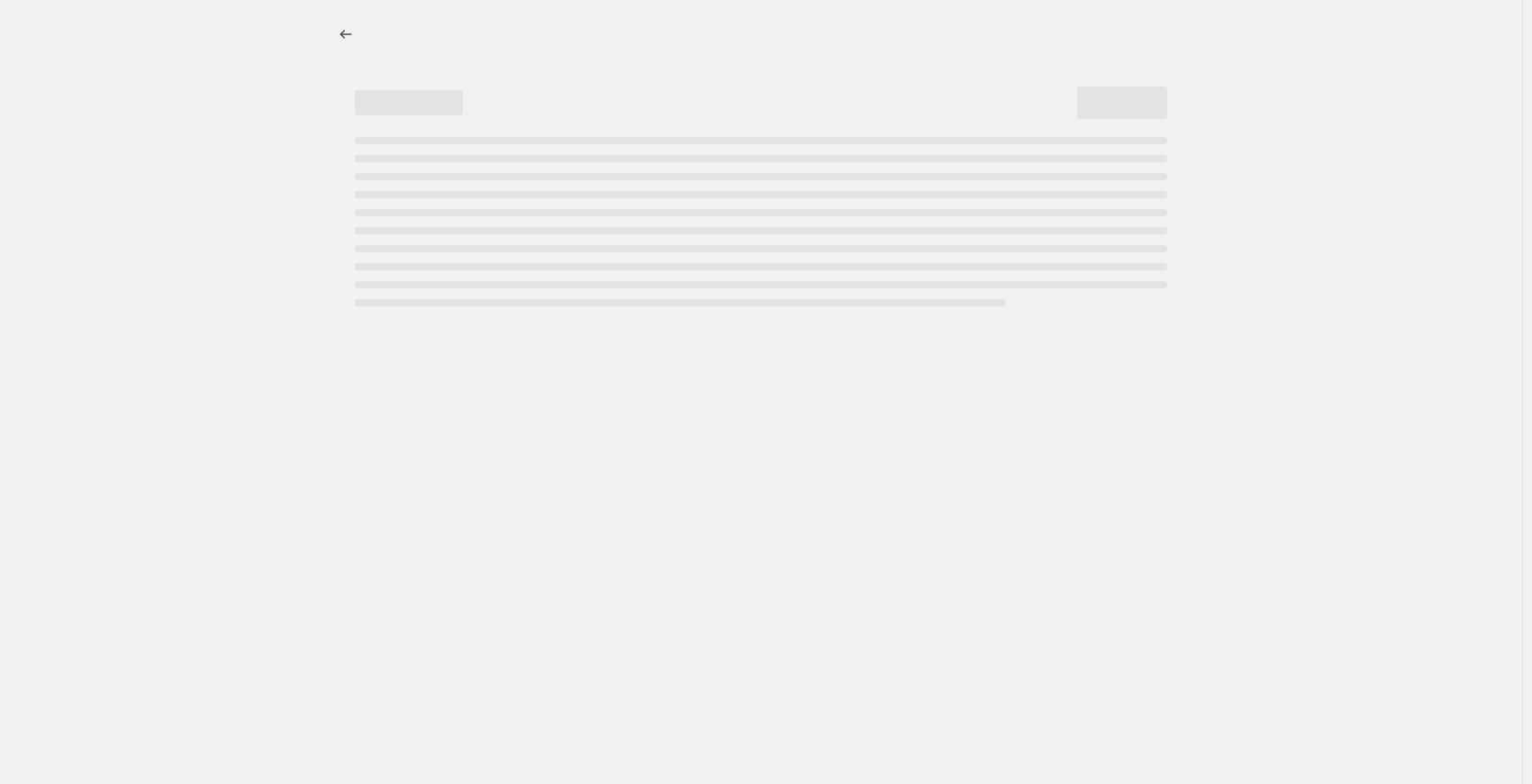
select select "percentage"
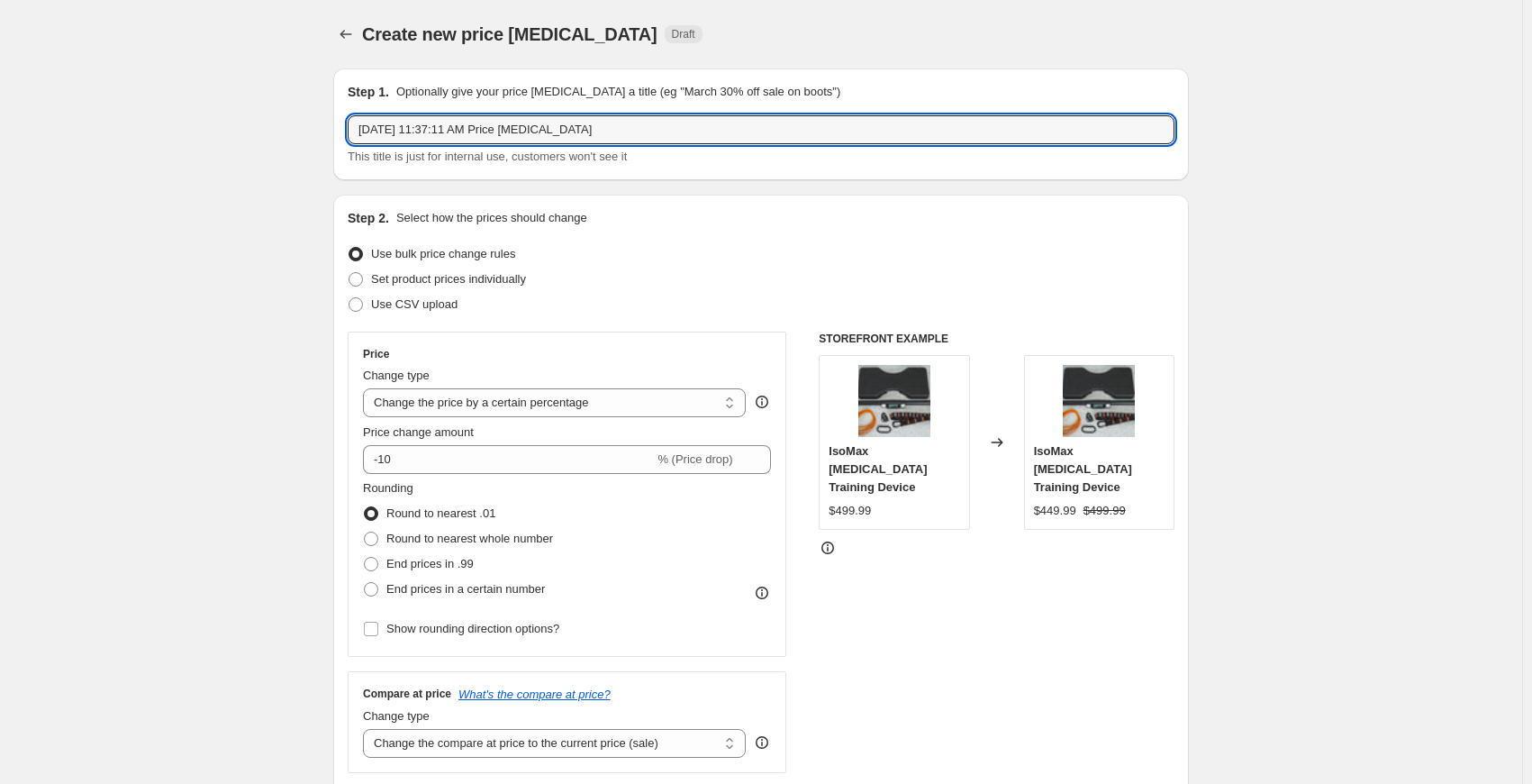
drag, startPoint x: 622, startPoint y: 132, endPoint x: 294, endPoint y: 107, distance: 329.0
type input "E"
type input "Philly Early Bird Done"
click at [354, 285] on span at bounding box center [356, 279] width 15 height 15
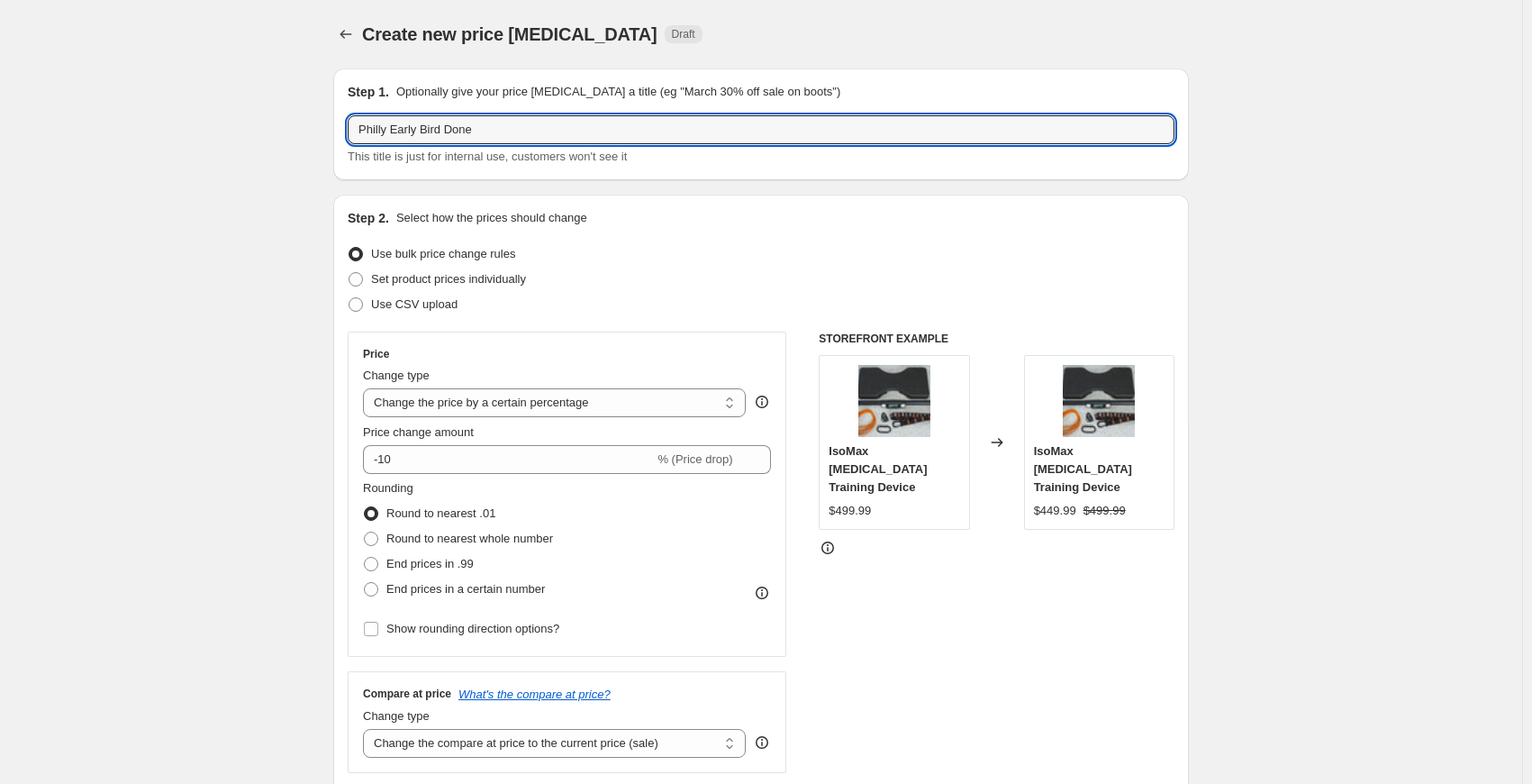
click at [349, 273] on input "Set product prices individually" at bounding box center [349, 272] width 1 height 1
radio input "true"
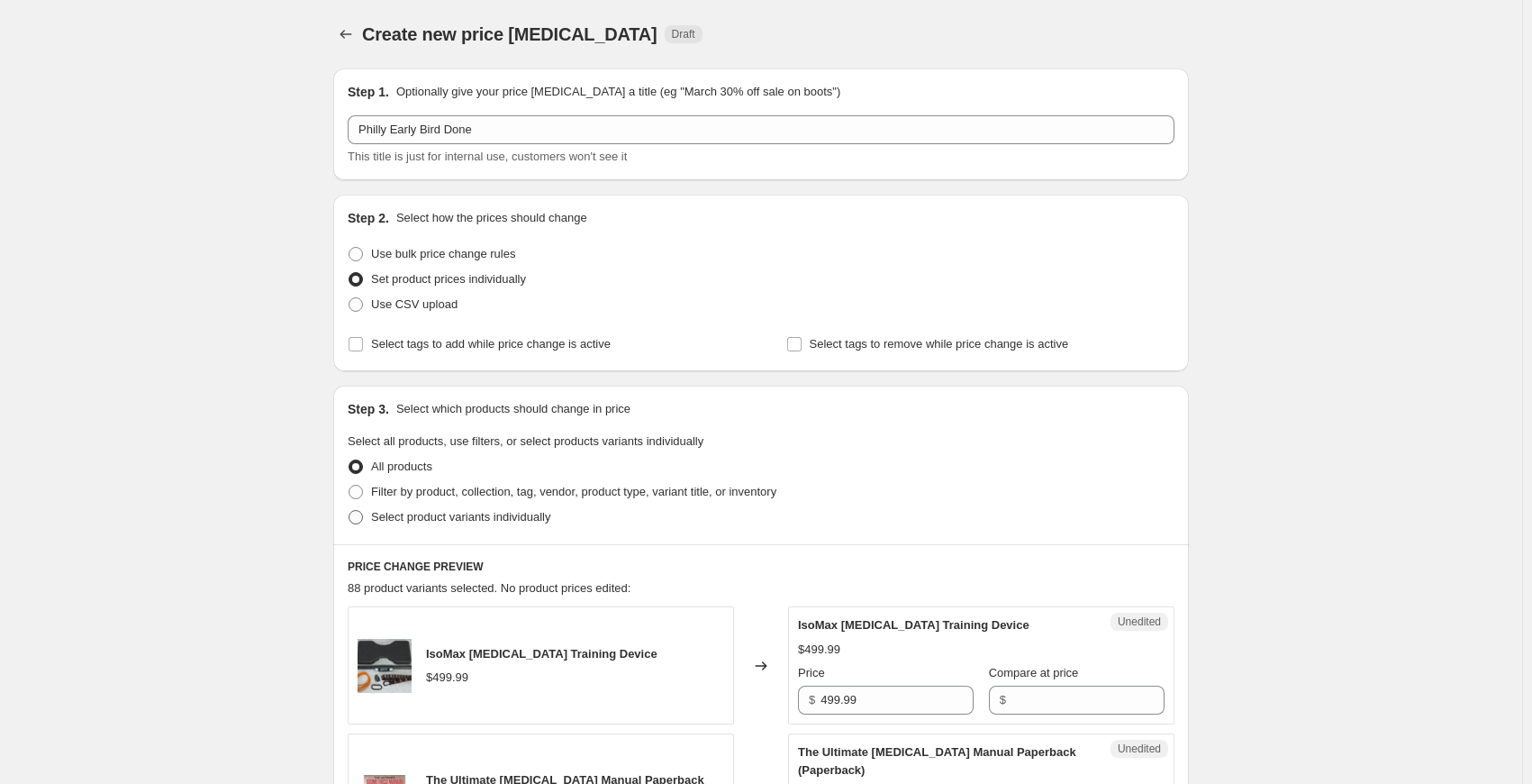
click at [361, 515] on span at bounding box center [356, 517] width 15 height 15
click at [349, 511] on input "Select product variants individually" at bounding box center [349, 510] width 1 height 1
radio input "true"
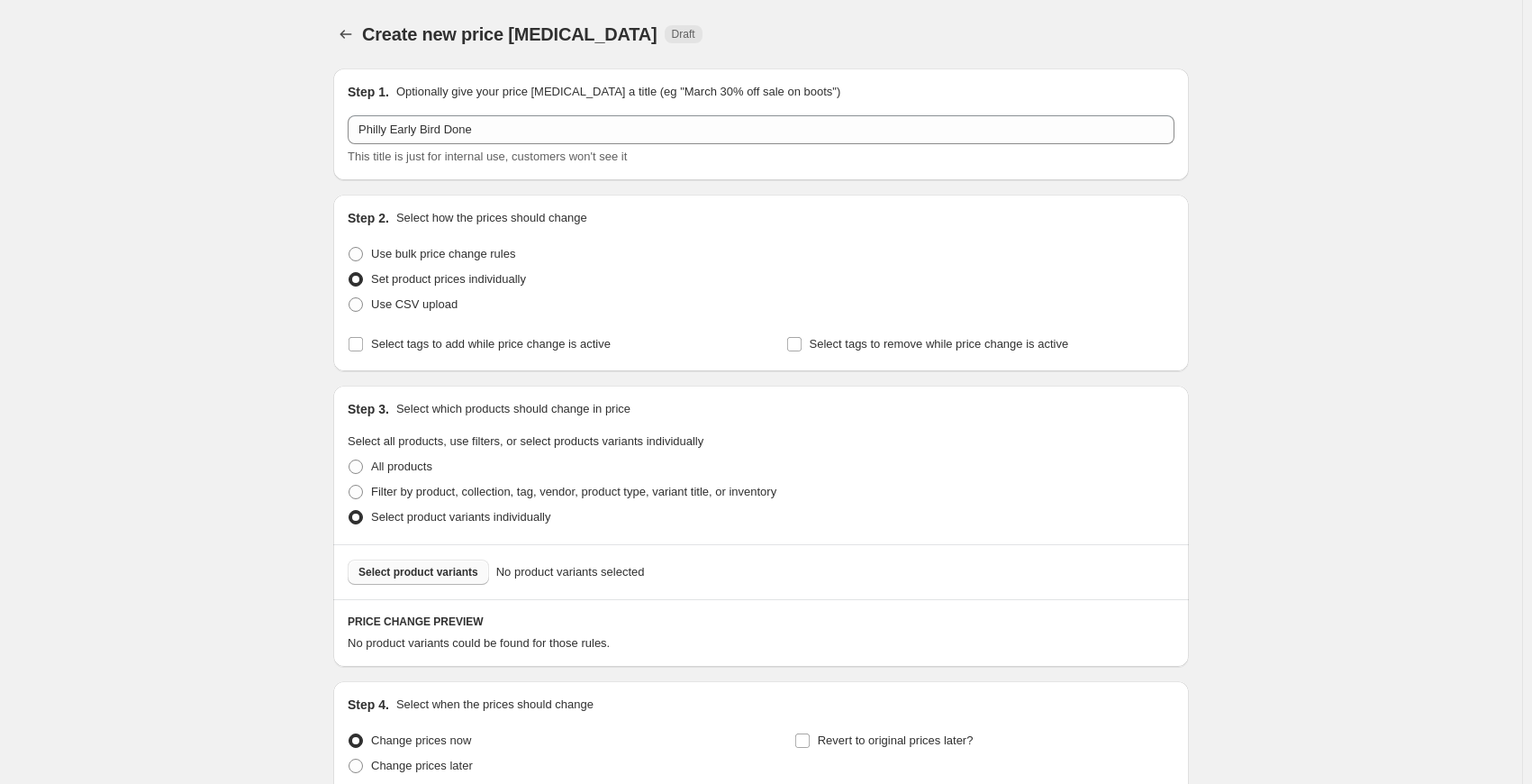
click at [410, 568] on span "Select product variants" at bounding box center [418, 572] width 120 height 15
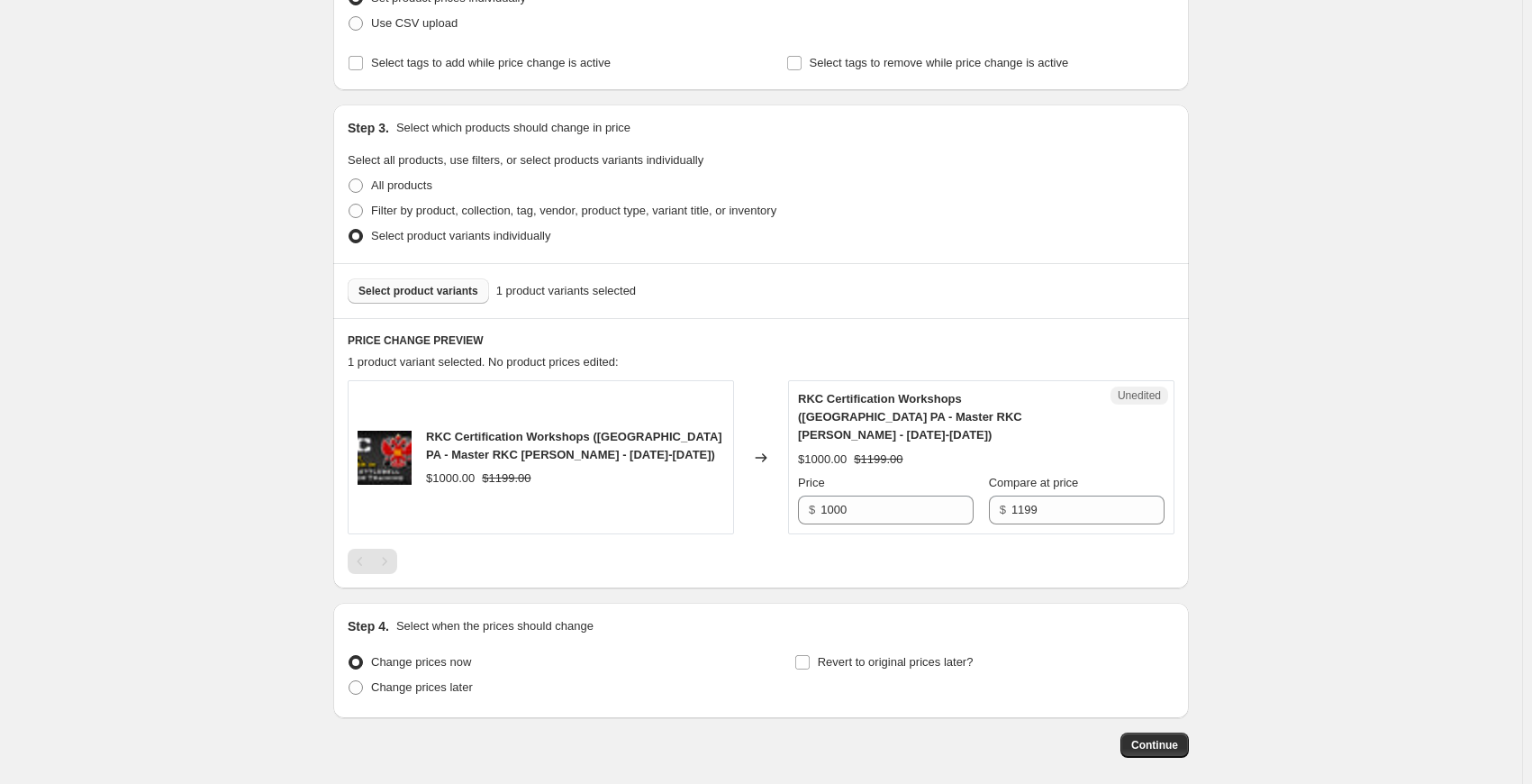
scroll to position [346, 0]
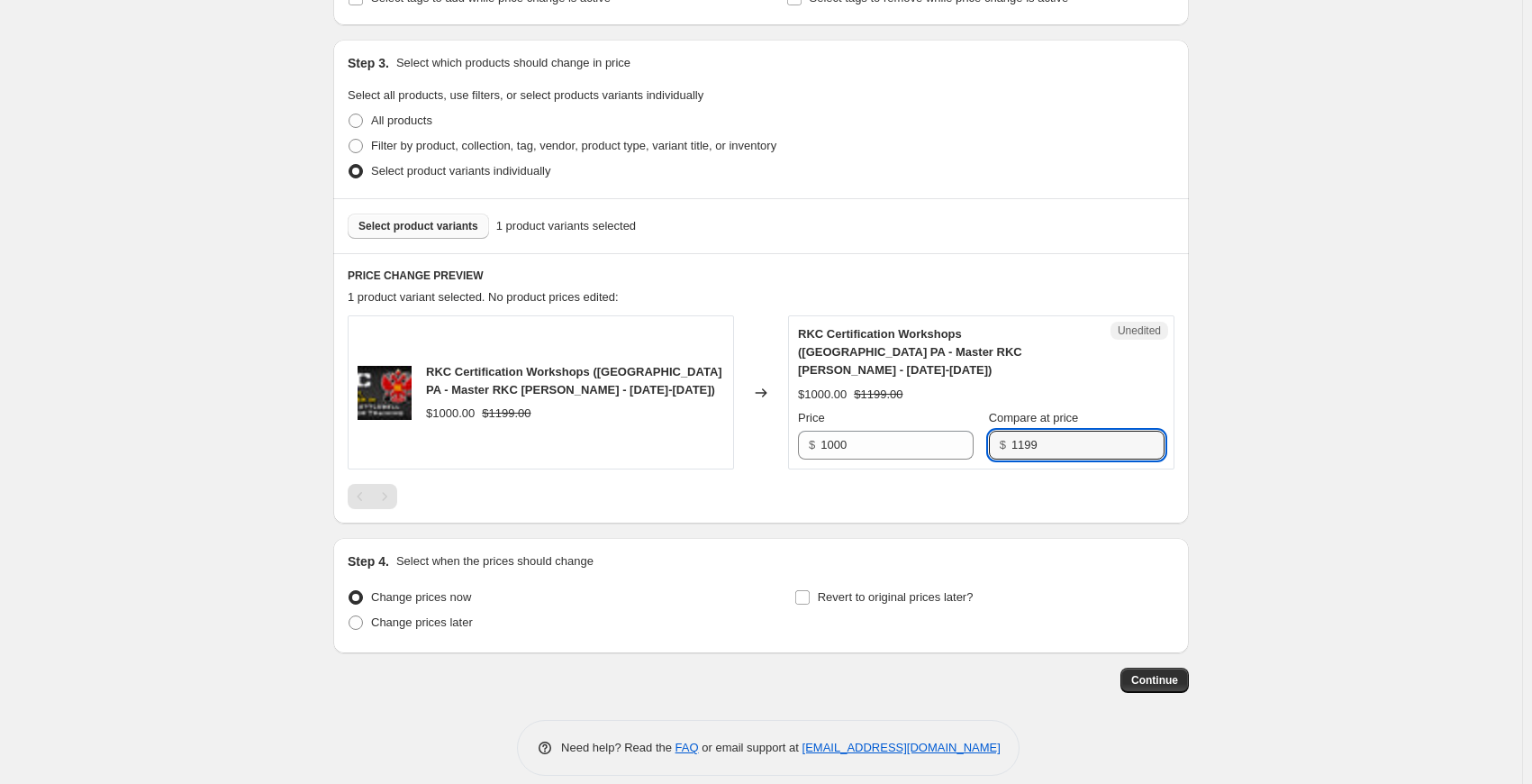
drag, startPoint x: 1094, startPoint y: 424, endPoint x: 998, endPoint y: 424, distance: 96.0
click at [998, 430] on div "$ 1199" at bounding box center [1077, 445] width 176 height 29
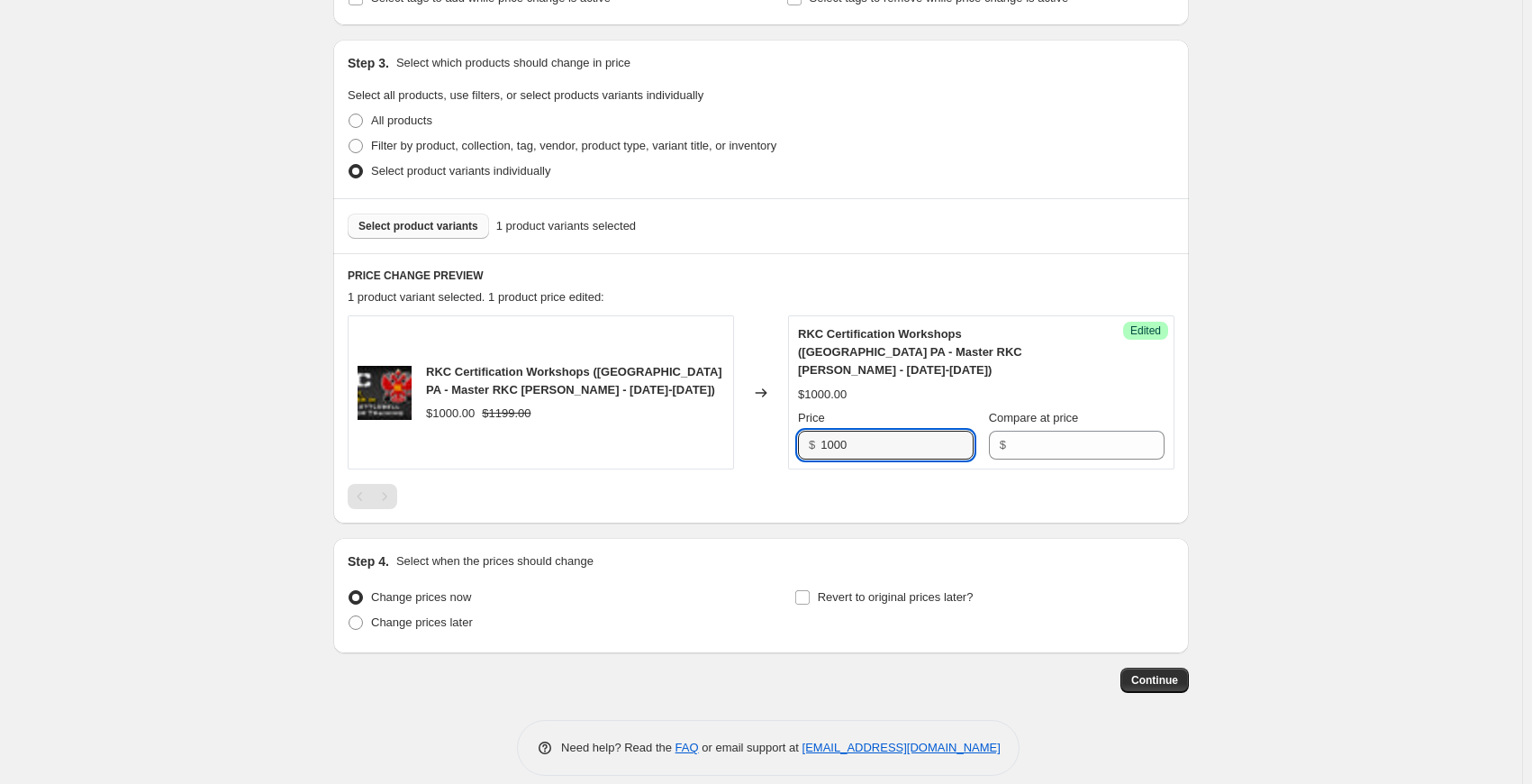
drag, startPoint x: 789, startPoint y: 426, endPoint x: 674, endPoint y: 415, distance: 115.5
click at [674, 415] on div "RKC Certification Workshops (Philadelphia PA - Master RKC Robert Miller - Novem…" at bounding box center [761, 392] width 827 height 154
type input "1199"
click at [1392, 383] on div "Create new price change job. This page is ready Create new price change job Dra…" at bounding box center [761, 229] width 1522 height 1149
click at [360, 615] on span at bounding box center [356, 622] width 15 height 15
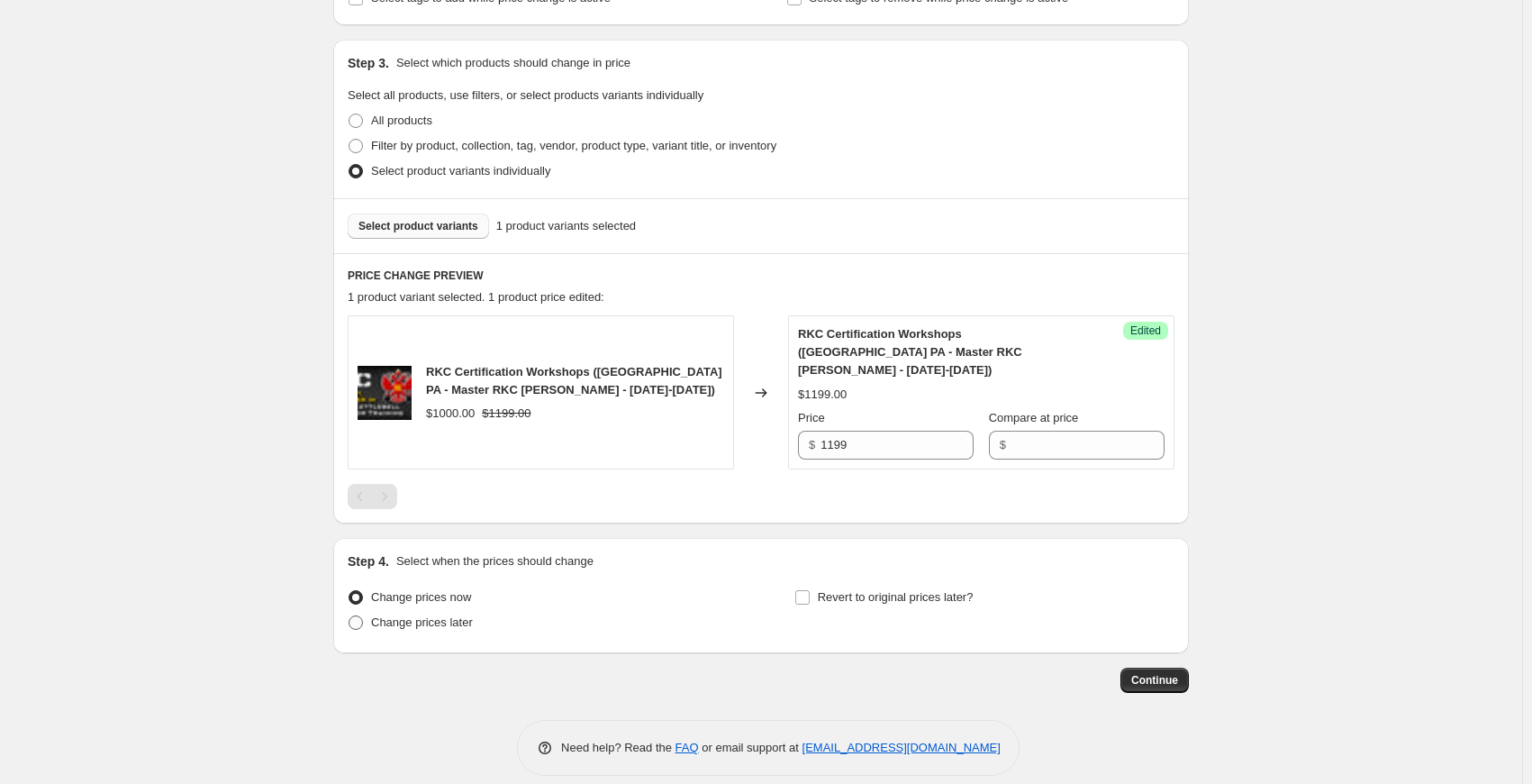
click at [349, 615] on input "Change prices later" at bounding box center [349, 615] width 1 height 1
radio input "true"
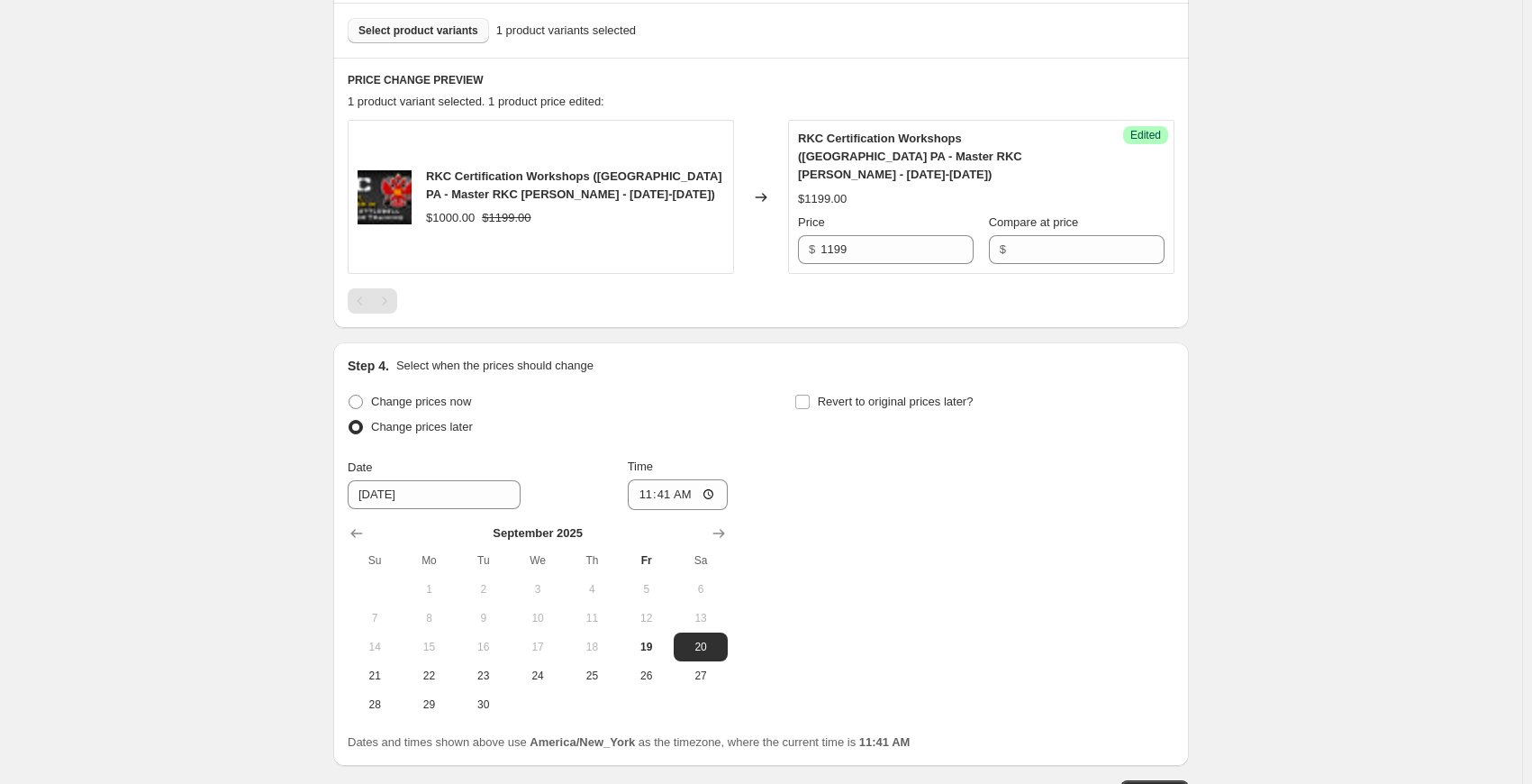
scroll to position [616, 0]
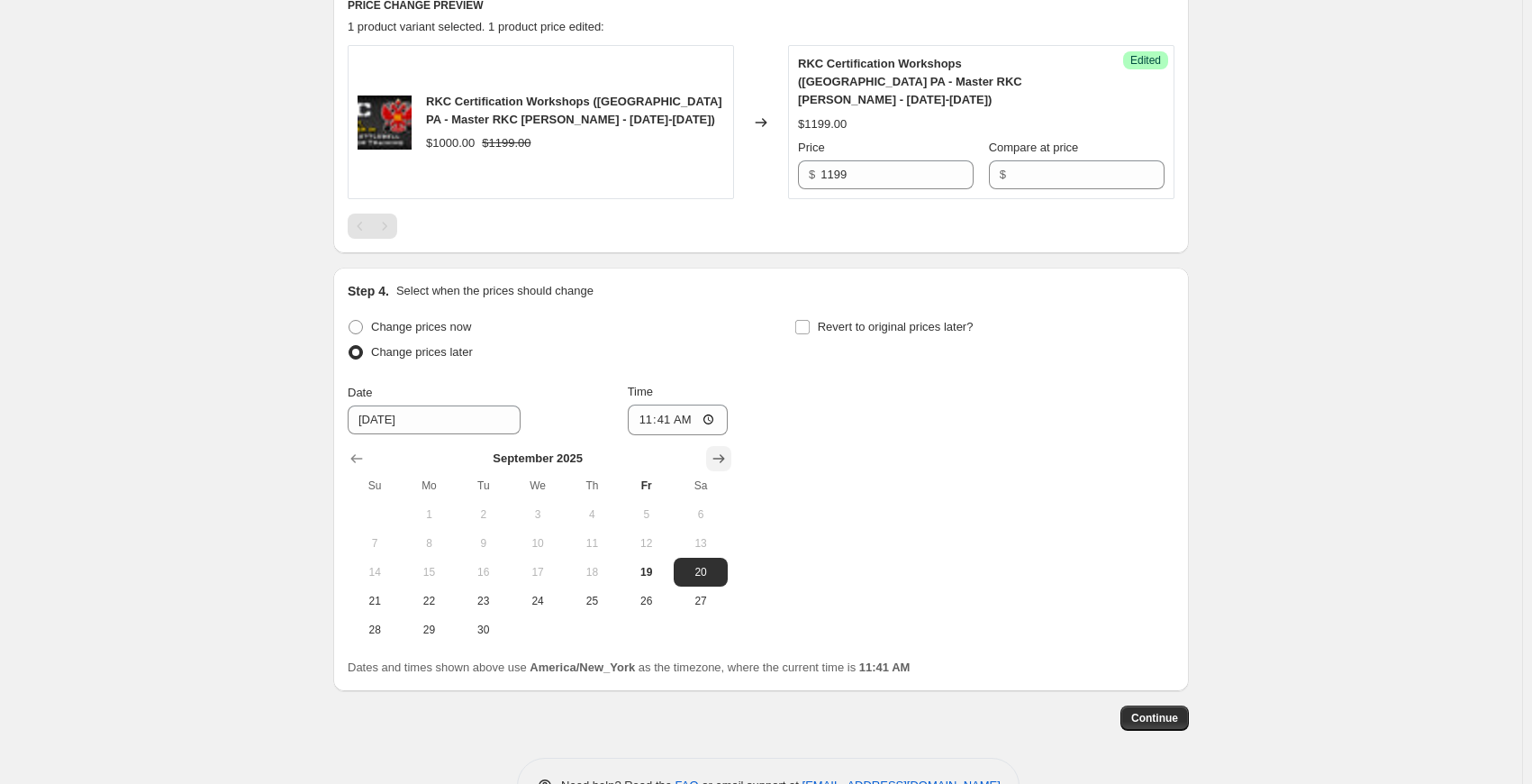
click at [725, 454] on icon "Show next month, October 2025" at bounding box center [719, 458] width 12 height 9
click at [642, 622] on span "31" at bounding box center [647, 630] width 40 height 15
type input "10/31/2025"
click at [660, 407] on input "11:41" at bounding box center [678, 420] width 101 height 31
click at [648, 405] on input "11:41" at bounding box center [678, 420] width 101 height 31
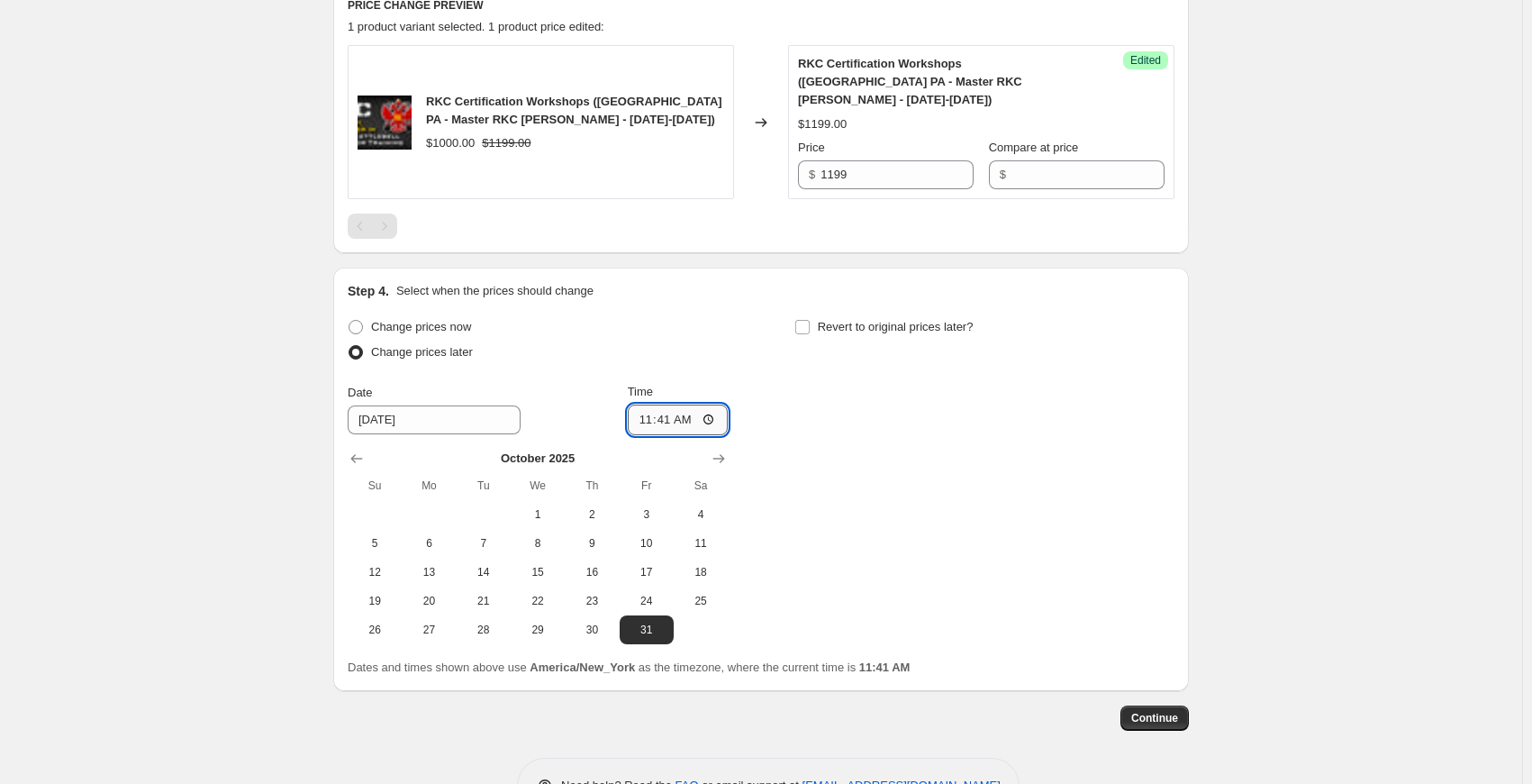
click at [718, 405] on input "11:41" at bounding box center [678, 420] width 101 height 31
type input "00:00"
click at [992, 487] on div "Change prices now Change prices later Date 10/31/2025 Time 00:00 October 2025 S…" at bounding box center [761, 478] width 827 height 329
click at [1173, 710] on span "Continue" at bounding box center [1155, 718] width 47 height 15
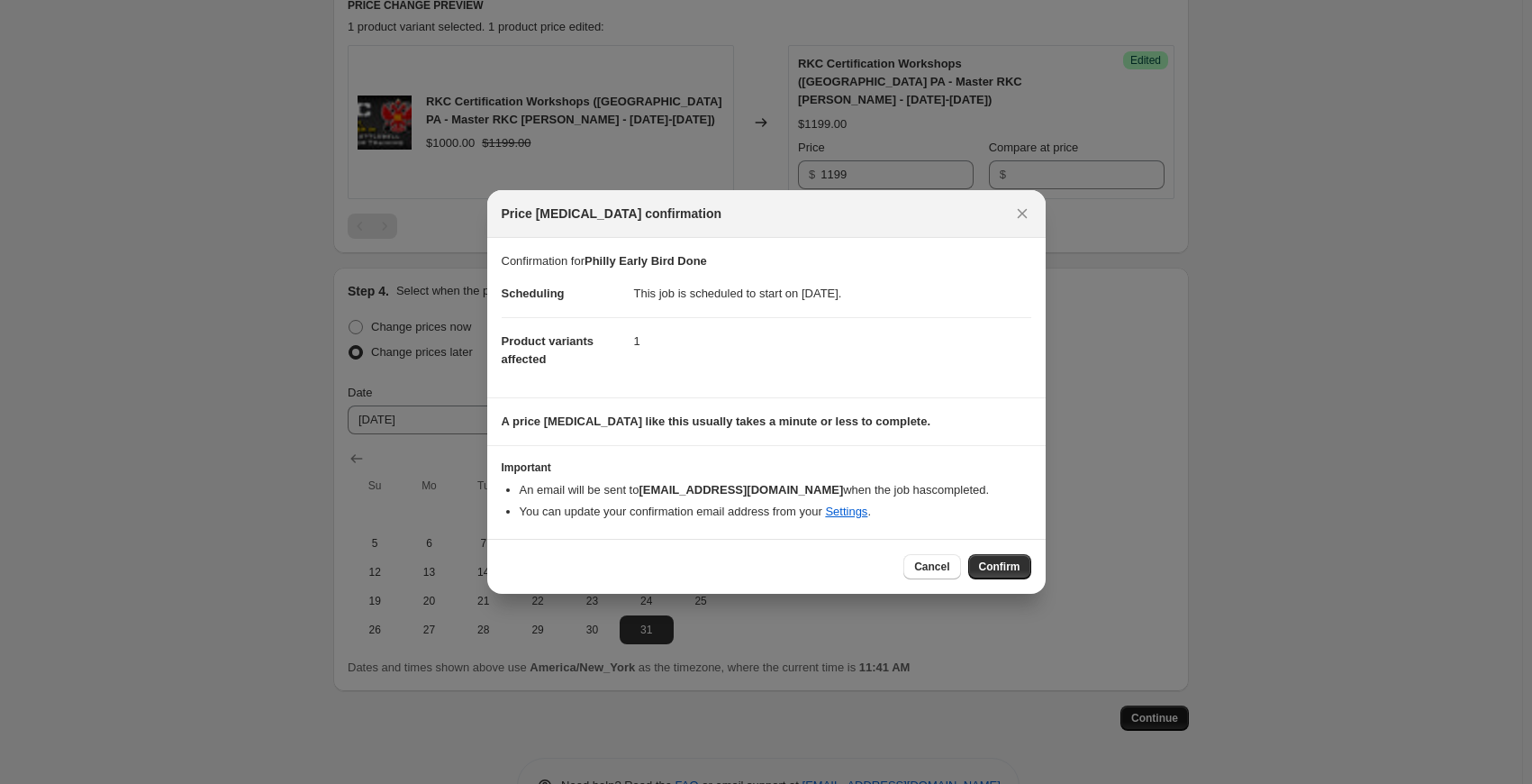
scroll to position [0, 0]
click at [1005, 568] on span "Confirm" at bounding box center [1000, 566] width 42 height 15
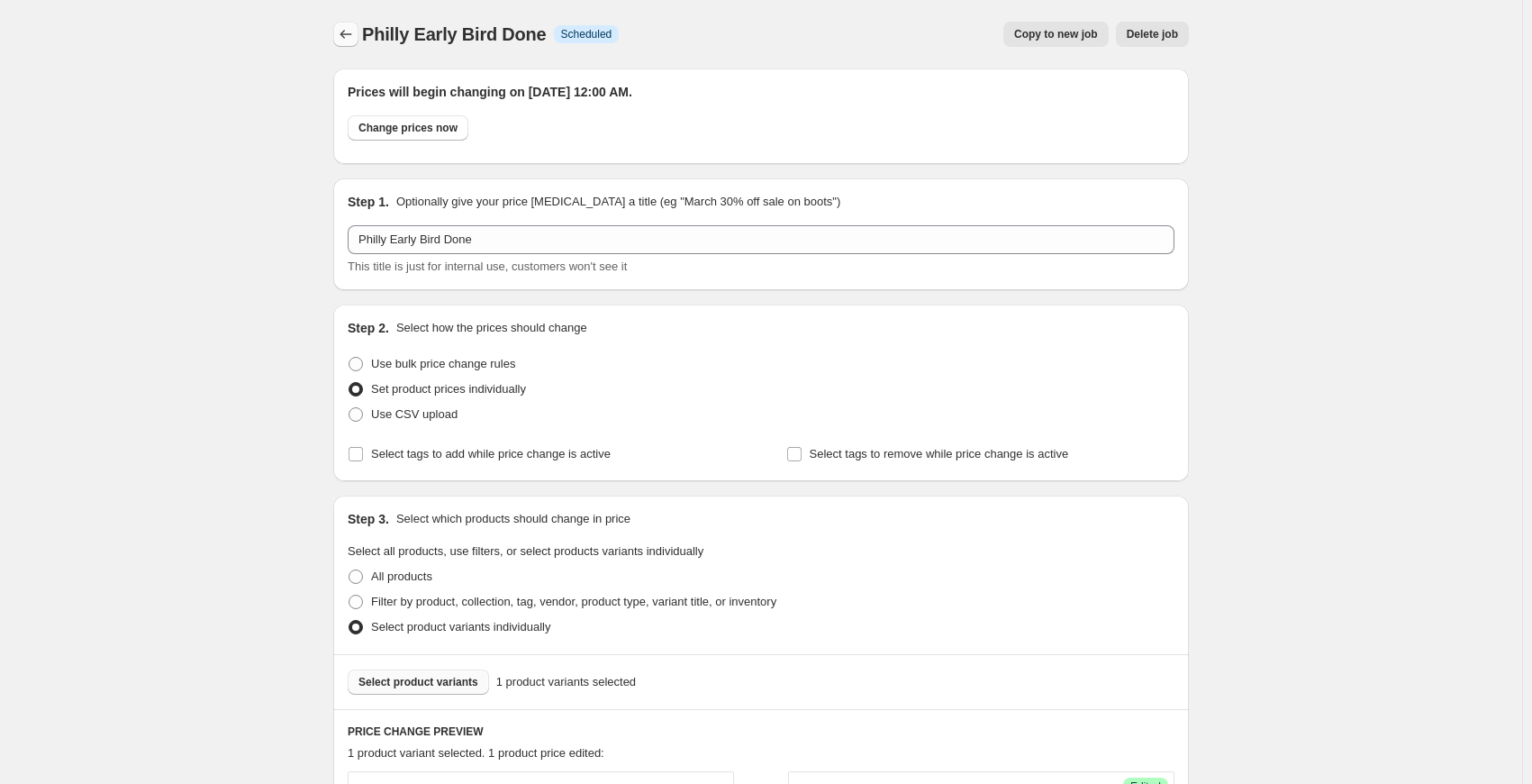
click at [353, 28] on icon "Price change jobs" at bounding box center [346, 34] width 18 height 18
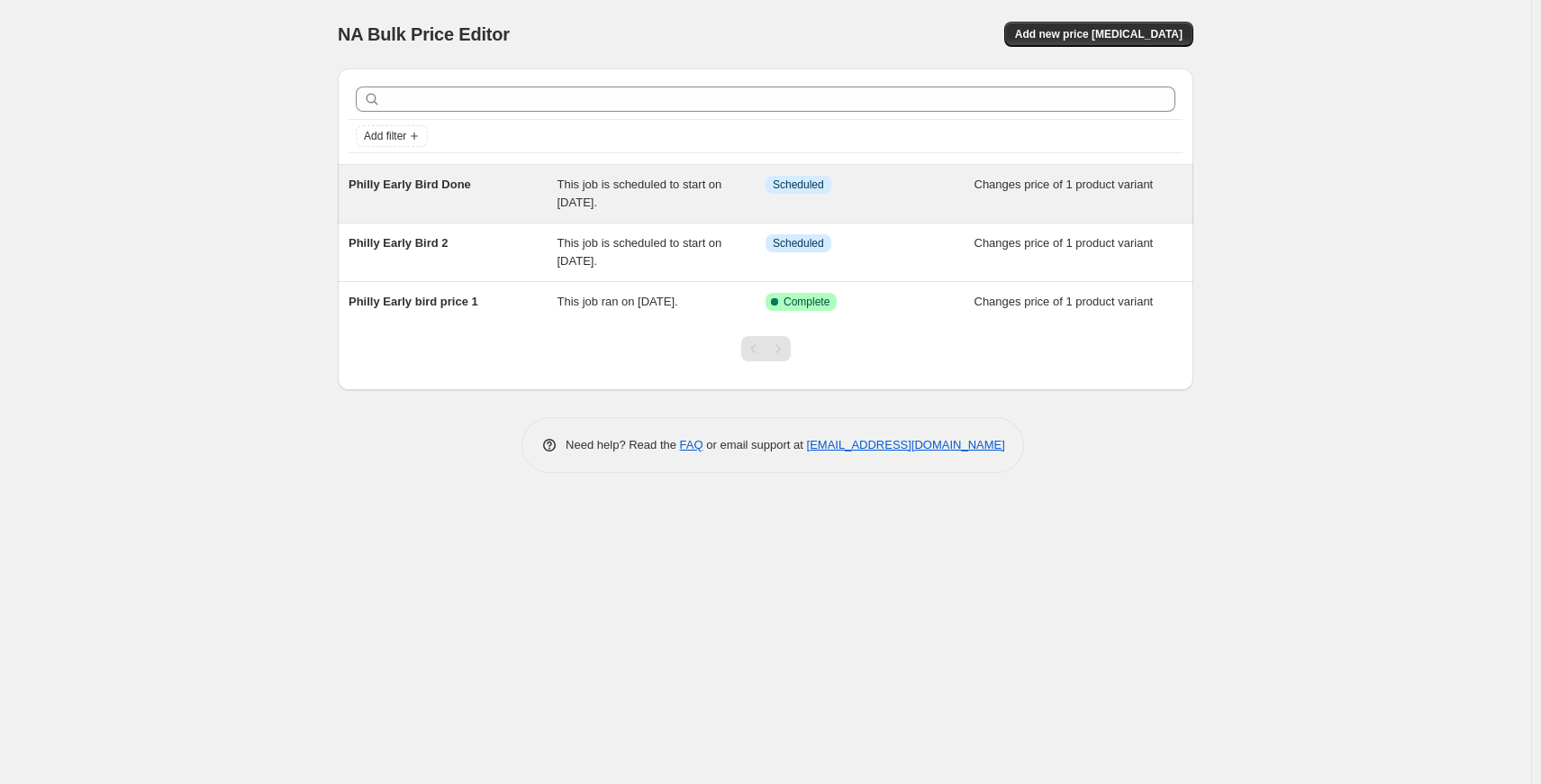
click at [936, 181] on div "Info Scheduled" at bounding box center [857, 185] width 182 height 18
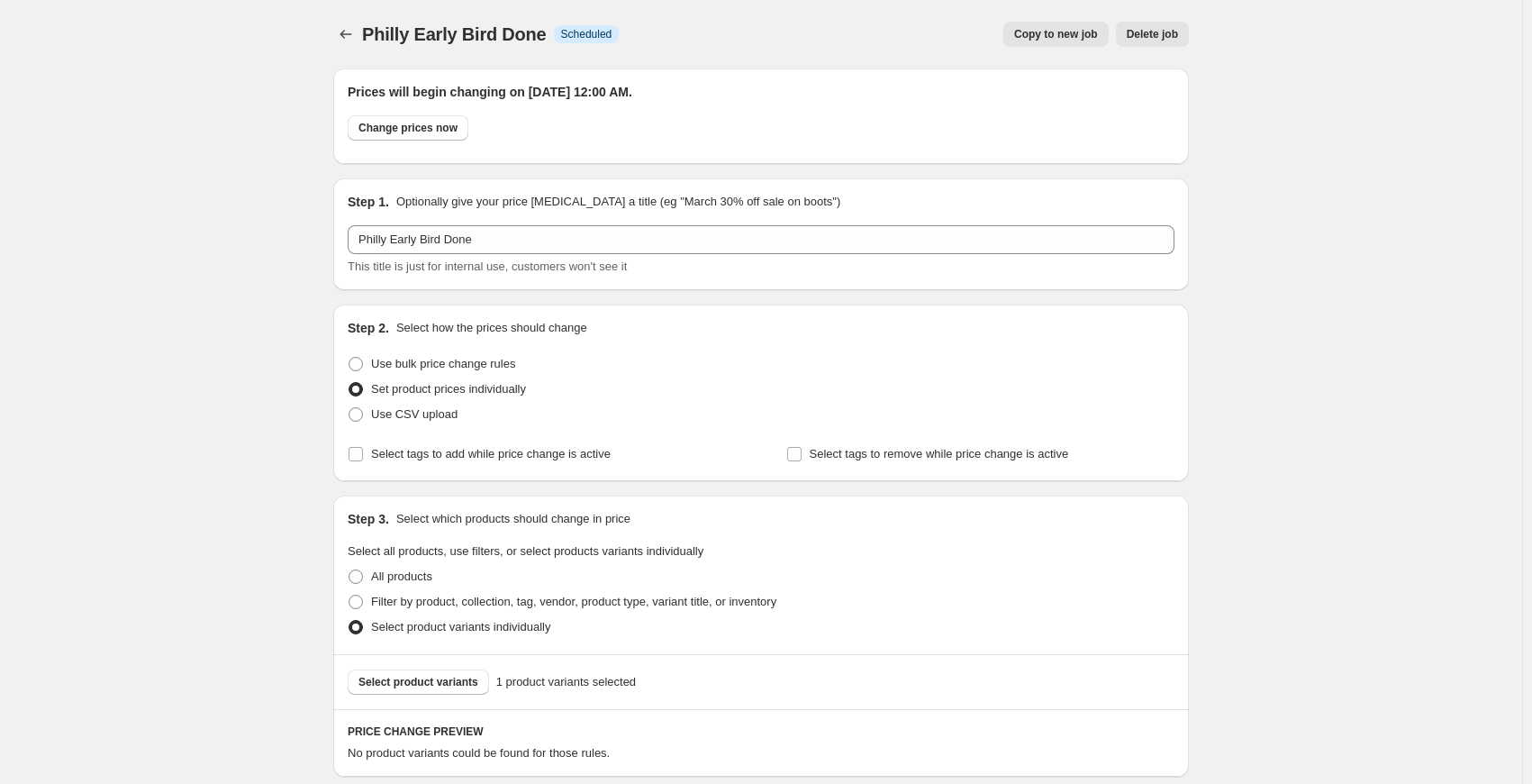
click at [1146, 32] on span "Delete job" at bounding box center [1153, 34] width 52 height 15
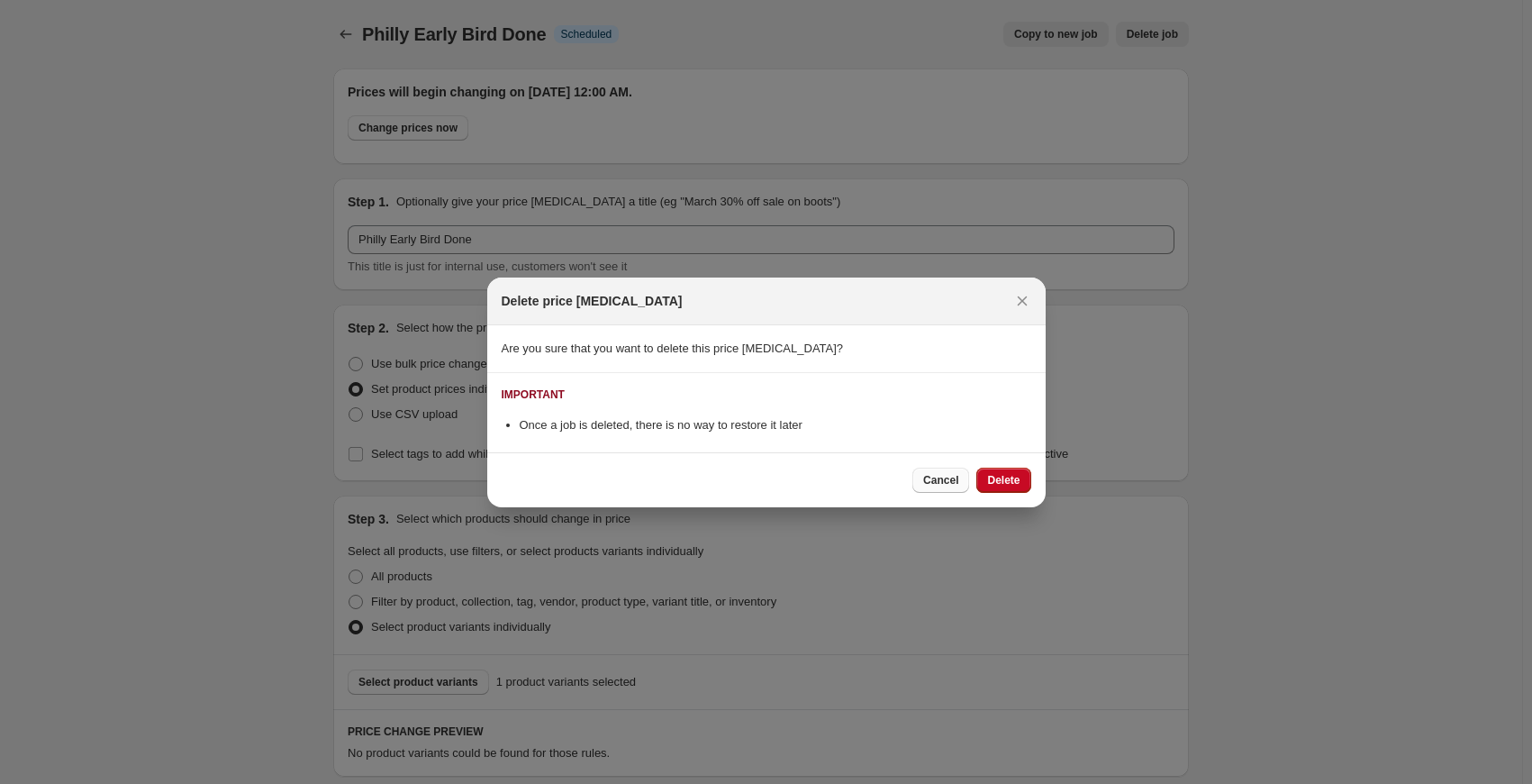
click at [935, 479] on span "Cancel" at bounding box center [940, 480] width 35 height 15
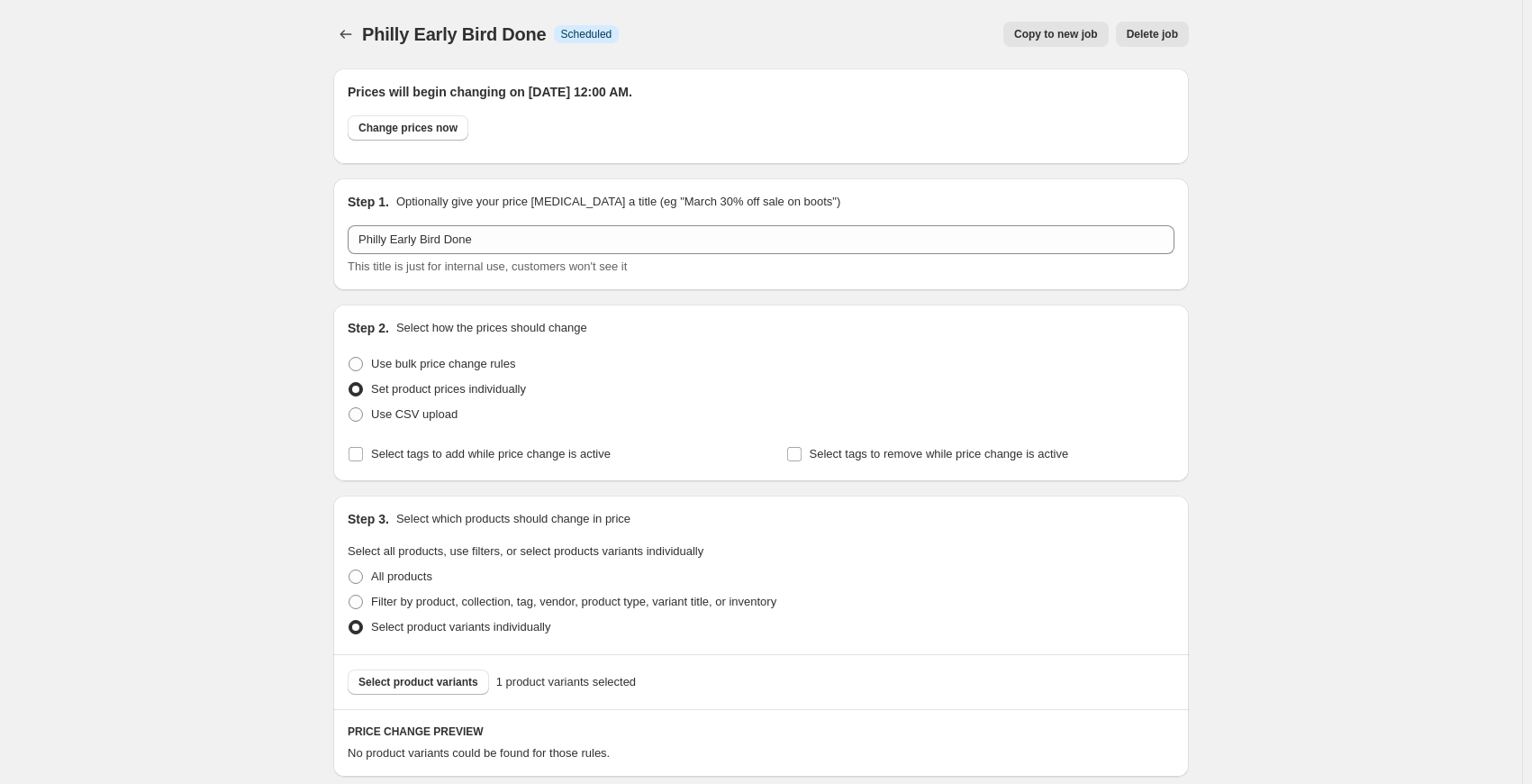
click at [1151, 29] on span "Delete job" at bounding box center [1153, 34] width 52 height 15
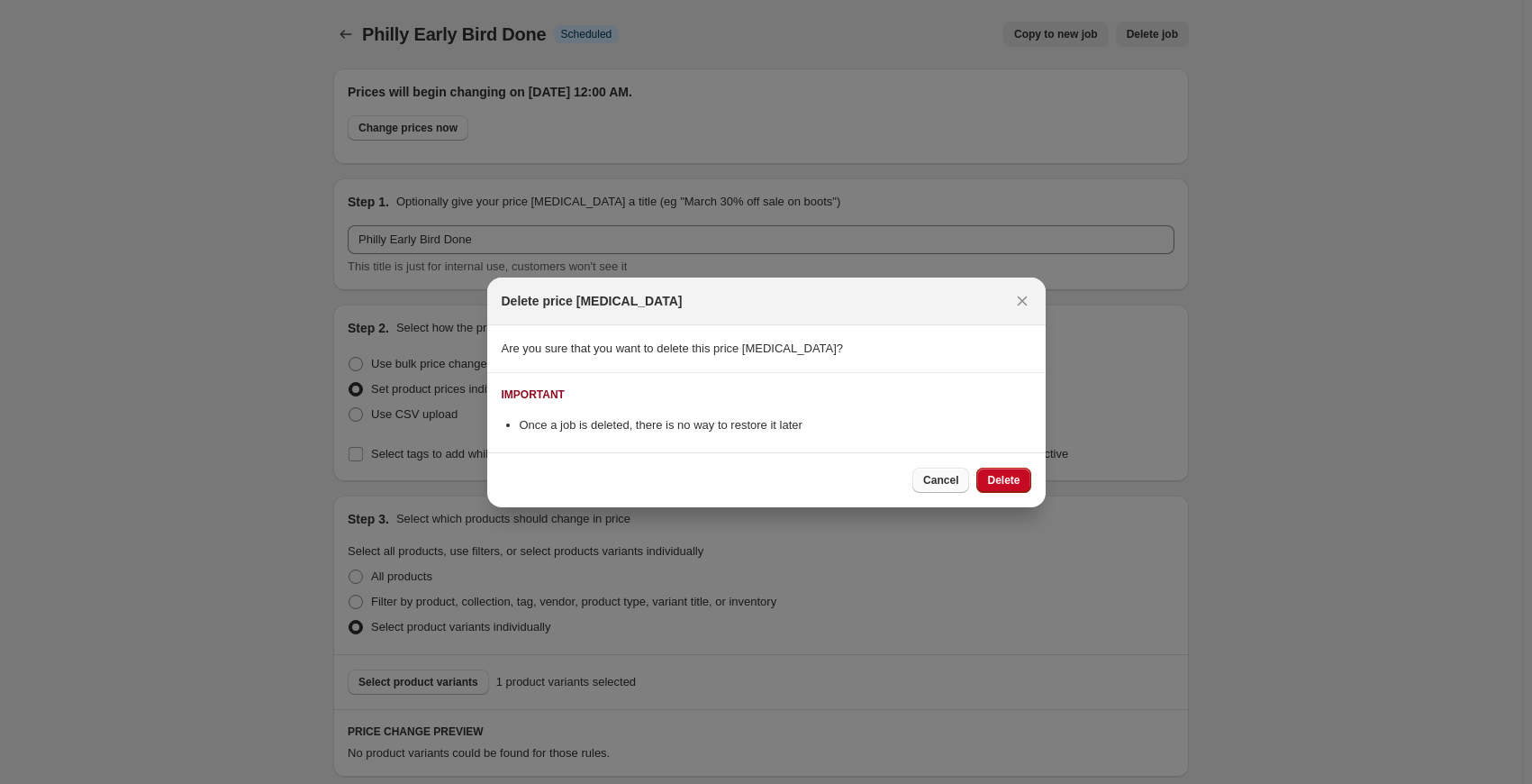
click at [951, 477] on span "Cancel" at bounding box center [940, 480] width 35 height 15
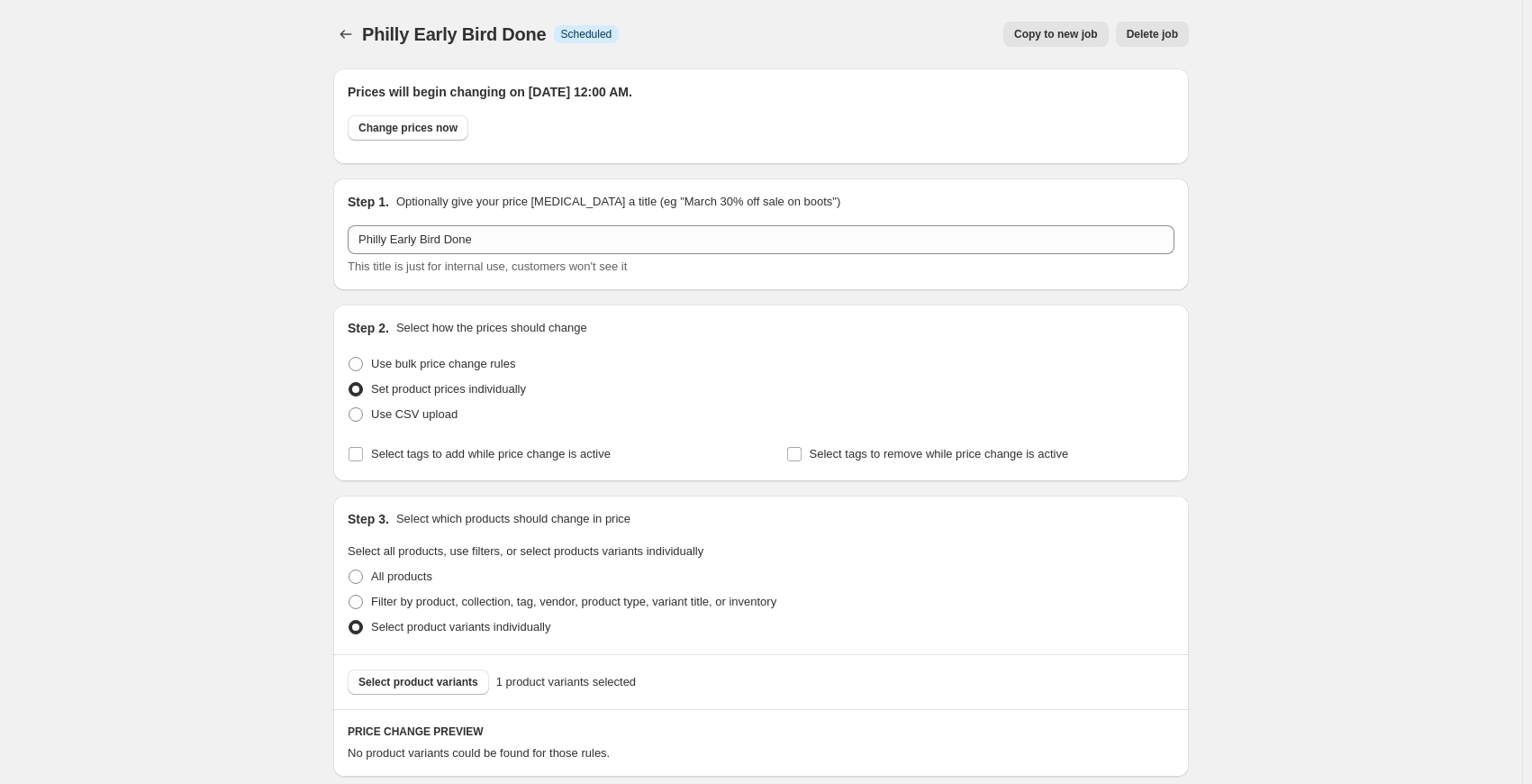
click at [1165, 32] on span "Delete job" at bounding box center [1153, 34] width 52 height 15
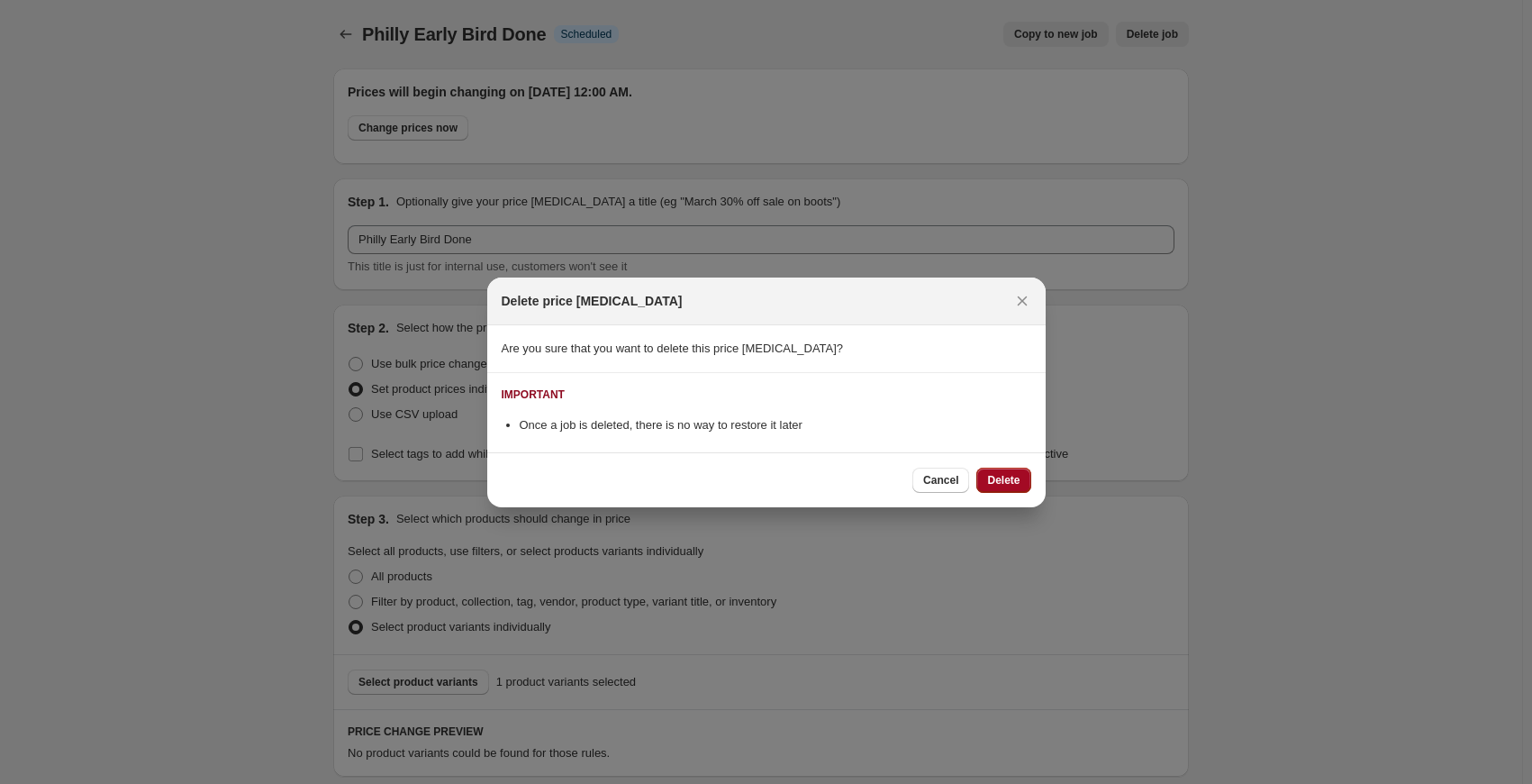
click at [991, 473] on span "Delete" at bounding box center [1004, 480] width 33 height 15
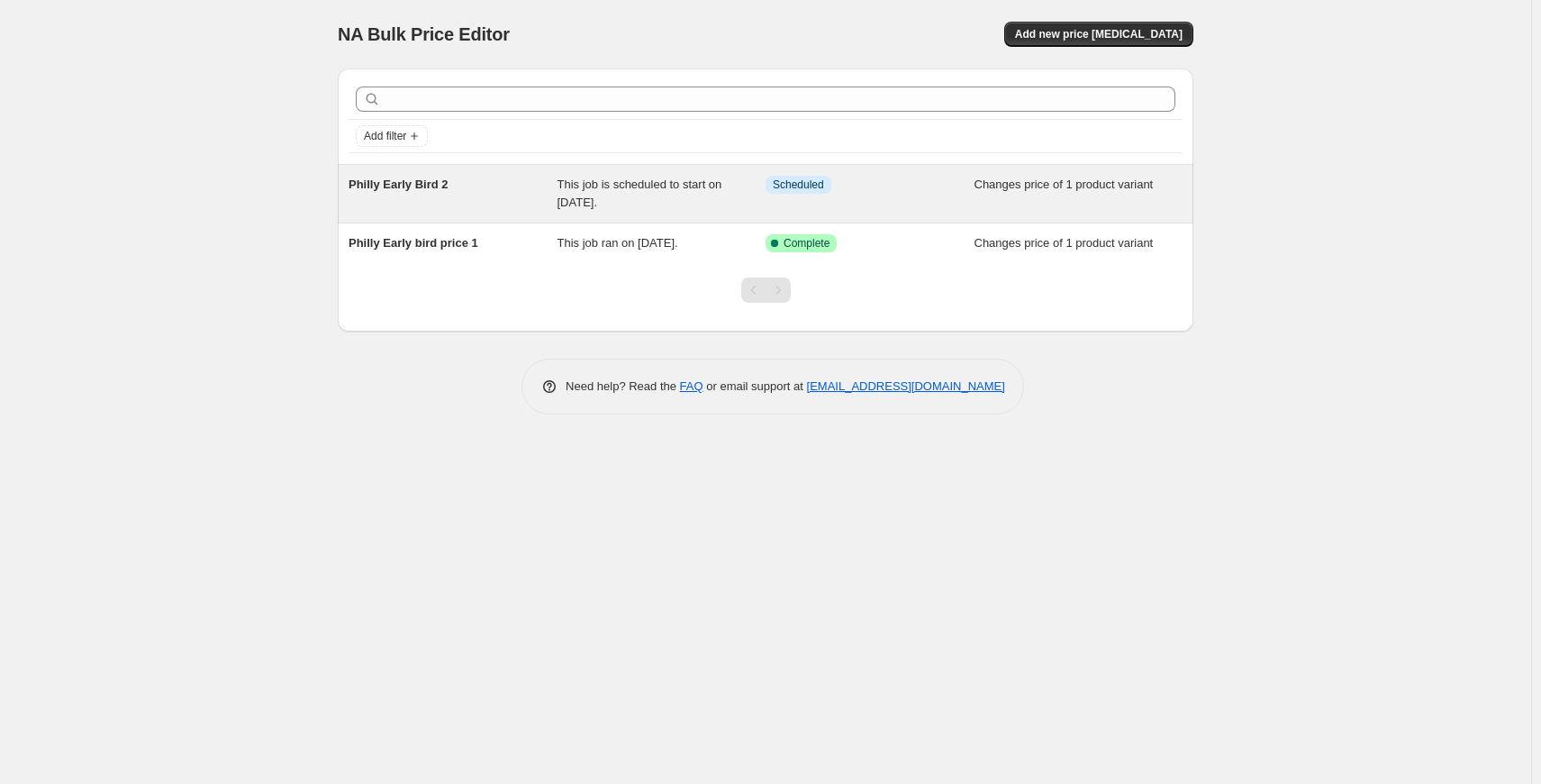
click at [1050, 194] on div "Changes price of 1 product variant" at bounding box center [1079, 194] width 209 height 36
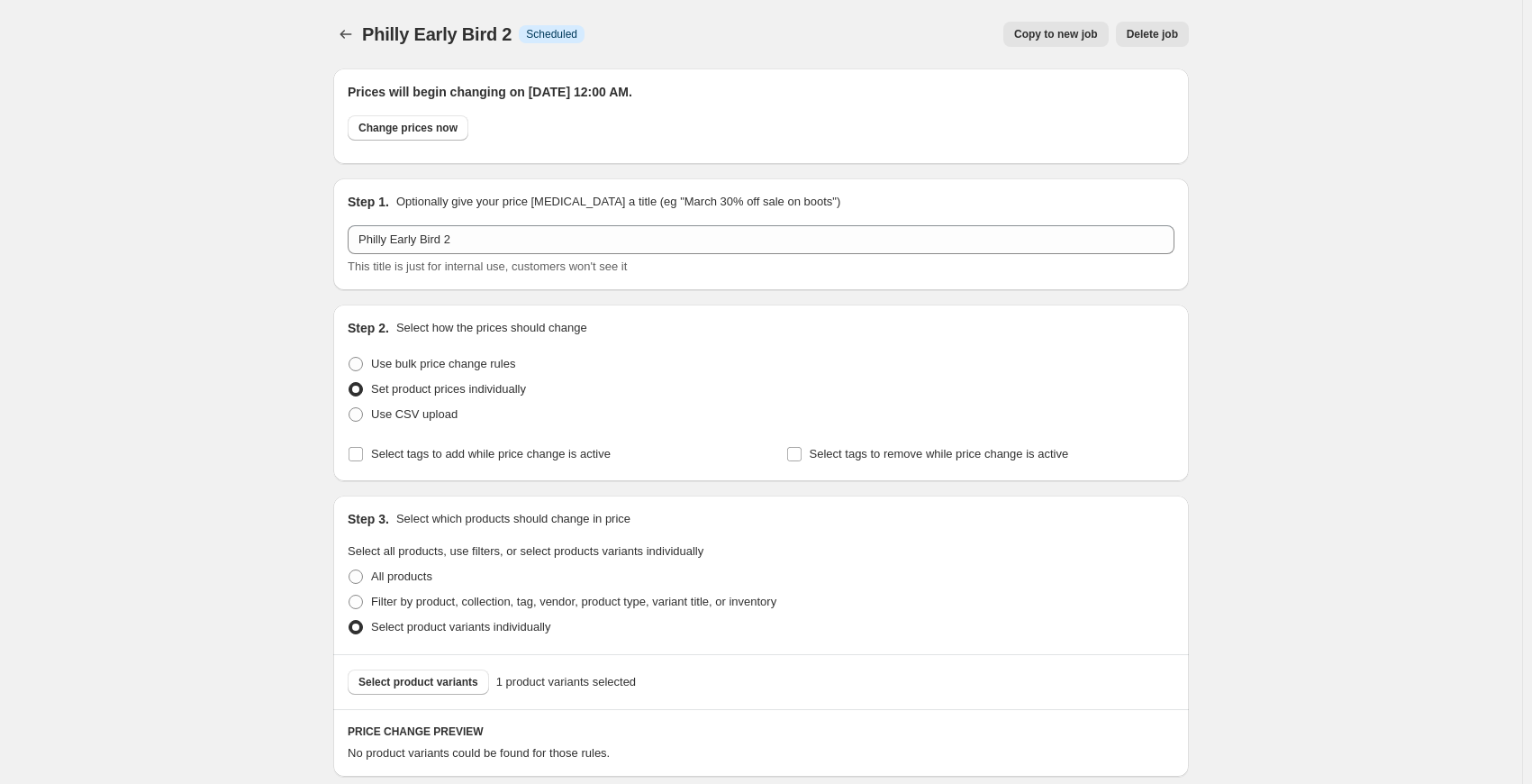
click at [1164, 38] on span "Delete job" at bounding box center [1153, 34] width 52 height 15
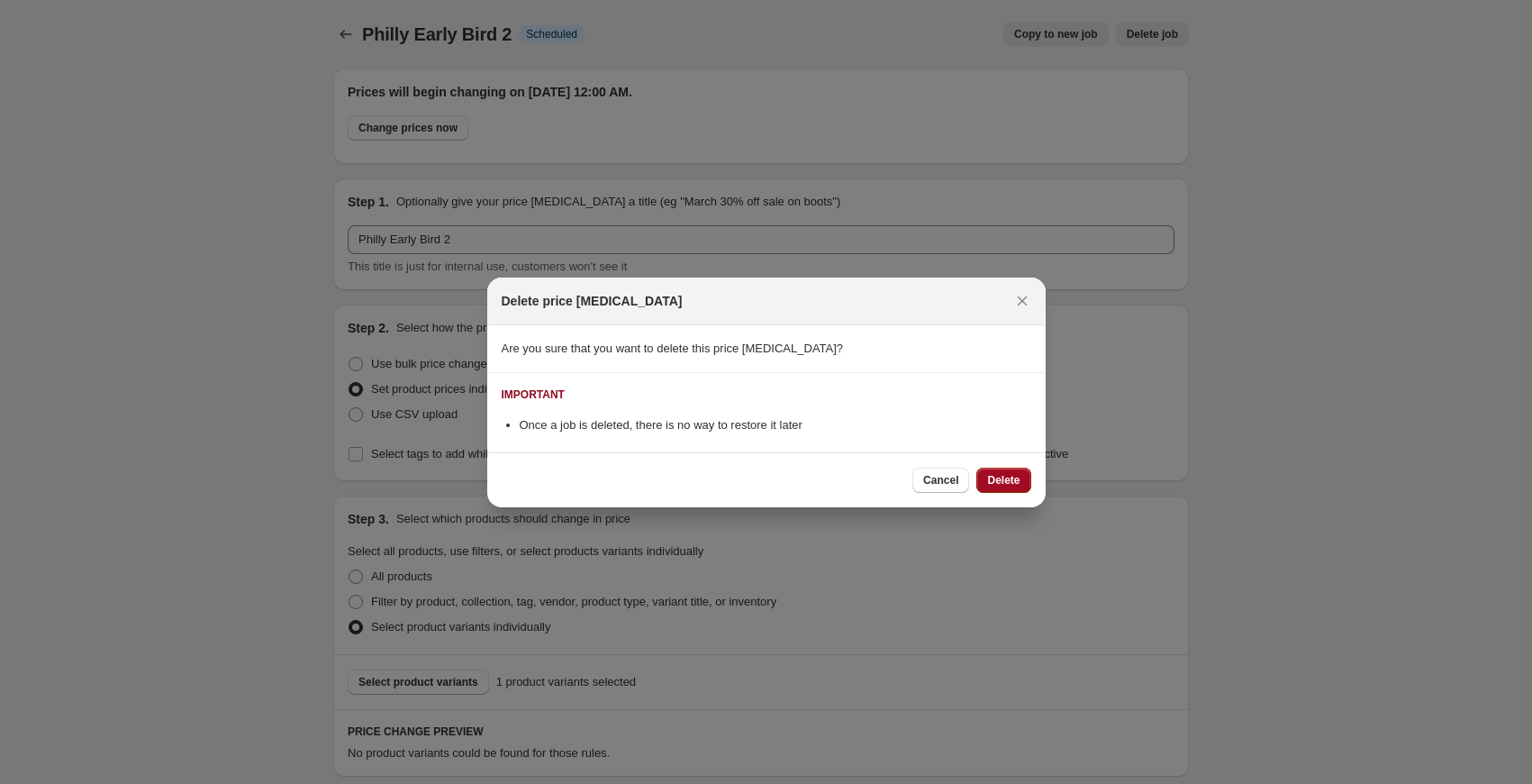
click at [1013, 484] on span "Delete" at bounding box center [1004, 480] width 33 height 15
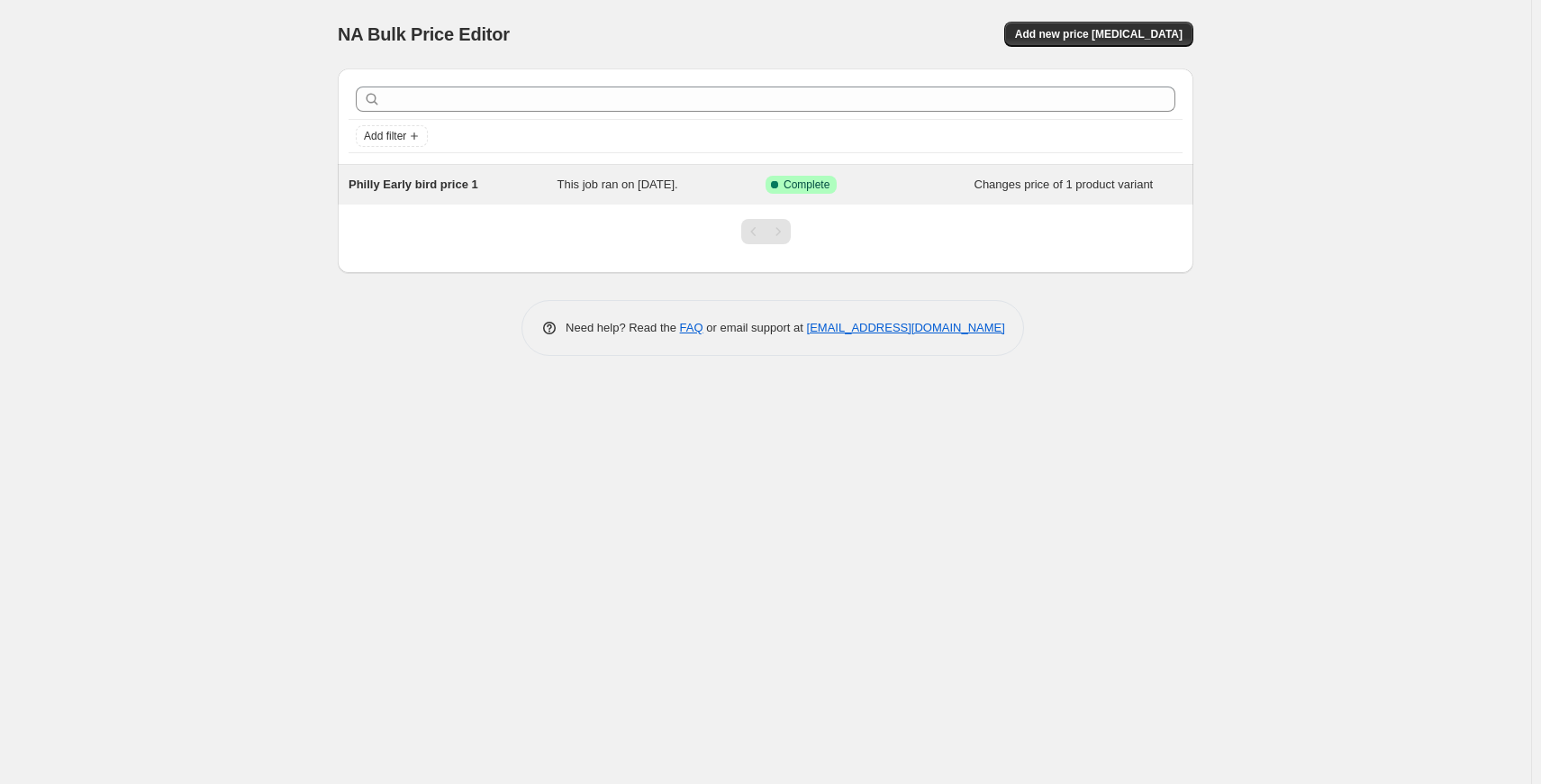
click at [678, 184] on span "This job ran on [DATE]." at bounding box center [617, 184] width 121 height 14
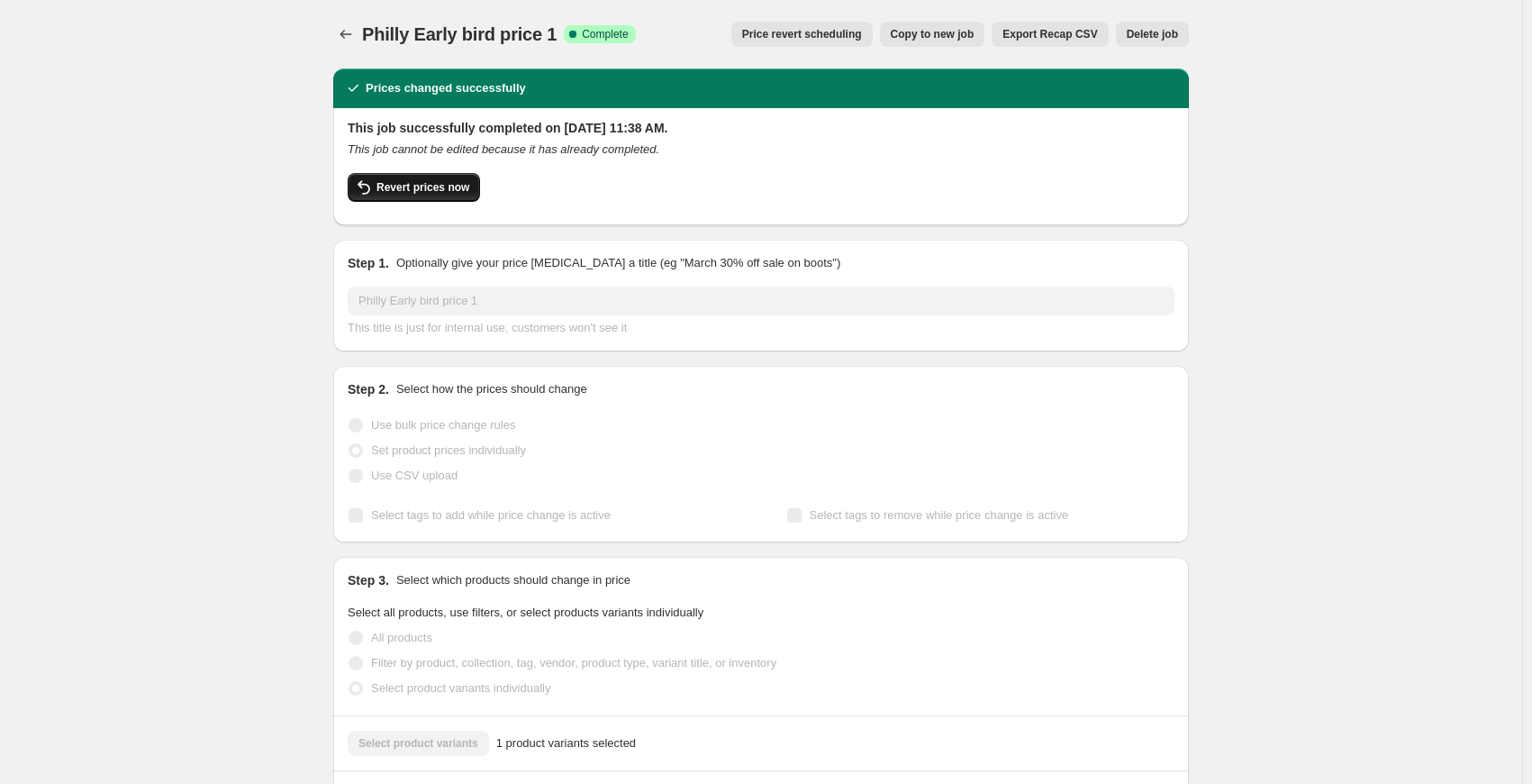
click at [452, 199] on button "Revert prices now" at bounding box center [414, 188] width 133 height 29
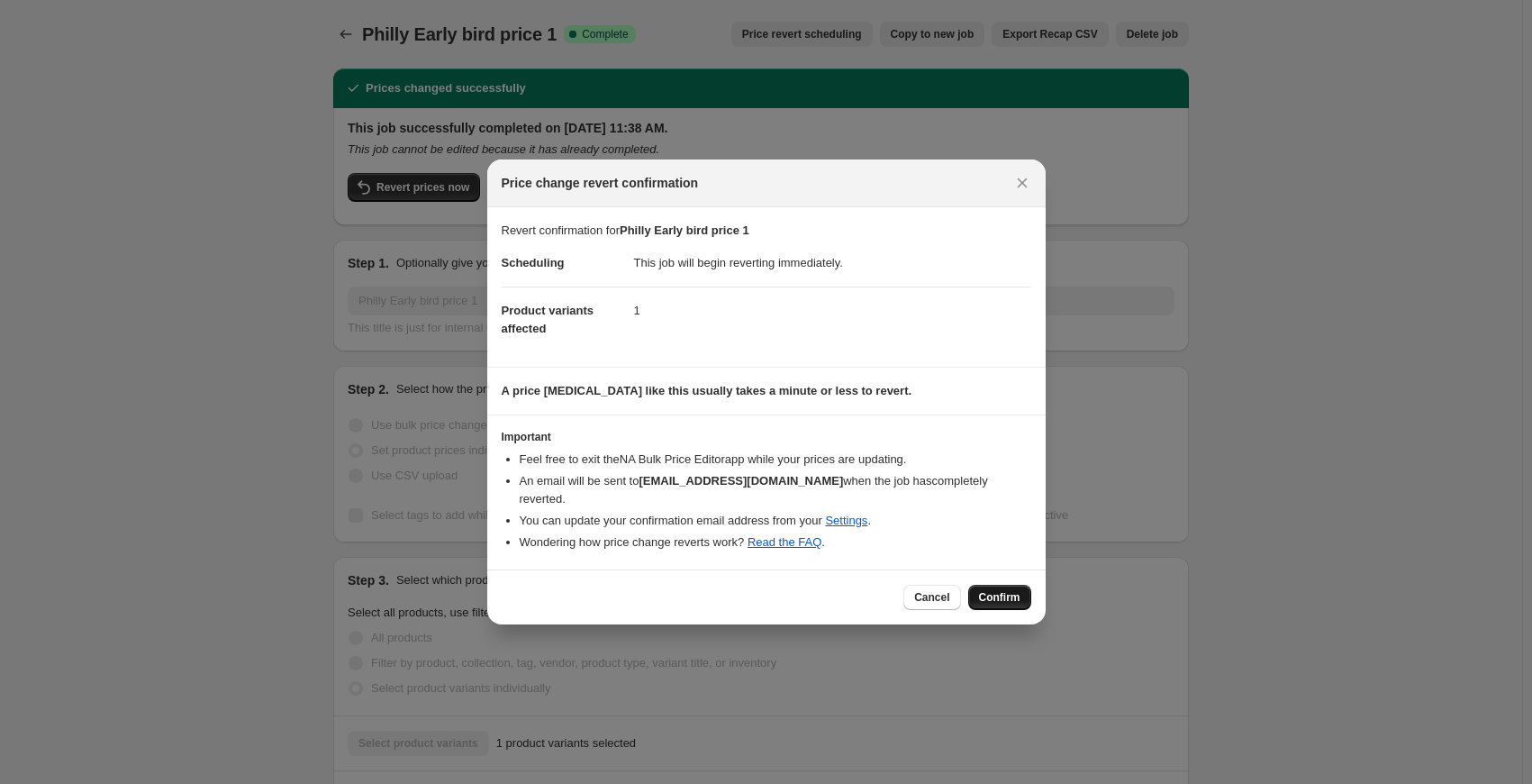
click at [1007, 590] on span "Confirm" at bounding box center [1000, 597] width 42 height 15
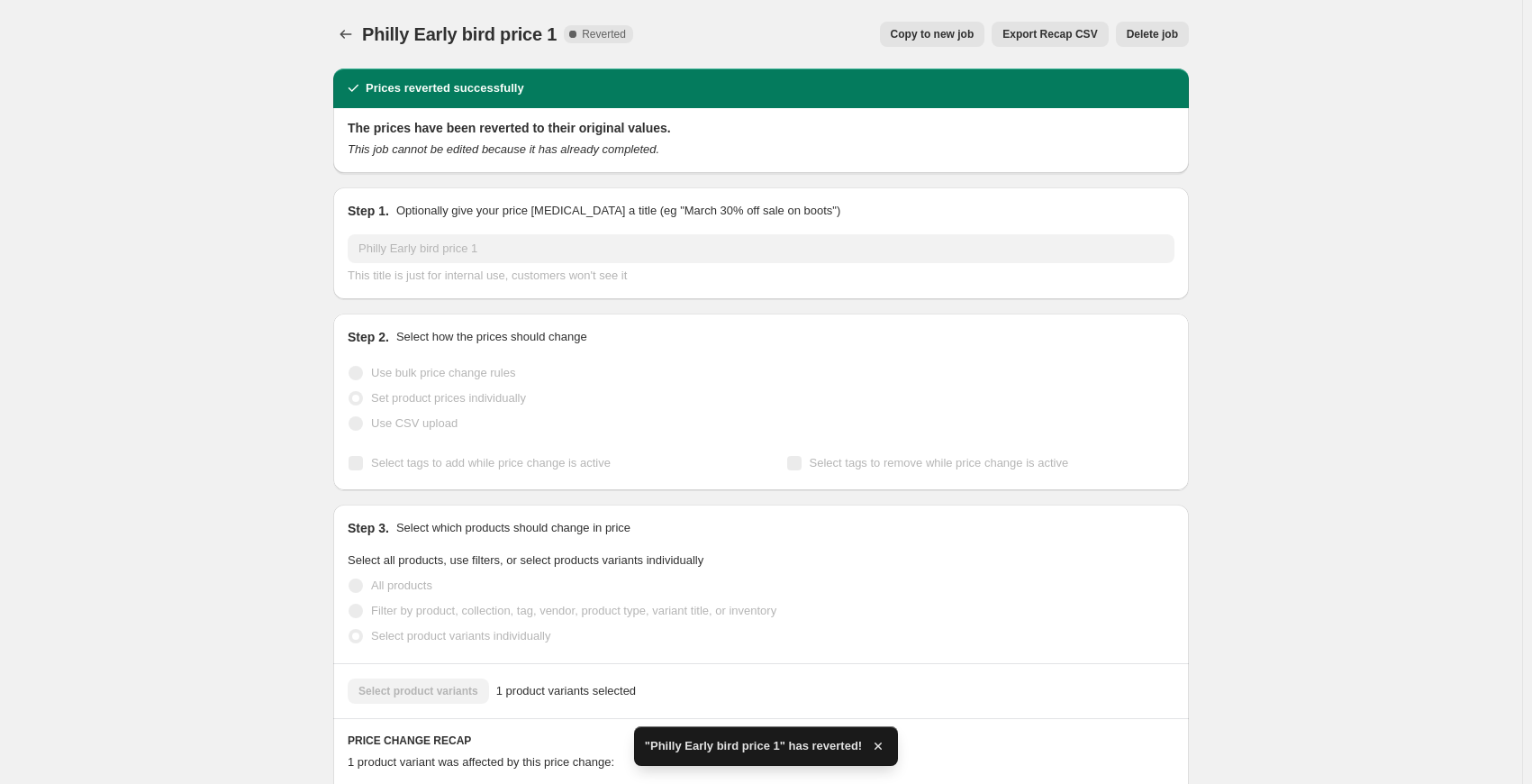
click at [1187, 35] on button "Delete job" at bounding box center [1153, 34] width 73 height 25
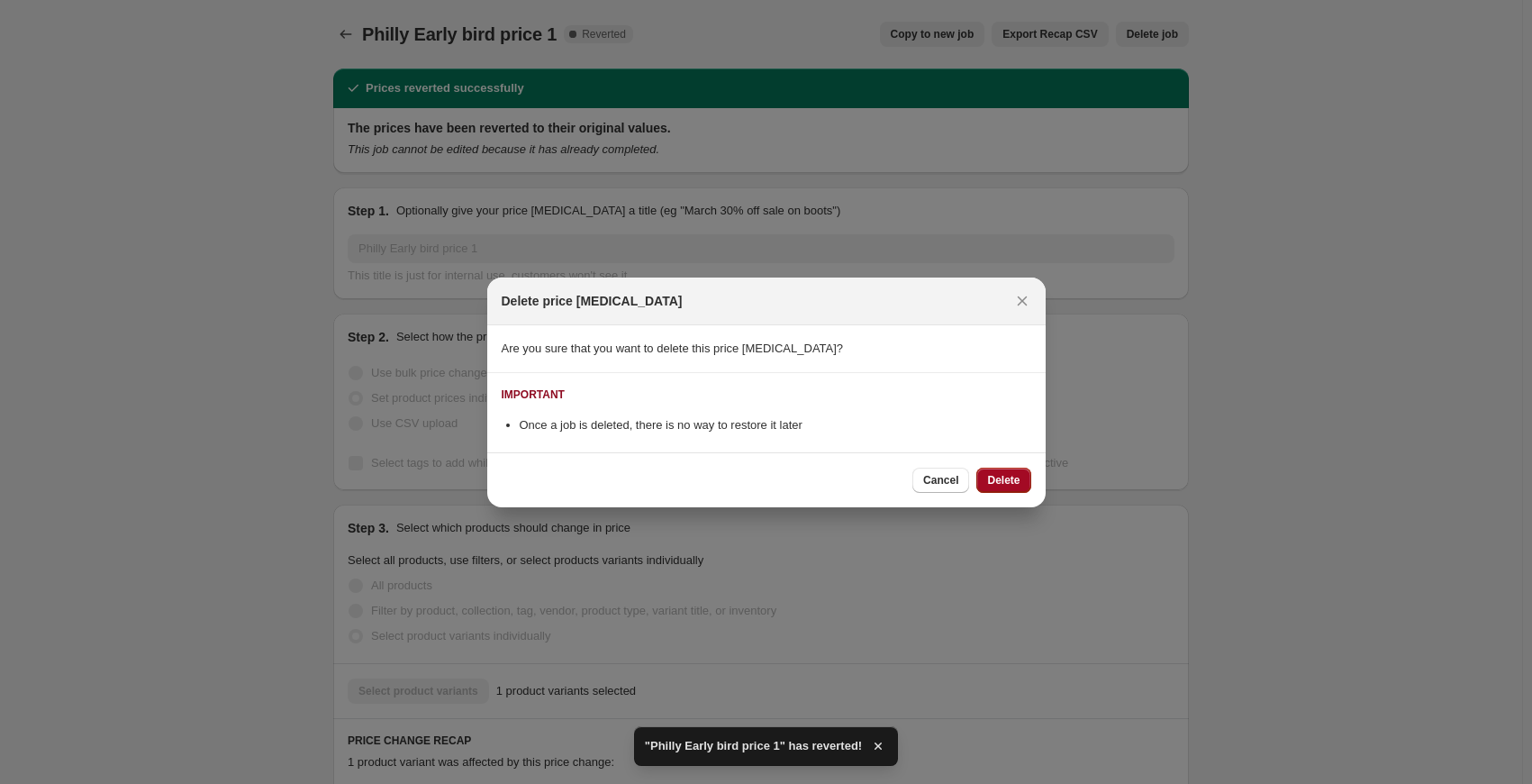
click at [1003, 475] on span "Delete" at bounding box center [1004, 480] width 33 height 15
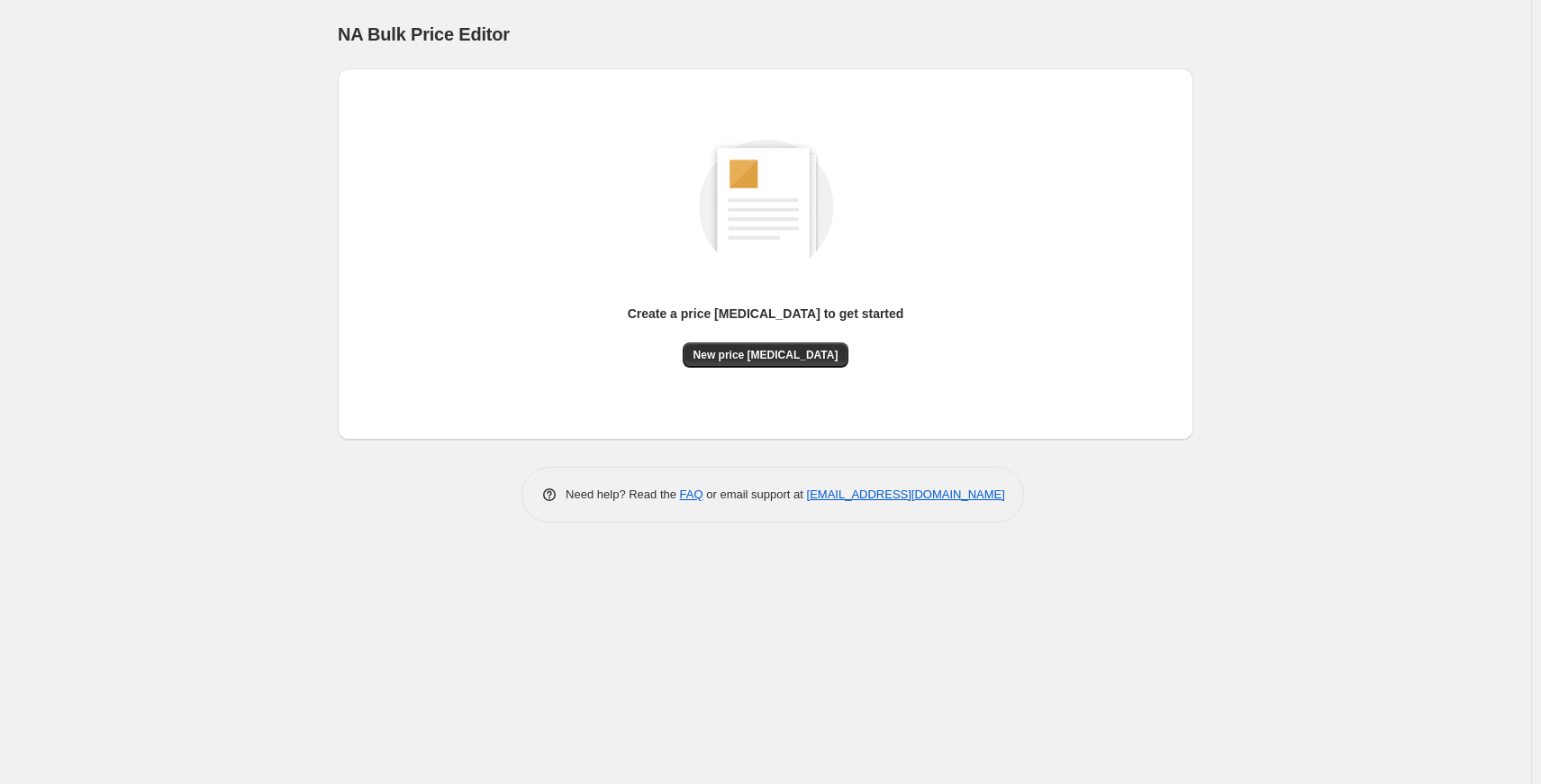
drag, startPoint x: 1320, startPoint y: 183, endPoint x: 1289, endPoint y: 184, distance: 31.0
click at [1320, 183] on div "NA Bulk Price Editor. This page is ready NA Bulk Price Editor Create a price [M…" at bounding box center [765, 392] width 1531 height 784
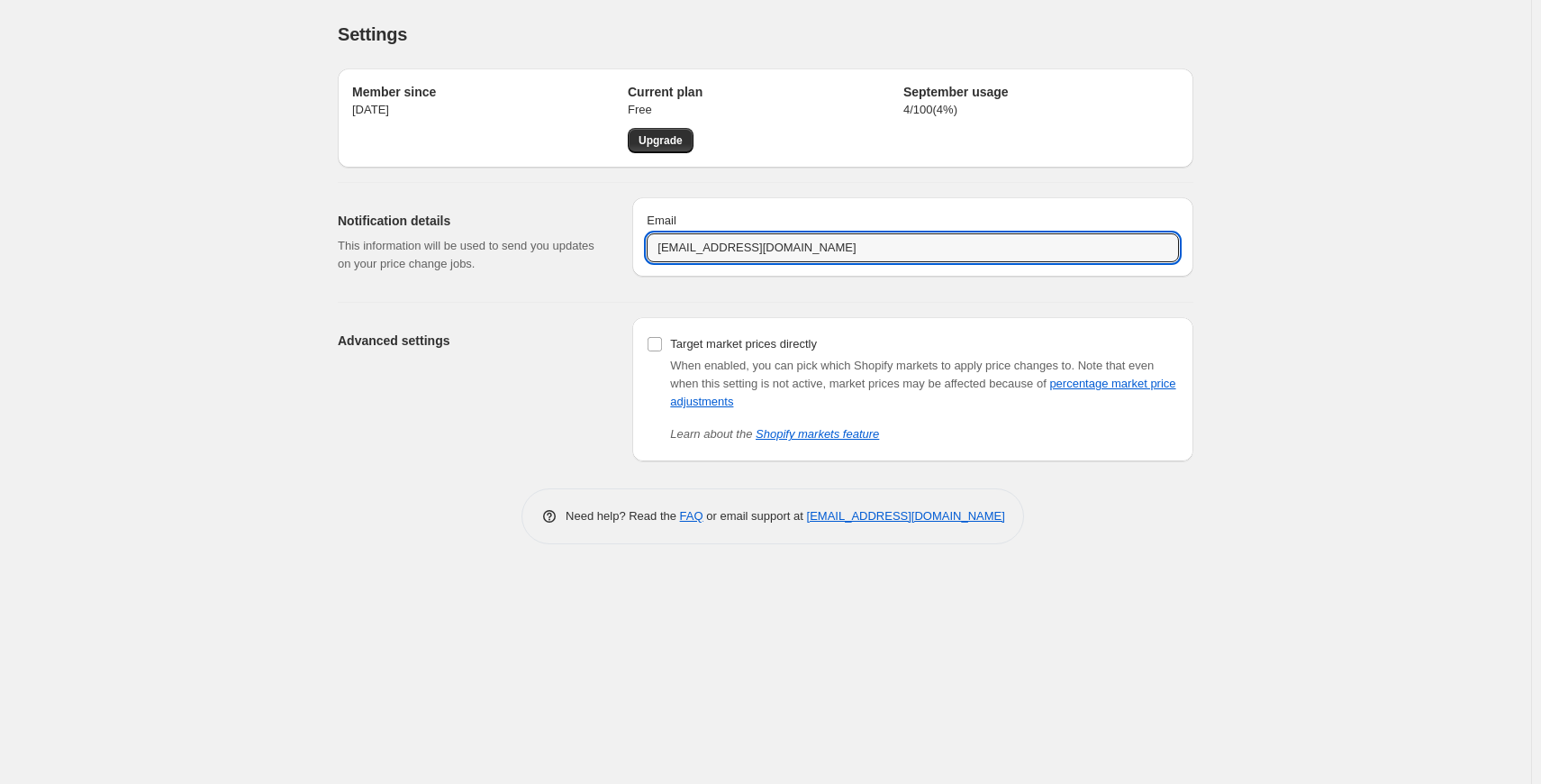
drag, startPoint x: 848, startPoint y: 246, endPoint x: 539, endPoint y: 240, distance: 309.1
click at [539, 240] on div "Notification details This information will be used to send you updates on your …" at bounding box center [758, 234] width 870 height 104
paste input "aducane@dragondoor"
type input "[EMAIL_ADDRESS][DOMAIN_NAME]"
click at [1323, 192] on div "Settings. This page is ready Settings Member since [DATE] Current plan Free Upg…" at bounding box center [765, 392] width 1531 height 784
